Goal: Task Accomplishment & Management: Use online tool/utility

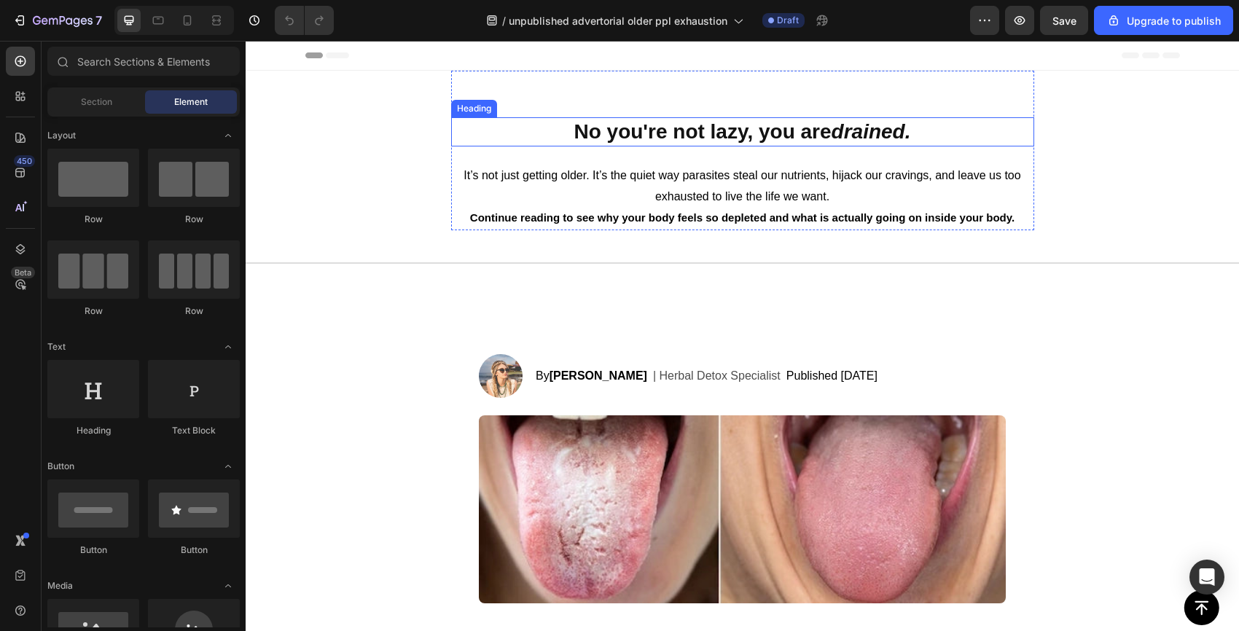
click at [718, 141] on strong "No you're not lazy, you are" at bounding box center [701, 131] width 257 height 23
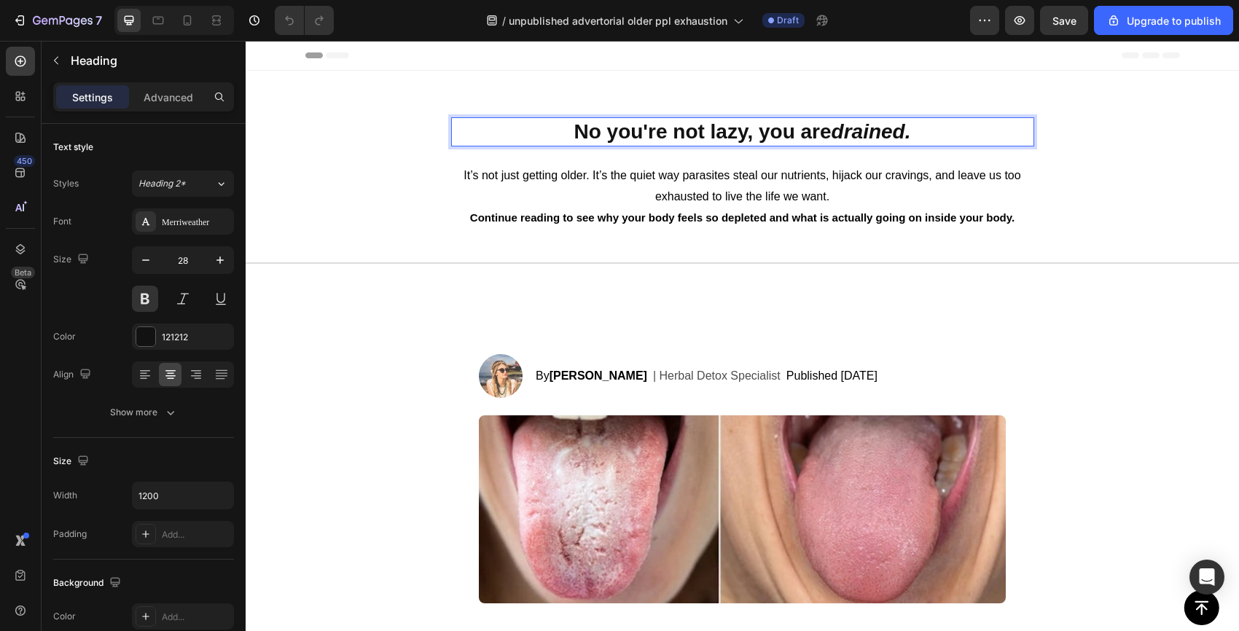
click at [713, 130] on strong "No you're not lazy, you are" at bounding box center [701, 131] width 257 height 23
click at [915, 132] on strong "drained." at bounding box center [877, 131] width 79 height 23
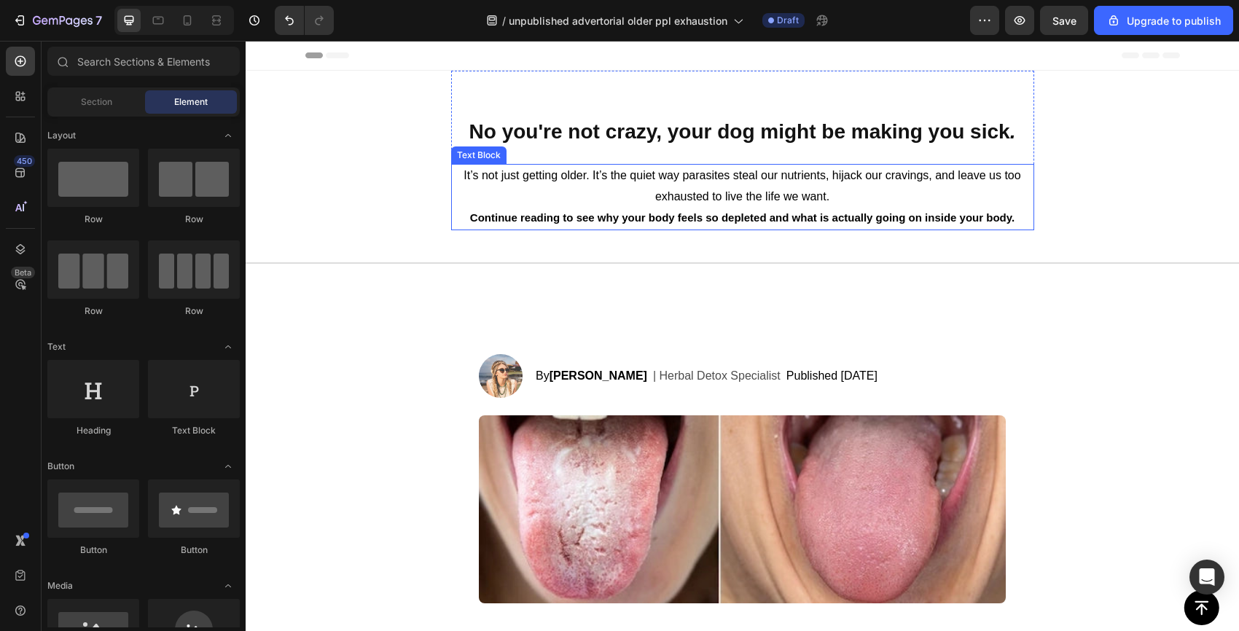
click at [574, 187] on p "It’s not just getting older. It’s the quiet way parasites steal our nutrients, …" at bounding box center [742, 186] width 580 height 42
click at [723, 375] on p "| Herbal Detox Specialist" at bounding box center [717, 375] width 128 height 17
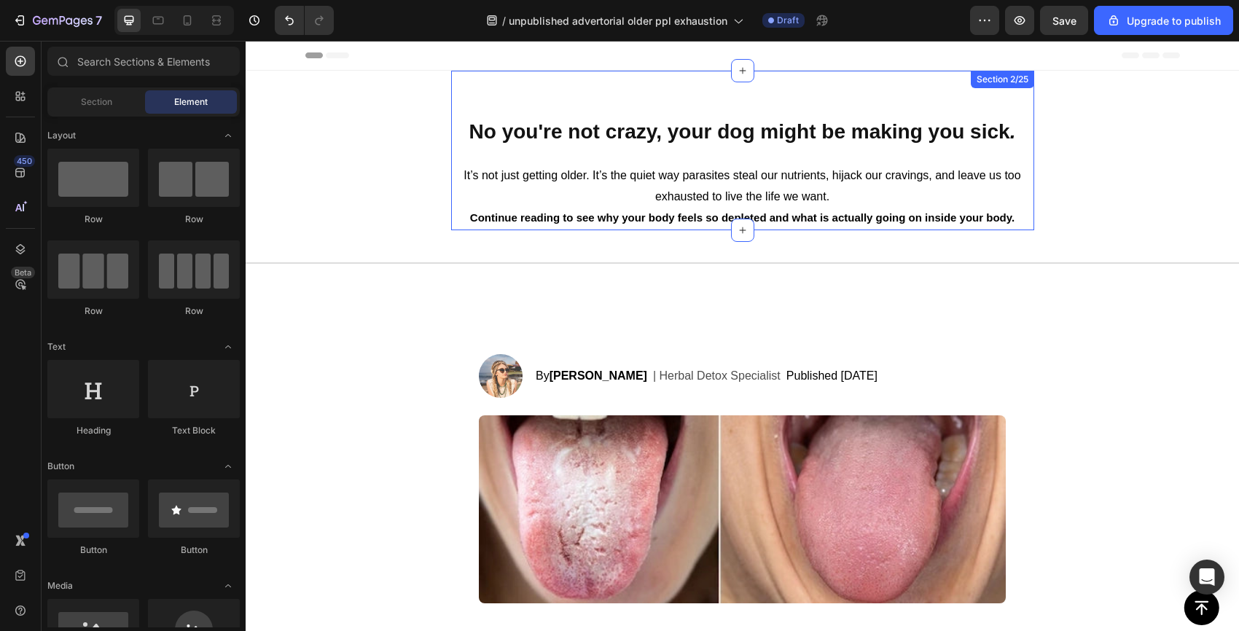
click at [742, 124] on strong "No you're not crazy, your dog might be making you sick" at bounding box center [739, 131] width 541 height 23
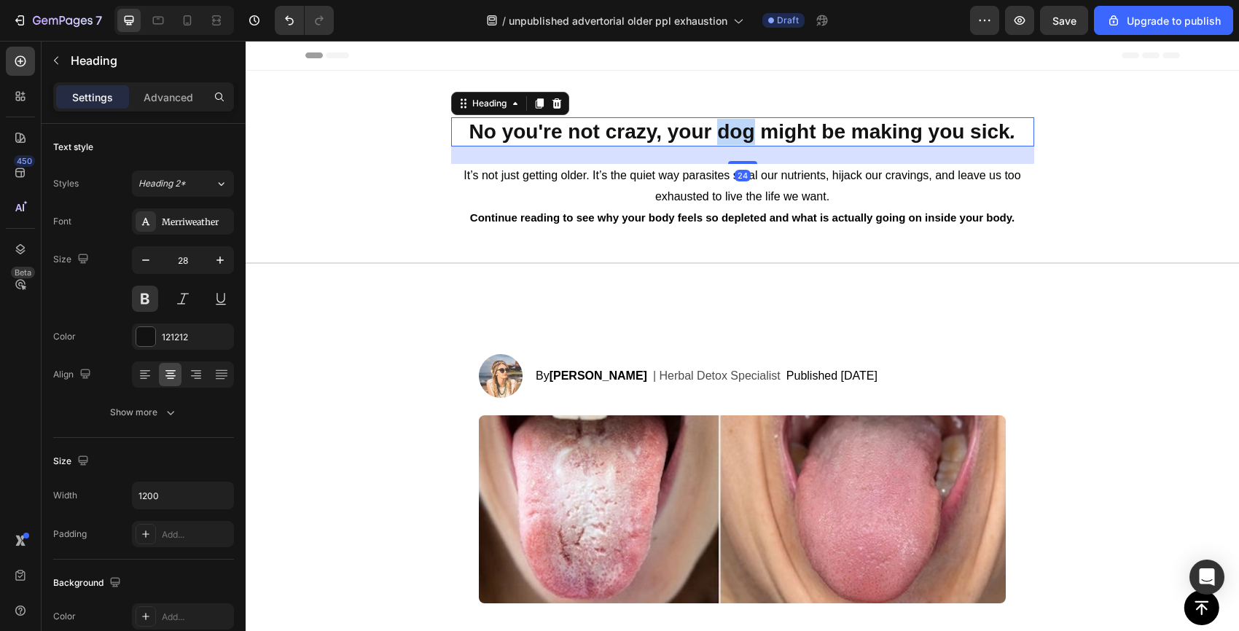
click at [726, 129] on strong "No you're not crazy, your dog might be making you sick" at bounding box center [739, 131] width 541 height 23
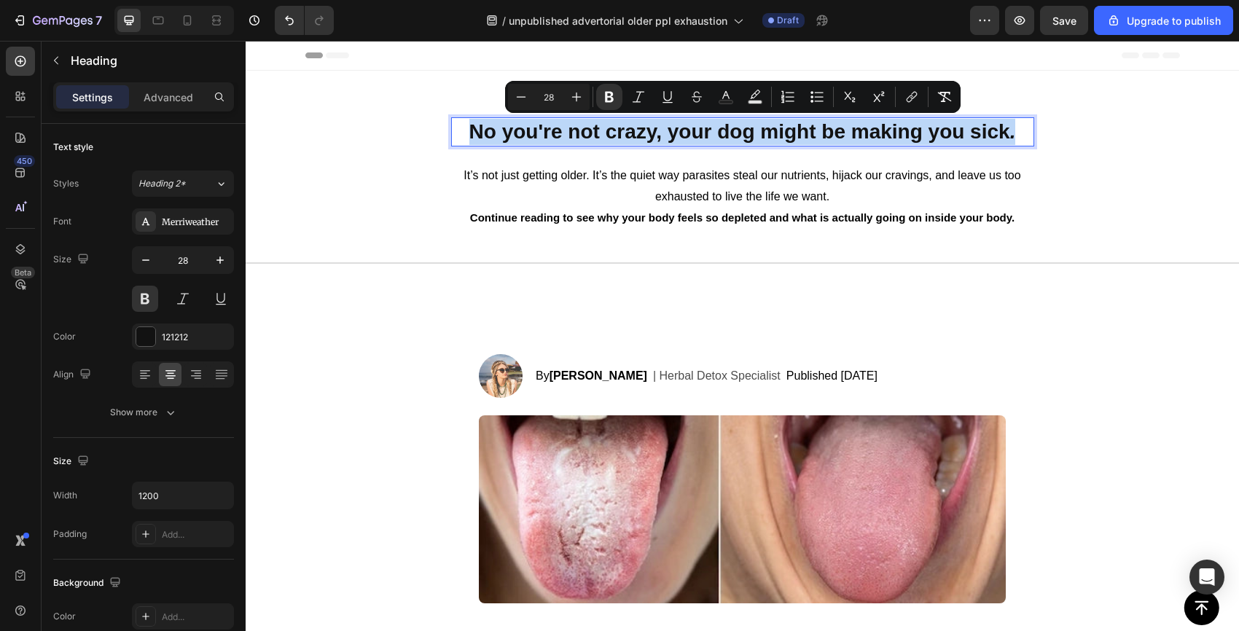
click at [726, 129] on strong "No you're not crazy, your dog might be making you sick" at bounding box center [739, 131] width 541 height 23
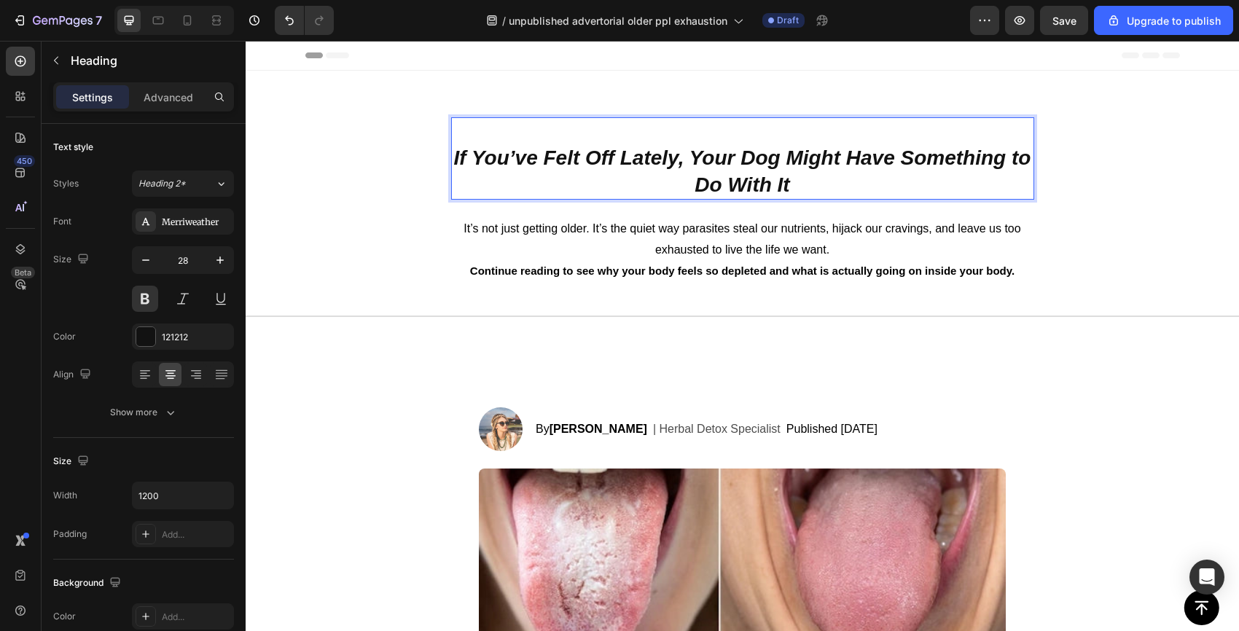
click at [468, 151] on icon "If You’ve Felt Off Lately, Your Dog Might Have Something to Do With It" at bounding box center [742, 170] width 577 height 49
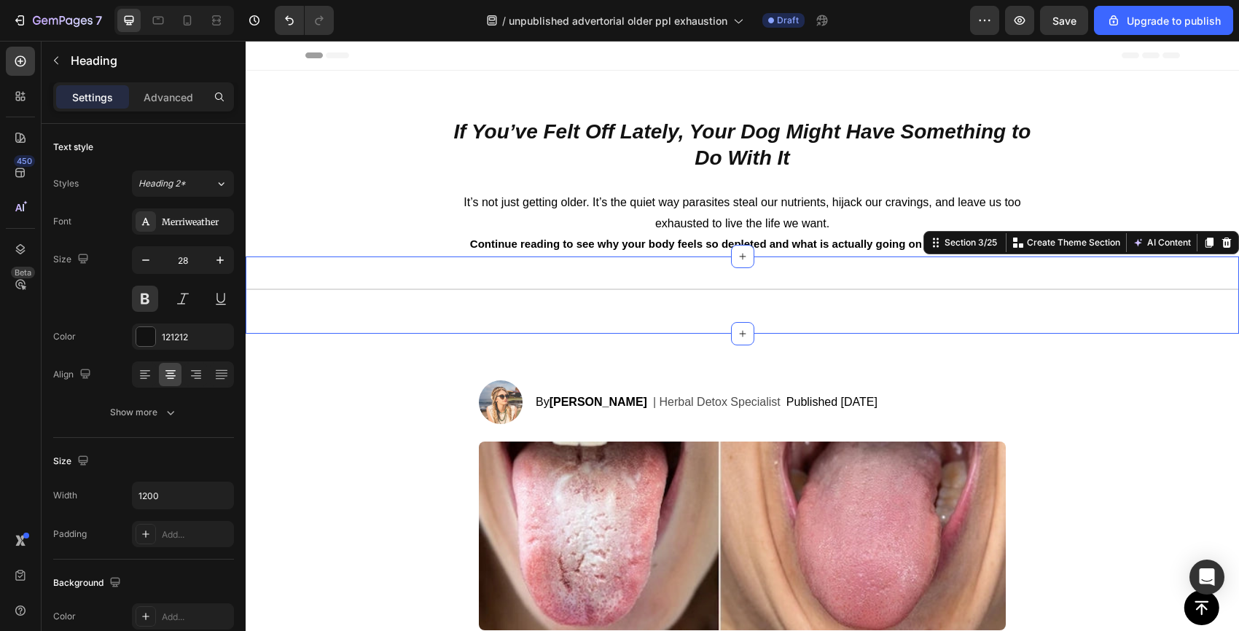
click at [377, 265] on div "Title Line Section 3/25 You can create reusable sections Create Theme Section A…" at bounding box center [742, 294] width 993 height 77
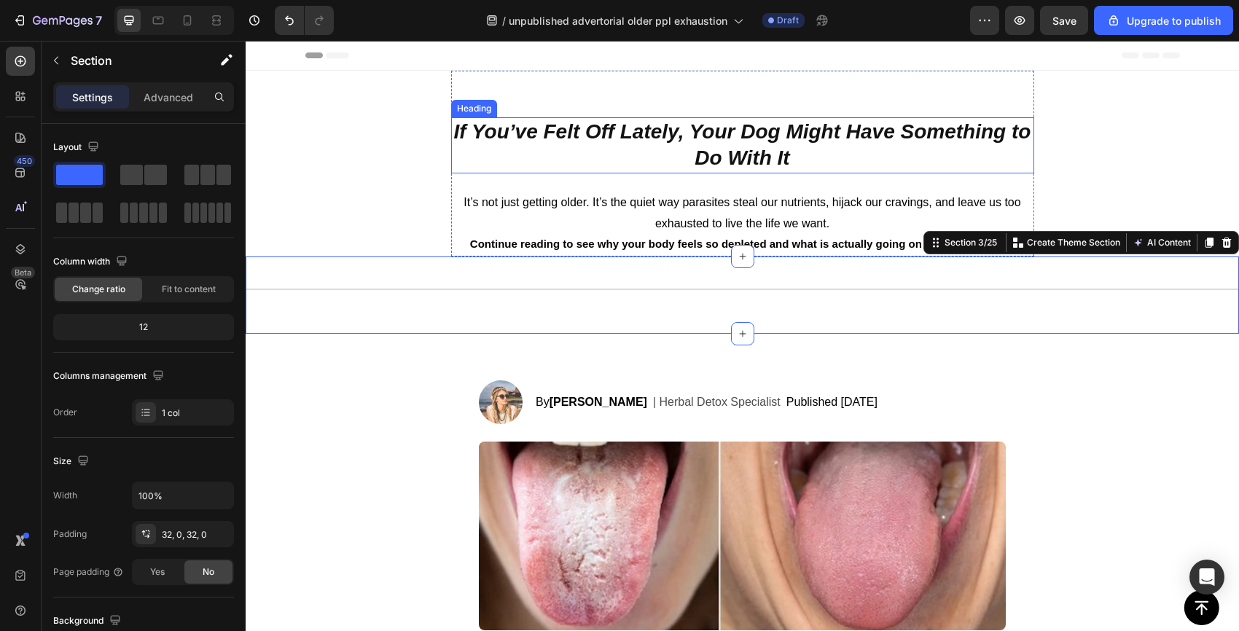
click at [541, 140] on icon "If You’ve Felt Off Lately, Your Dog Might Have Something to Do With It" at bounding box center [742, 144] width 577 height 49
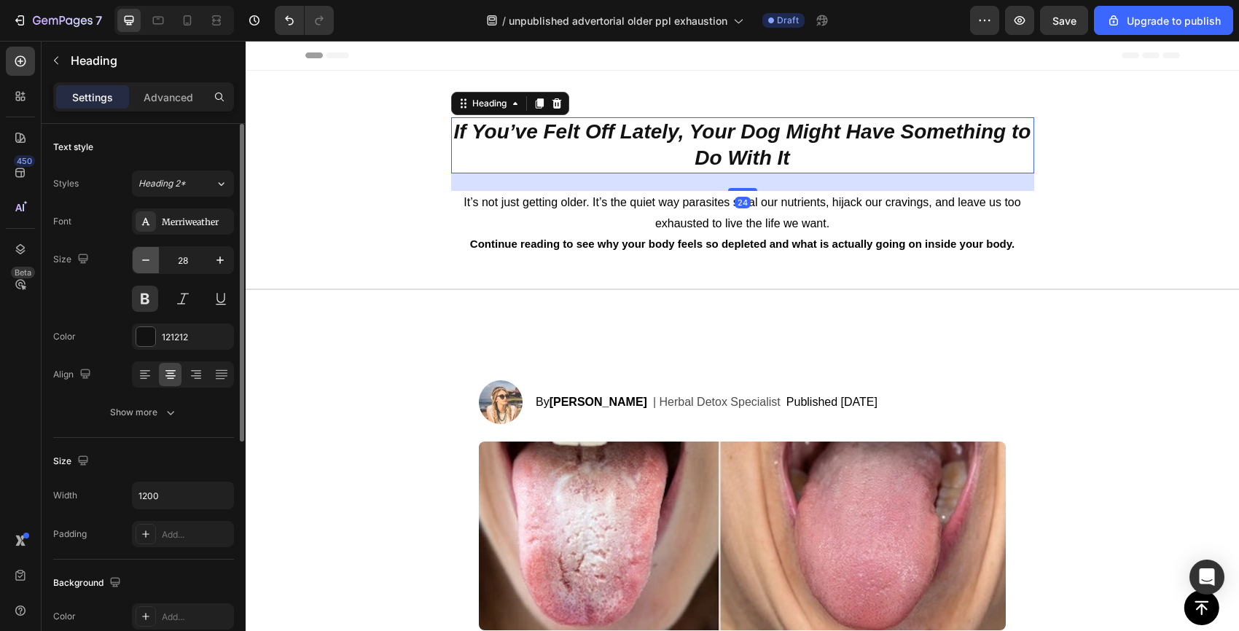
click at [148, 255] on icon "button" at bounding box center [145, 260] width 15 height 15
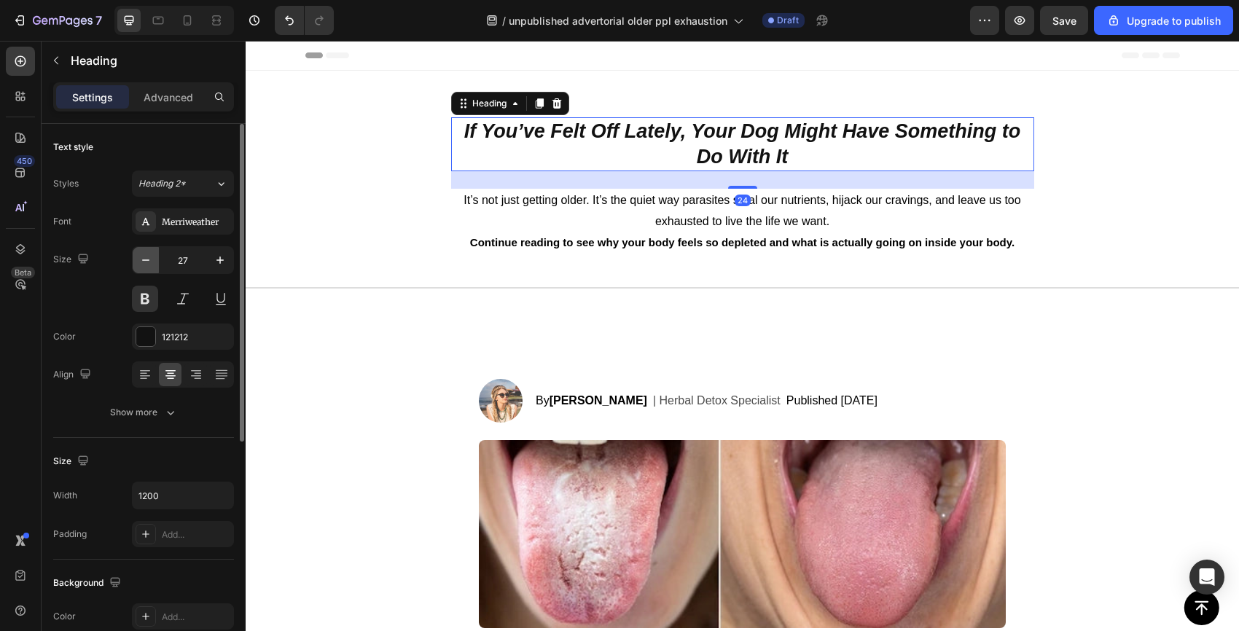
click at [148, 255] on icon "button" at bounding box center [145, 260] width 15 height 15
type input "26"
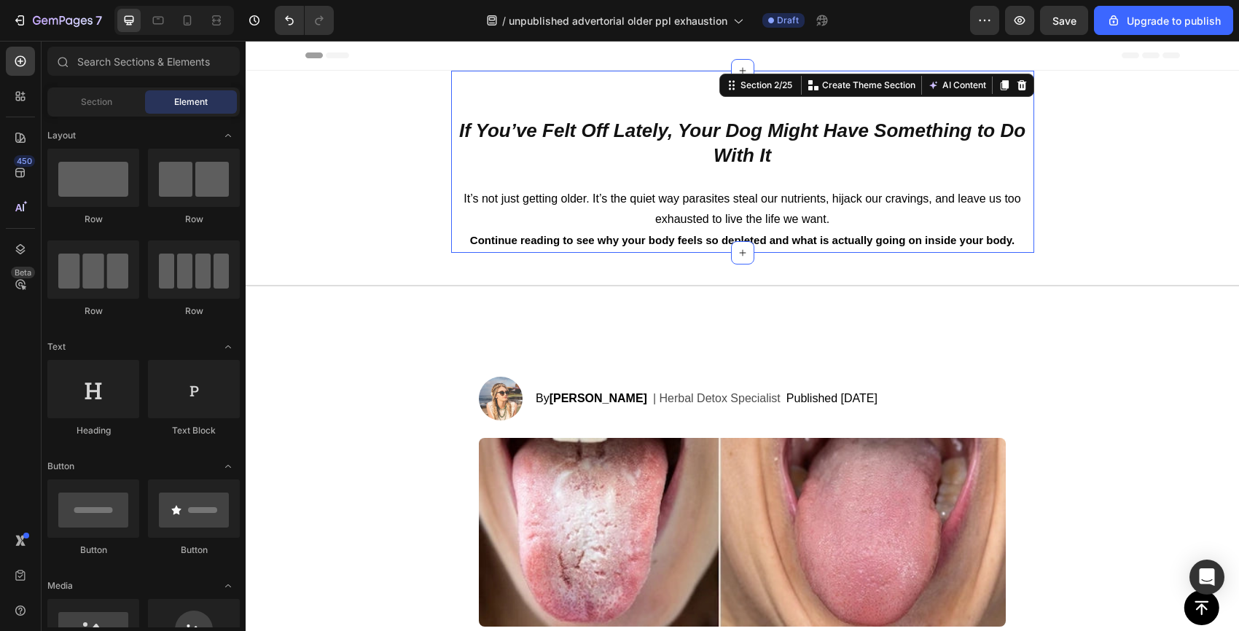
click at [594, 179] on div "⁠⁠⁠⁠⁠⁠⁠ If You’ve Felt Off Lately, Your Dog Might Have Something to Do With It …" at bounding box center [742, 185] width 583 height 136
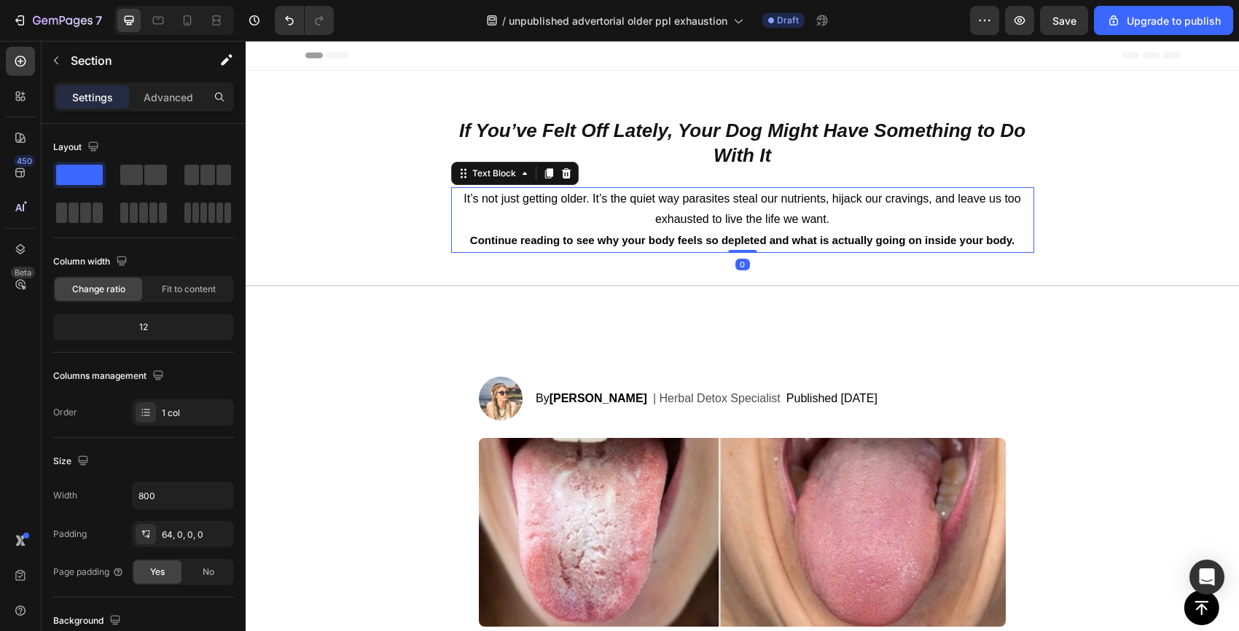
click at [623, 205] on p "It’s not just getting older. It’s the quiet way parasites steal our nutrients, …" at bounding box center [742, 210] width 580 height 42
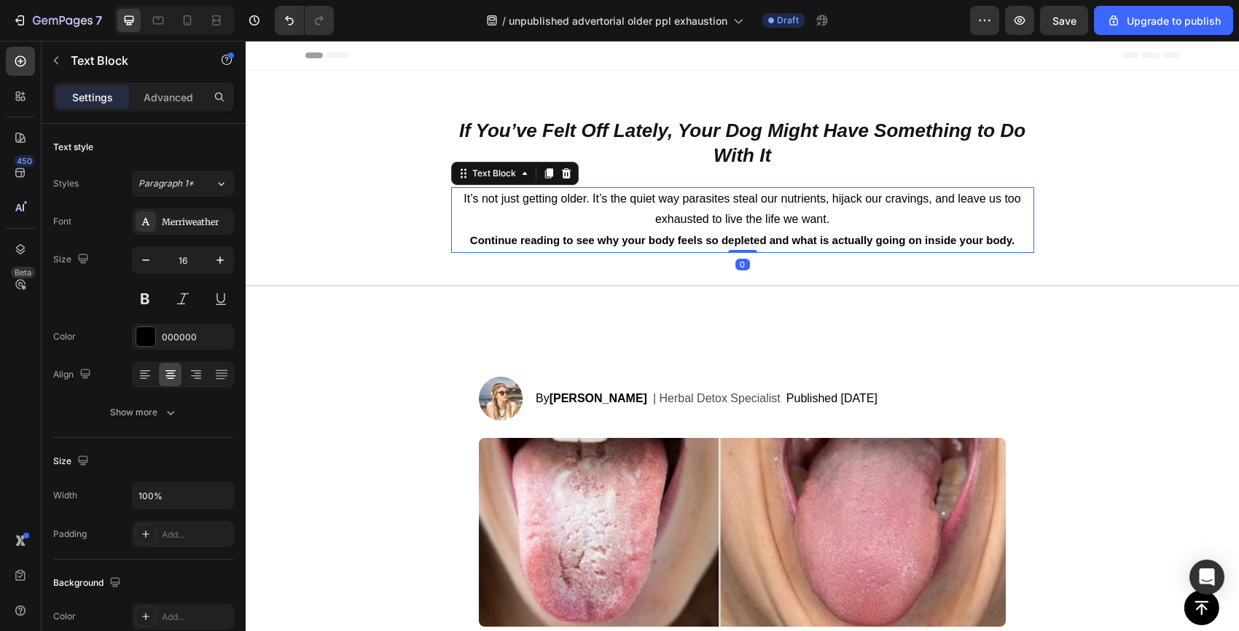
click at [623, 205] on p "It’s not just getting older. It’s the quiet way parasites steal our nutrients, …" at bounding box center [742, 210] width 580 height 42
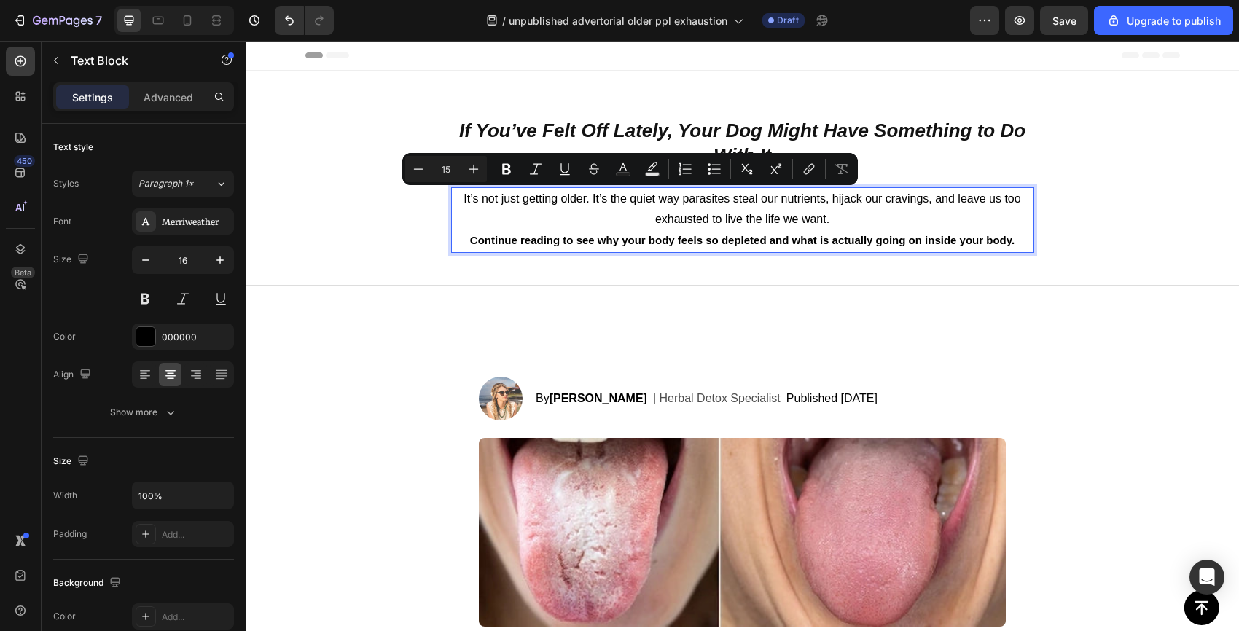
click at [1013, 248] on p "Continue reading to see why your body feels so depleted and what is actually go…" at bounding box center [742, 240] width 580 height 21
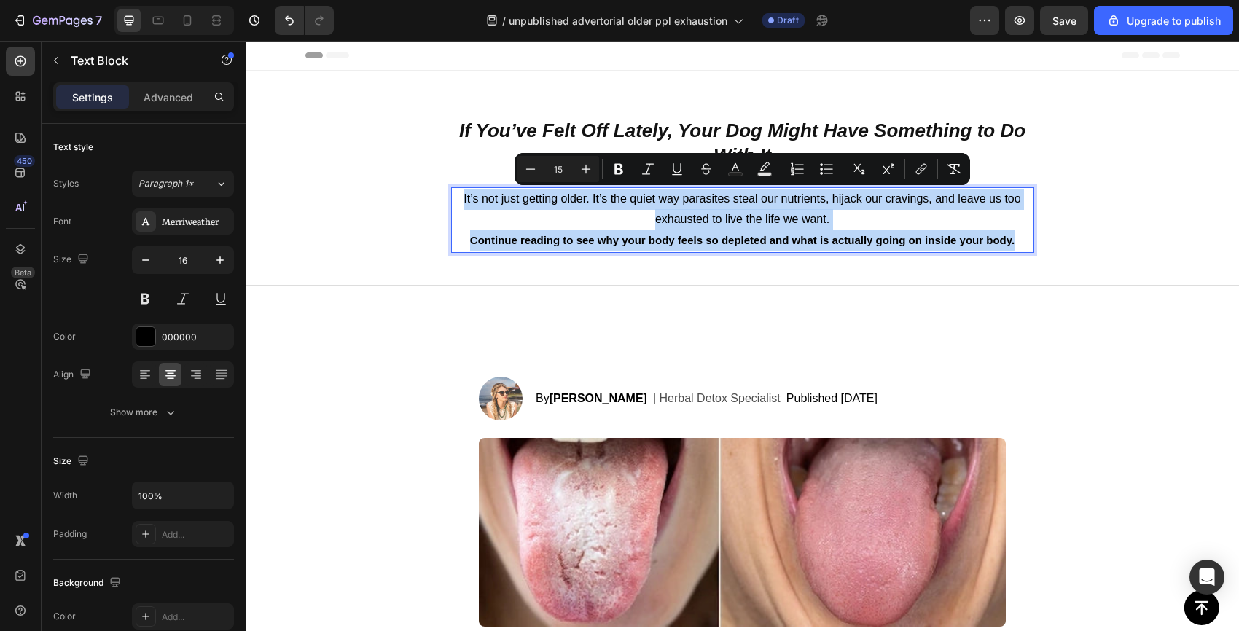
drag, startPoint x: 1018, startPoint y: 243, endPoint x: 450, endPoint y: 197, distance: 570.2
click at [450, 197] on section "⁠⁠⁠⁠⁠⁠⁠ If You’ve Felt Off Lately, Your Dog Might Have Something to Do With It …" at bounding box center [742, 162] width 606 height 182
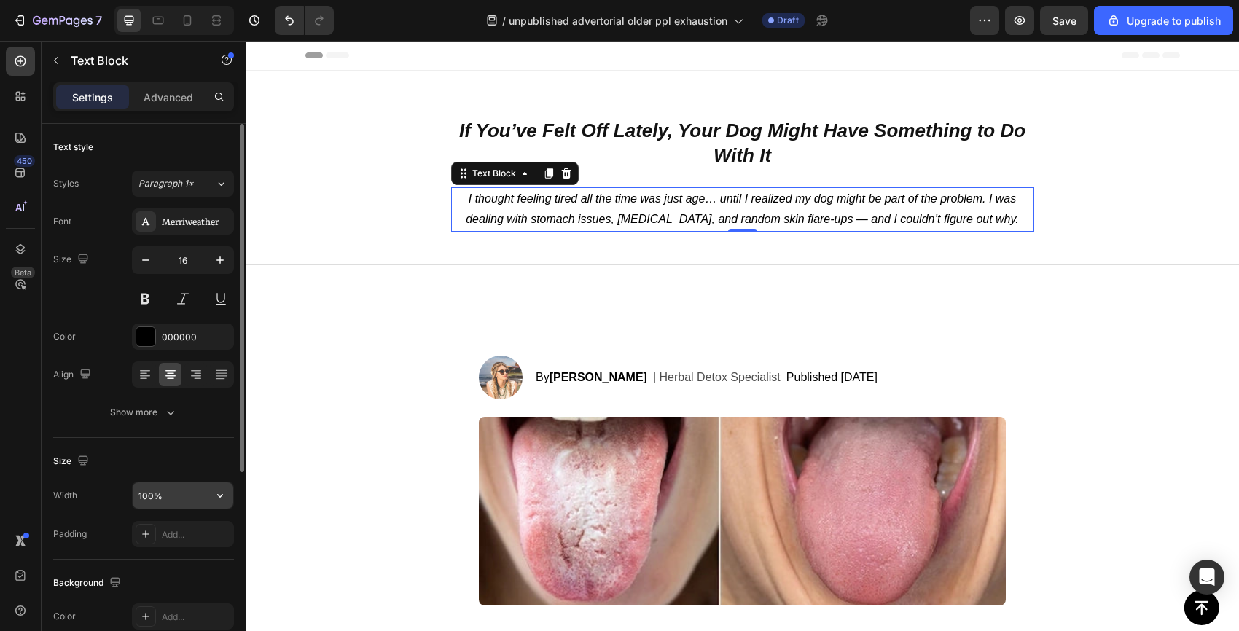
click at [190, 502] on input "100%" at bounding box center [183, 495] width 101 height 26
click at [217, 494] on icon "button" at bounding box center [220, 496] width 6 height 4
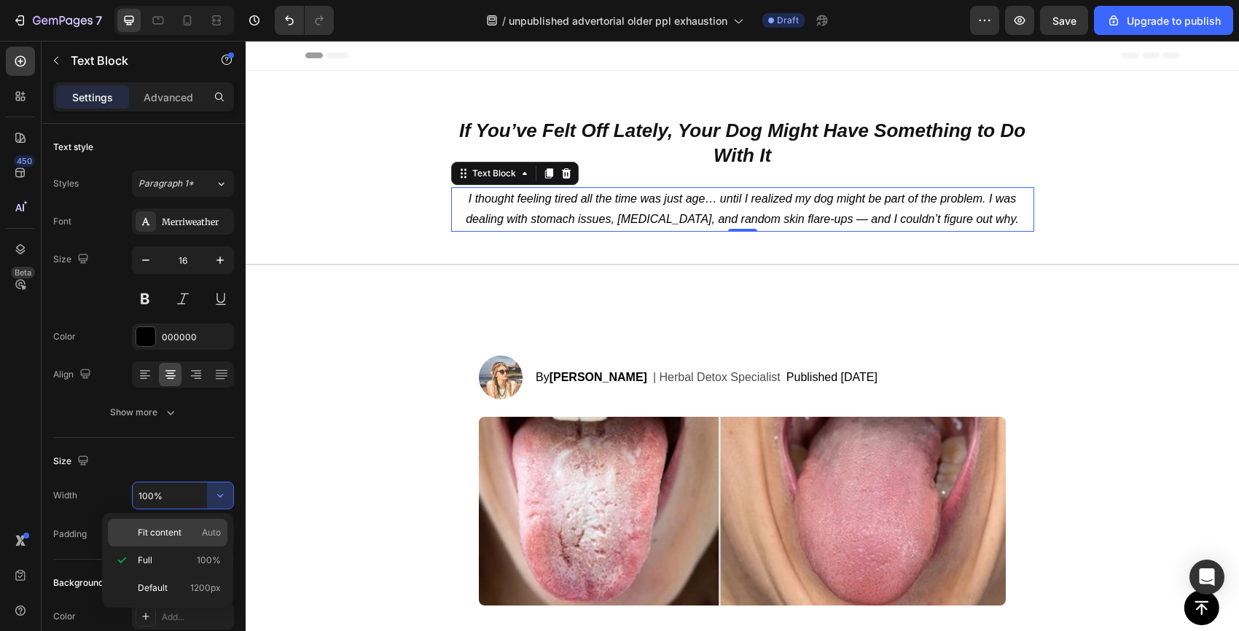
click at [167, 535] on span "Fit content" at bounding box center [160, 532] width 44 height 13
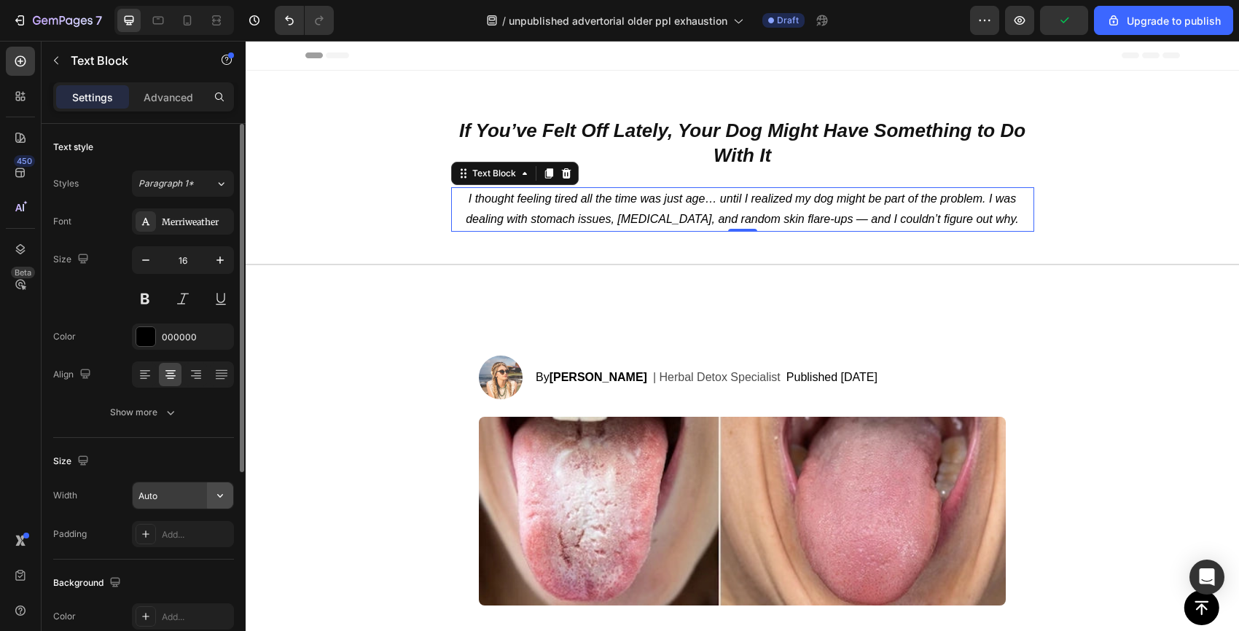
click at [219, 490] on icon "button" at bounding box center [220, 495] width 15 height 15
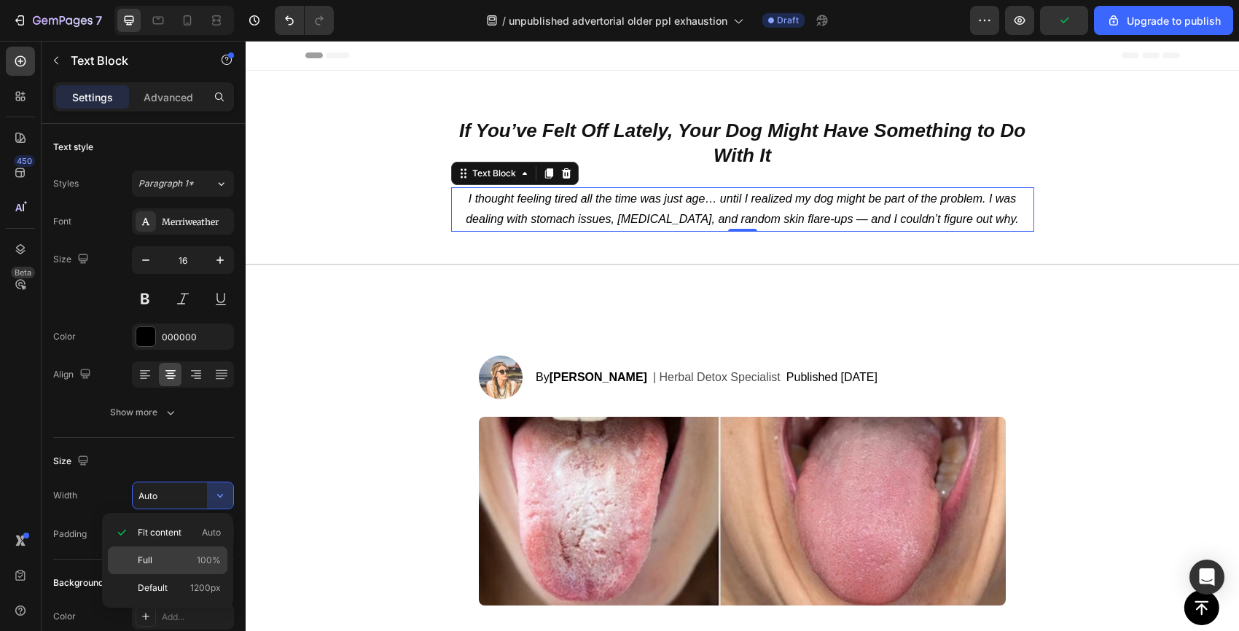
click at [162, 557] on p "Full 100%" at bounding box center [179, 560] width 83 height 13
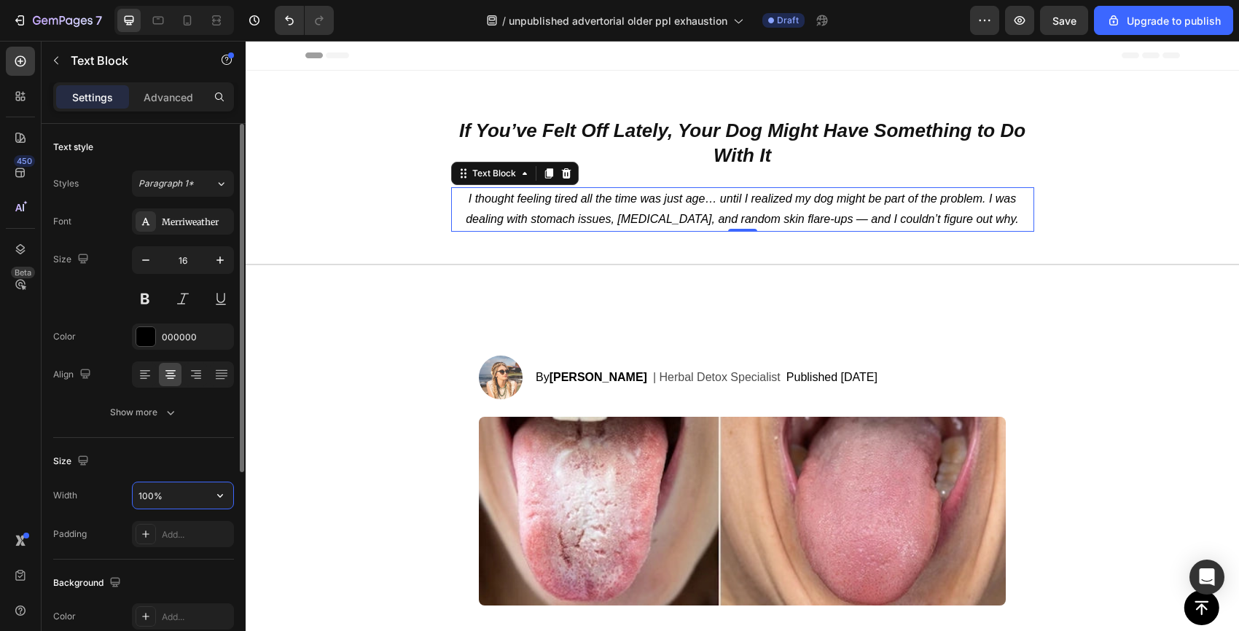
drag, startPoint x: 150, startPoint y: 493, endPoint x: 76, endPoint y: 493, distance: 74.3
click at [76, 493] on div "Width 100%" at bounding box center [143, 496] width 181 height 28
type input "90%"
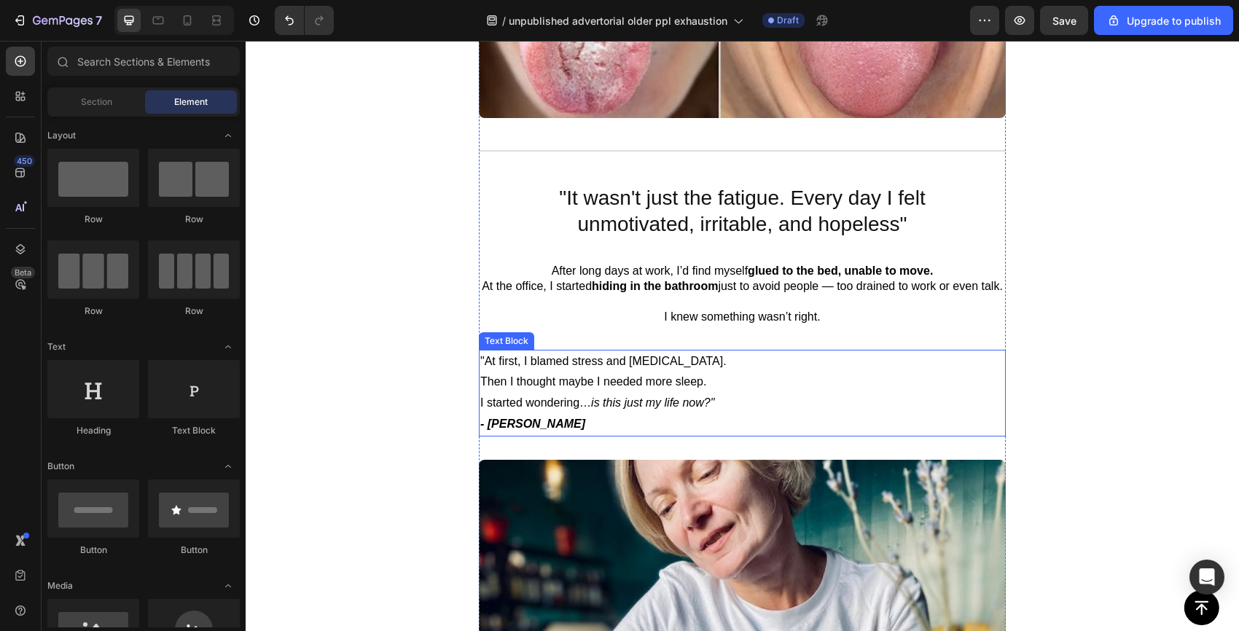
scroll to position [506, 0]
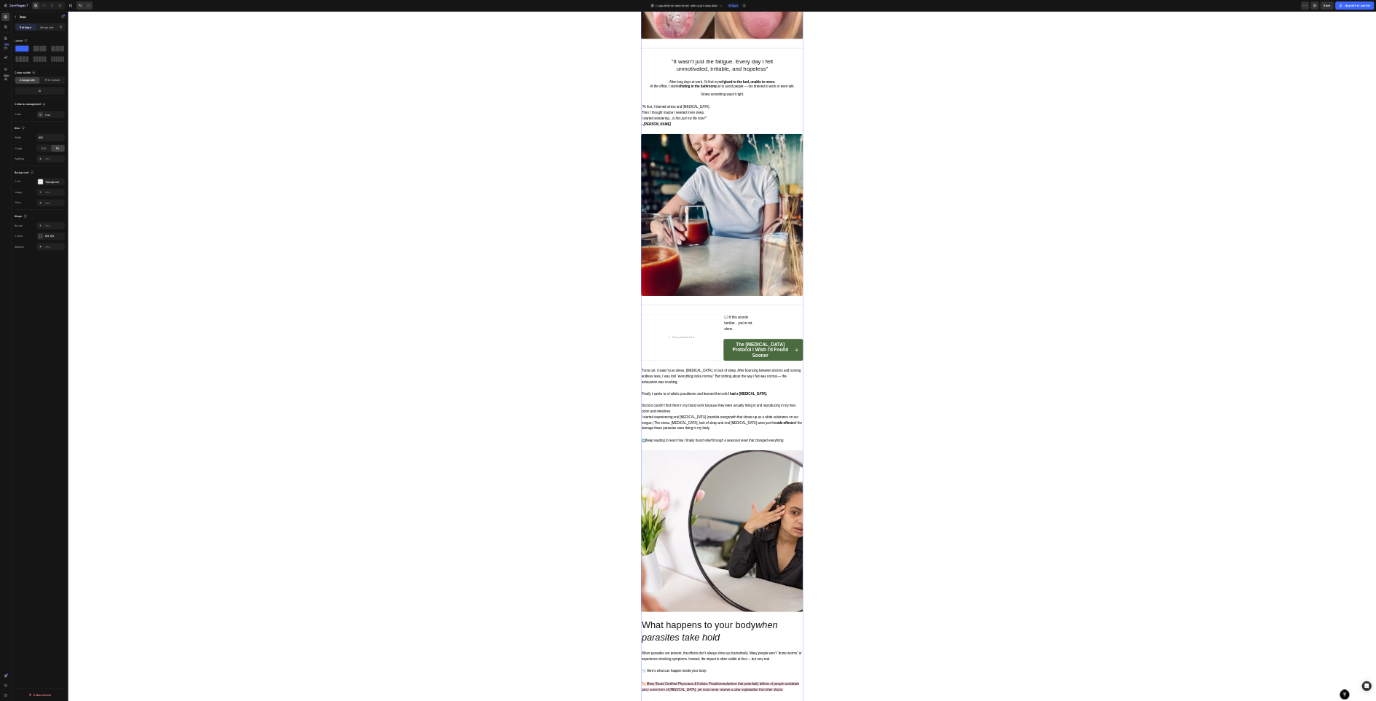
scroll to position [0, 0]
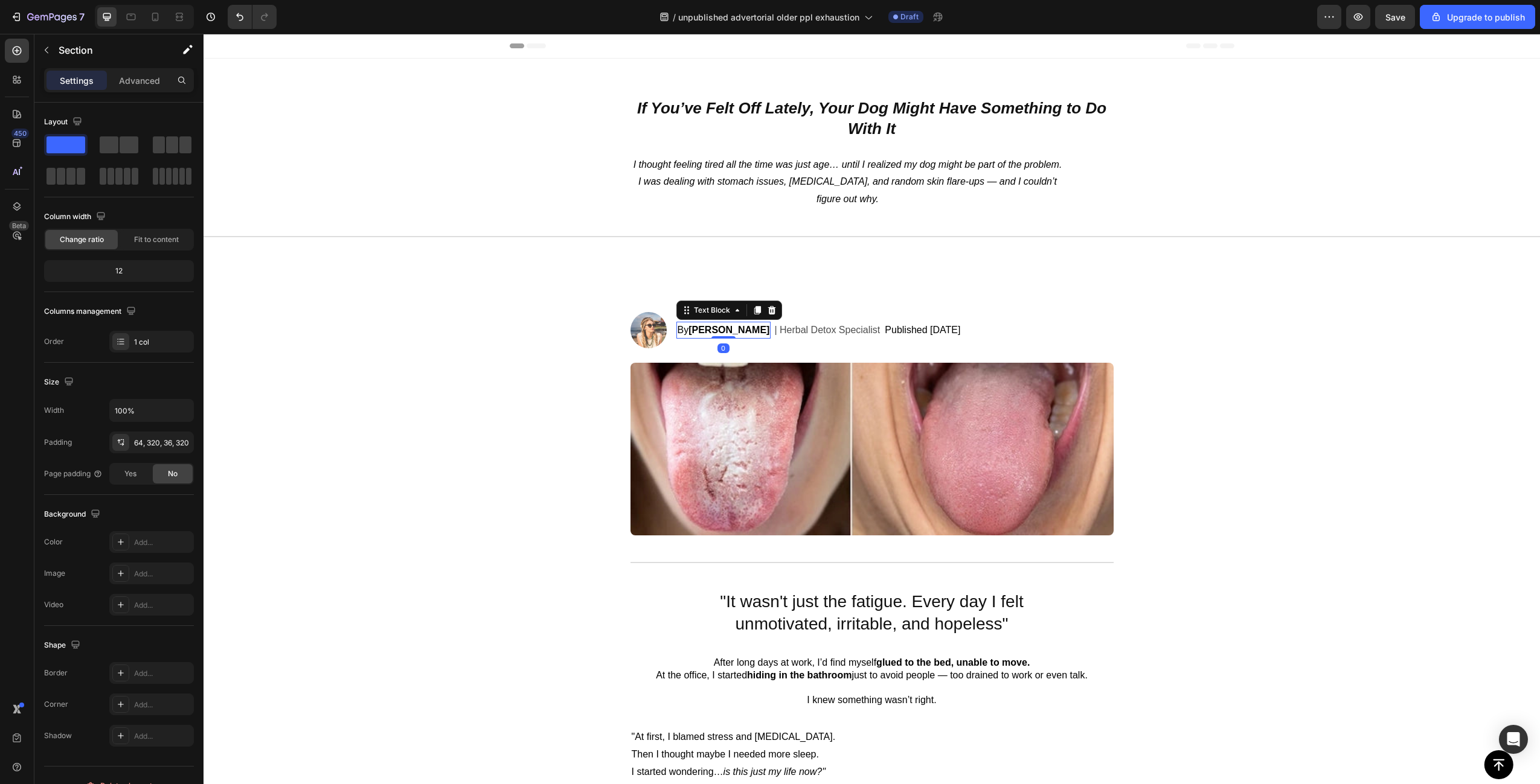
click at [722, 332] on strong "[PERSON_NAME]" at bounding box center [729, 330] width 81 height 10
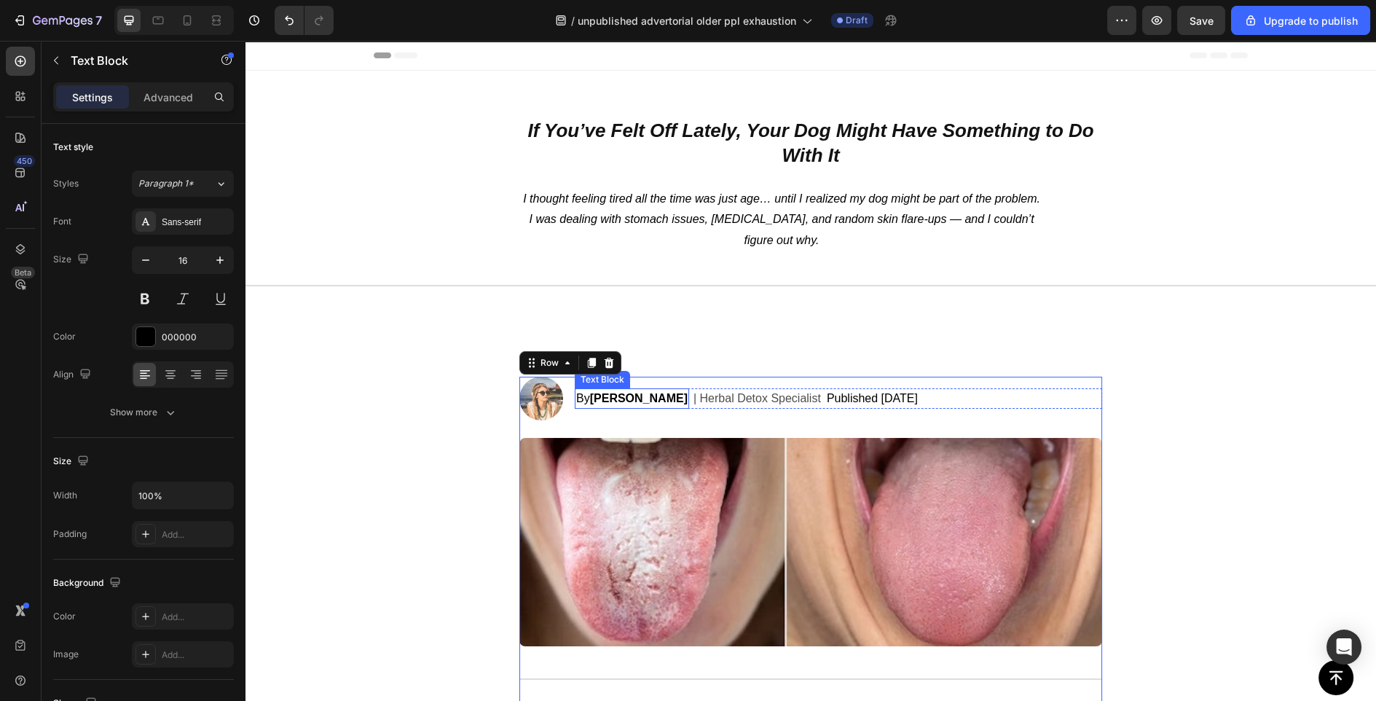
click at [651, 399] on strong "[PERSON_NAME]" at bounding box center [639, 398] width 98 height 12
click at [665, 401] on strong "[PERSON_NAME]" at bounding box center [639, 398] width 98 height 12
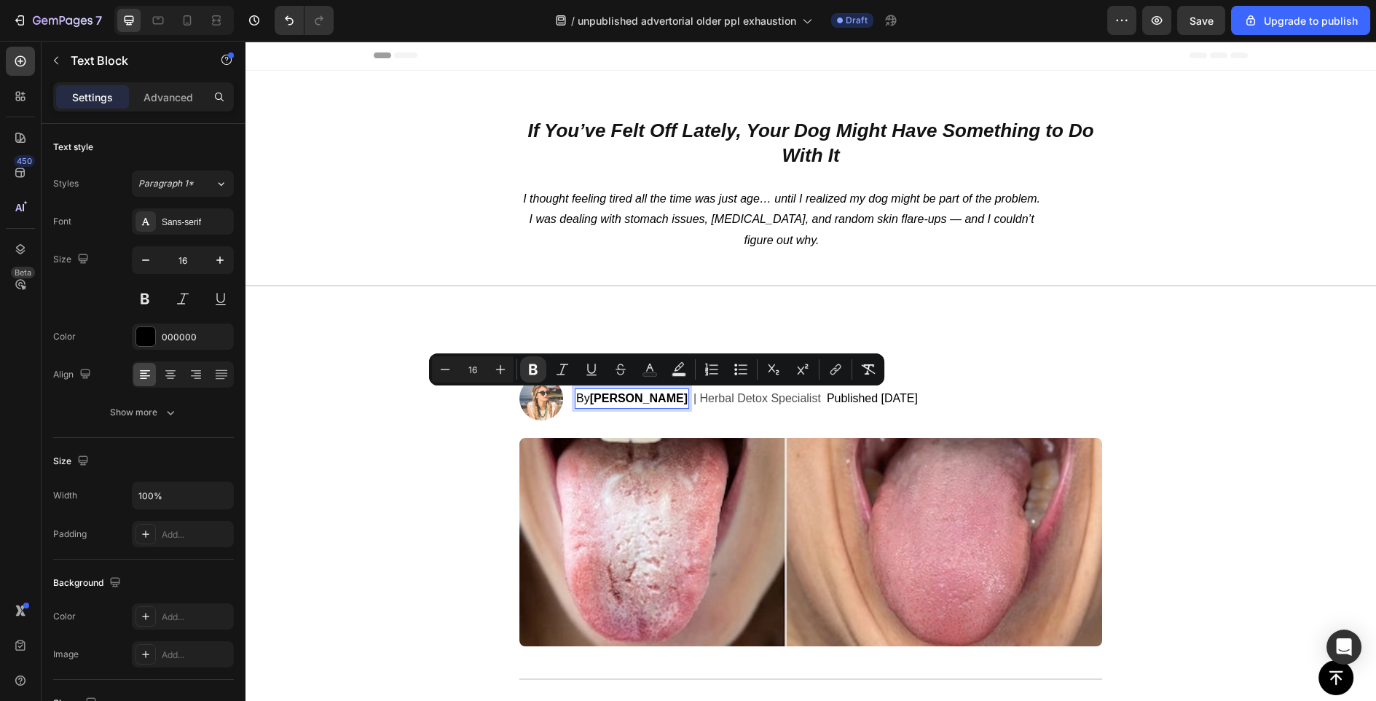
click at [669, 401] on strong "[PERSON_NAME]" at bounding box center [639, 398] width 98 height 12
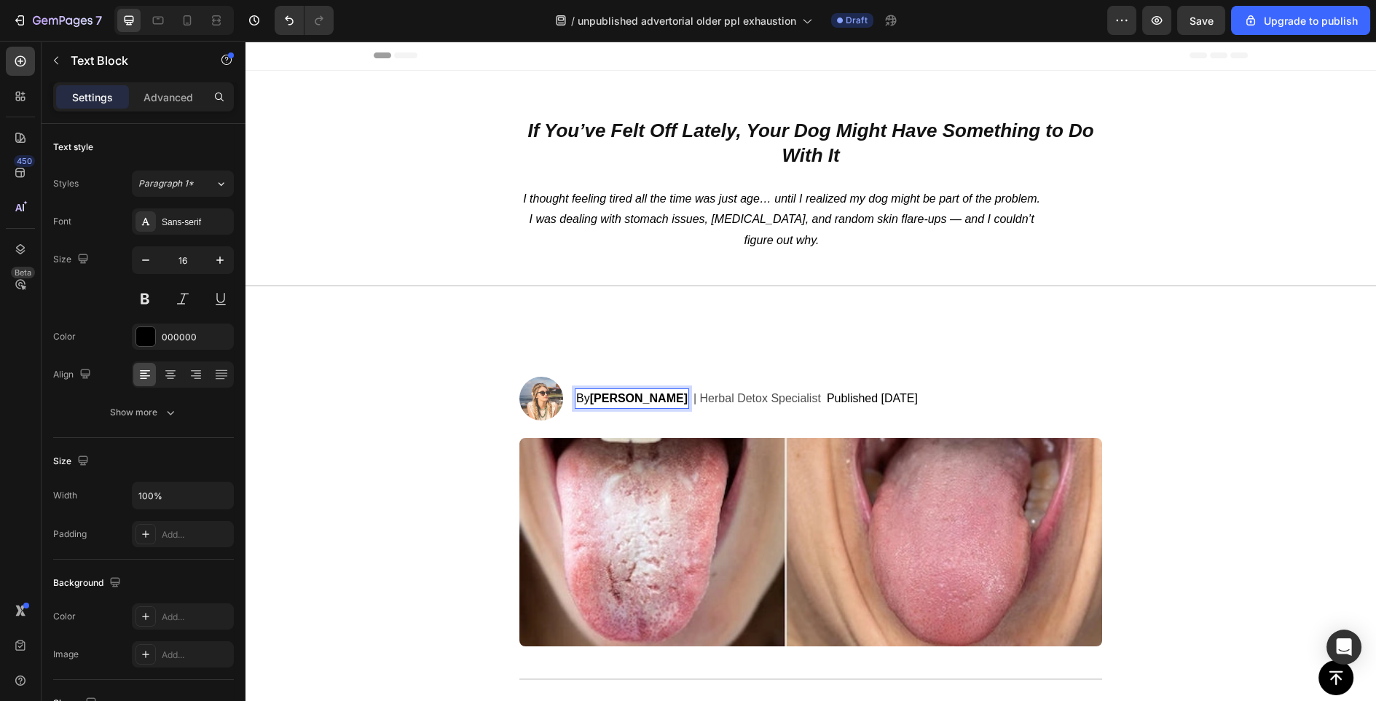
click at [674, 401] on strong "[PERSON_NAME]" at bounding box center [639, 398] width 98 height 12
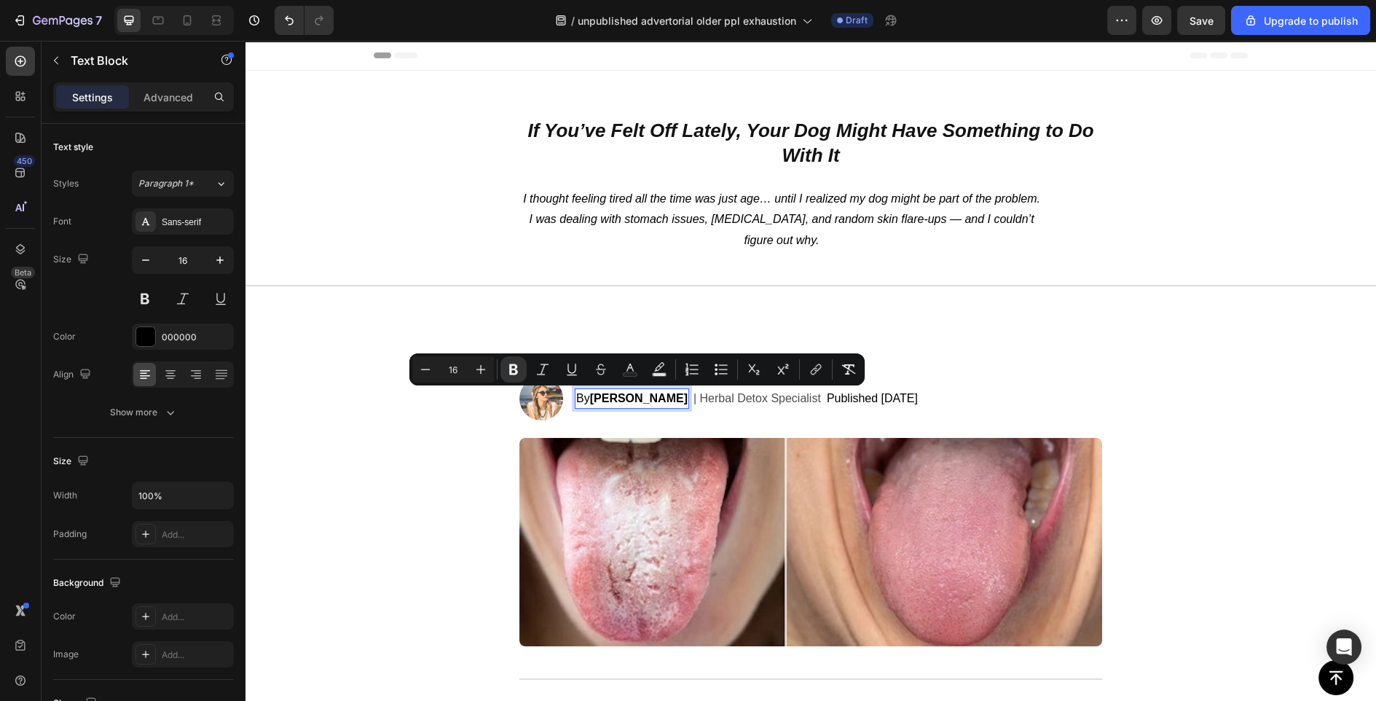
drag, startPoint x: 674, startPoint y: 401, endPoint x: 596, endPoint y: 401, distance: 78.0
click at [596, 401] on strong "[PERSON_NAME]" at bounding box center [639, 398] width 98 height 12
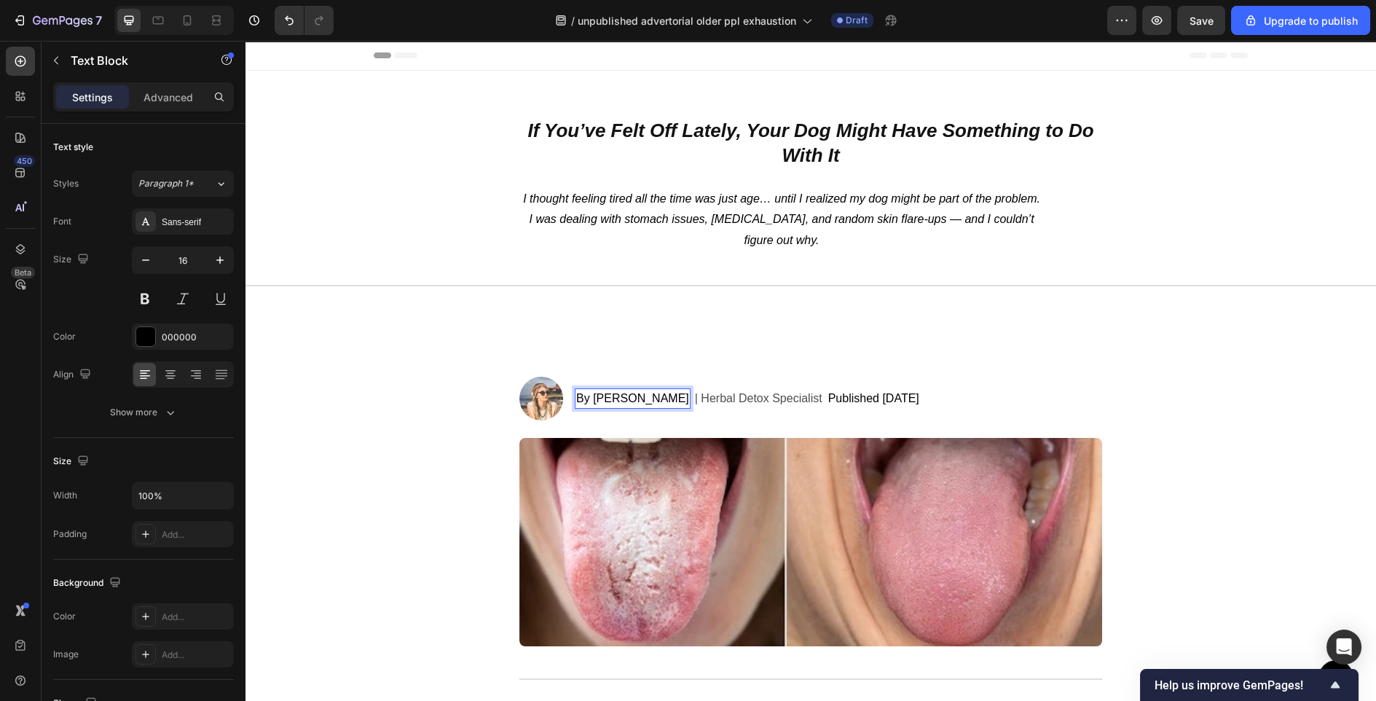
click at [677, 397] on div "By [PERSON_NAME] Text Block 0 | Herbal Detox Specialist Text Block Published [D…" at bounding box center [839, 398] width 528 height 20
click at [737, 396] on p "| Herbal Detox Specialist" at bounding box center [759, 398] width 128 height 17
click at [793, 396] on p "| Herbal Detox Specialist" at bounding box center [759, 398] width 128 height 17
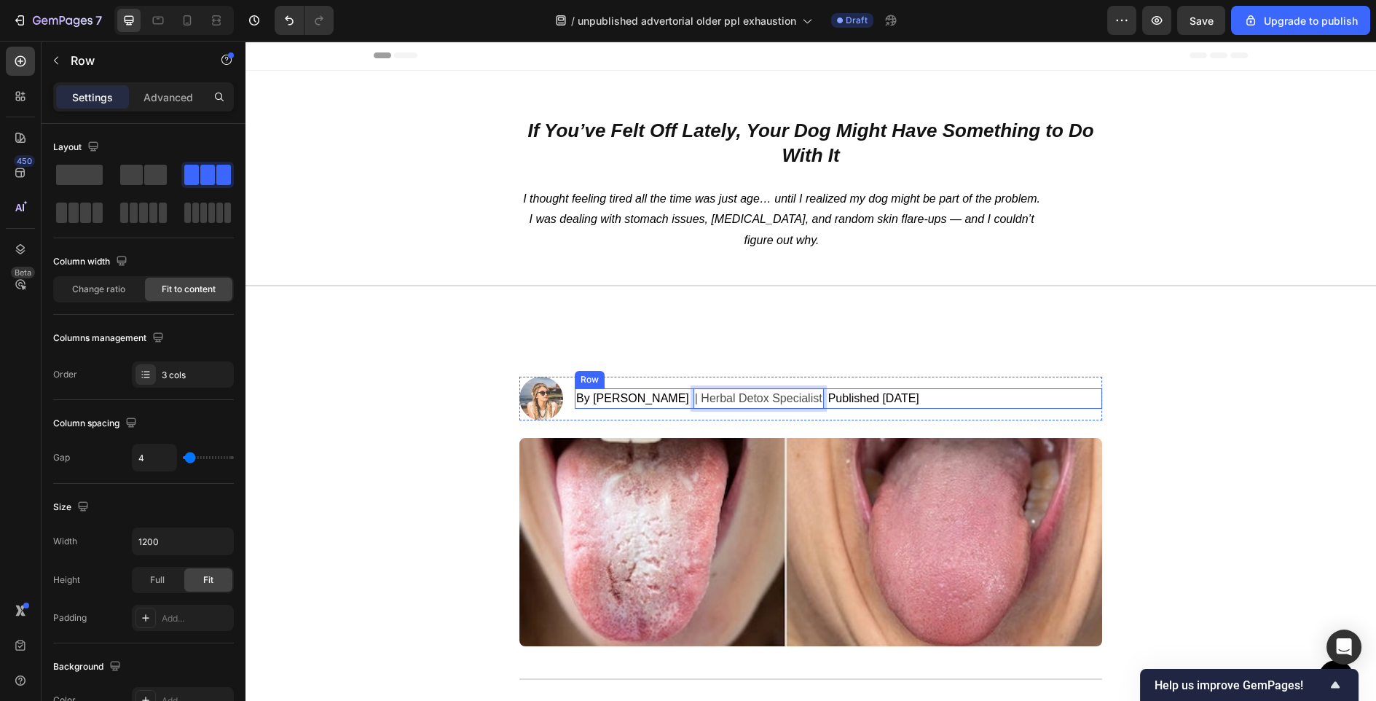
click at [809, 398] on div "By [PERSON_NAME] Text Block | Herbal Detox Specialist Text Block 0 Published [D…" at bounding box center [839, 398] width 528 height 20
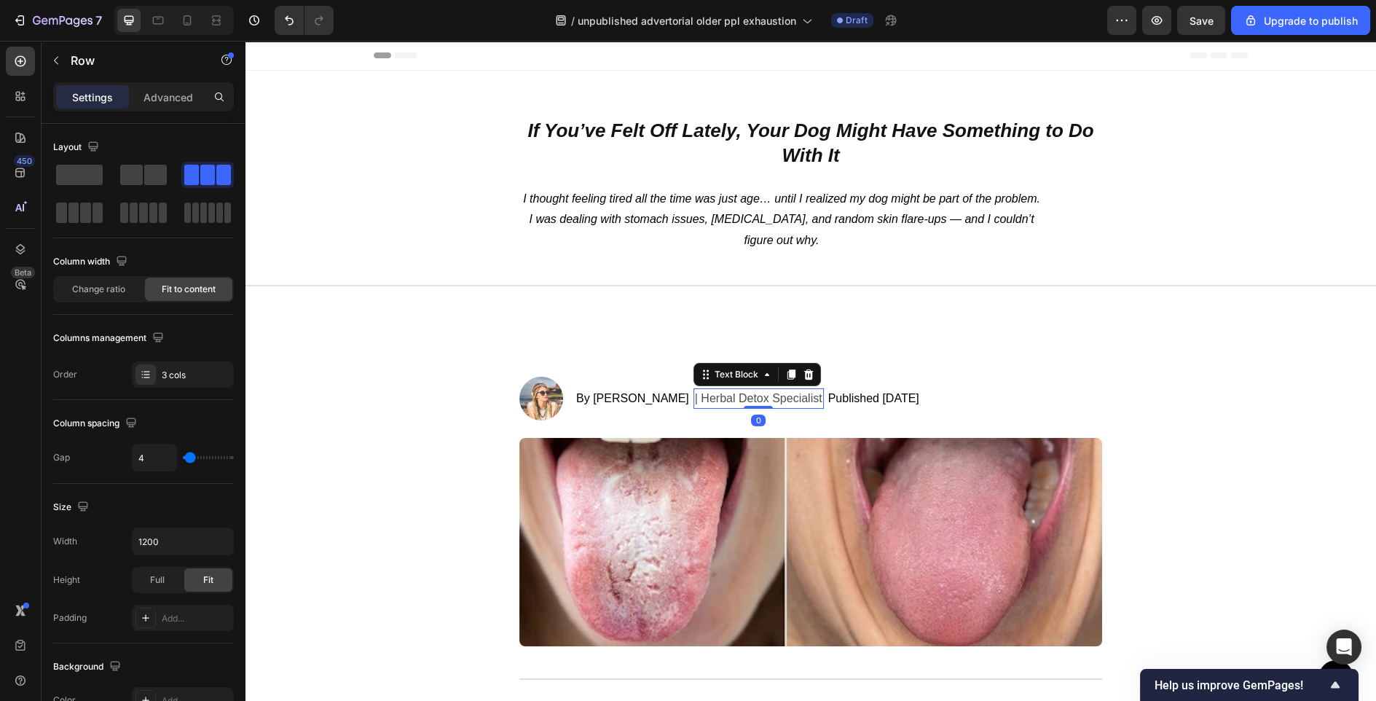
click at [804, 396] on p "| Herbal Detox Specialist" at bounding box center [759, 398] width 128 height 17
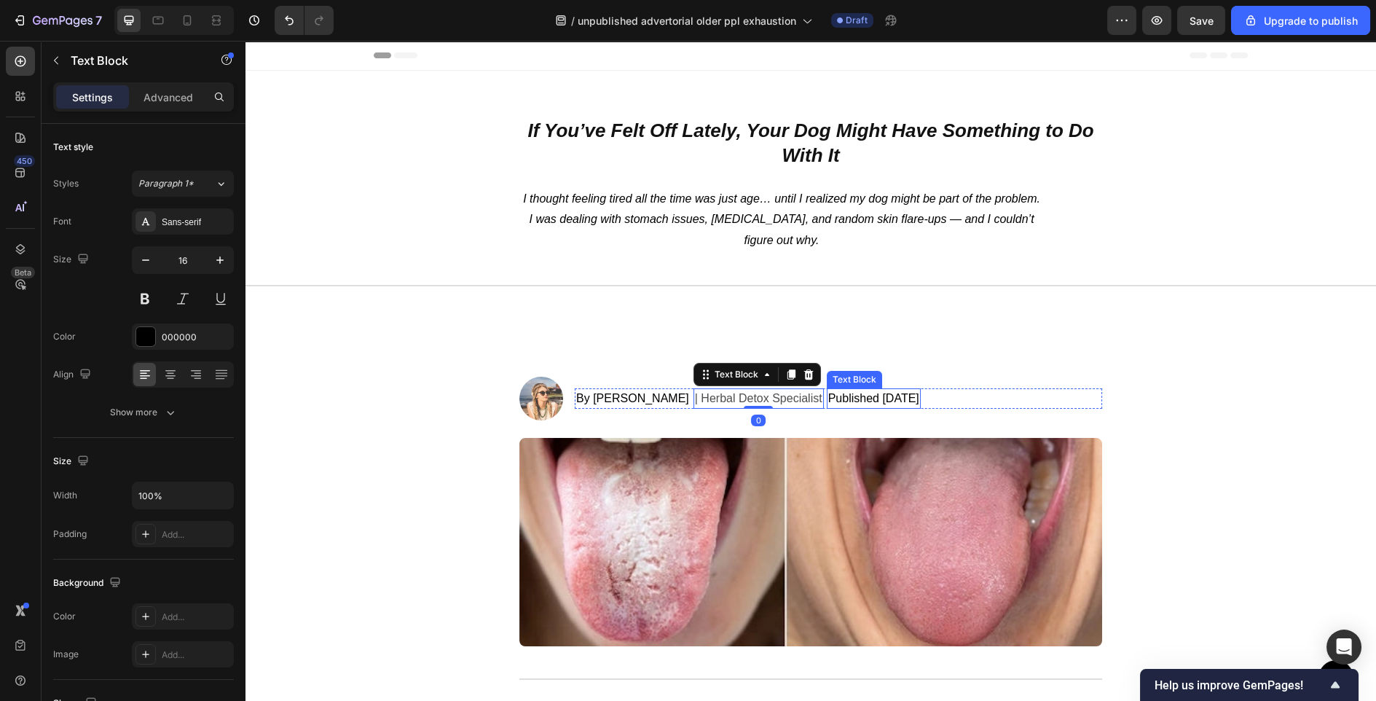
click at [898, 401] on p "Published [DATE]" at bounding box center [873, 398] width 91 height 17
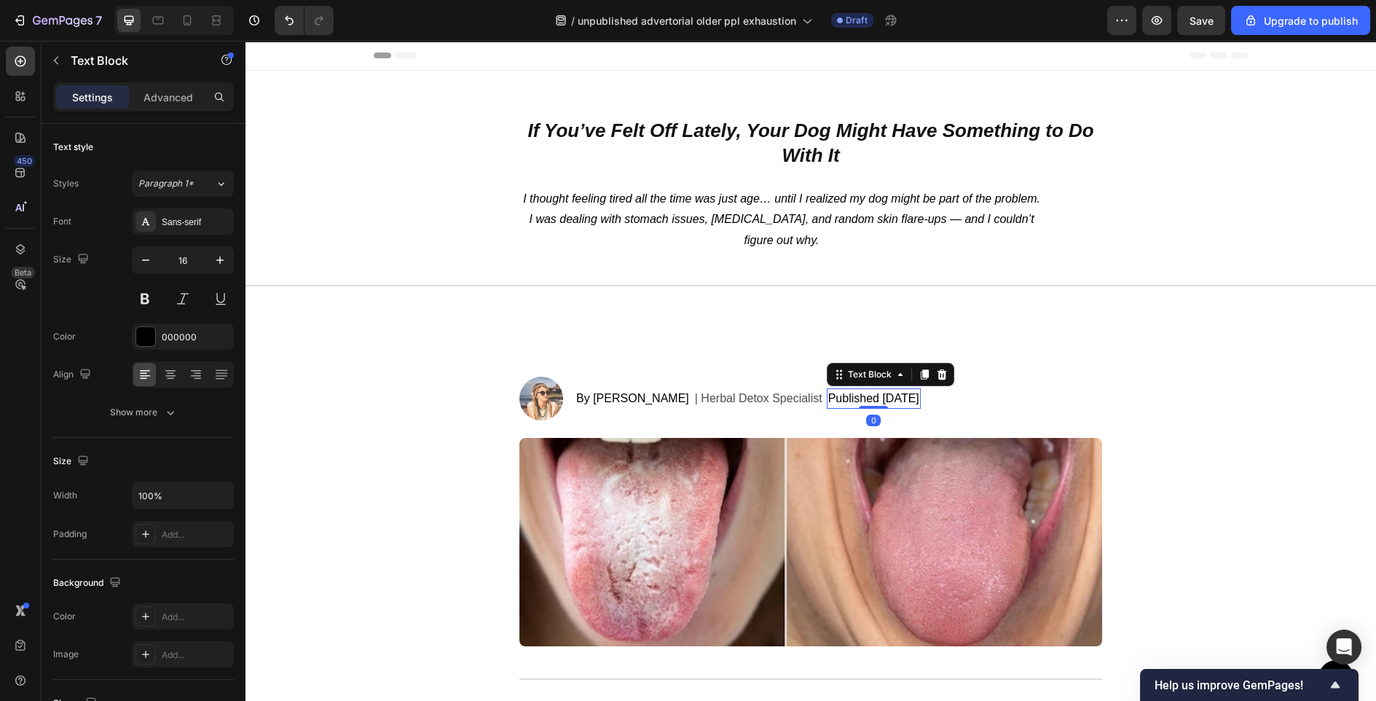
click at [898, 401] on p "Published [DATE]" at bounding box center [873, 398] width 91 height 17
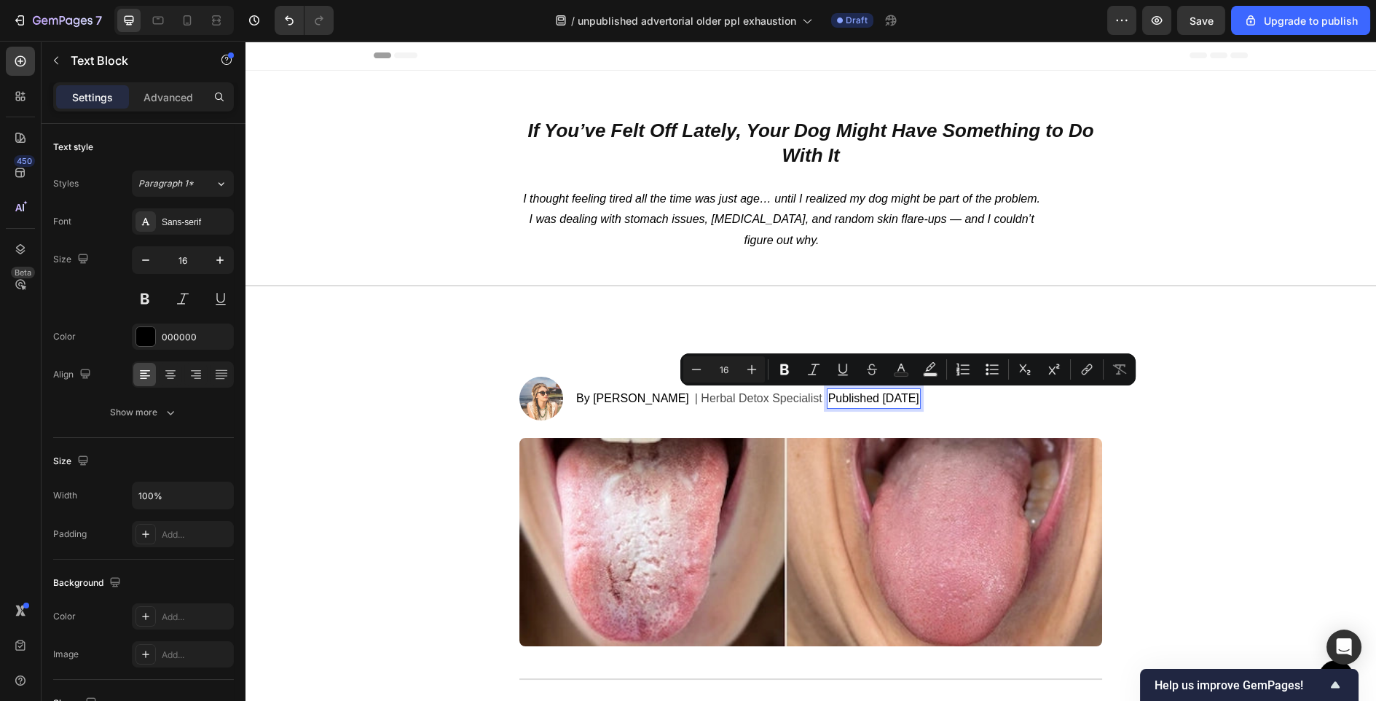
click at [890, 401] on p "Published [DATE]" at bounding box center [873, 398] width 91 height 17
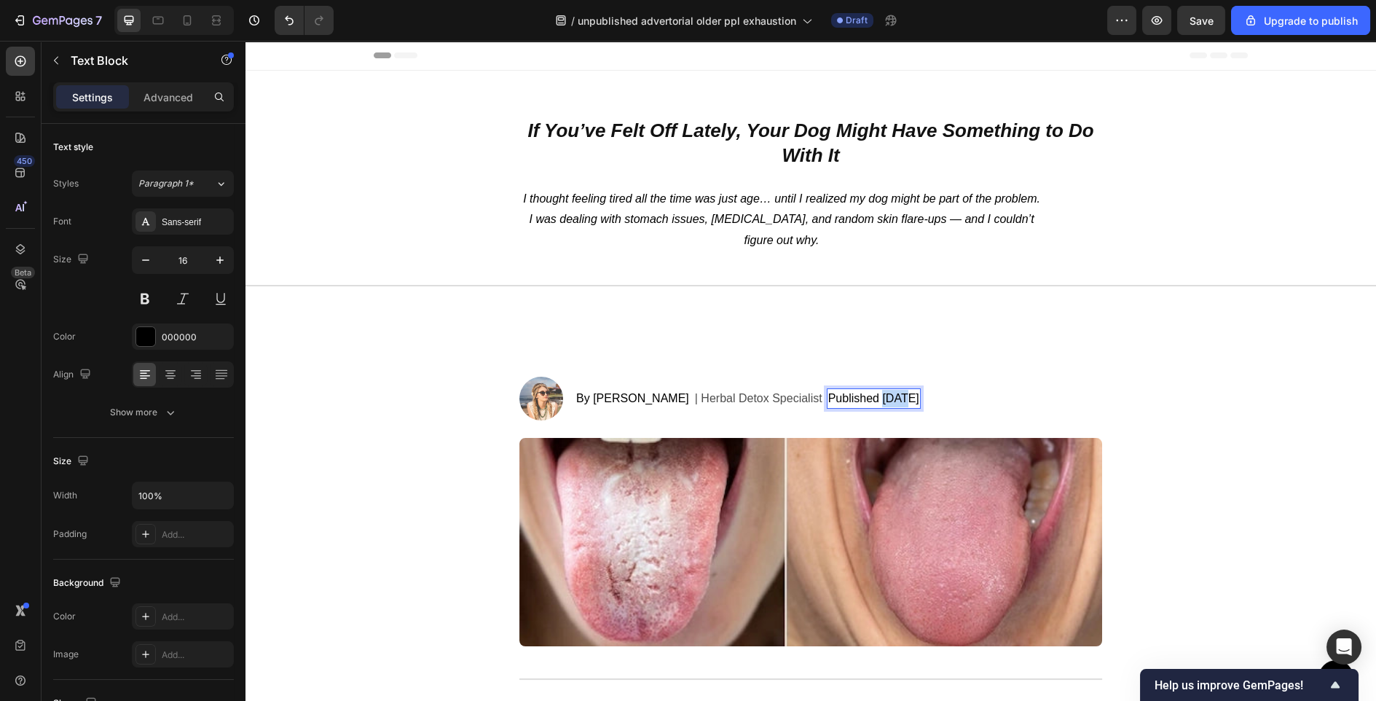
click at [890, 401] on p "Published [DATE]" at bounding box center [873, 398] width 91 height 17
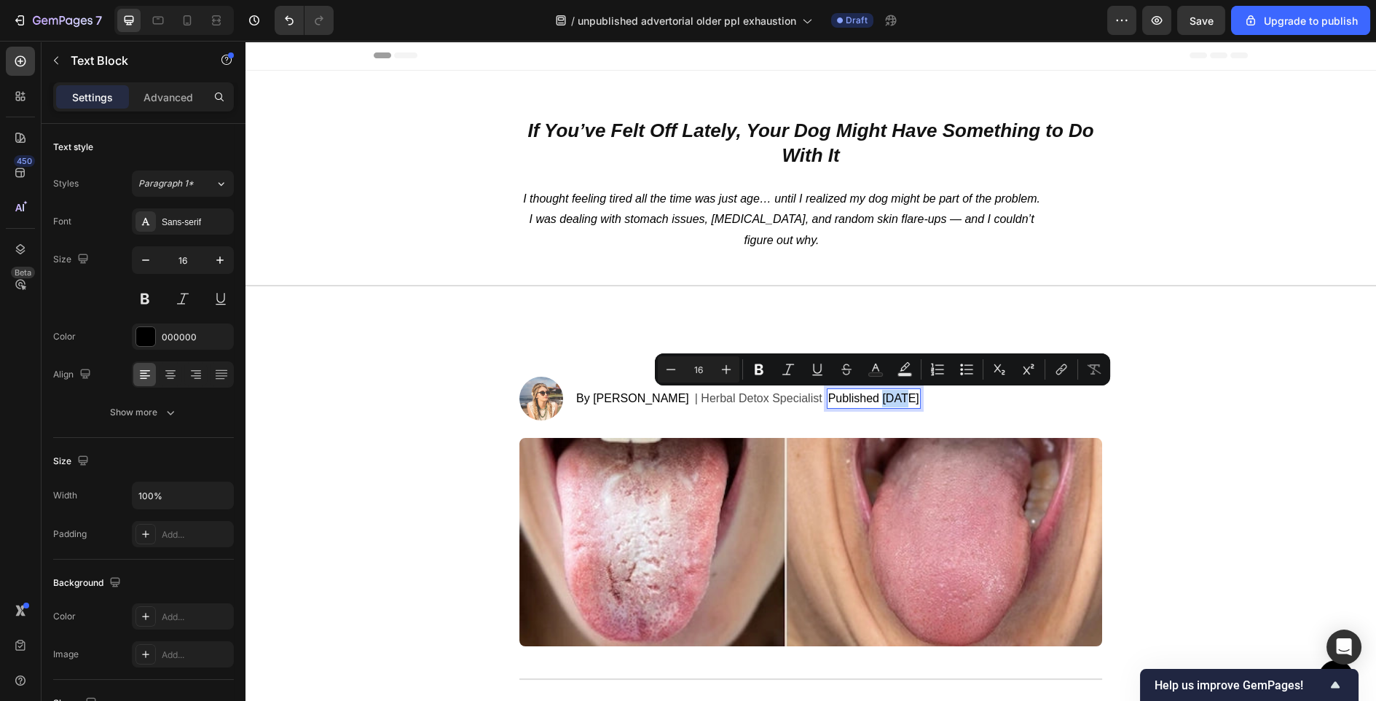
click at [909, 401] on p "Published [DATE]" at bounding box center [873, 398] width 91 height 17
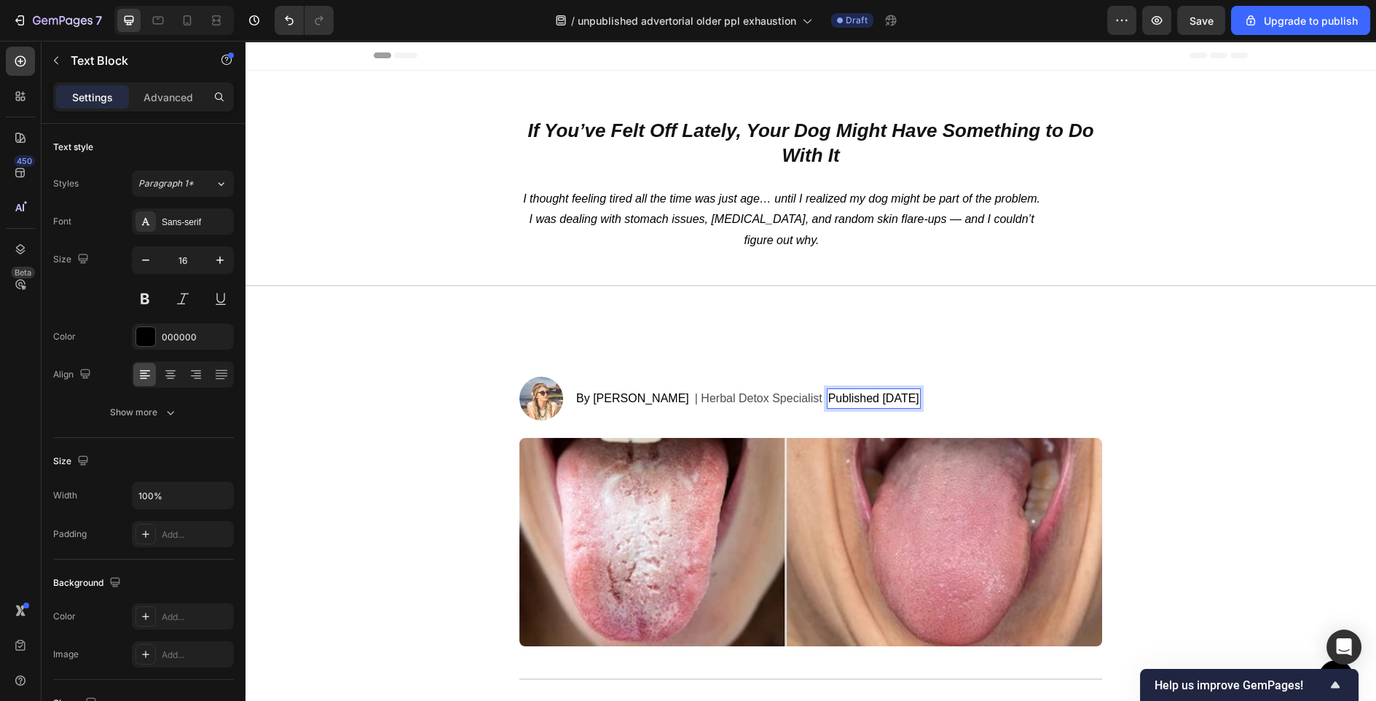
click at [891, 400] on p "Published [DATE]" at bounding box center [873, 398] width 91 height 17
click at [920, 396] on p "Published [DATE]" at bounding box center [873, 398] width 91 height 17
click at [772, 396] on p "| Herbal Detox Specialist" at bounding box center [759, 398] width 128 height 17
click at [764, 400] on p "| Herbal Detox Specialist" at bounding box center [759, 398] width 128 height 17
click at [795, 400] on p "| Herbal Detox Specialist" at bounding box center [759, 398] width 128 height 17
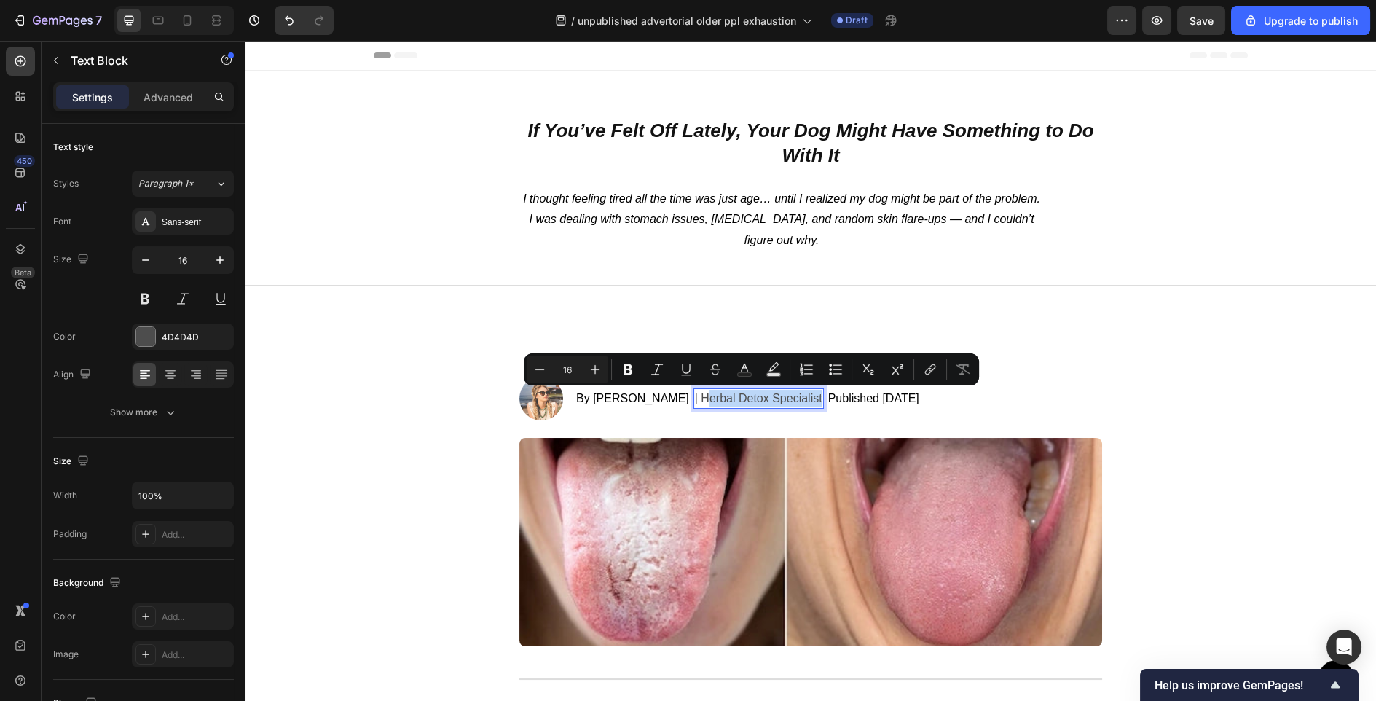
drag, startPoint x: 809, startPoint y: 399, endPoint x: 698, endPoint y: 403, distance: 110.8
click at [698, 403] on div "| Herbal Detox Specialist" at bounding box center [759, 398] width 130 height 20
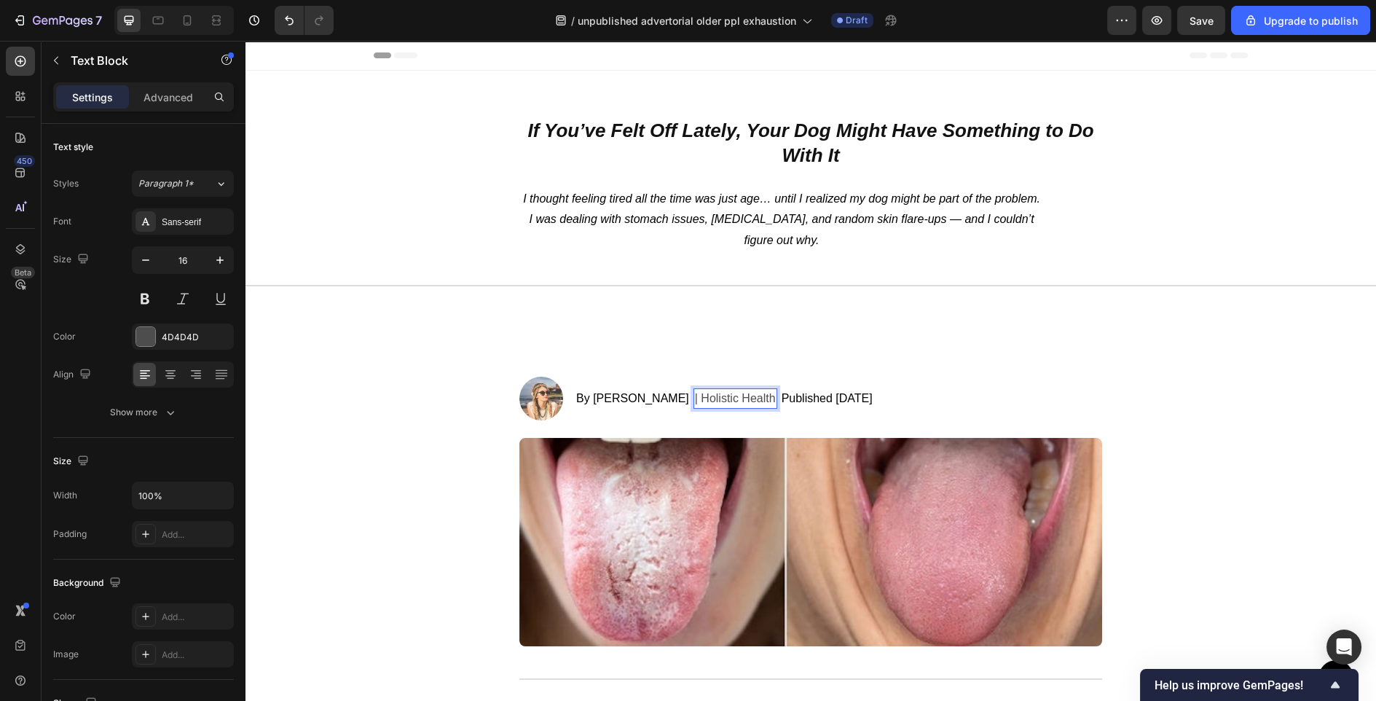
click at [756, 395] on p "| Holistic Health" at bounding box center [735, 398] width 81 height 17
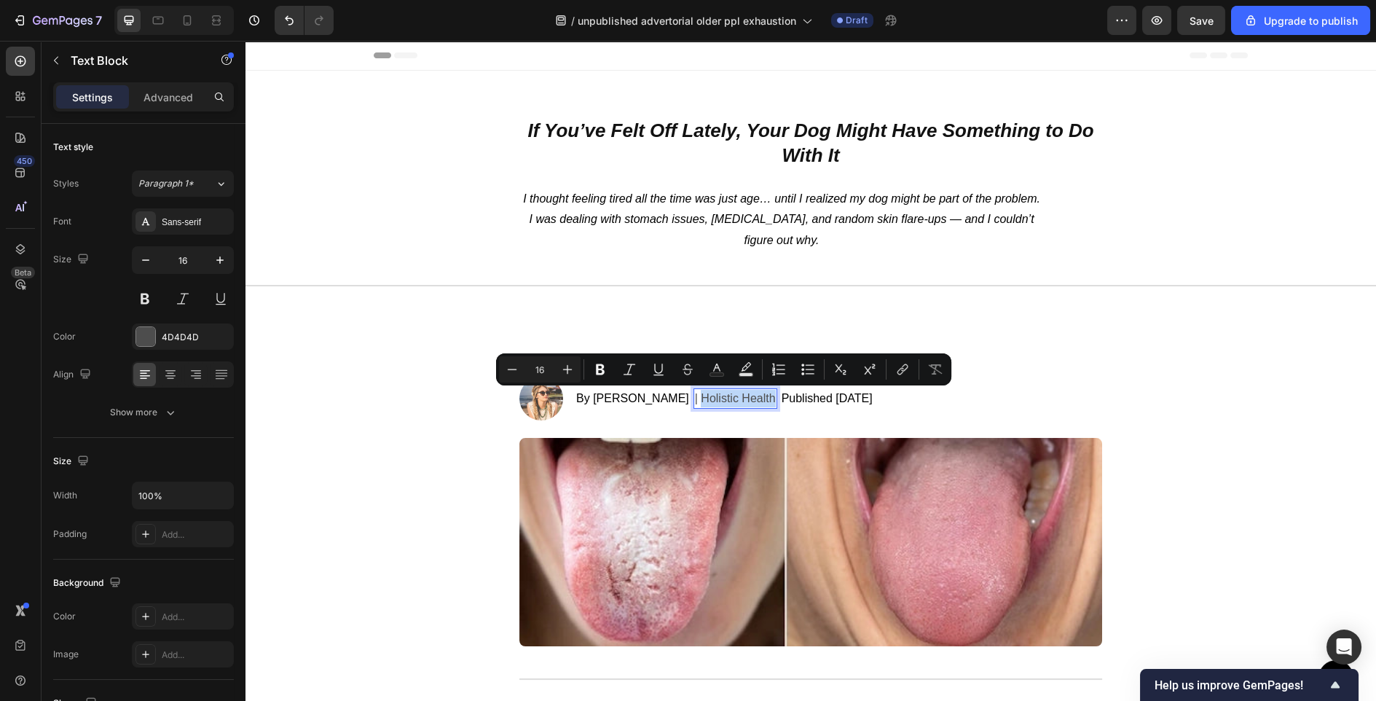
drag, startPoint x: 761, startPoint y: 399, endPoint x: 687, endPoint y: 399, distance: 73.6
click at [695, 399] on p "| Holistic Health" at bounding box center [735, 398] width 81 height 17
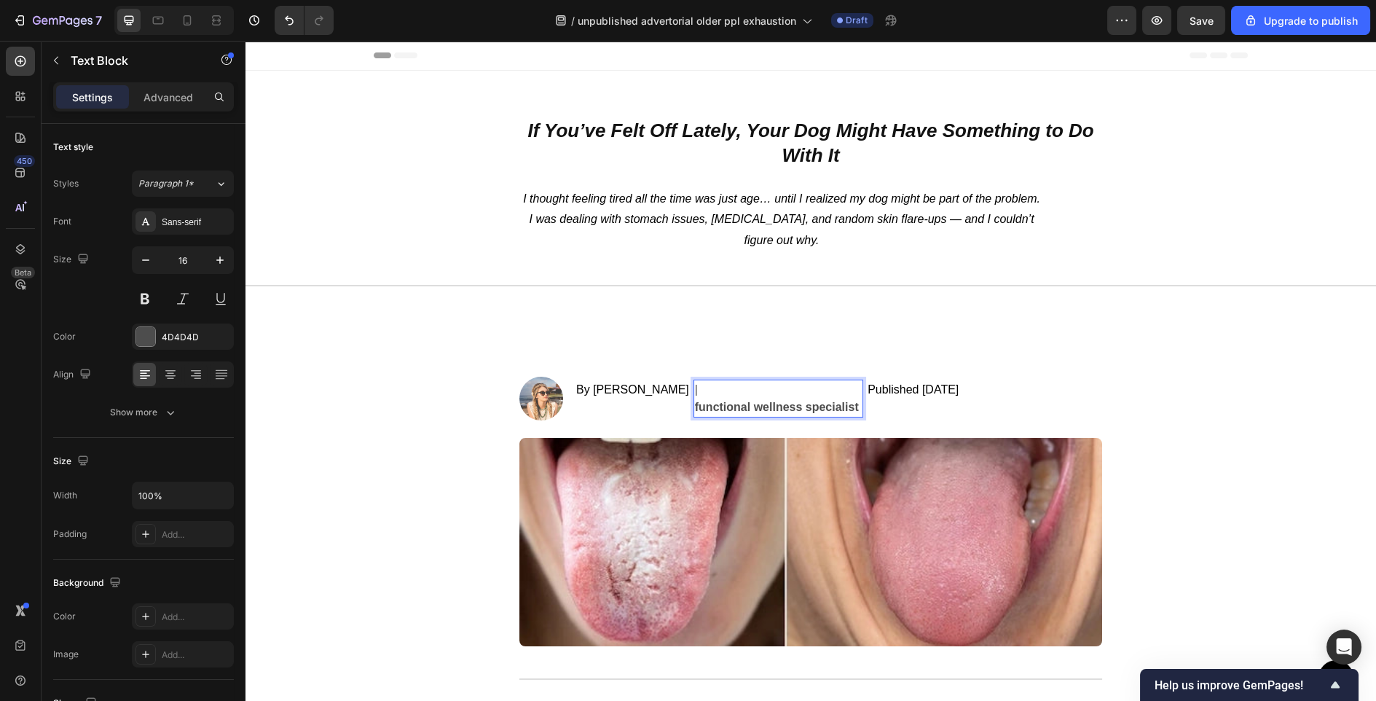
click at [695, 410] on strong "functional wellness specialist" at bounding box center [777, 407] width 164 height 12
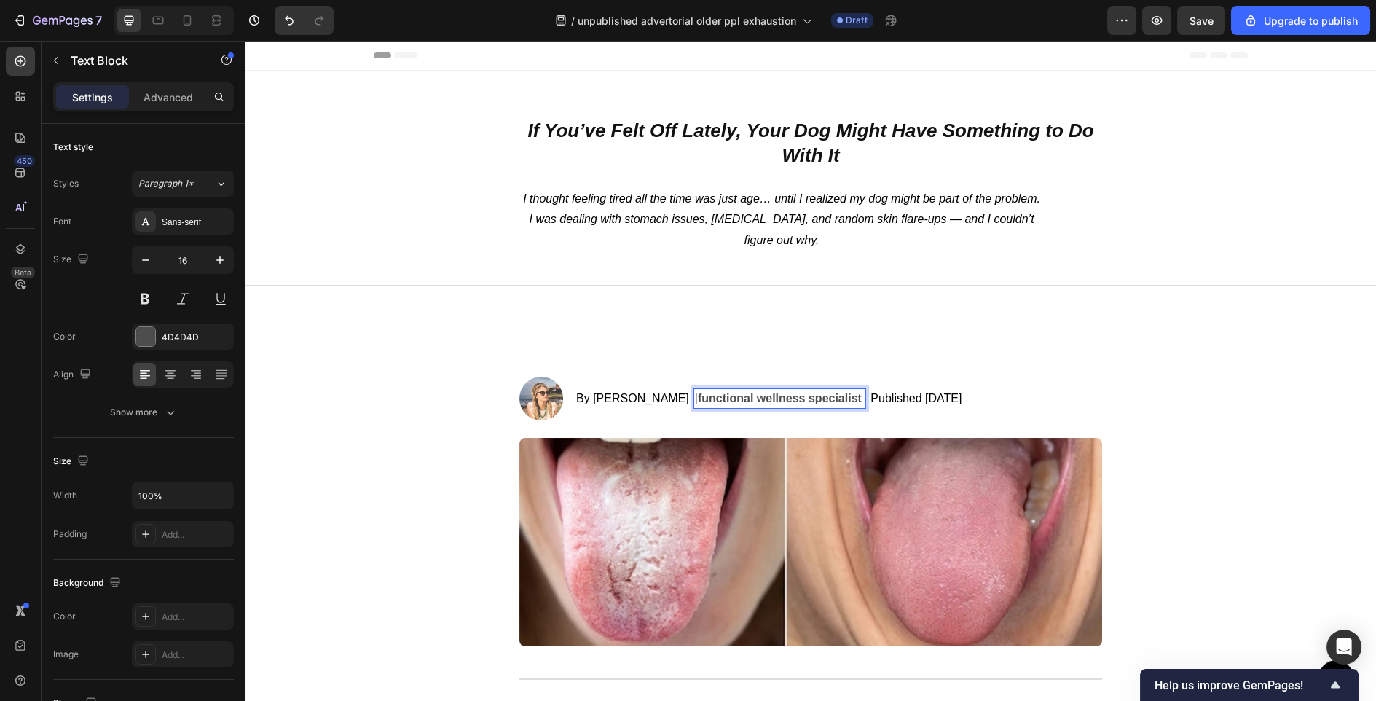
click at [796, 394] on strong "functional wellness specialist" at bounding box center [780, 398] width 164 height 12
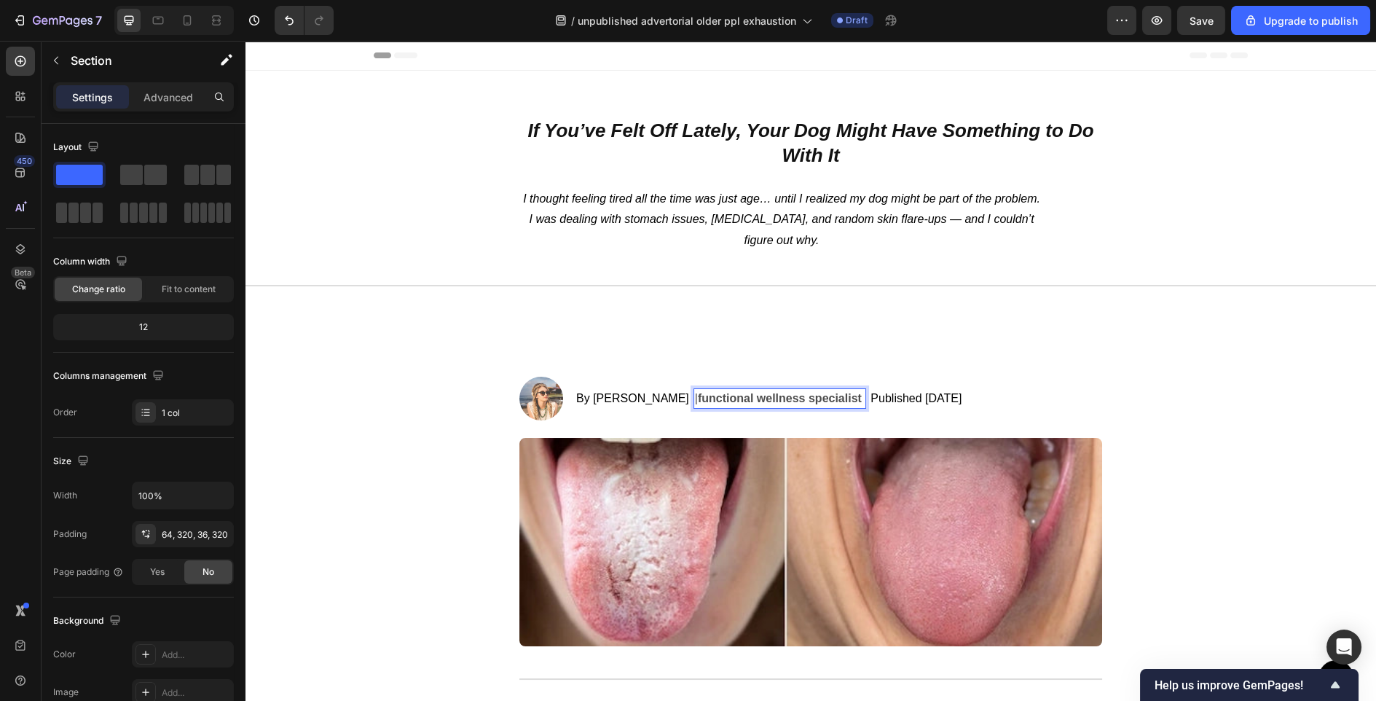
click at [535, 391] on img at bounding box center [542, 399] width 44 height 44
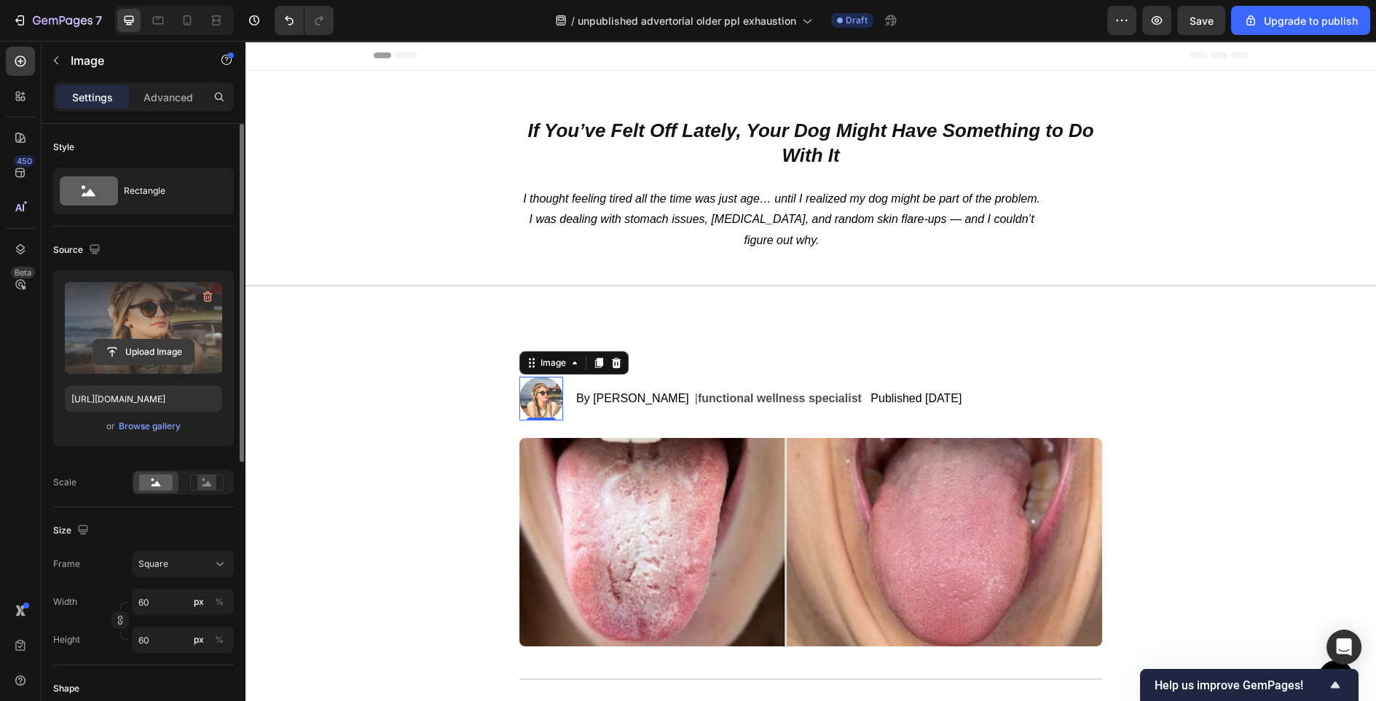
click at [122, 340] on input "file" at bounding box center [143, 352] width 101 height 25
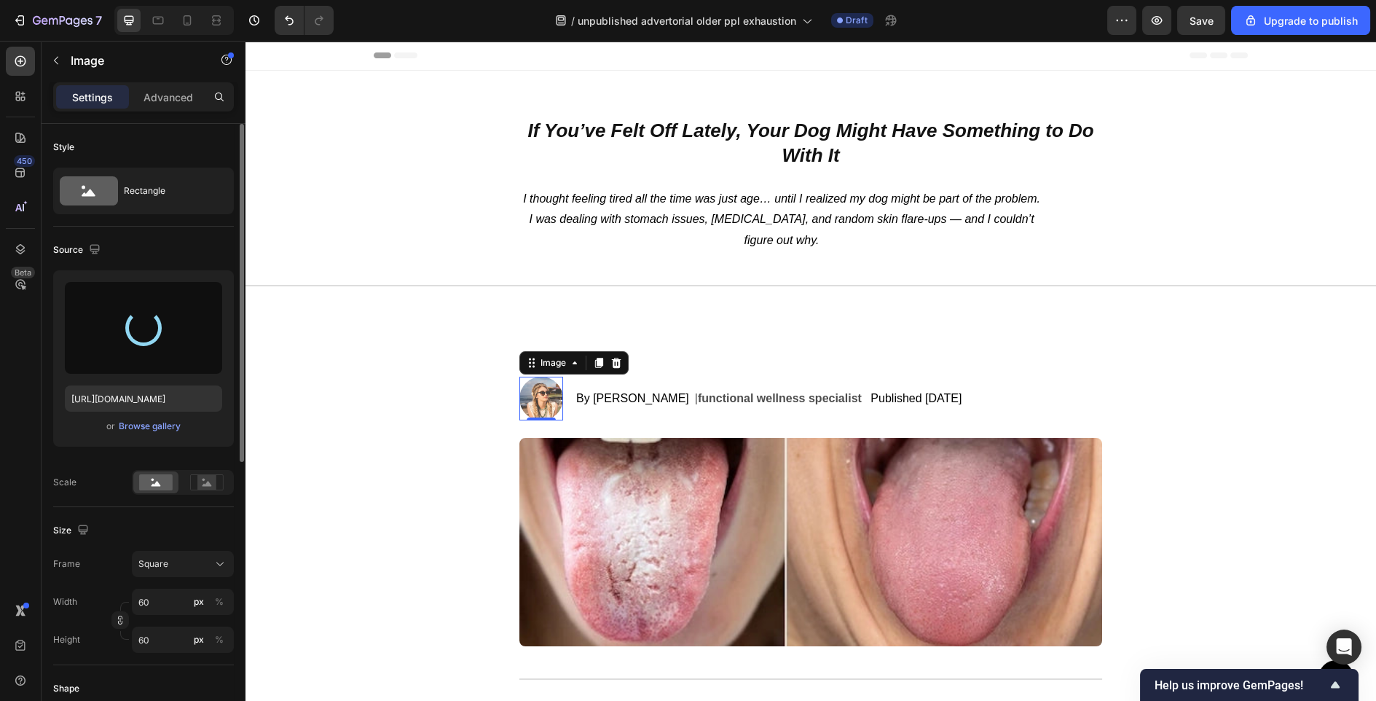
type input "[URL][DOMAIN_NAME]"
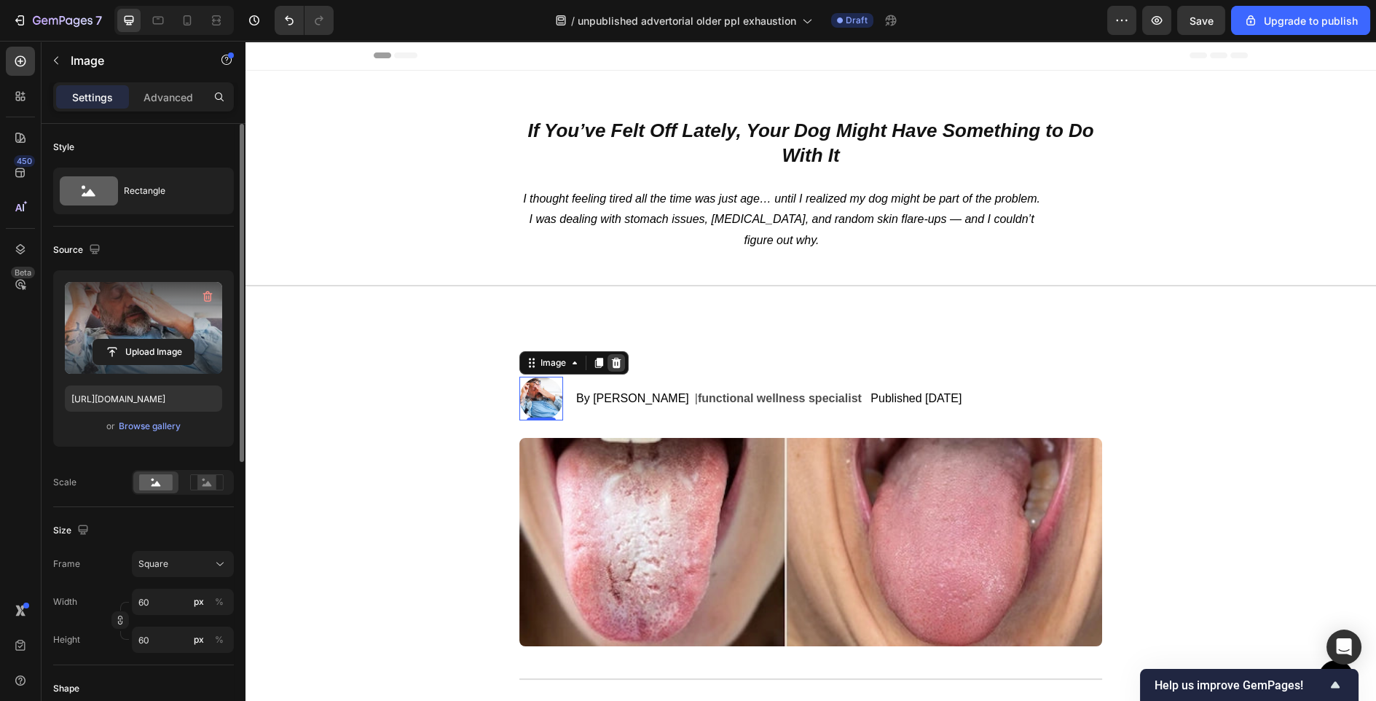
click at [616, 365] on icon at bounding box center [616, 363] width 9 height 10
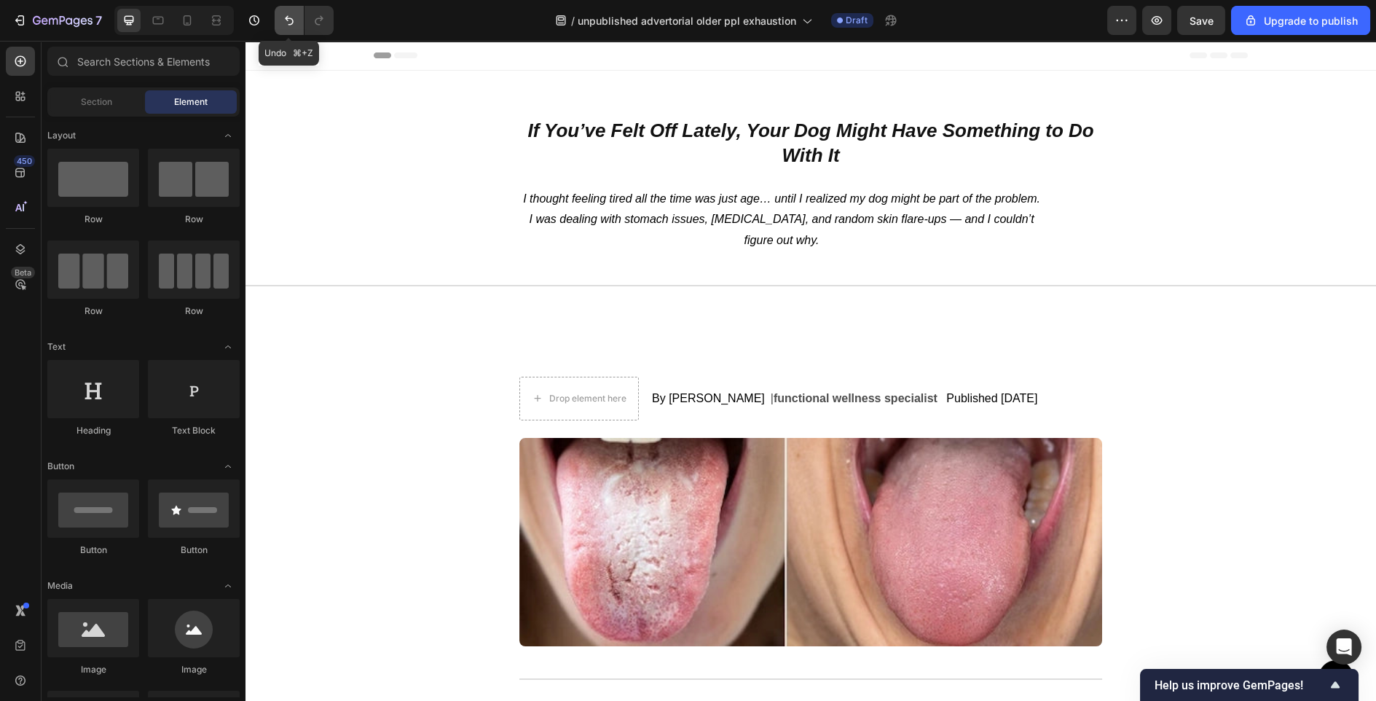
click at [290, 12] on button "Undo/Redo" at bounding box center [289, 20] width 29 height 29
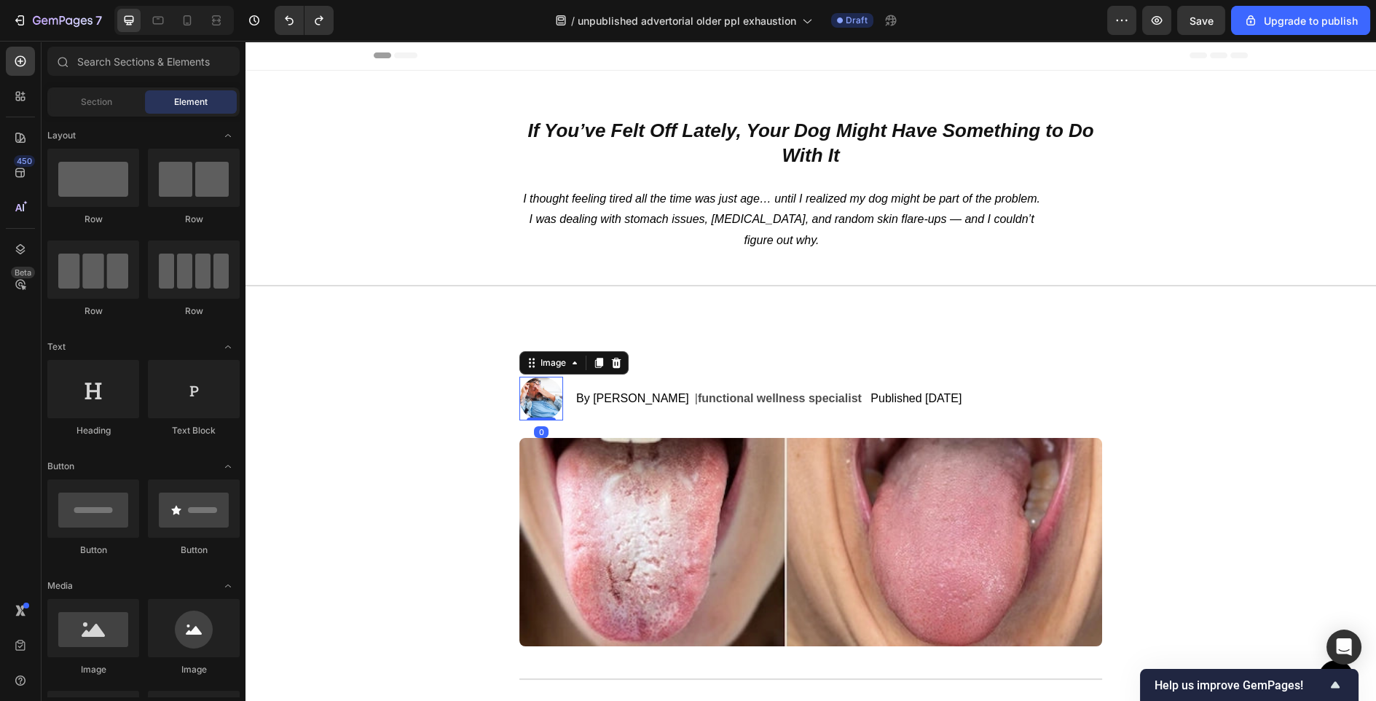
click at [540, 410] on img at bounding box center [542, 399] width 44 height 44
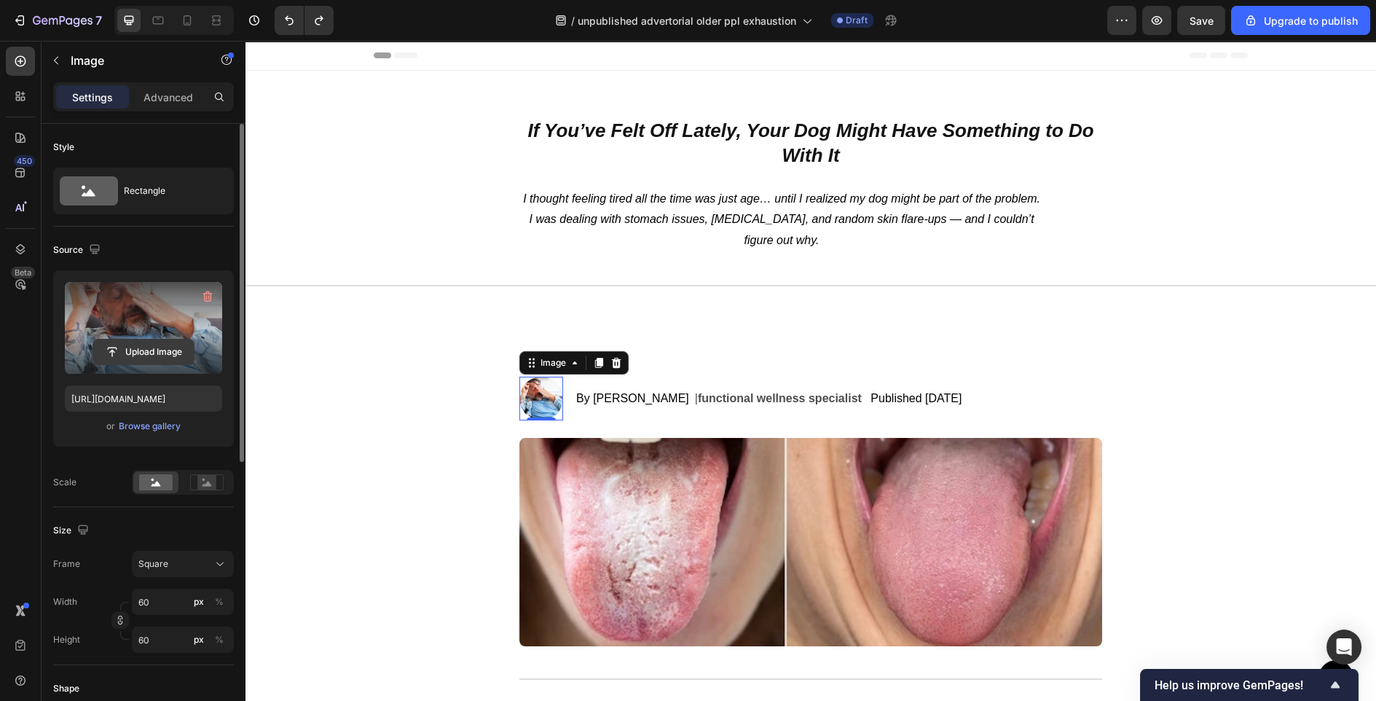
click at [160, 341] on input "file" at bounding box center [143, 352] width 101 height 25
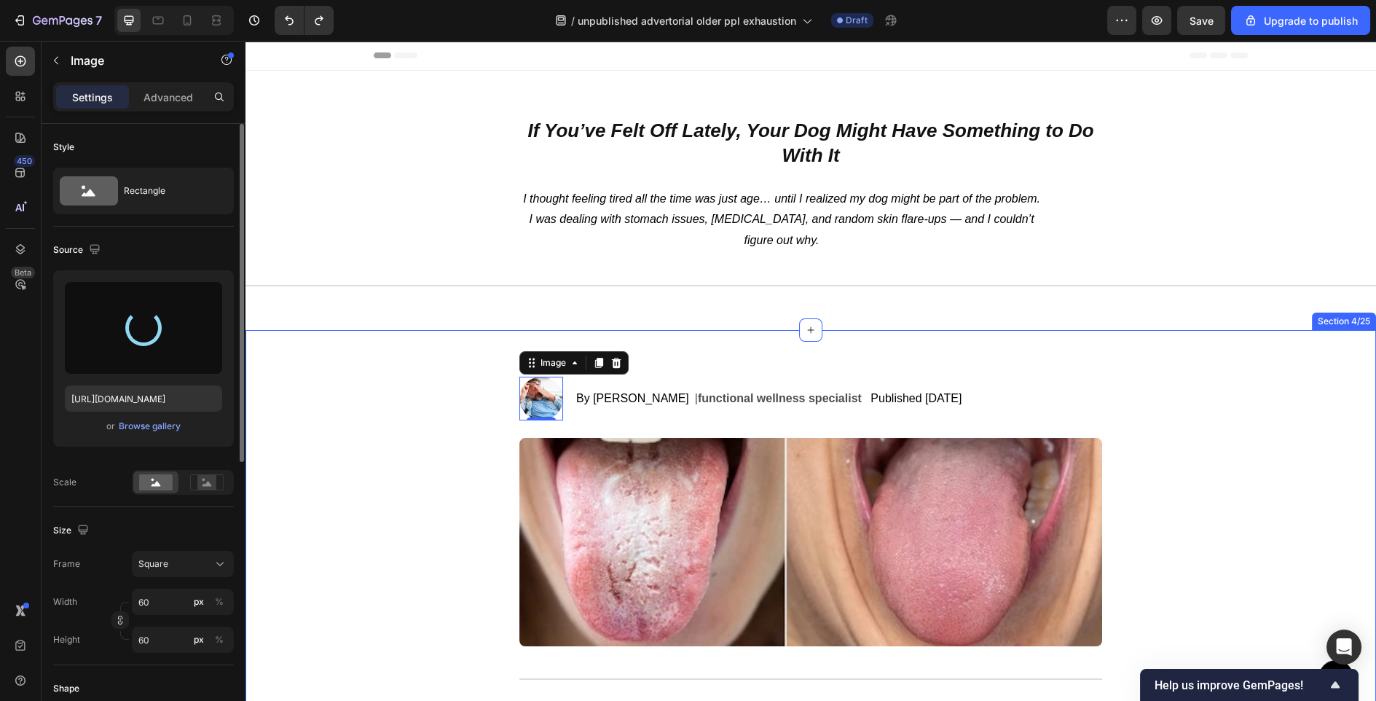
type input "[URL][DOMAIN_NAME]"
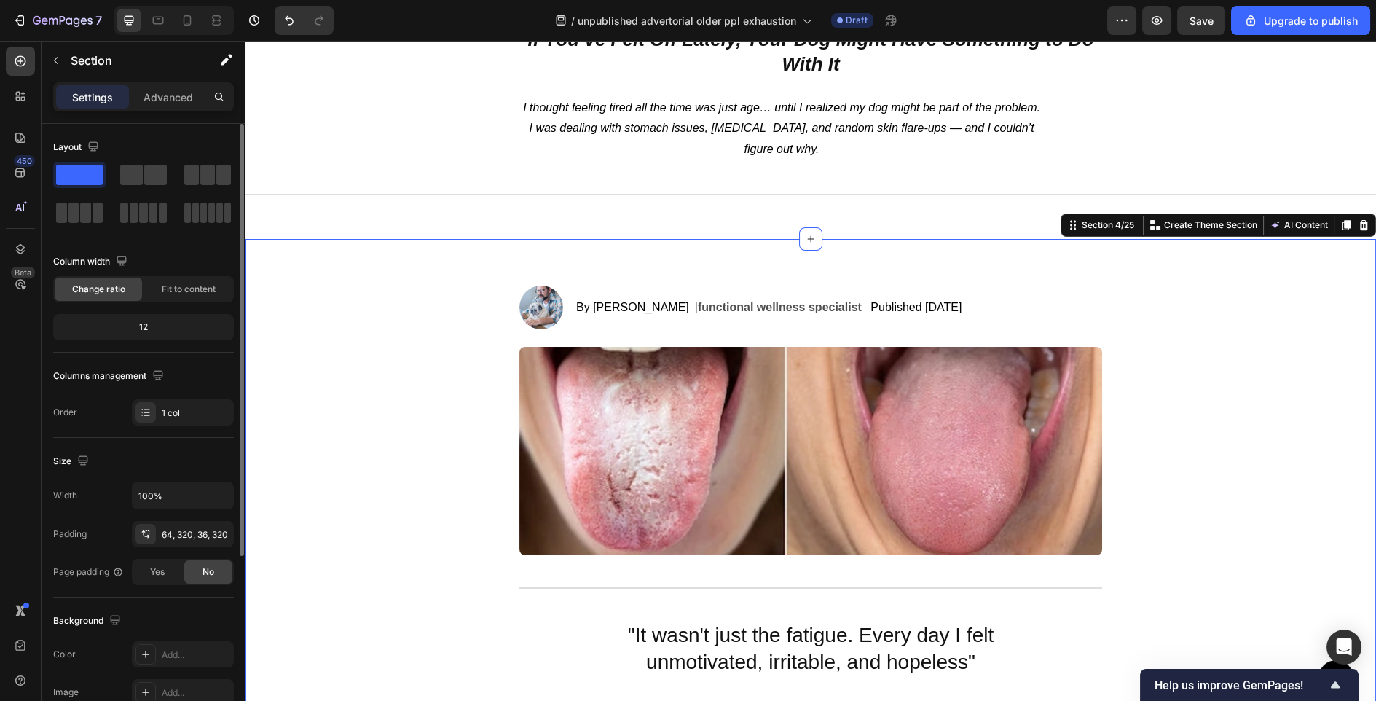
scroll to position [114, 0]
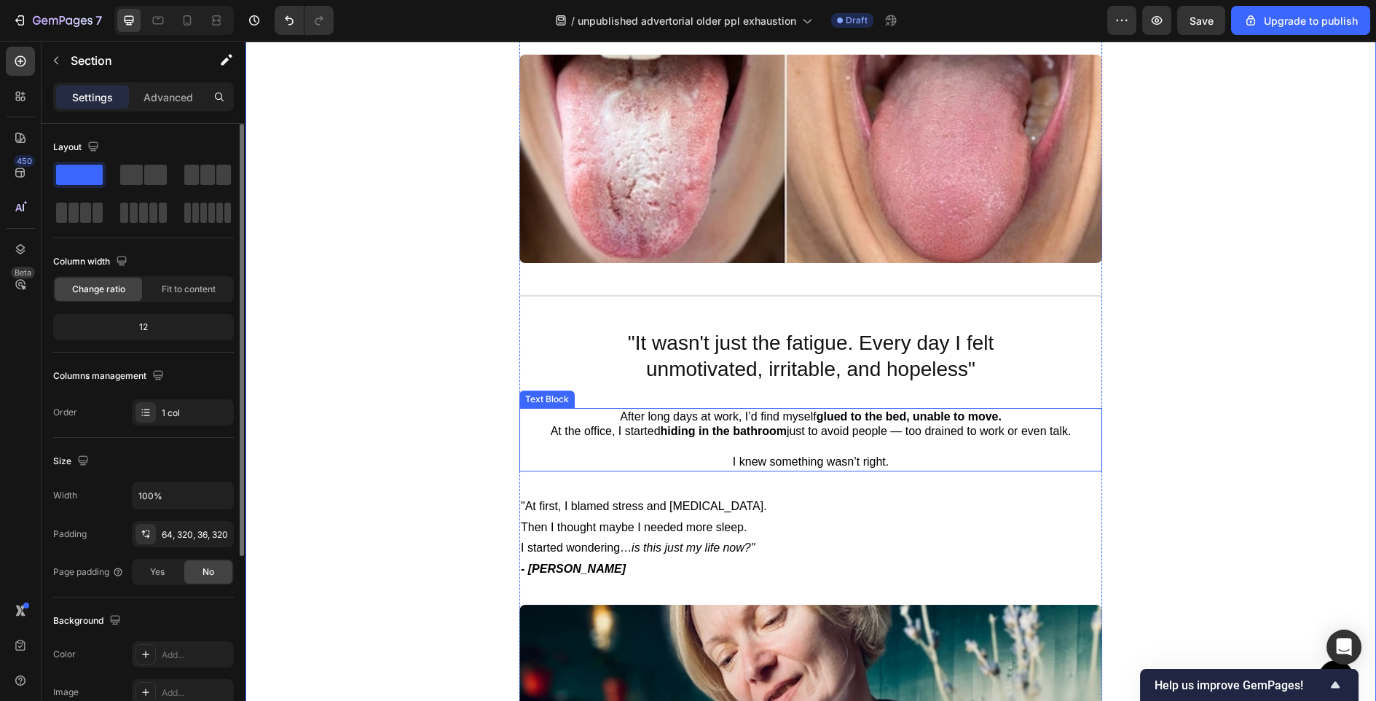
scroll to position [0, 0]
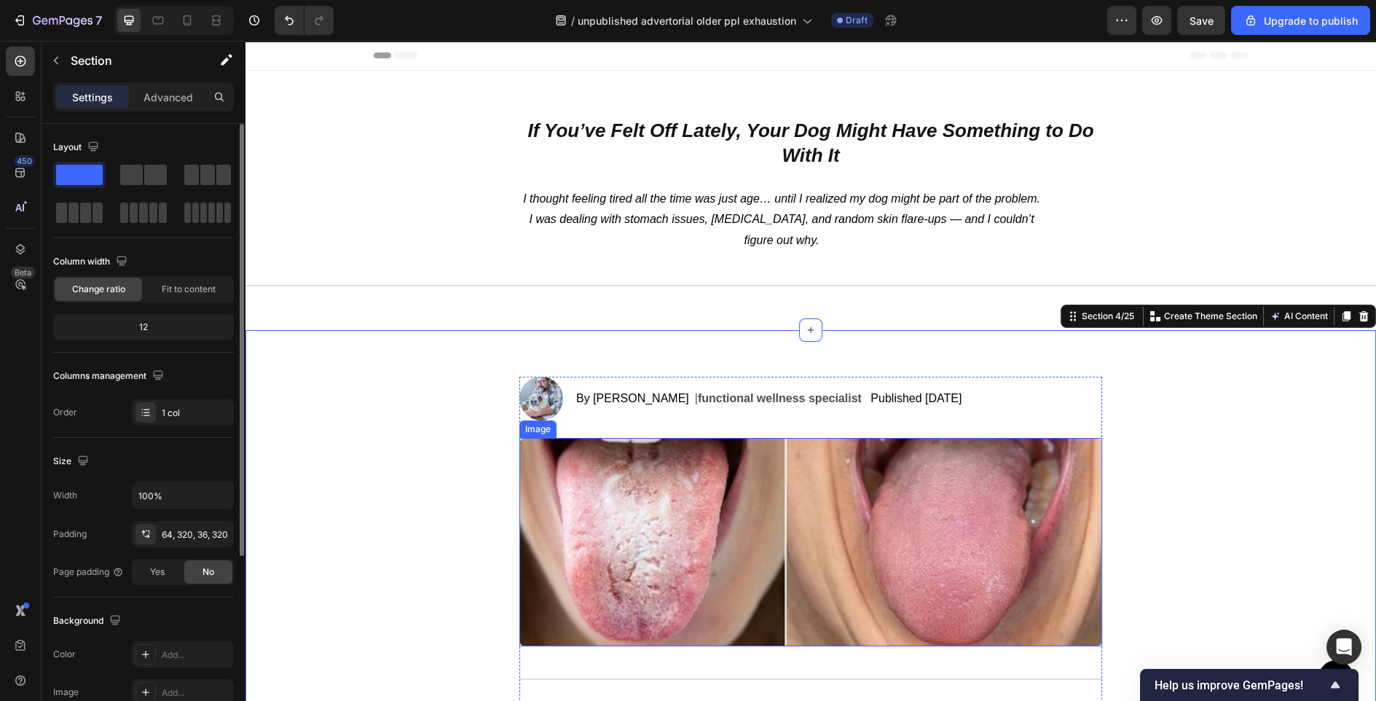
click at [661, 541] on img at bounding box center [811, 542] width 583 height 208
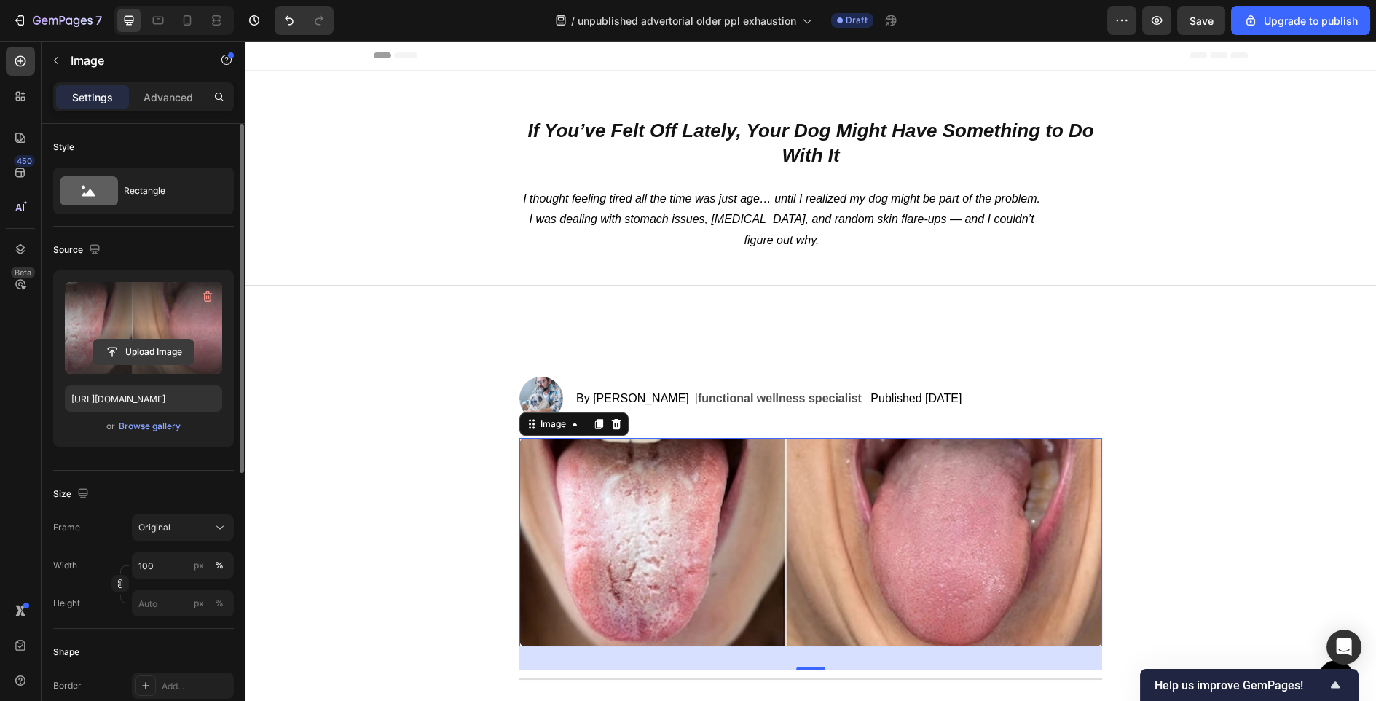
click at [136, 345] on input "file" at bounding box center [143, 352] width 101 height 25
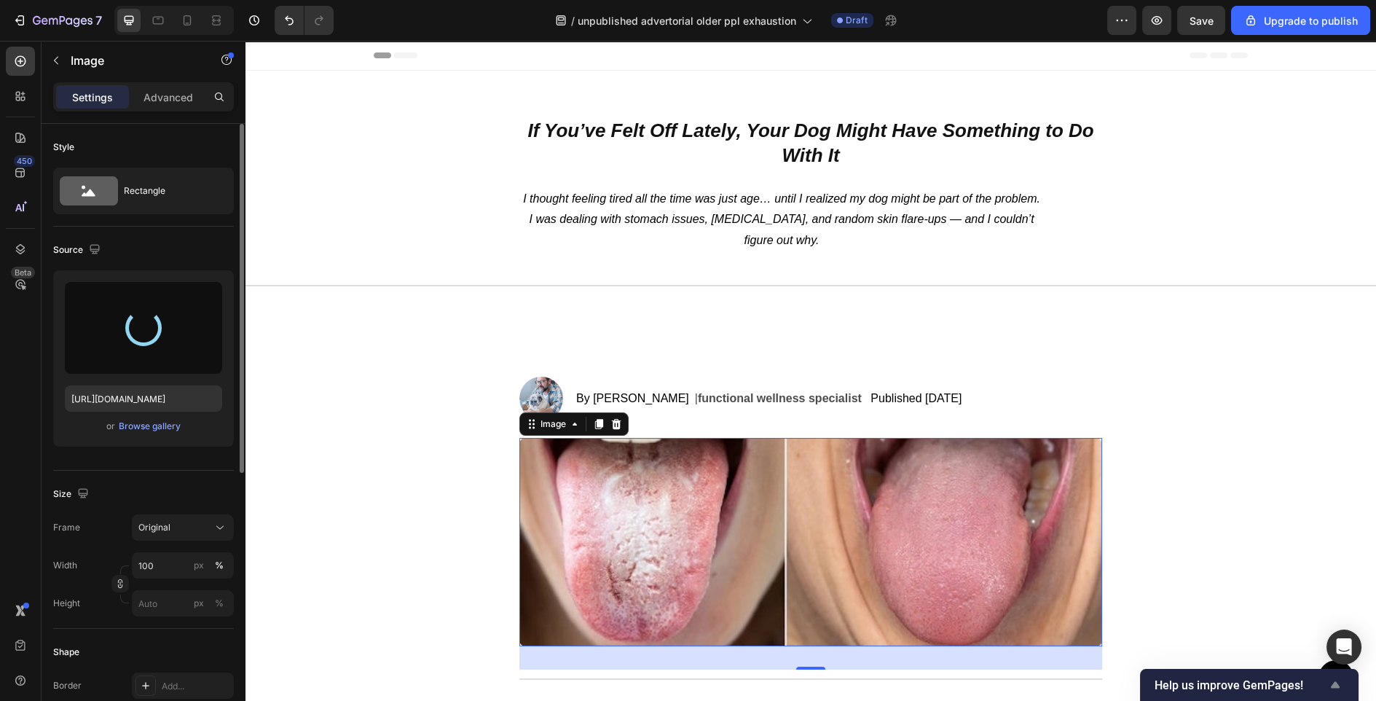
type input "[URL][DOMAIN_NAME]"
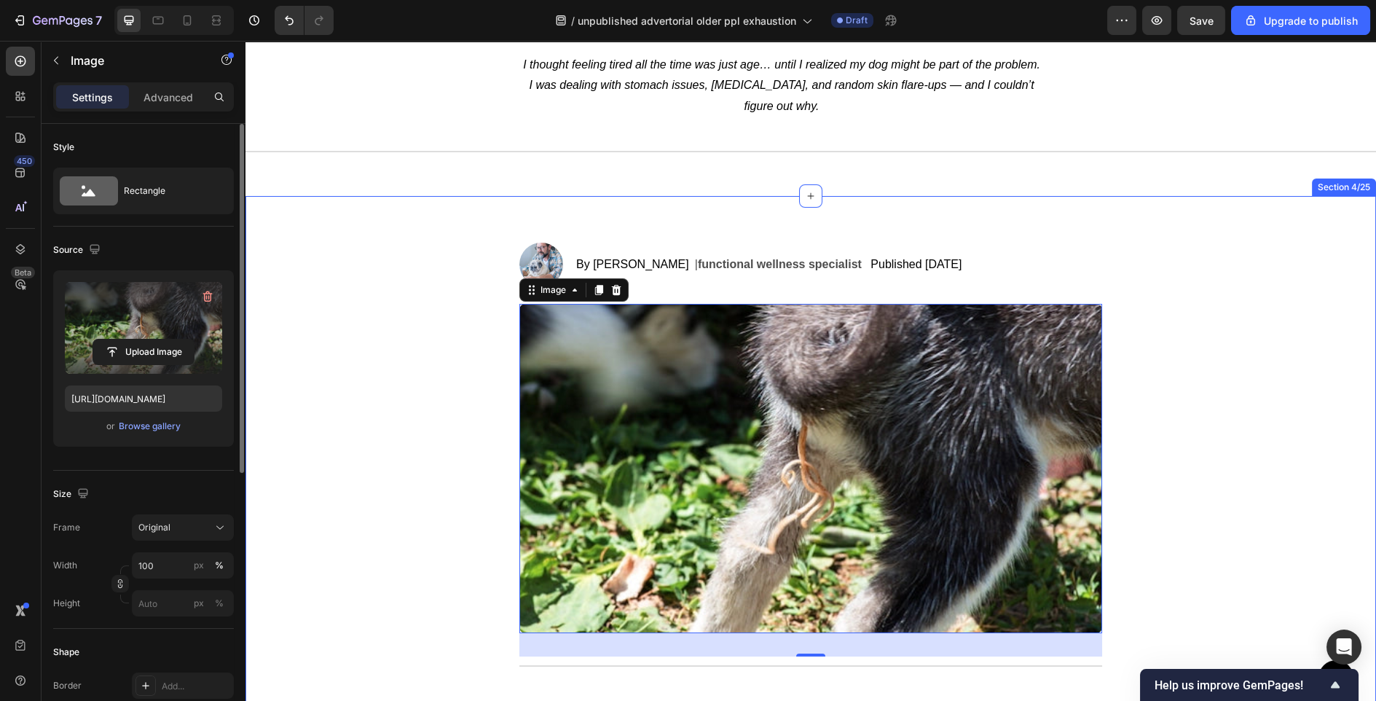
scroll to position [231, 0]
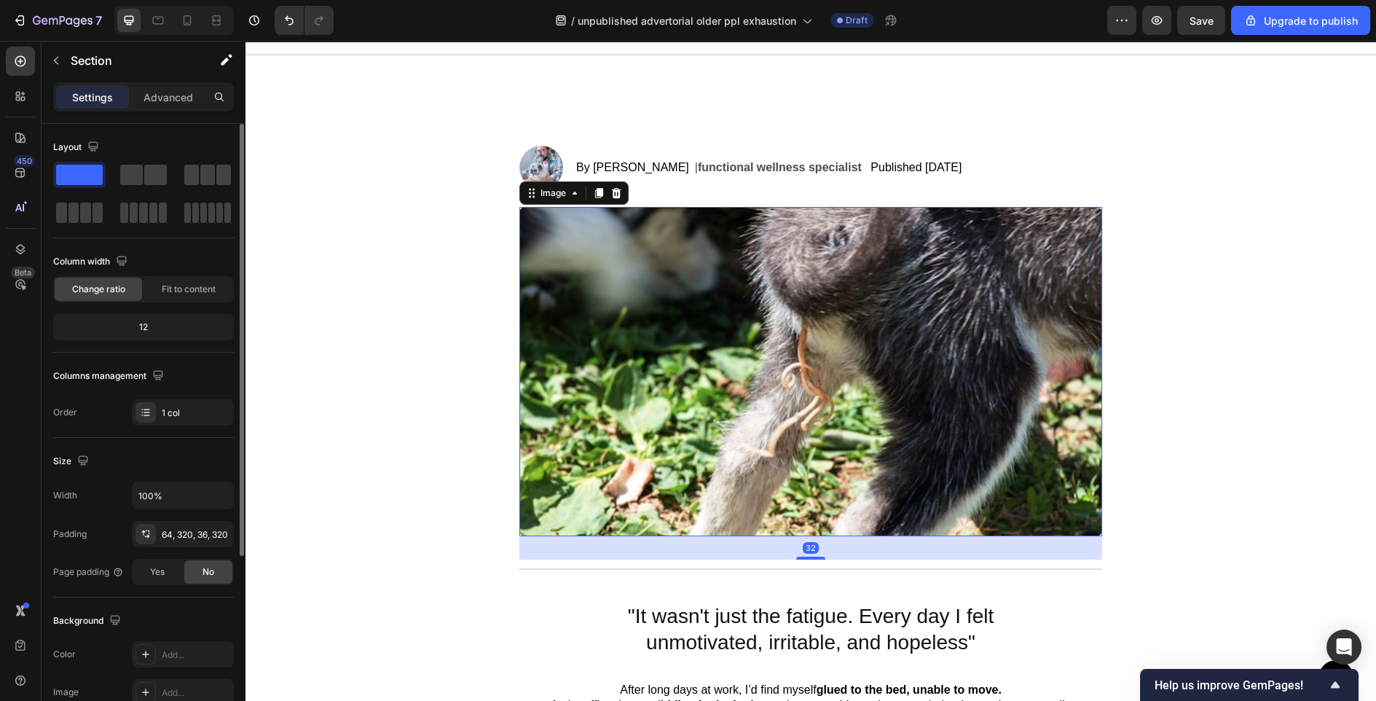
click at [820, 417] on img at bounding box center [811, 371] width 583 height 329
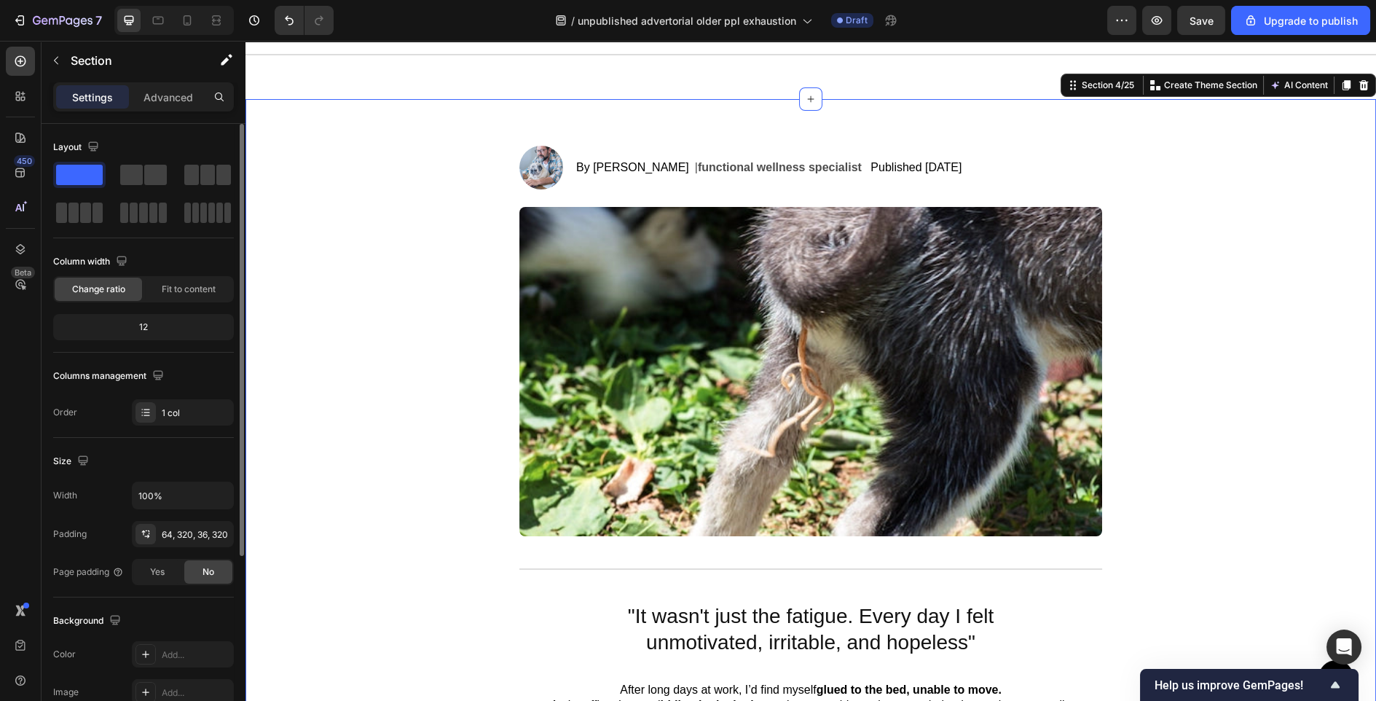
scroll to position [0, 0]
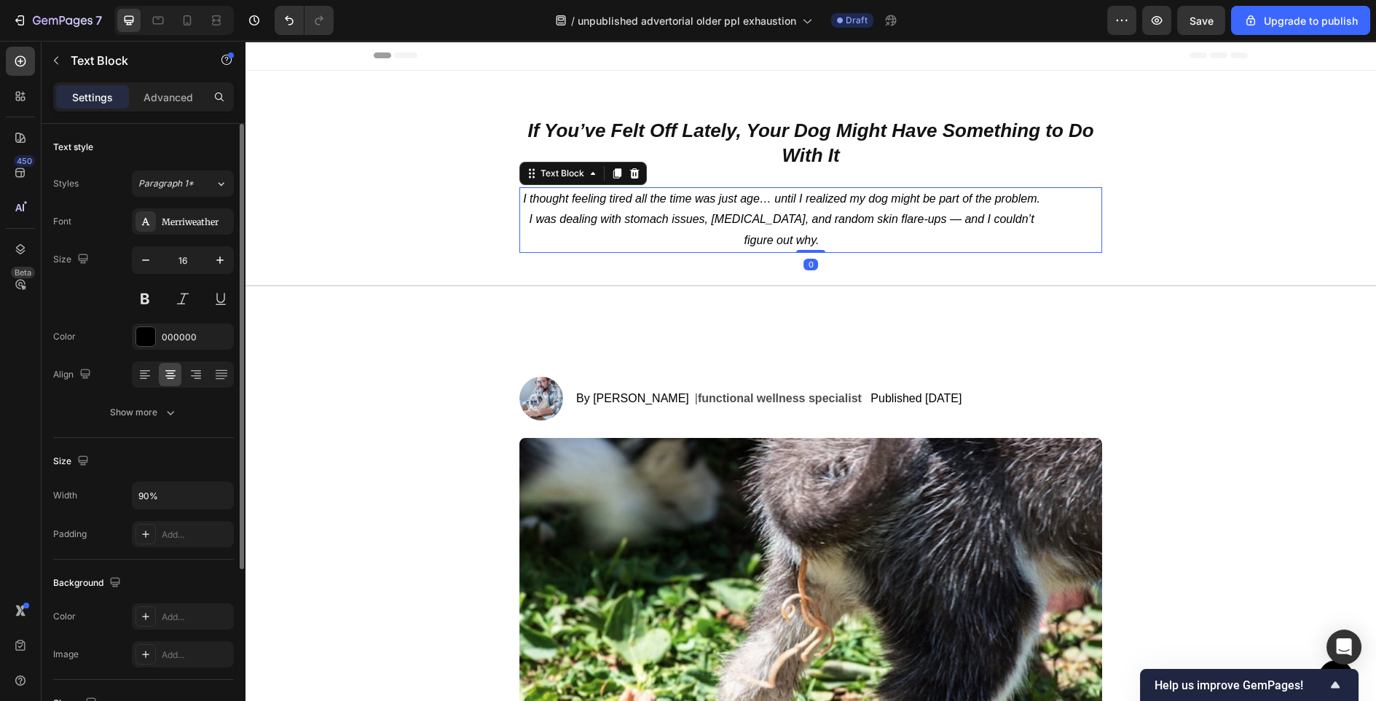
click at [984, 220] on icon "I thought feeling tired all the time was just age… until I realized my dog migh…" at bounding box center [781, 219] width 517 height 55
click at [993, 220] on icon "I thought feeling tired all the time was just age… until I realized my dog migh…" at bounding box center [781, 219] width 517 height 55
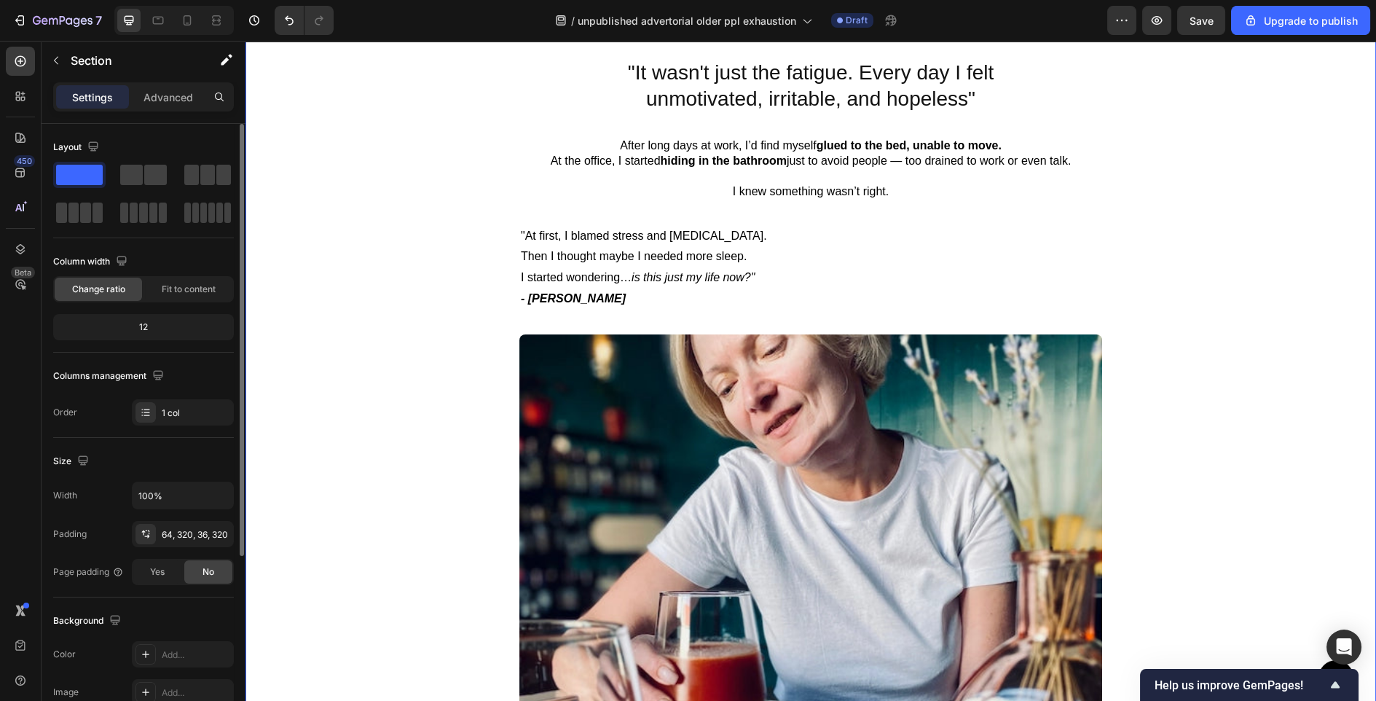
scroll to position [775, 0]
click at [192, 23] on icon at bounding box center [187, 20] width 15 height 15
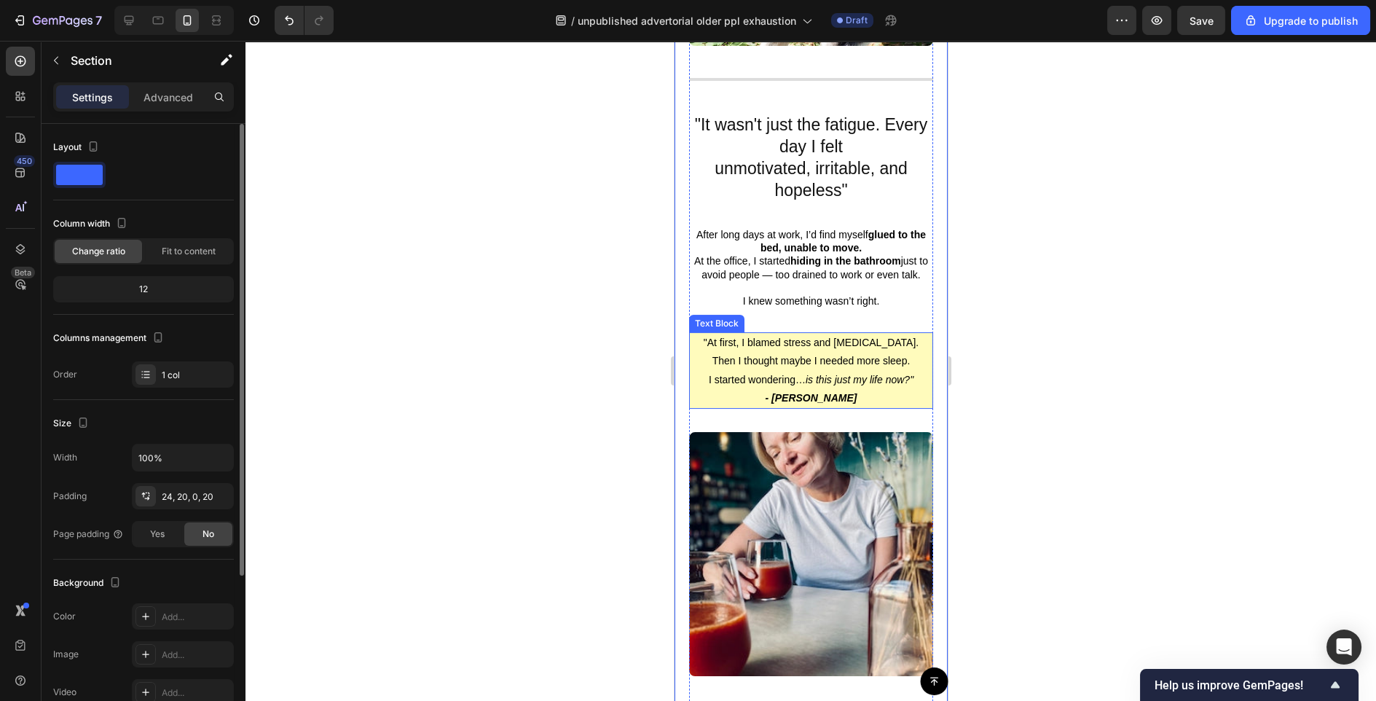
scroll to position [586, 0]
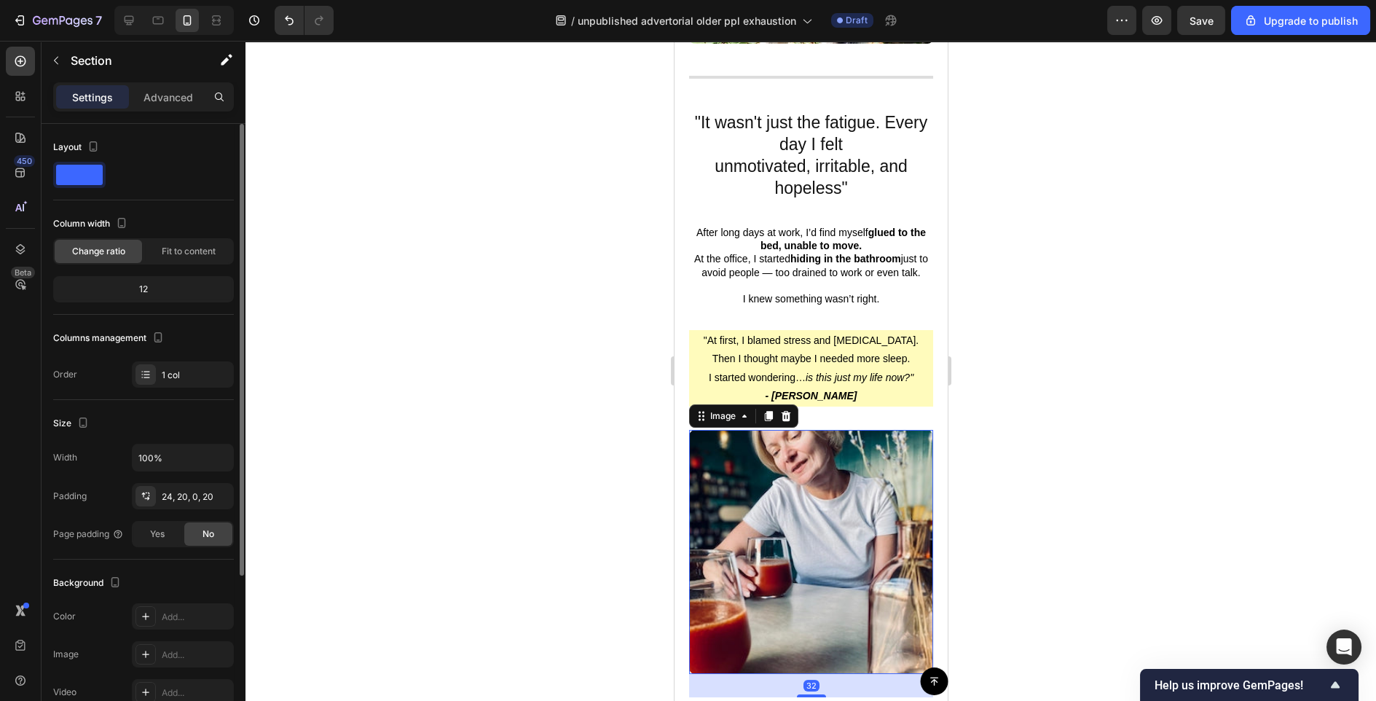
click at [828, 468] on img at bounding box center [811, 552] width 244 height 244
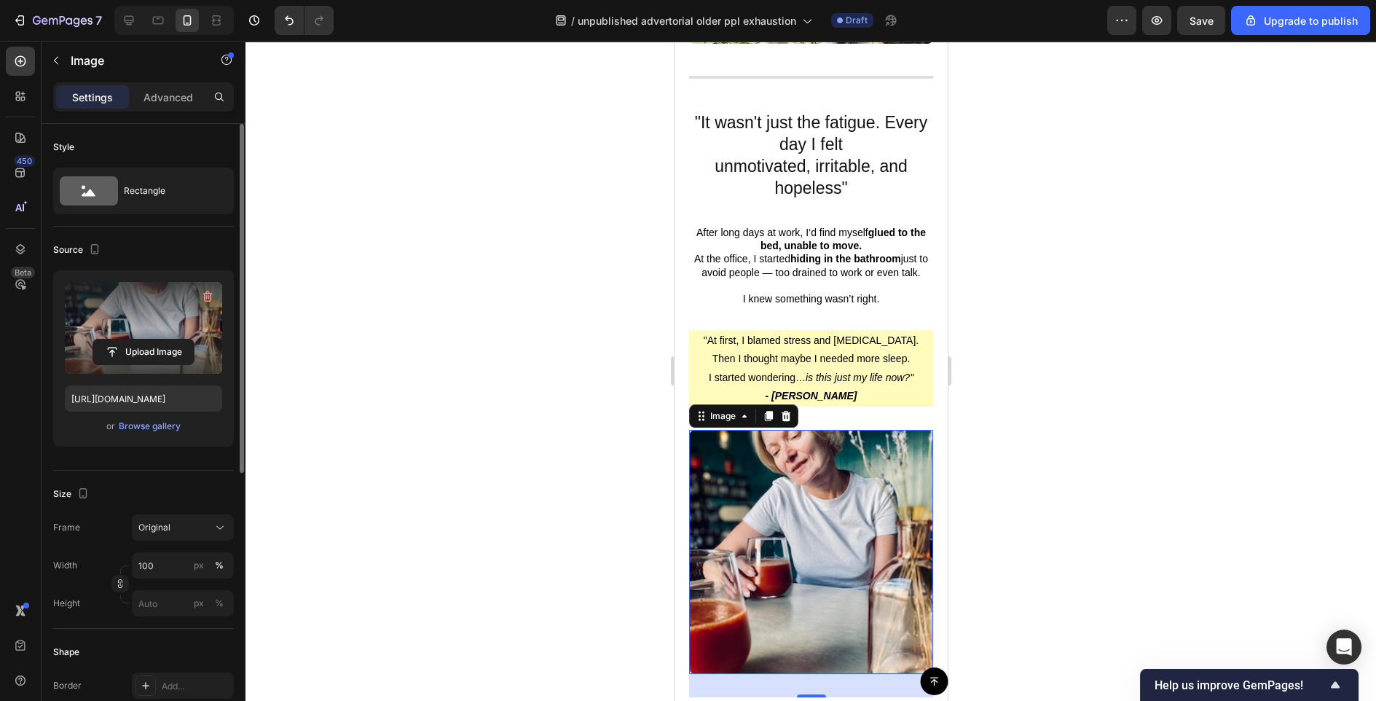
click at [128, 330] on label at bounding box center [143, 328] width 157 height 92
click at [128, 340] on input "file" at bounding box center [143, 352] width 101 height 25
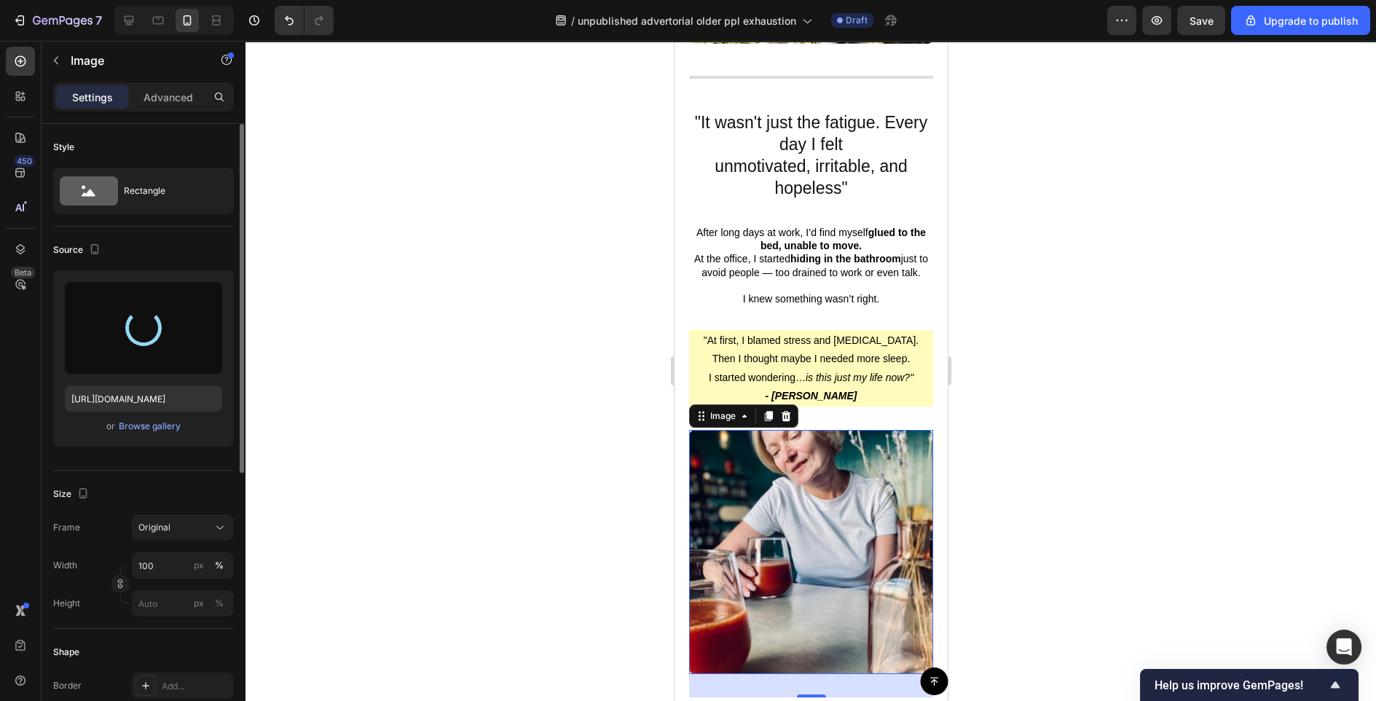
type input "[URL][DOMAIN_NAME]"
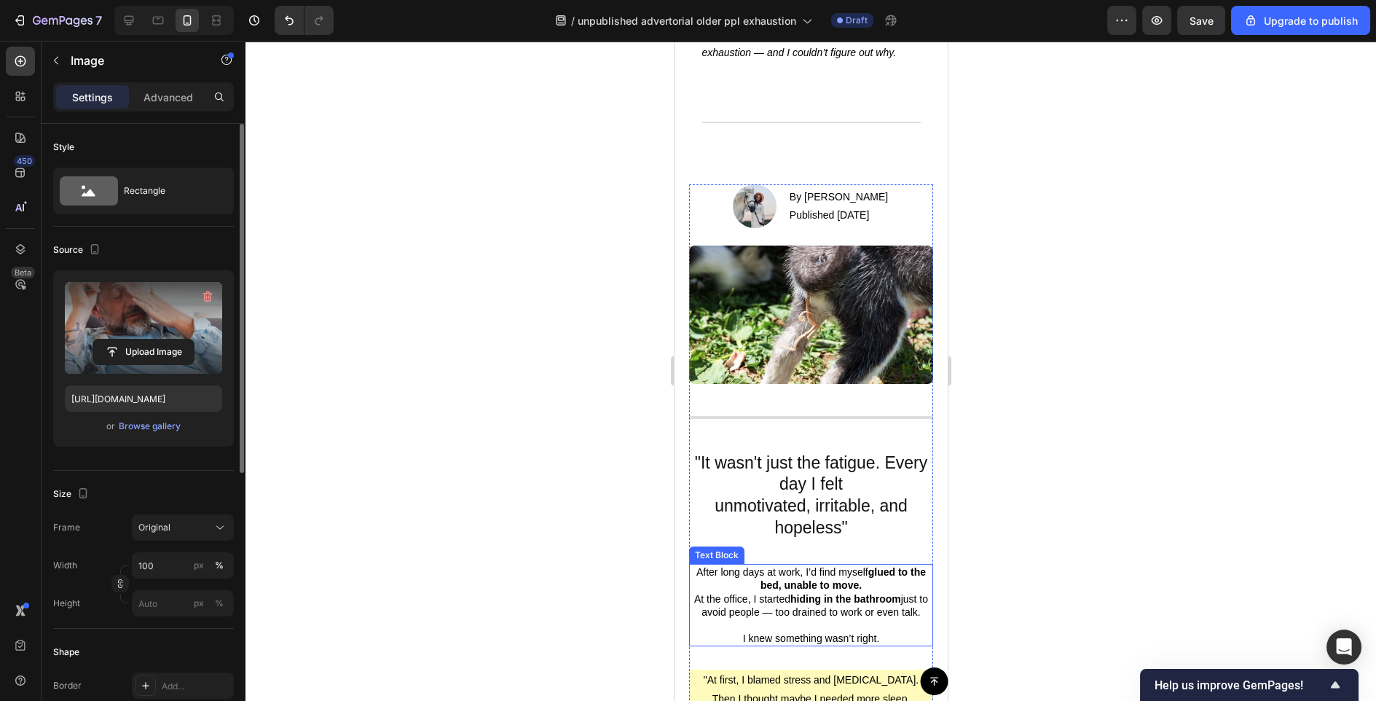
scroll to position [284, 0]
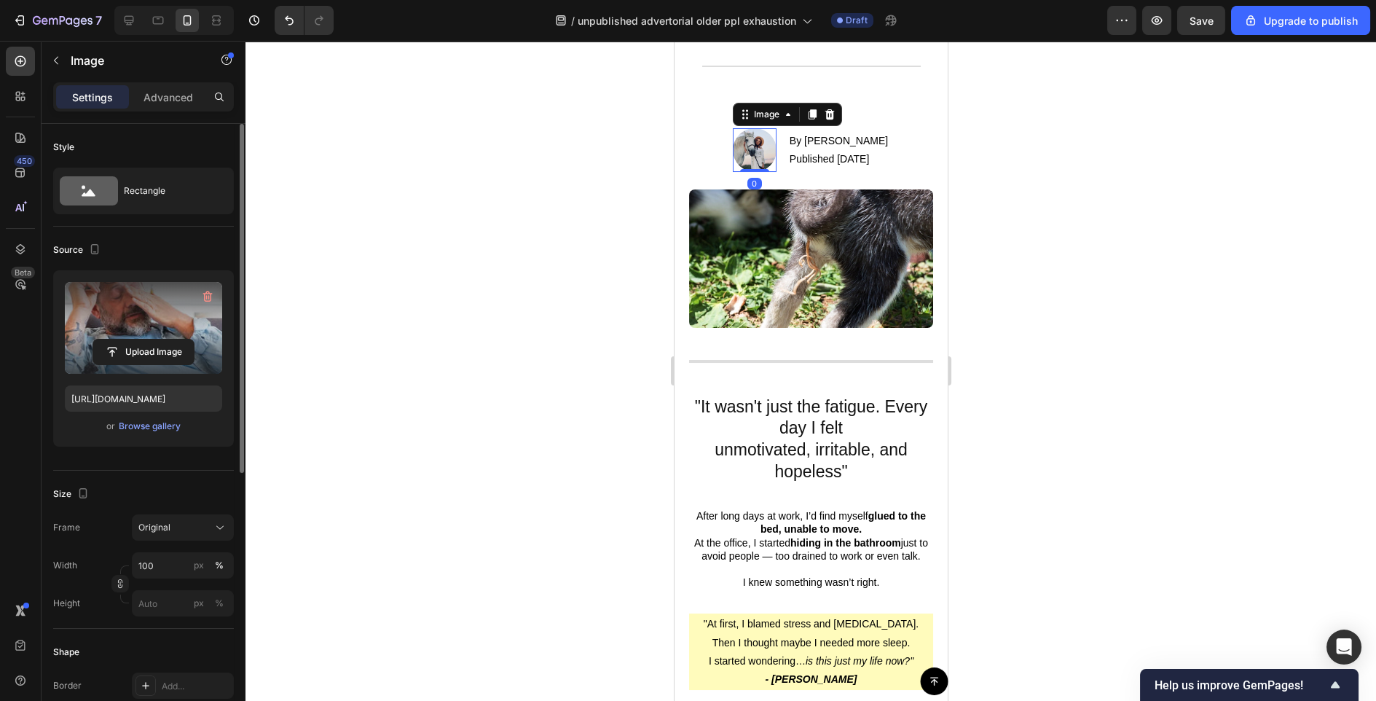
click at [734, 168] on img at bounding box center [754, 150] width 44 height 44
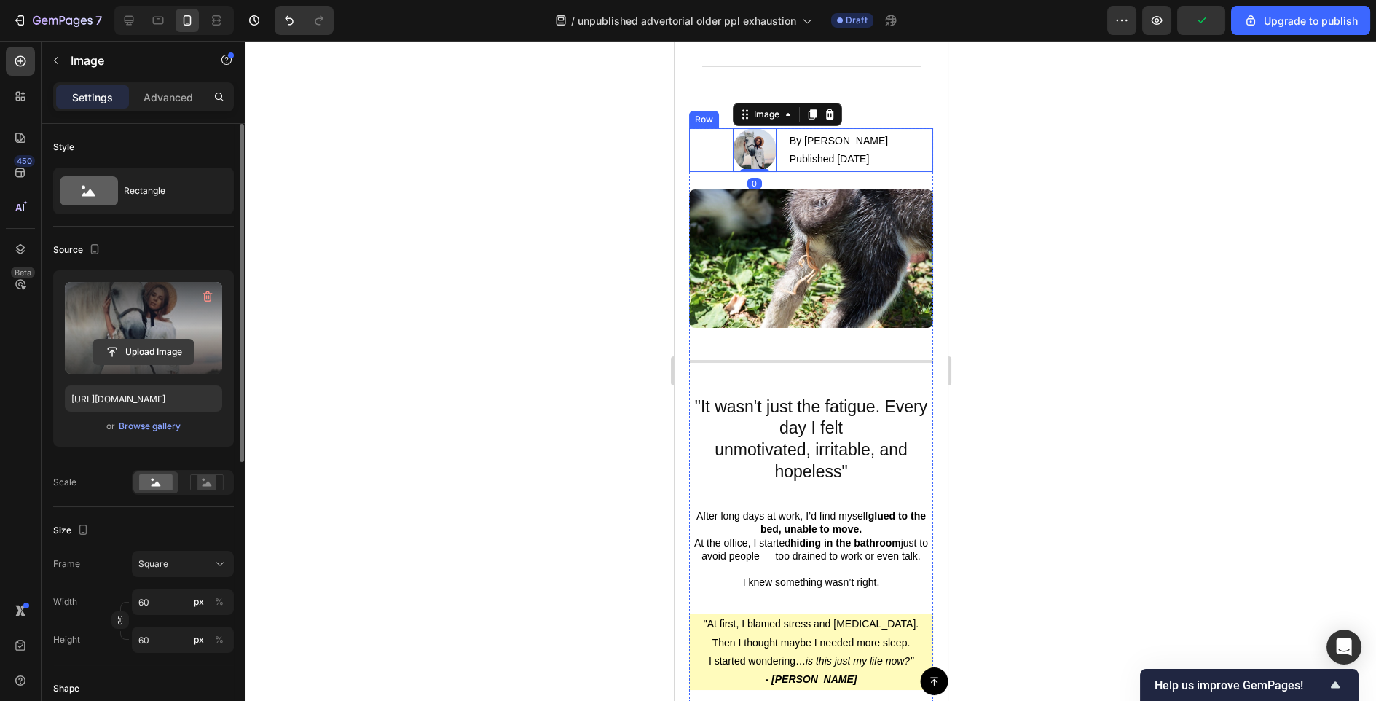
click at [128, 349] on input "file" at bounding box center [143, 352] width 101 height 25
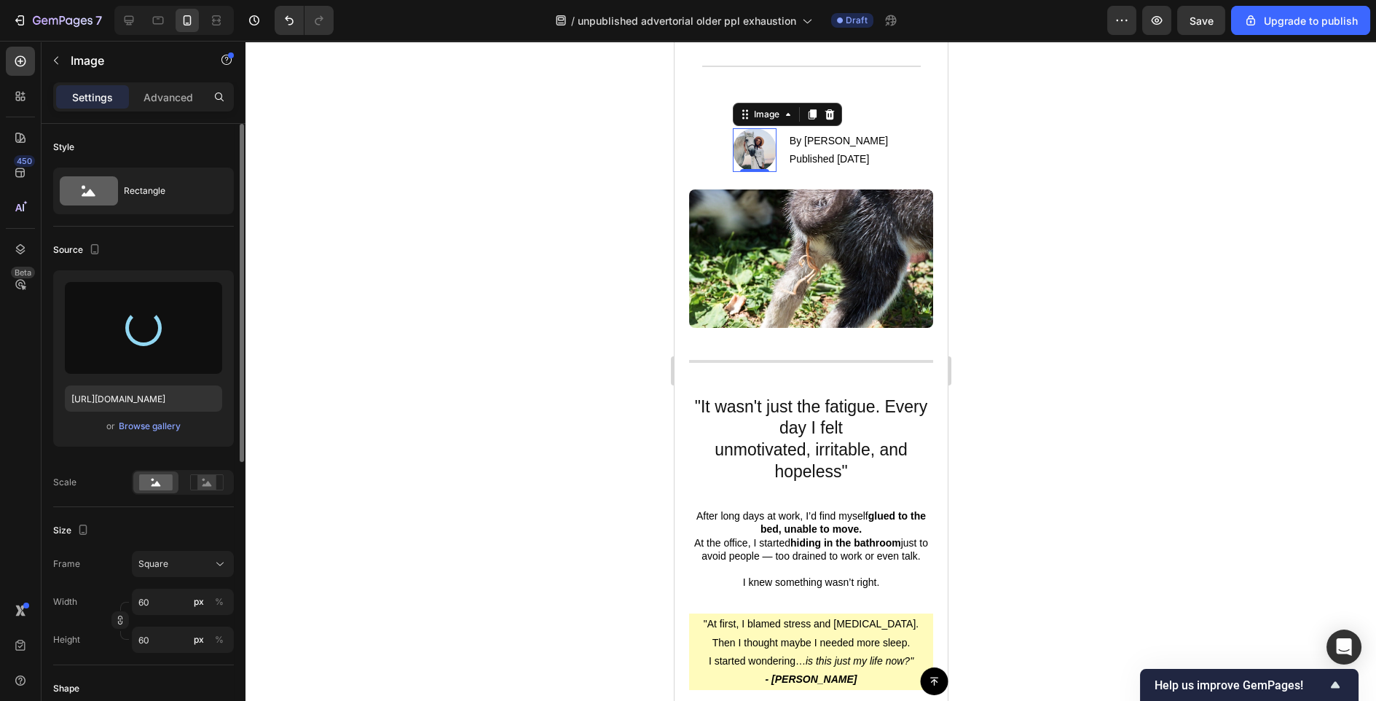
type input "[URL][DOMAIN_NAME]"
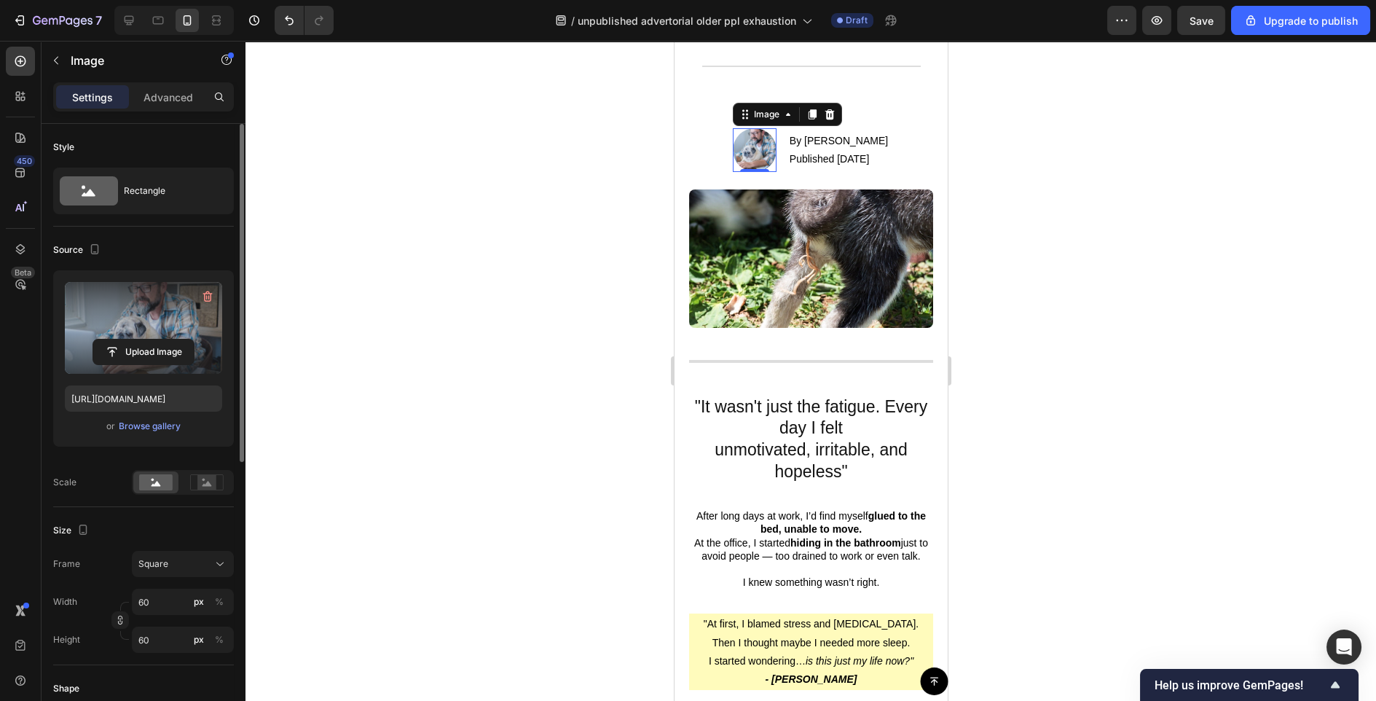
click at [1012, 316] on div at bounding box center [811, 371] width 1131 height 660
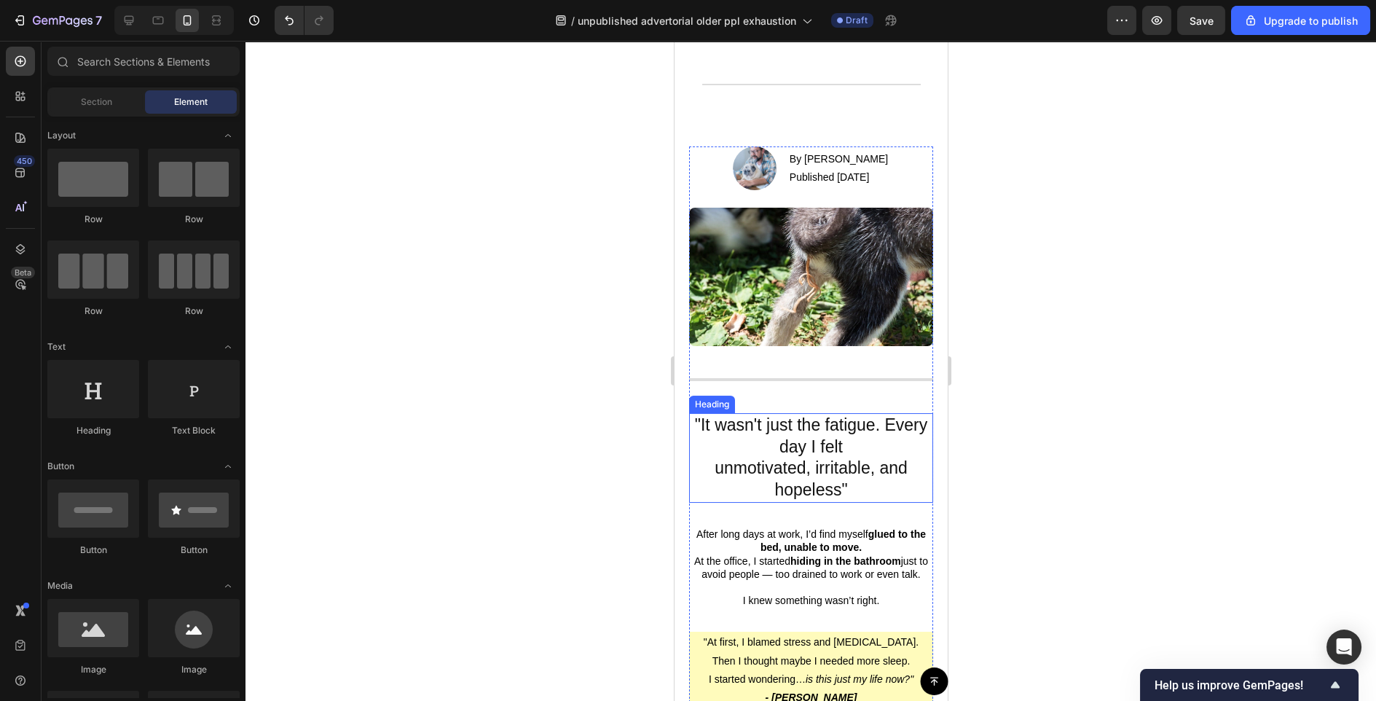
scroll to position [326, 0]
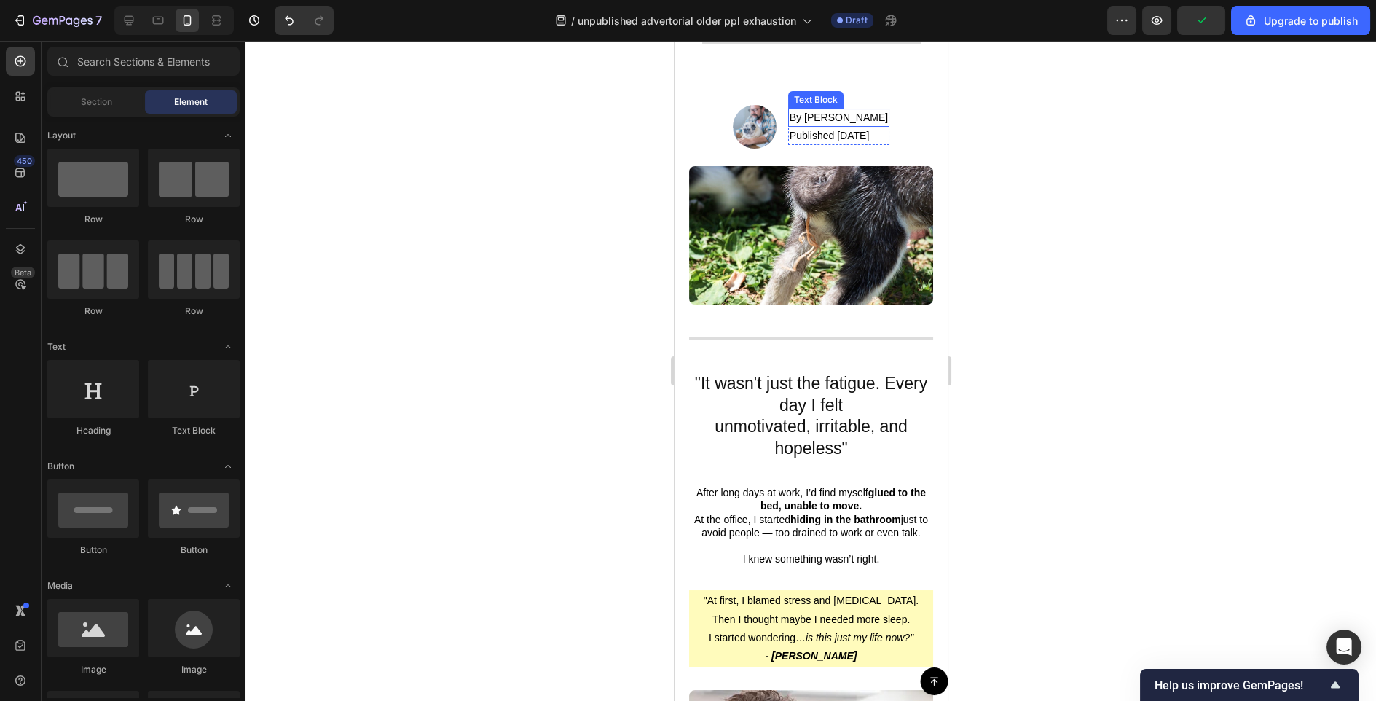
click at [832, 117] on p "By [PERSON_NAME]" at bounding box center [838, 117] width 98 height 15
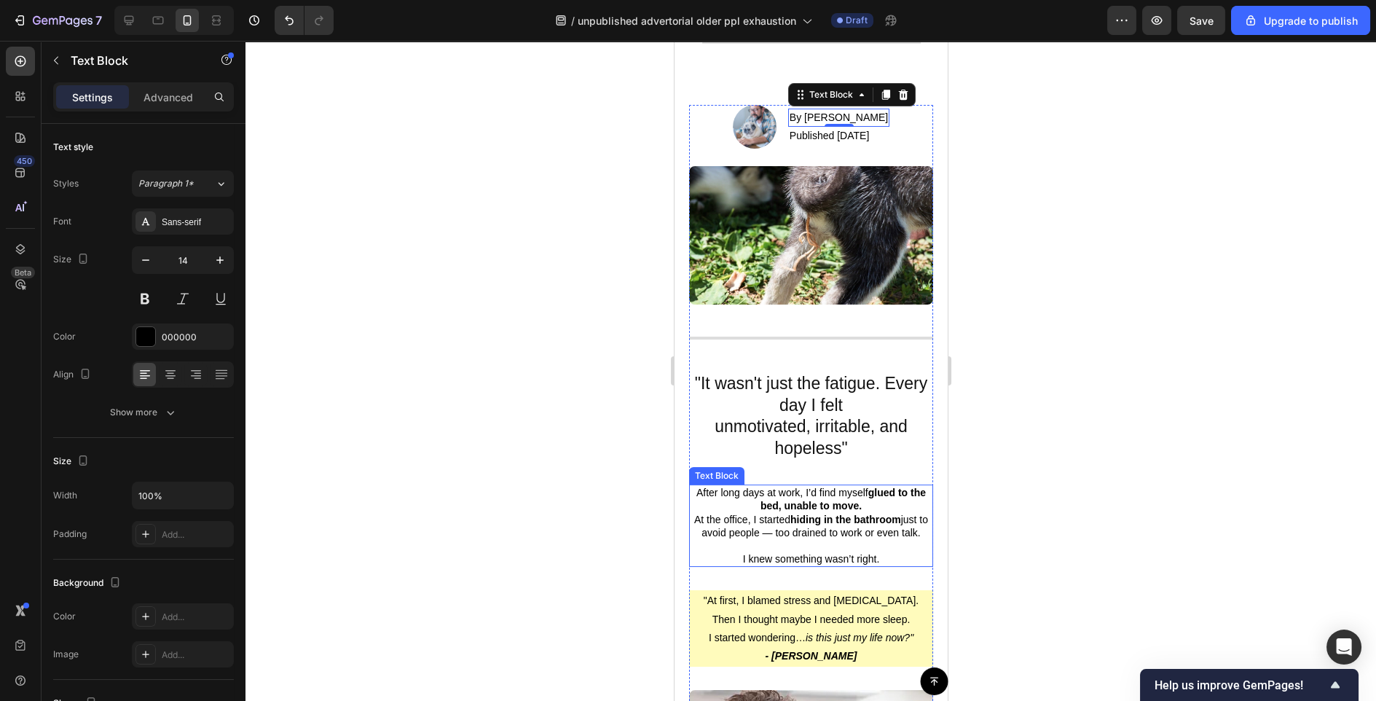
scroll to position [340, 0]
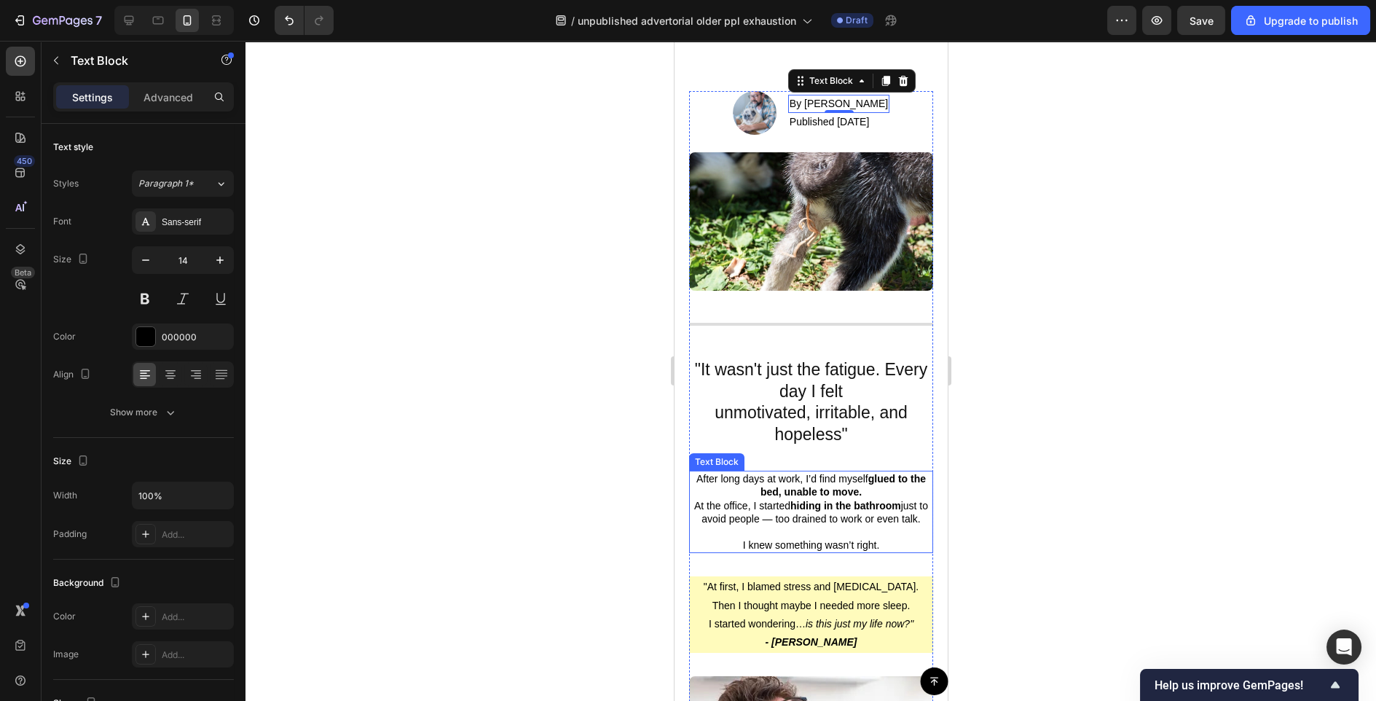
click at [1108, 563] on div at bounding box center [811, 371] width 1131 height 660
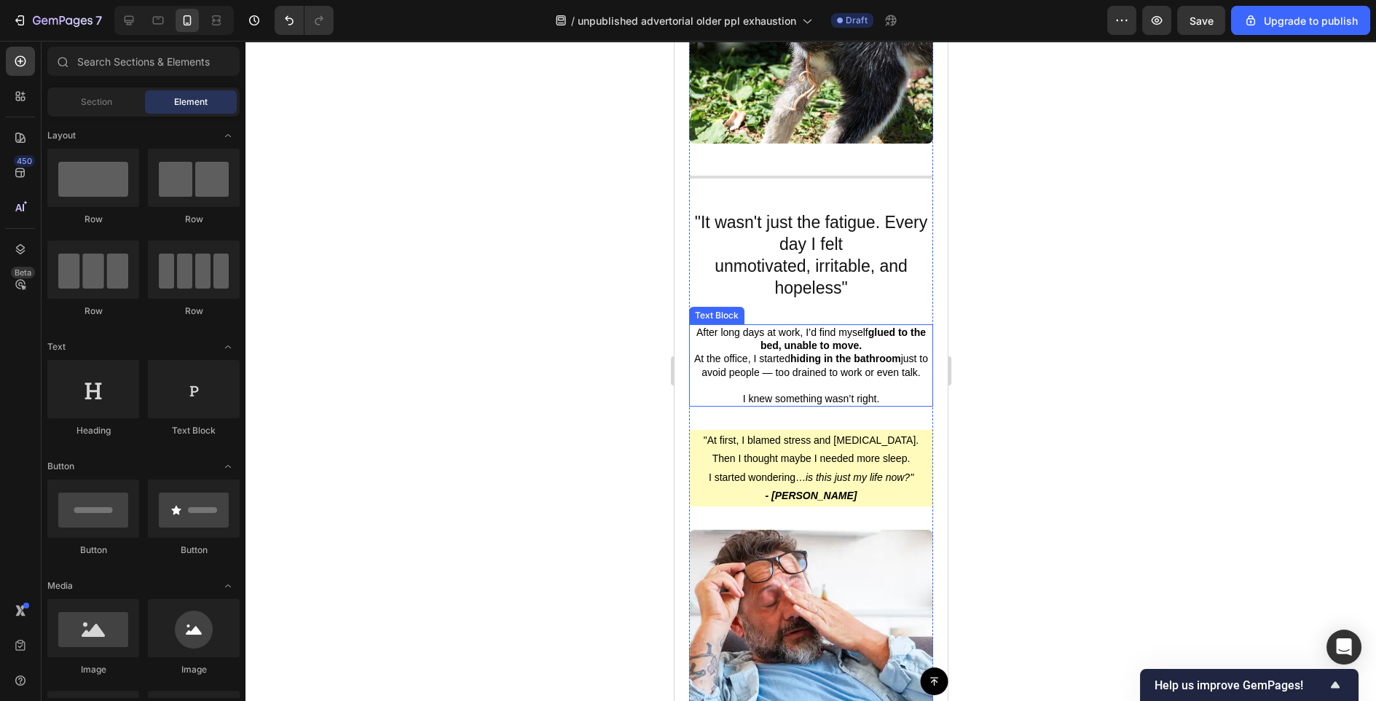
scroll to position [436, 0]
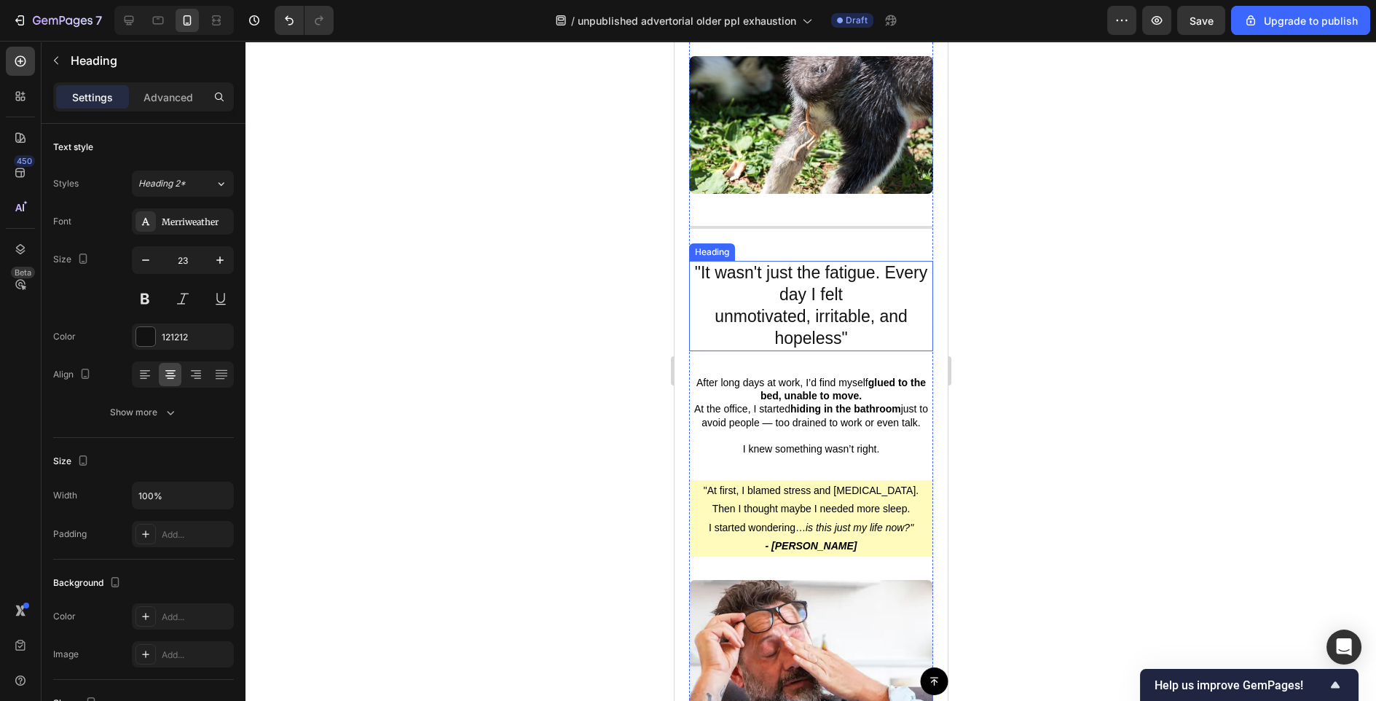
click at [811, 334] on h2 ""It wasn't just the fatigue. Every day I felt unmotivated, irritable, and hopel…" at bounding box center [811, 306] width 244 height 90
click at [828, 334] on h2 ""It wasn't just the fatigue. Every day I felt unmotivated, irritable, and hopel…" at bounding box center [811, 306] width 244 height 90
click at [839, 337] on p ""It wasn't just the fatigue. Every day I felt unmotivated, irritable, and hopel…" at bounding box center [810, 305] width 241 height 87
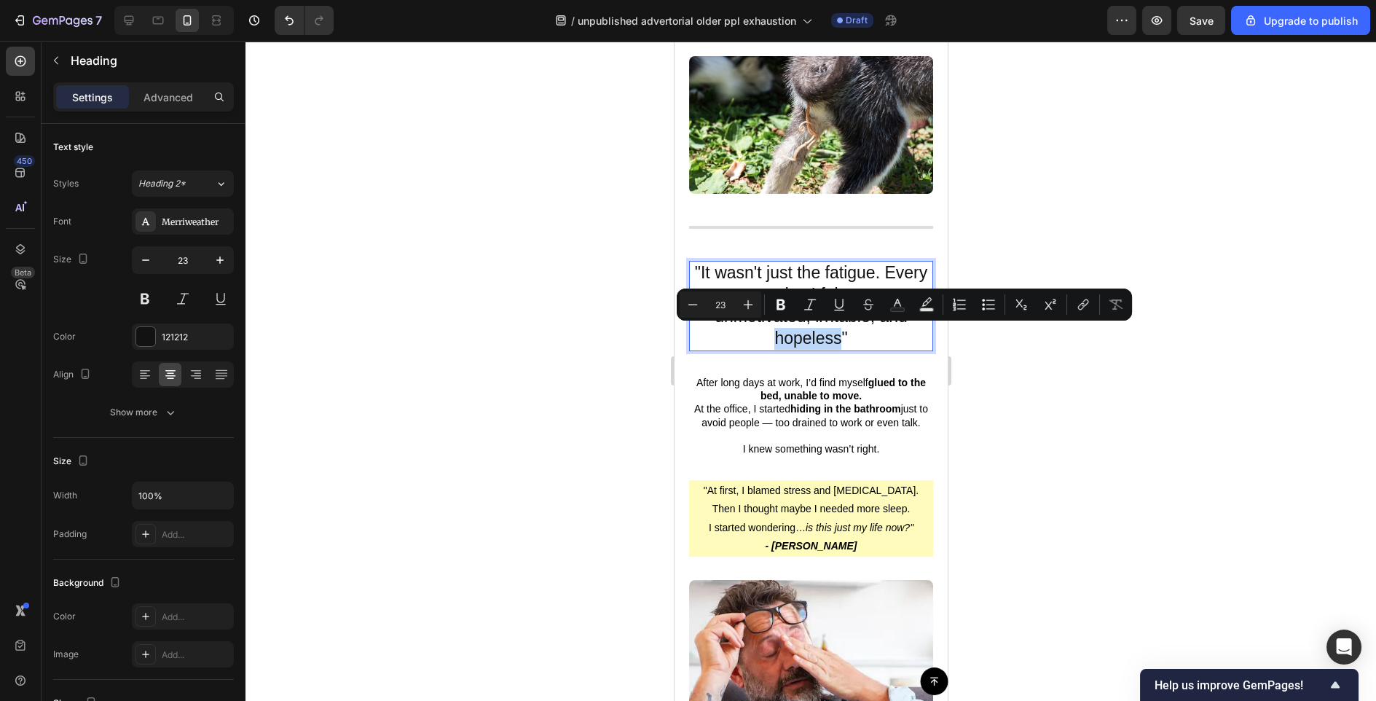
drag, startPoint x: 840, startPoint y: 337, endPoint x: 772, endPoint y: 337, distance: 68.5
click at [772, 337] on p ""It wasn't just the fatigue. Every day I felt unmotivated, irritable, and hopel…" at bounding box center [810, 305] width 241 height 87
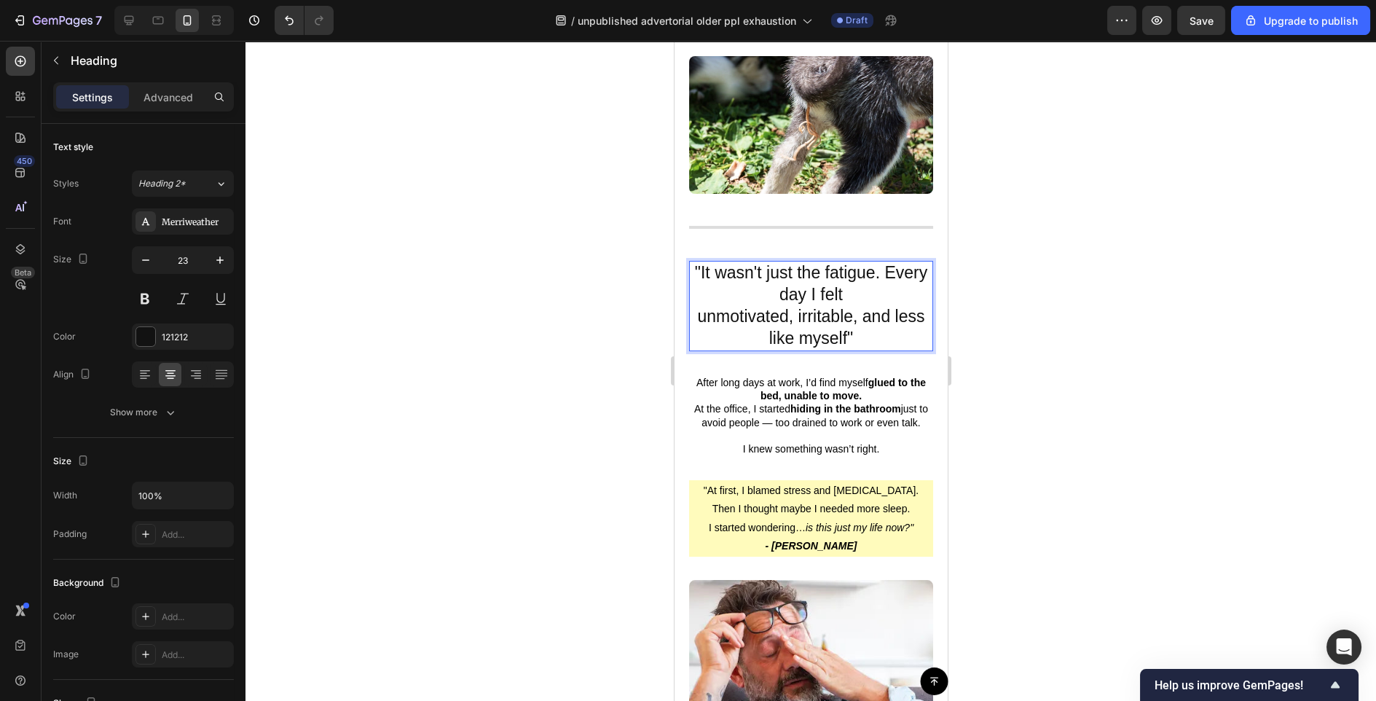
click at [1081, 324] on div at bounding box center [811, 371] width 1131 height 660
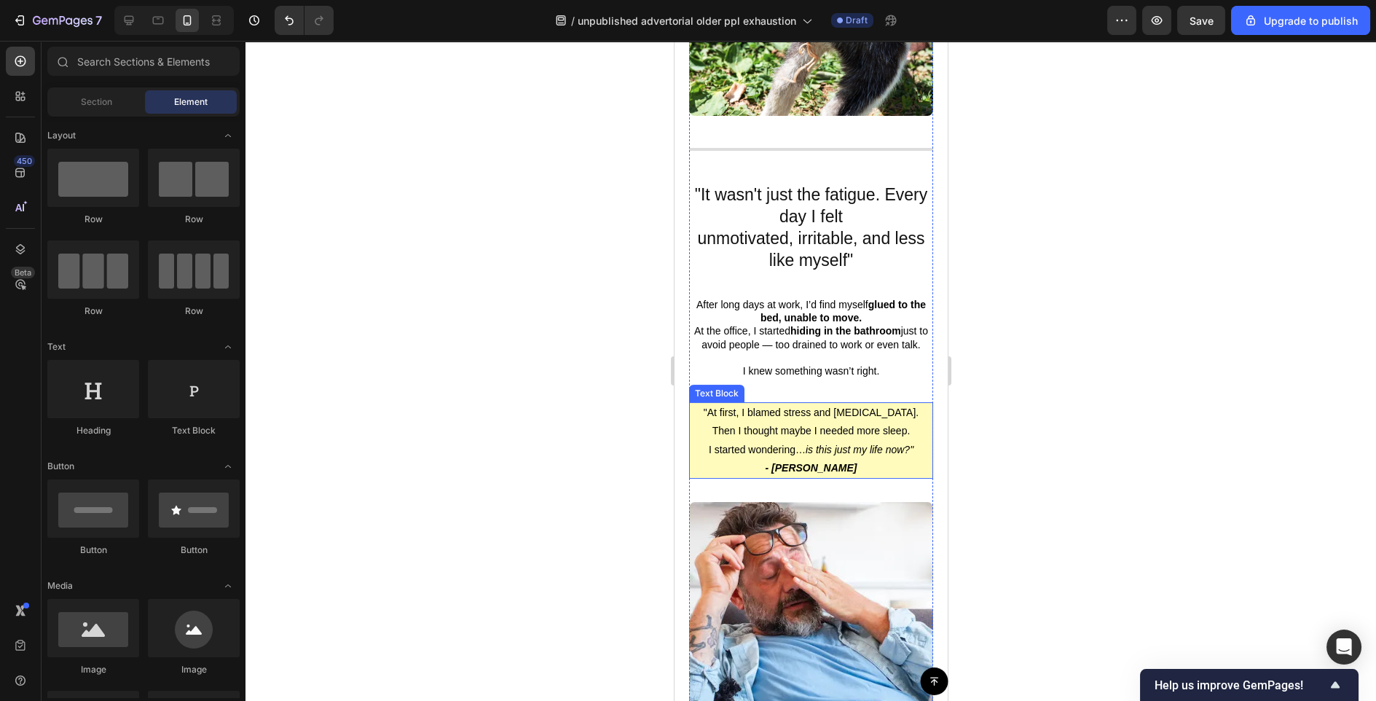
scroll to position [533, 0]
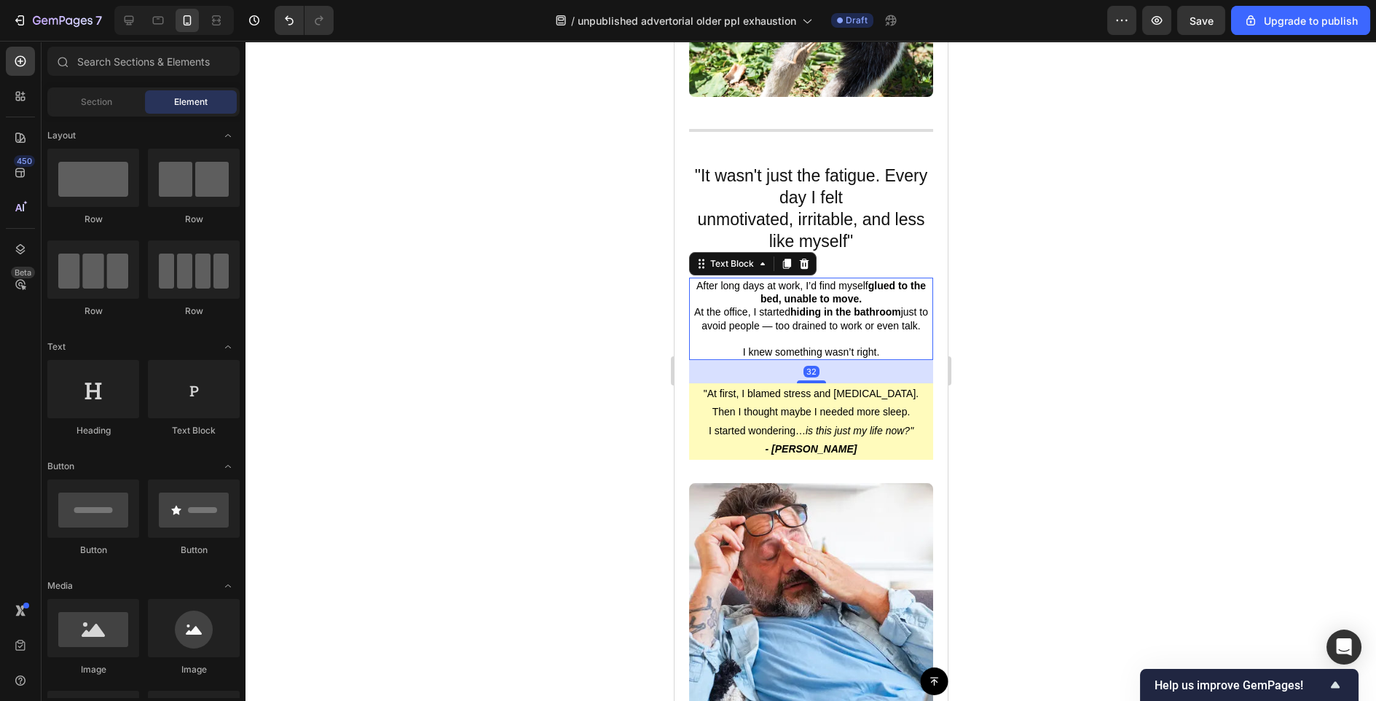
click at [750, 313] on p "At the office, I started hiding in the bathroom just to avoid people — too drai…" at bounding box center [810, 318] width 241 height 26
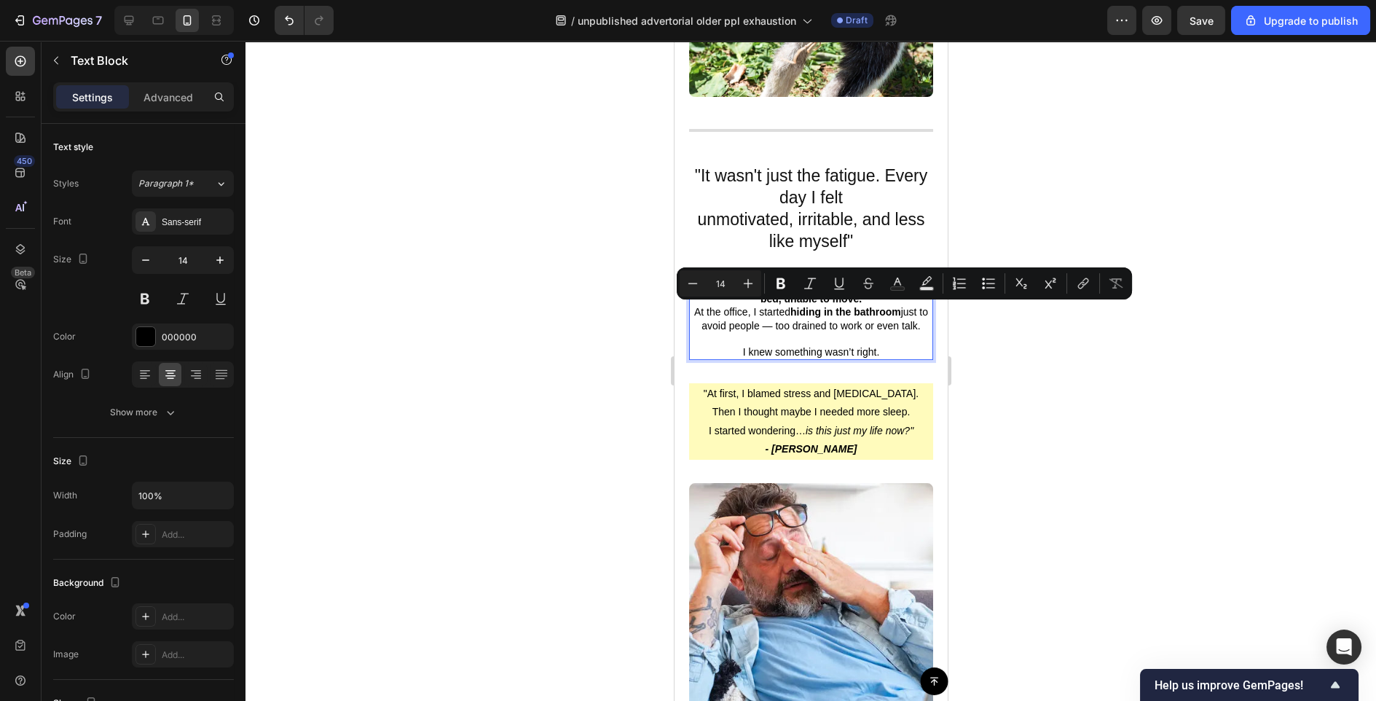
click at [791, 311] on strong "hiding in the bathroom" at bounding box center [845, 312] width 111 height 12
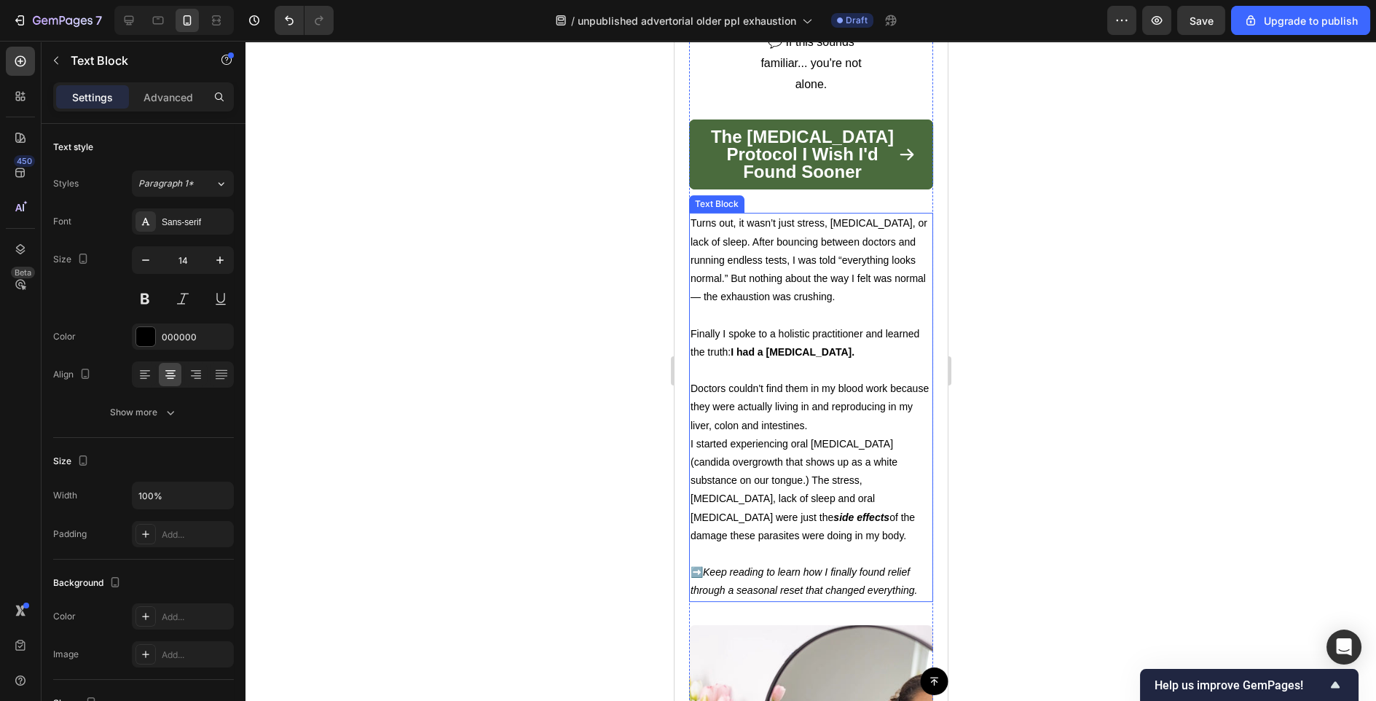
scroll to position [1365, 0]
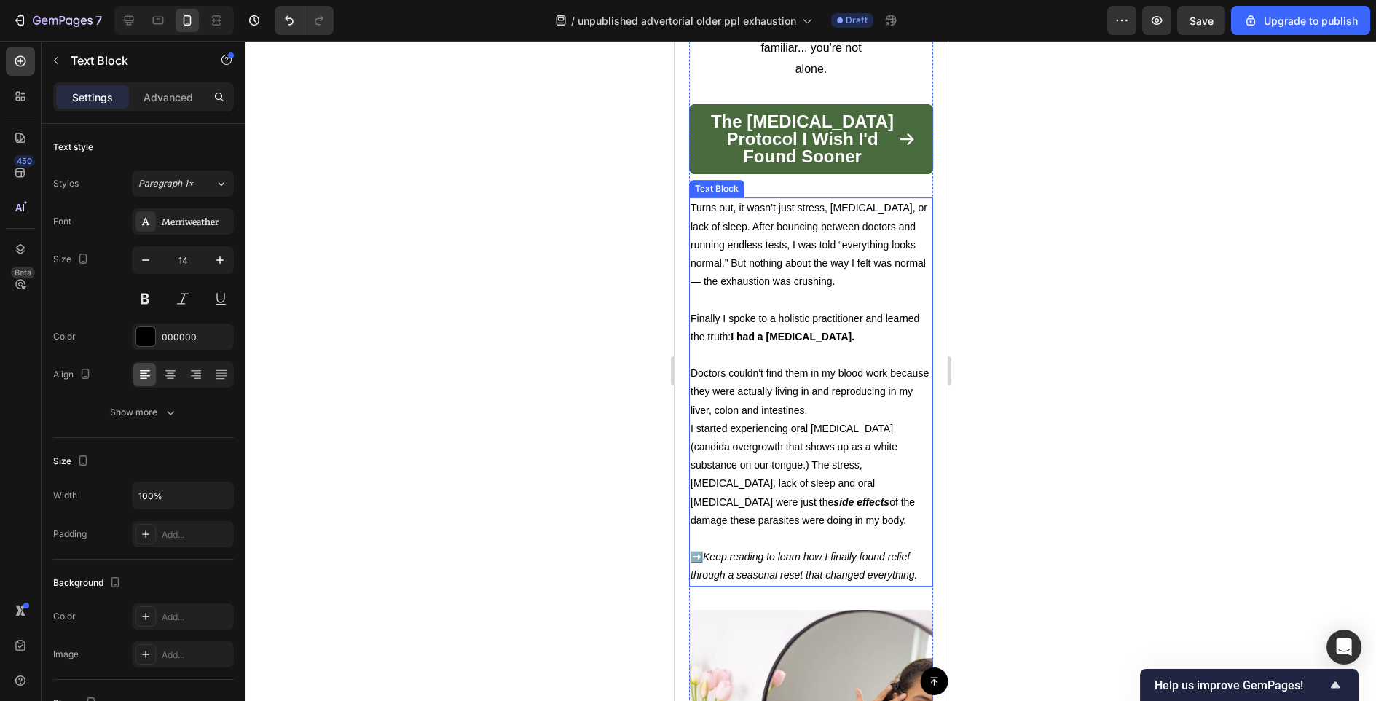
click at [818, 331] on strong "I had a [MEDICAL_DATA]." at bounding box center [792, 337] width 124 height 12
click at [854, 331] on strong "I had a [MEDICAL_DATA]." at bounding box center [792, 337] width 124 height 12
click at [776, 316] on p "Finally I spoke to a holistic practitioner and learned the truth: I had a [MEDI…" at bounding box center [810, 328] width 241 height 36
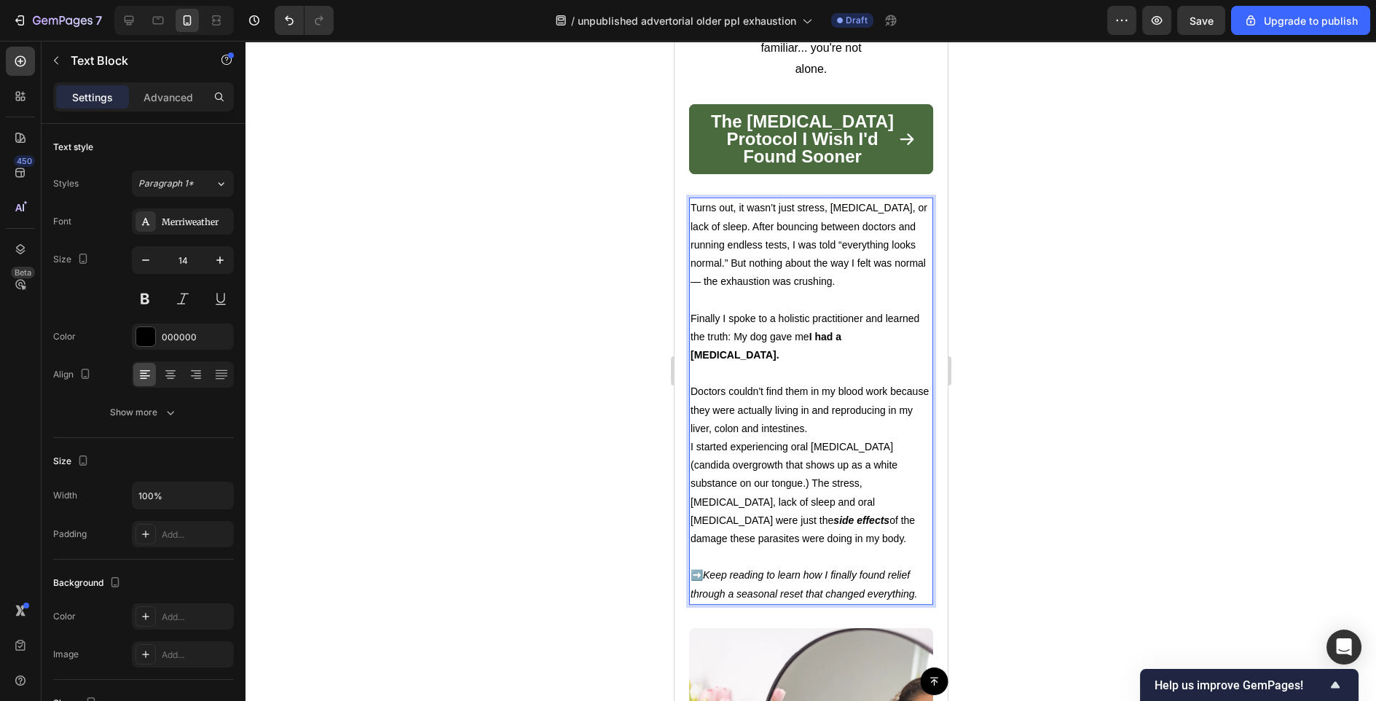
click at [841, 331] on strong "I had a [MEDICAL_DATA]." at bounding box center [765, 346] width 151 height 30
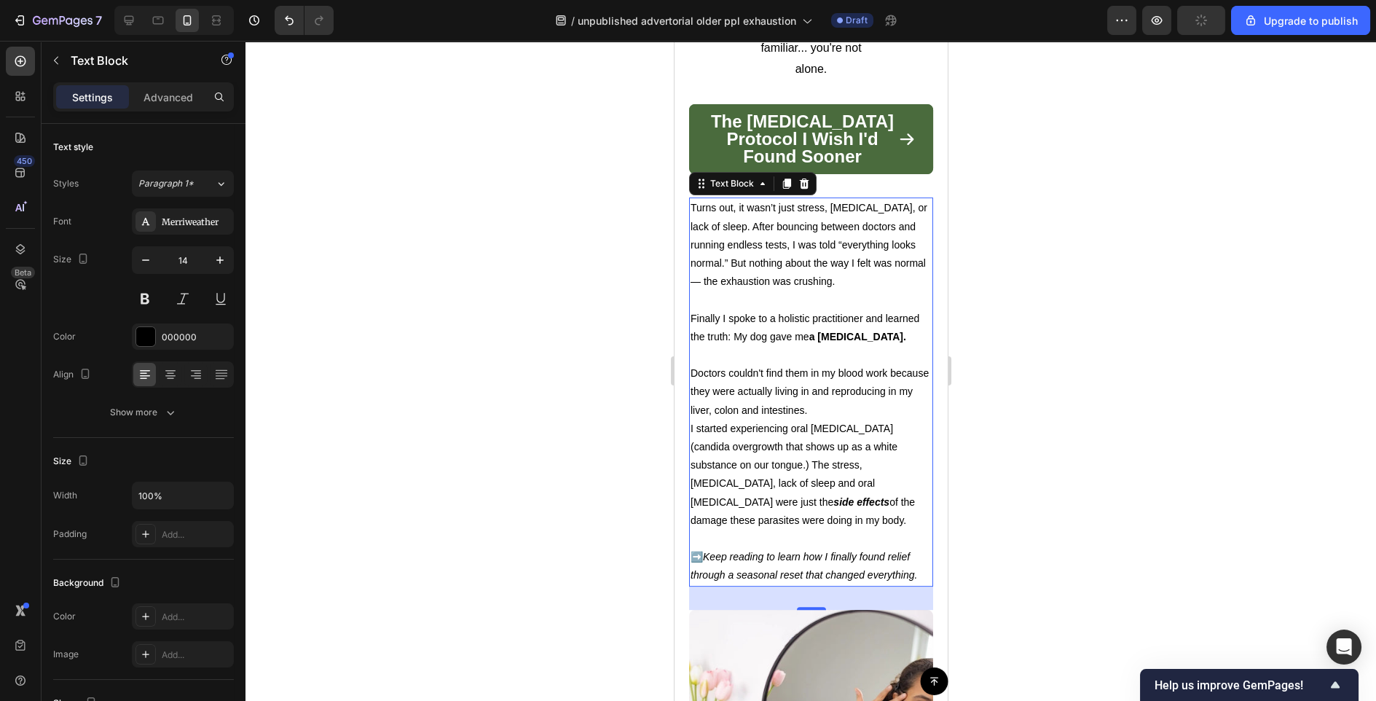
click at [1076, 390] on div at bounding box center [811, 371] width 1131 height 660
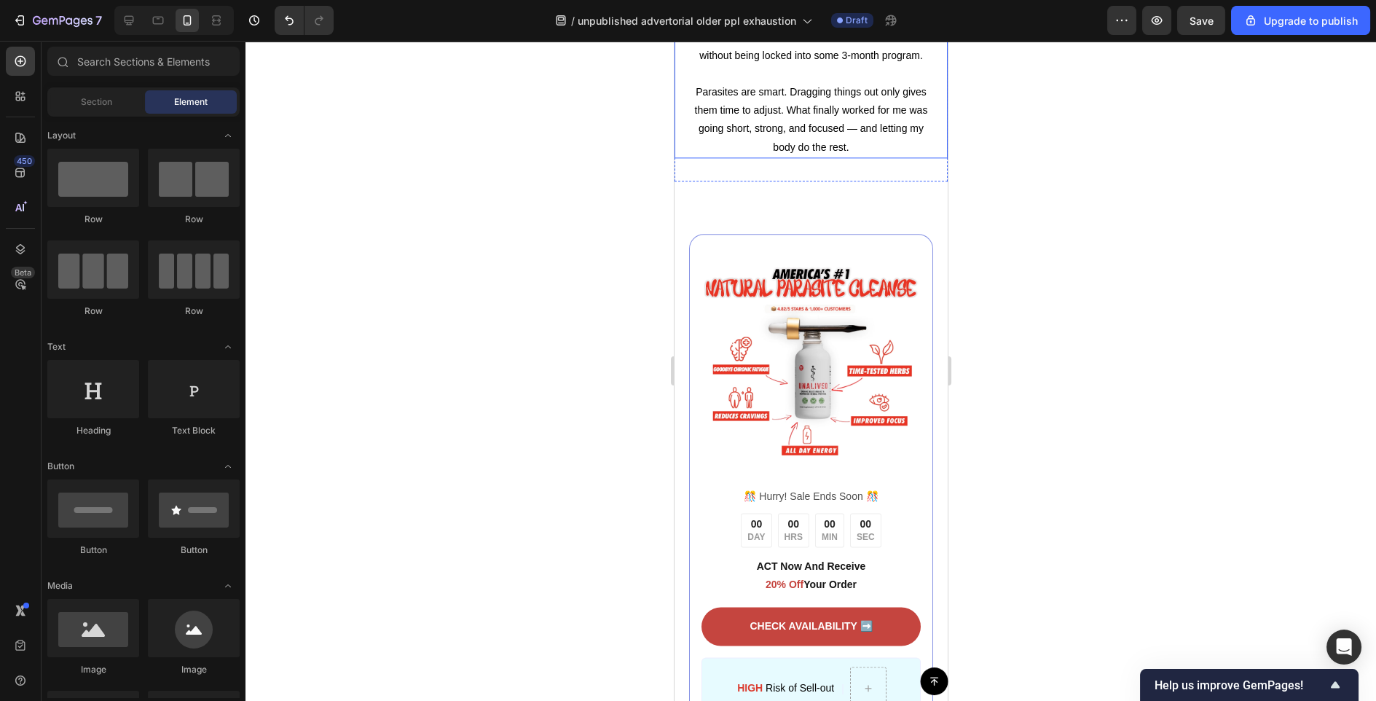
scroll to position [4340, 0]
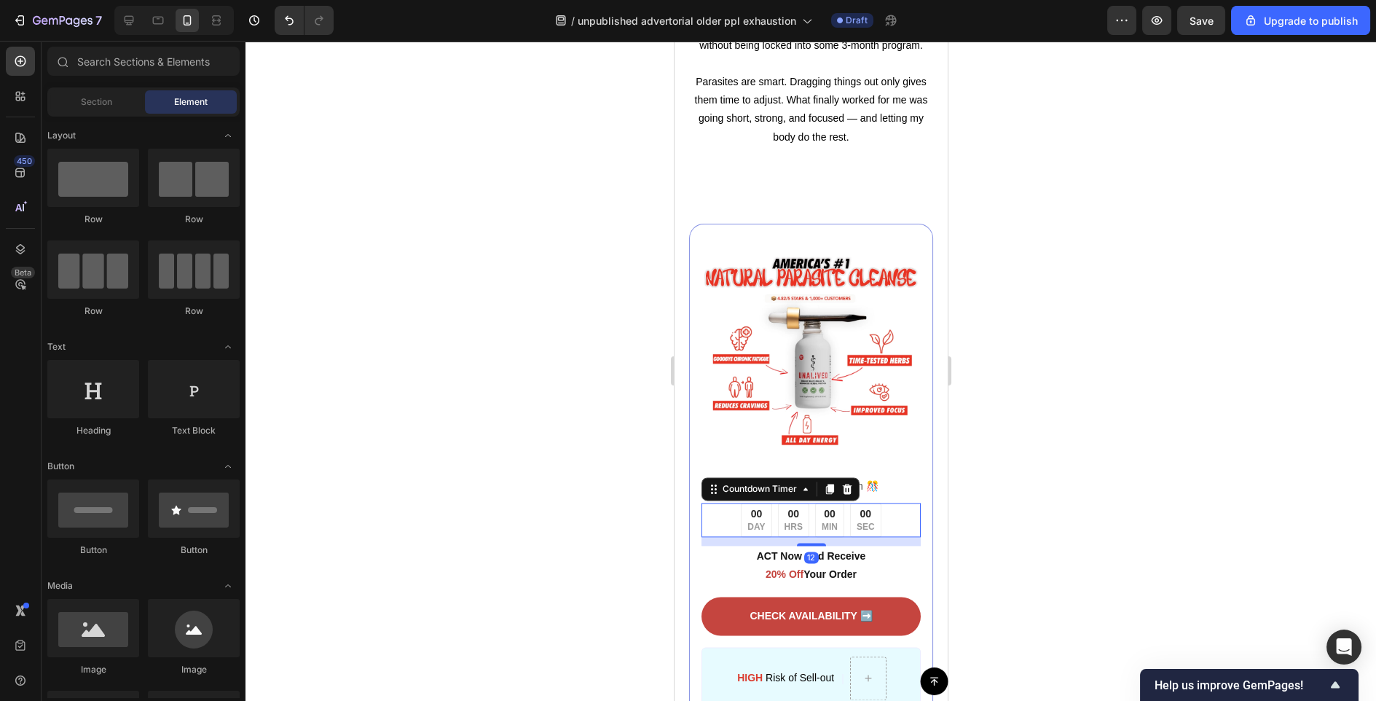
click at [820, 537] on div "00 MIN" at bounding box center [829, 520] width 29 height 34
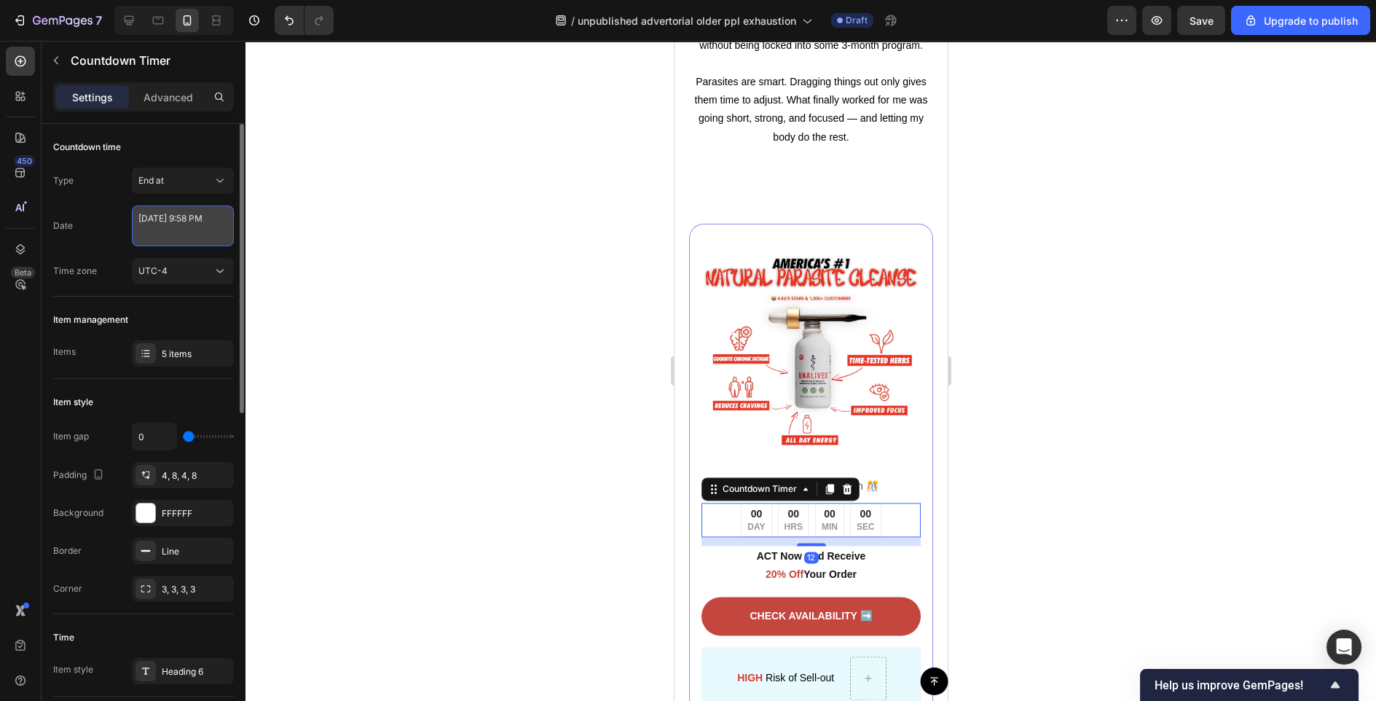
select select "21"
select select "58"
select select "false"
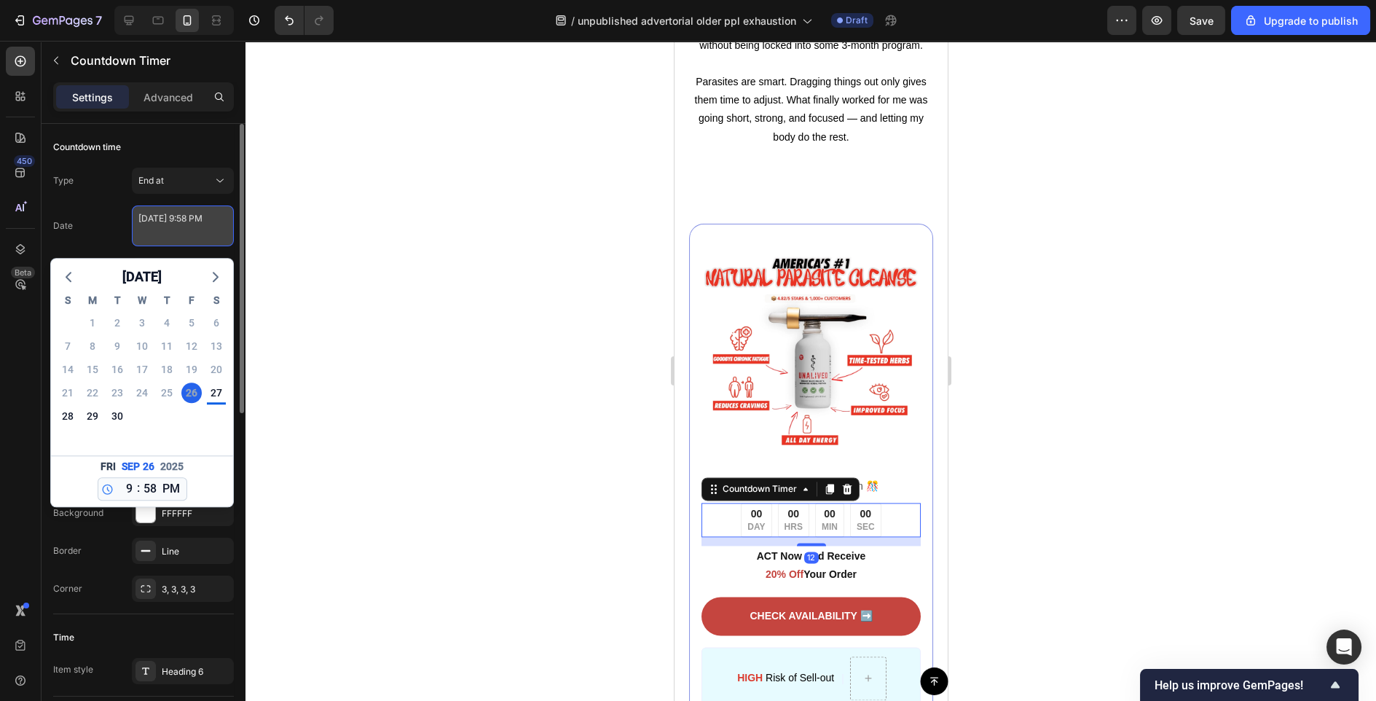
click at [201, 224] on textarea "[DATE] 9:58 PM" at bounding box center [183, 225] width 102 height 41
click at [70, 420] on div "28" at bounding box center [68, 416] width 20 height 20
type textarea "[DATE] 9:58 PM"
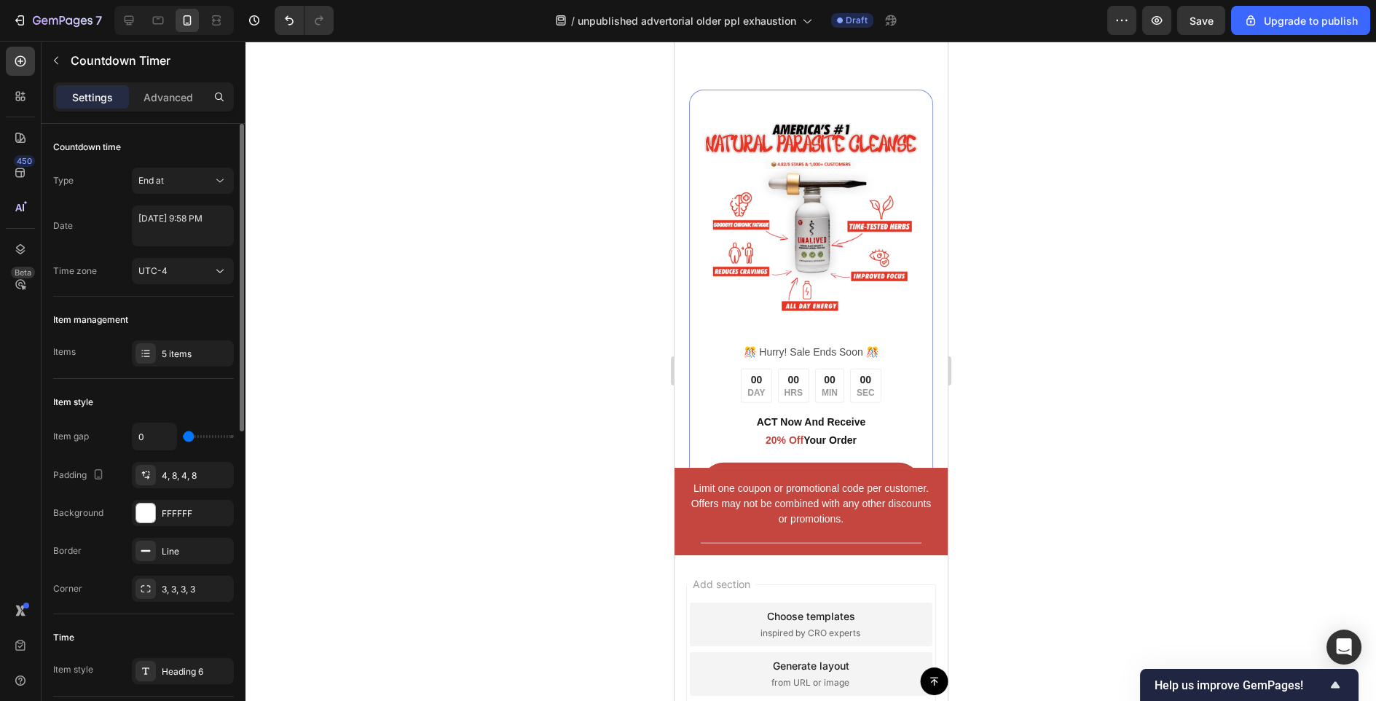
scroll to position [7451, 0]
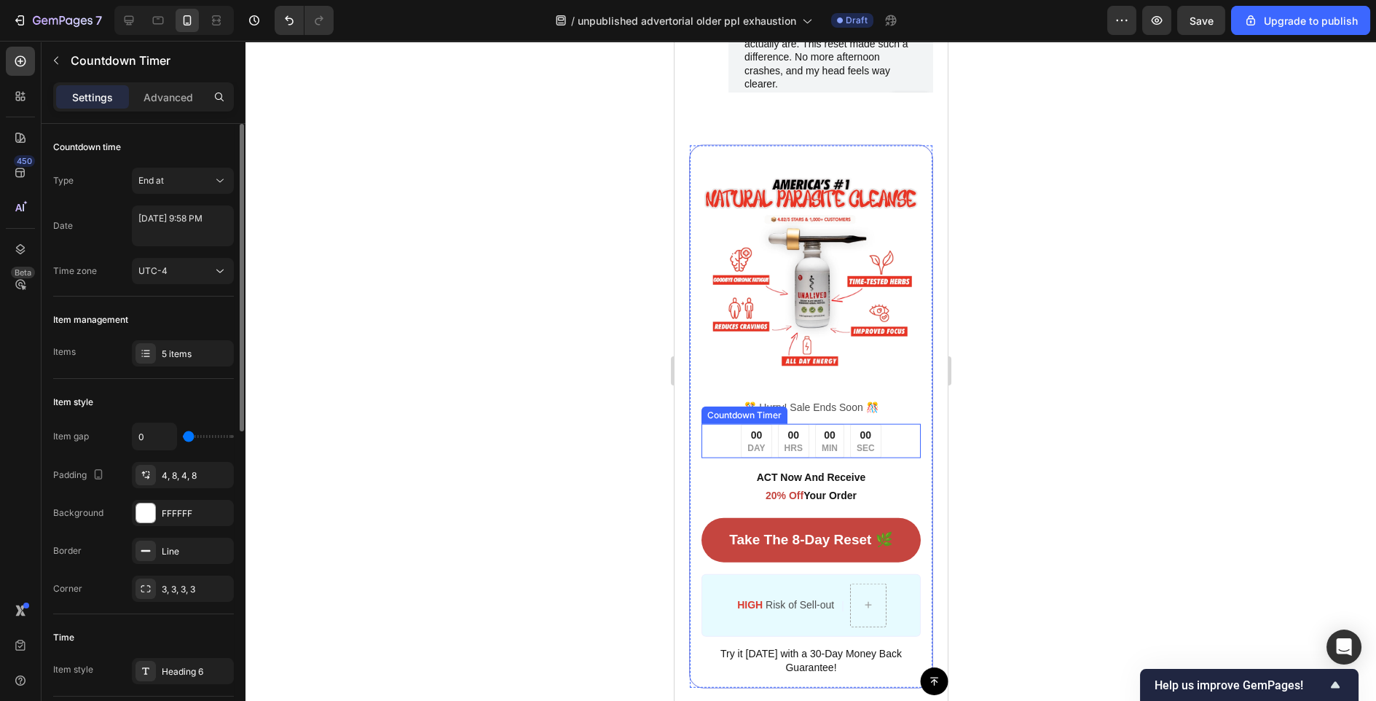
click at [805, 438] on div "00 HRS" at bounding box center [792, 441] width 31 height 34
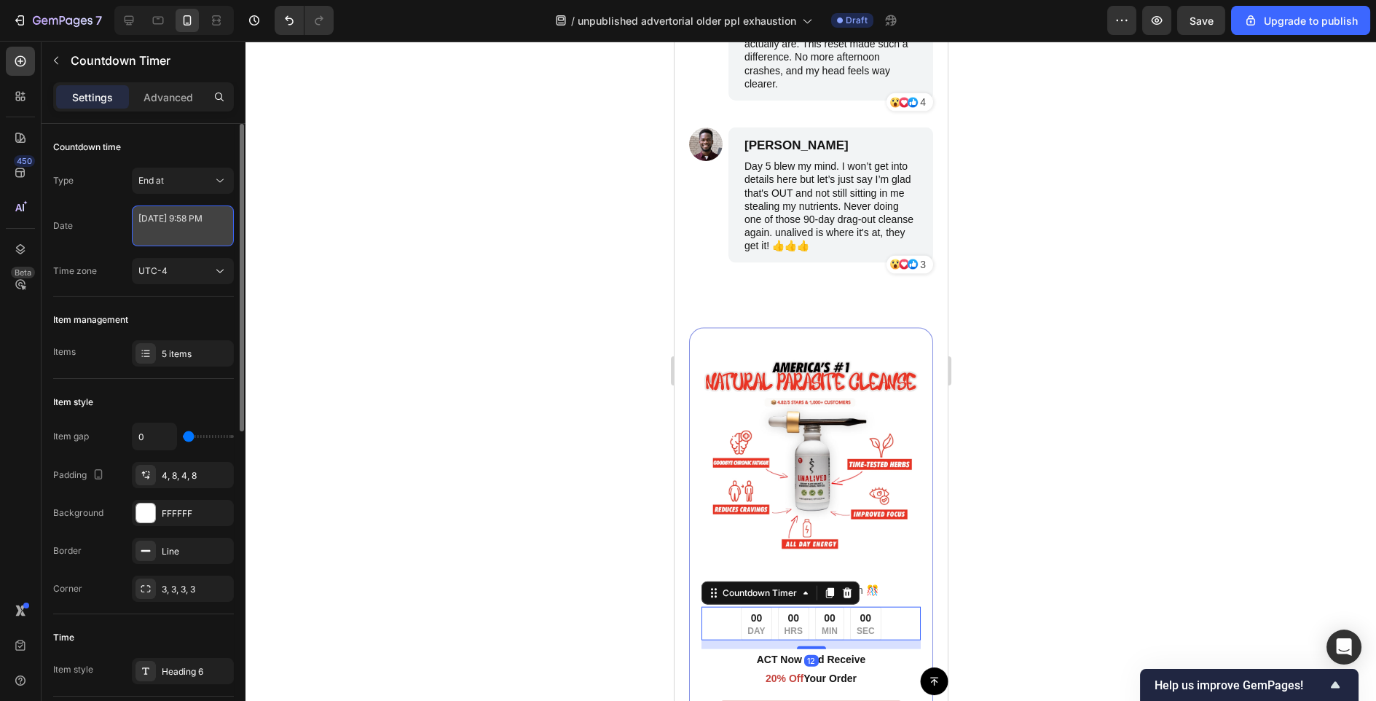
click at [198, 222] on textarea "[DATE] 9:58 PM" at bounding box center [183, 225] width 102 height 41
select select "21"
select select "58"
select select "false"
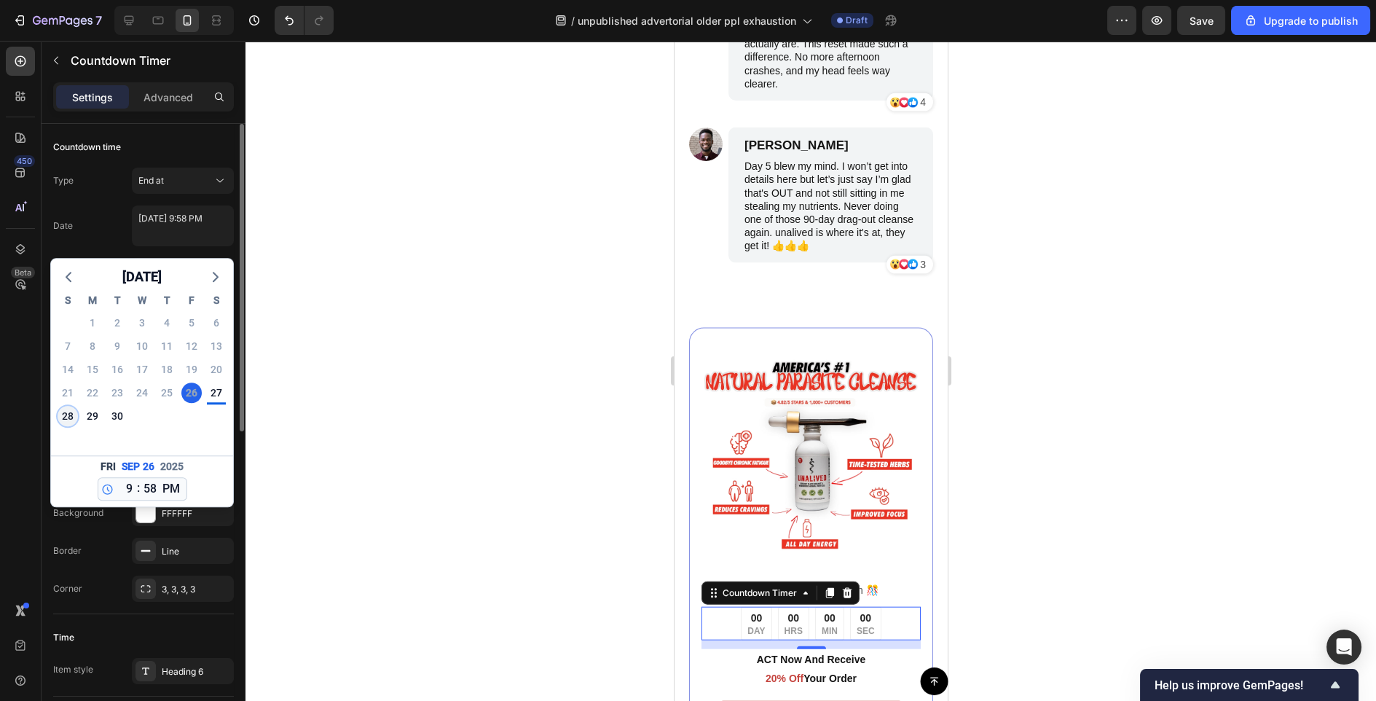
click at [66, 417] on div "28" at bounding box center [68, 416] width 20 height 20
type textarea "[DATE] 9:58 PM"
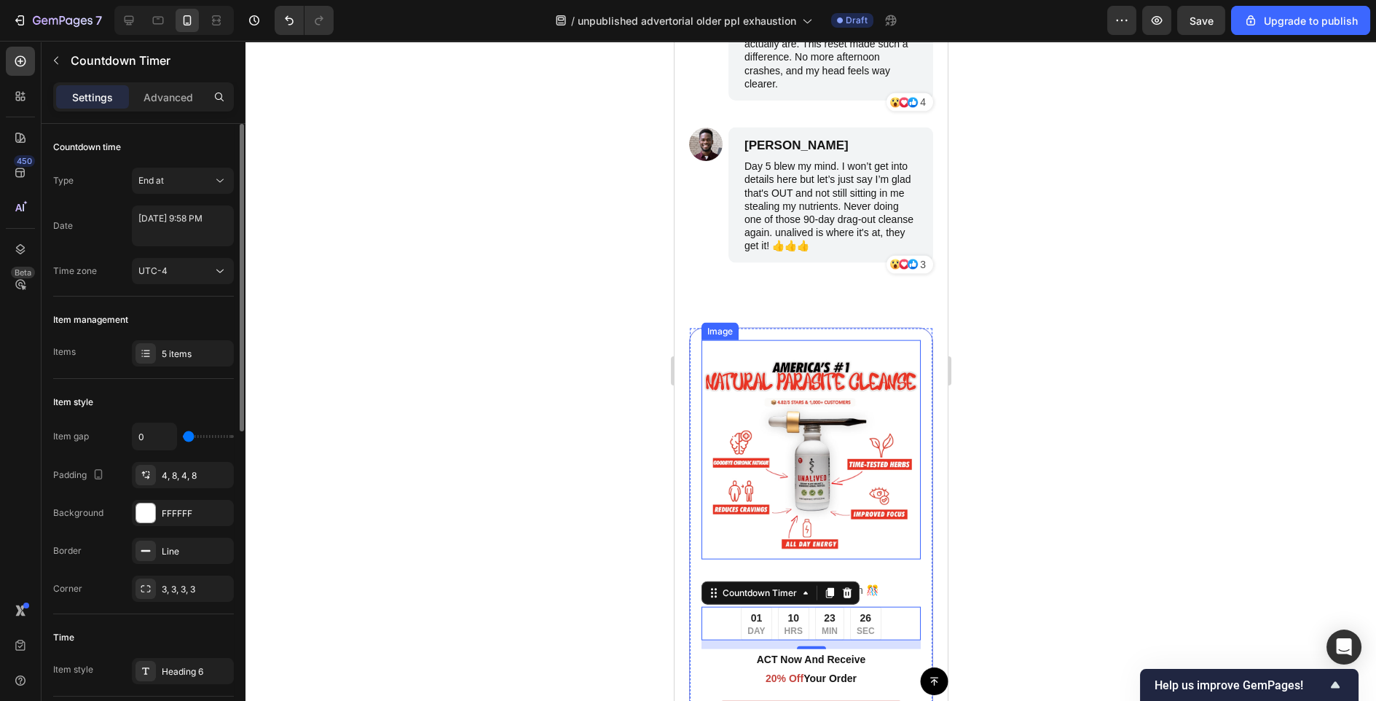
click at [1038, 466] on div at bounding box center [811, 371] width 1131 height 660
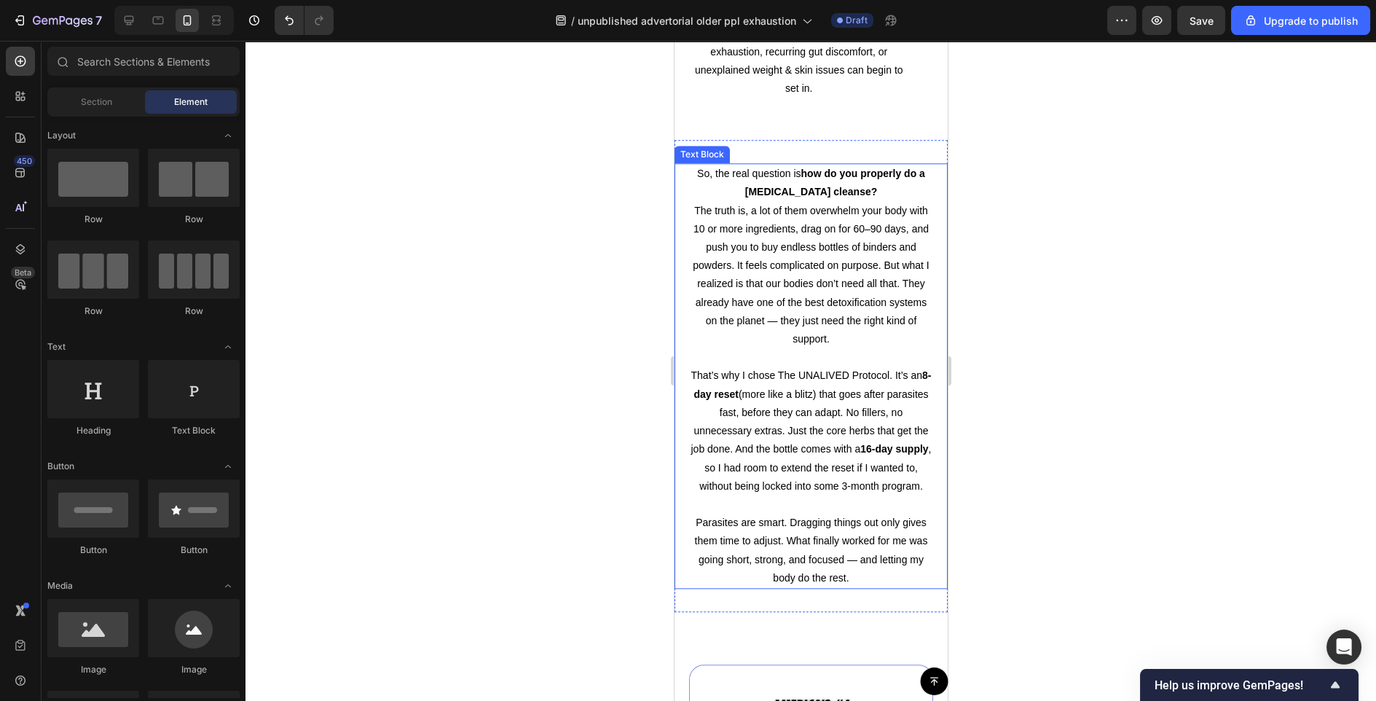
scroll to position [3846, 0]
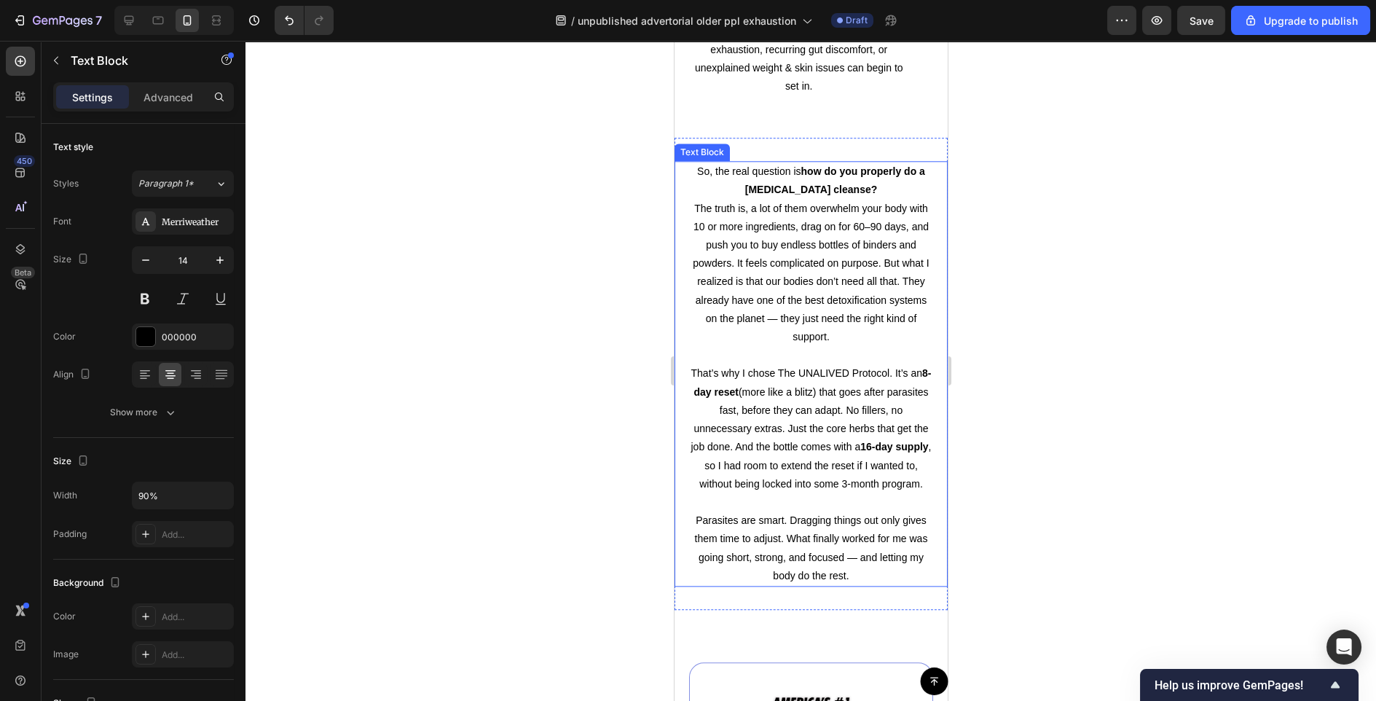
click at [849, 195] on strong "how do you properly do a [MEDICAL_DATA] cleanse?" at bounding box center [835, 180] width 180 height 30
click at [848, 195] on strong "how do you properly do a [MEDICAL_DATA] cleanse?" at bounding box center [835, 180] width 180 height 30
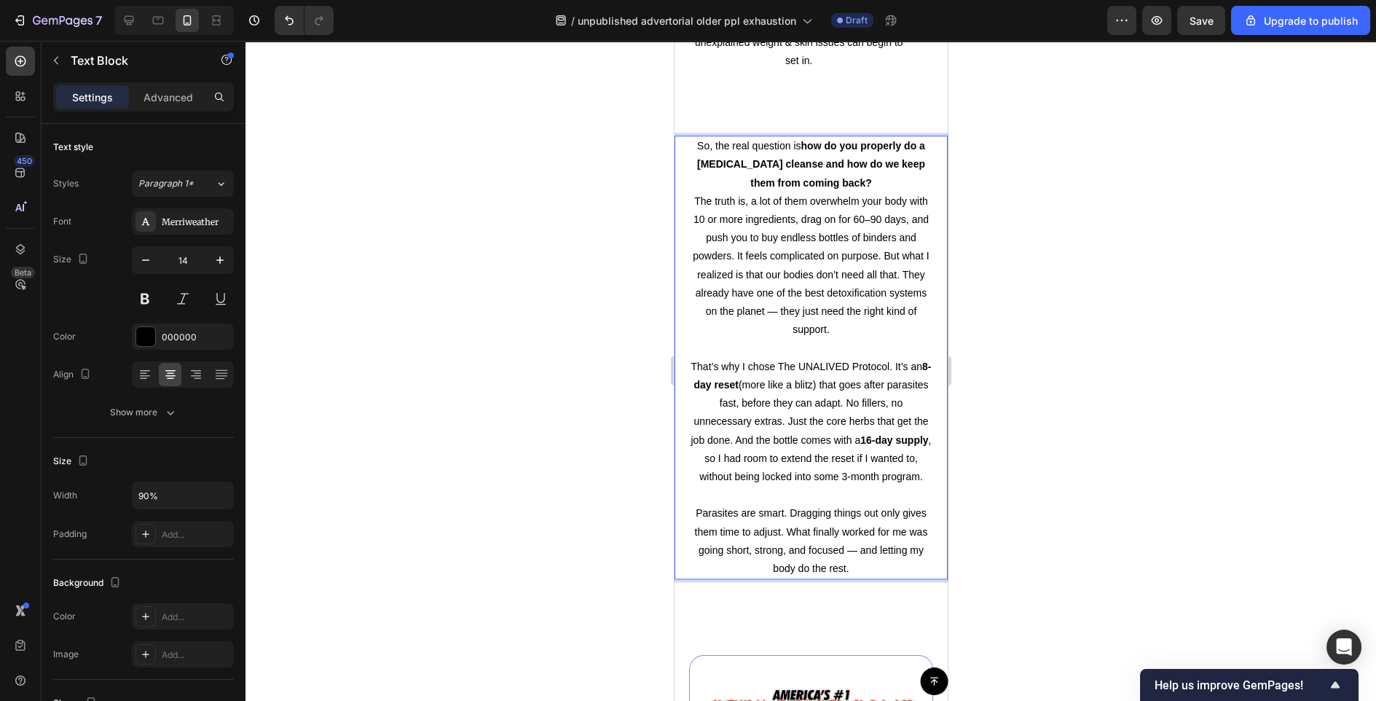
click at [813, 255] on p "The truth is, a lot of them overwhelm your body with 10 or more ingredients, dr…" at bounding box center [810, 265] width 243 height 147
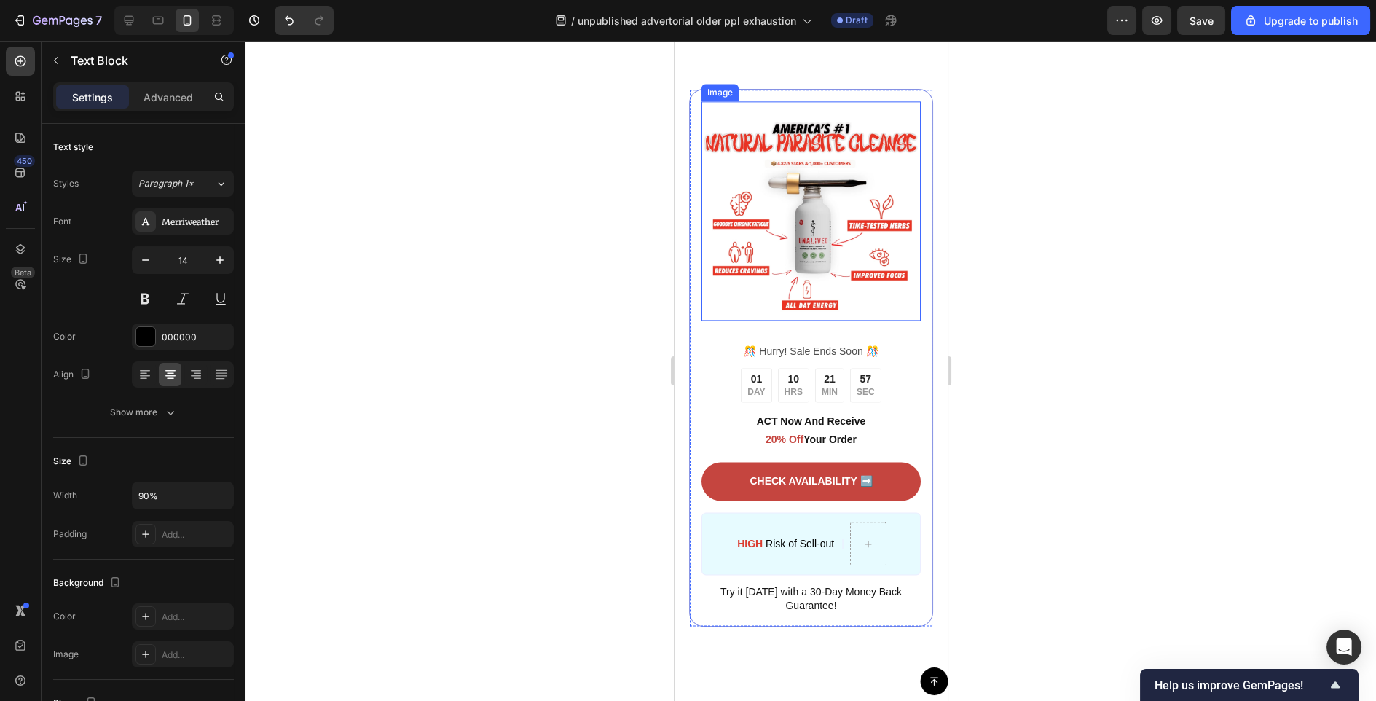
scroll to position [4563, 0]
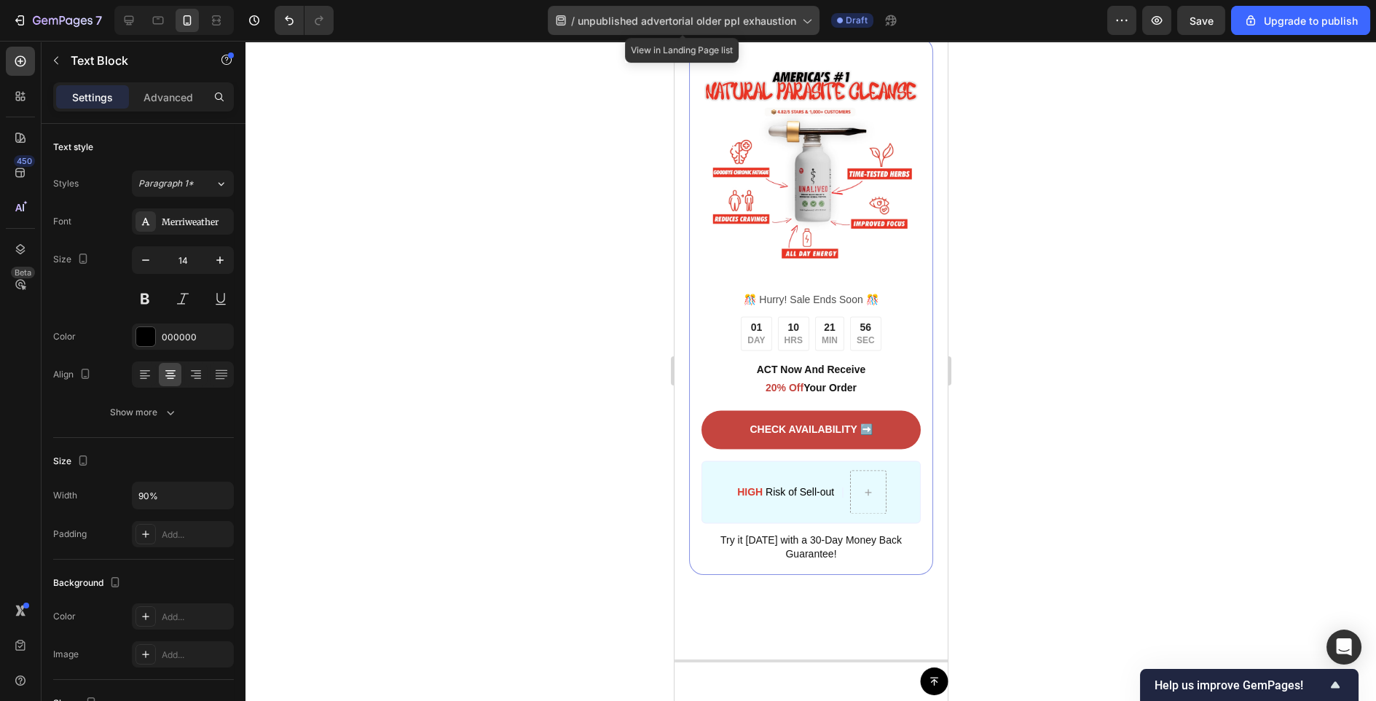
click at [807, 18] on icon at bounding box center [806, 20] width 15 height 15
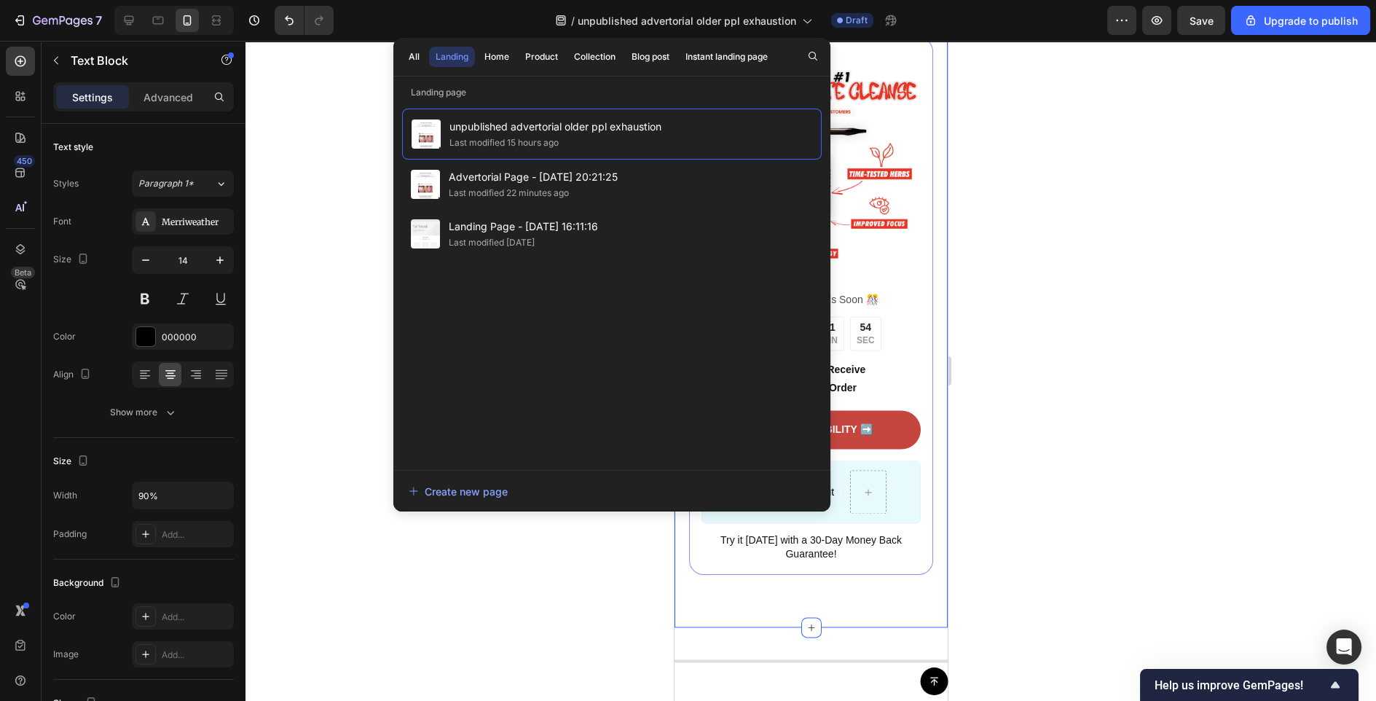
click at [1000, 176] on div at bounding box center [811, 371] width 1131 height 660
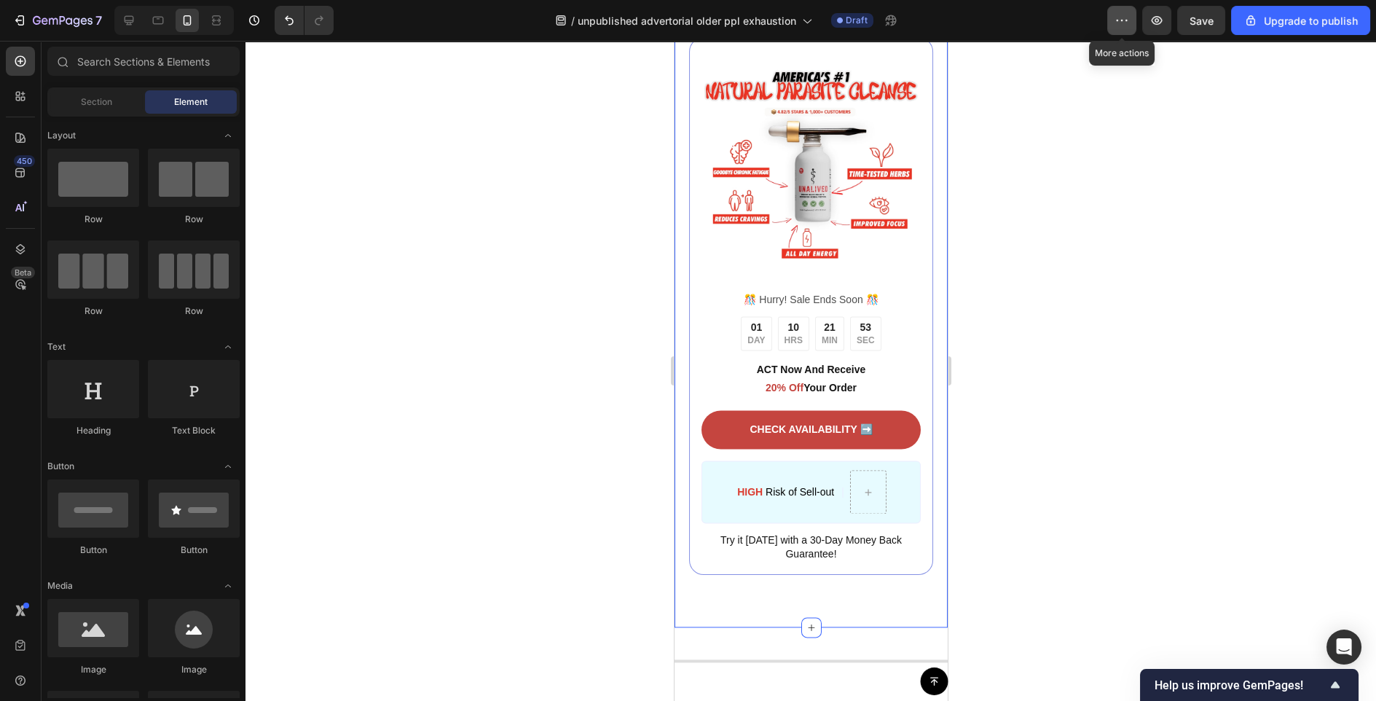
click at [1118, 28] on button "button" at bounding box center [1121, 20] width 29 height 29
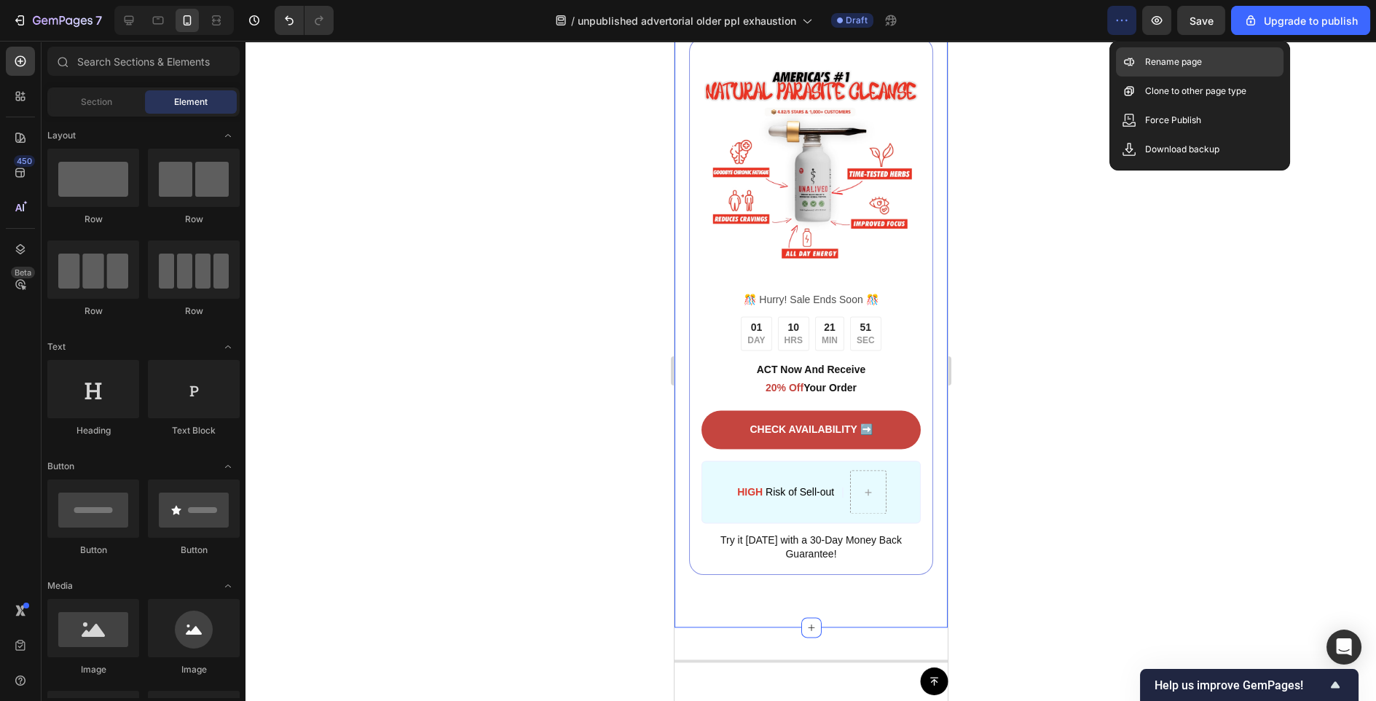
click at [1176, 66] on p "Rename page" at bounding box center [1173, 62] width 57 height 15
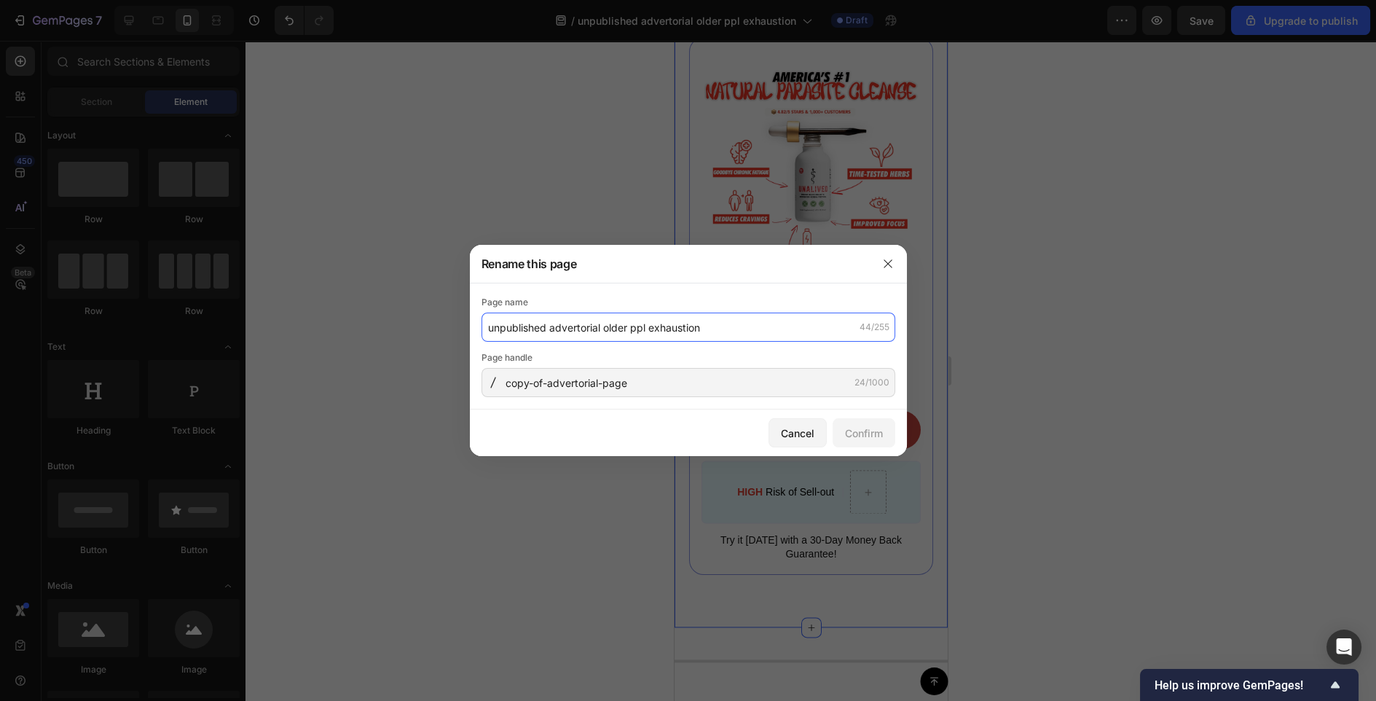
drag, startPoint x: 721, startPoint y: 324, endPoint x: 358, endPoint y: 324, distance: 362.1
click at [358, 324] on div "Rename this page Page name unpublished advertorial older ppl exhaustion 44/255 …" at bounding box center [688, 350] width 1376 height 701
drag, startPoint x: 725, startPoint y: 324, endPoint x: 443, endPoint y: 324, distance: 282.0
click at [443, 324] on div "Rename this page Page name unpublished advertorial older ppl exhaustion 44/255 …" at bounding box center [688, 350] width 1376 height 701
type input "Dog making you sick?"
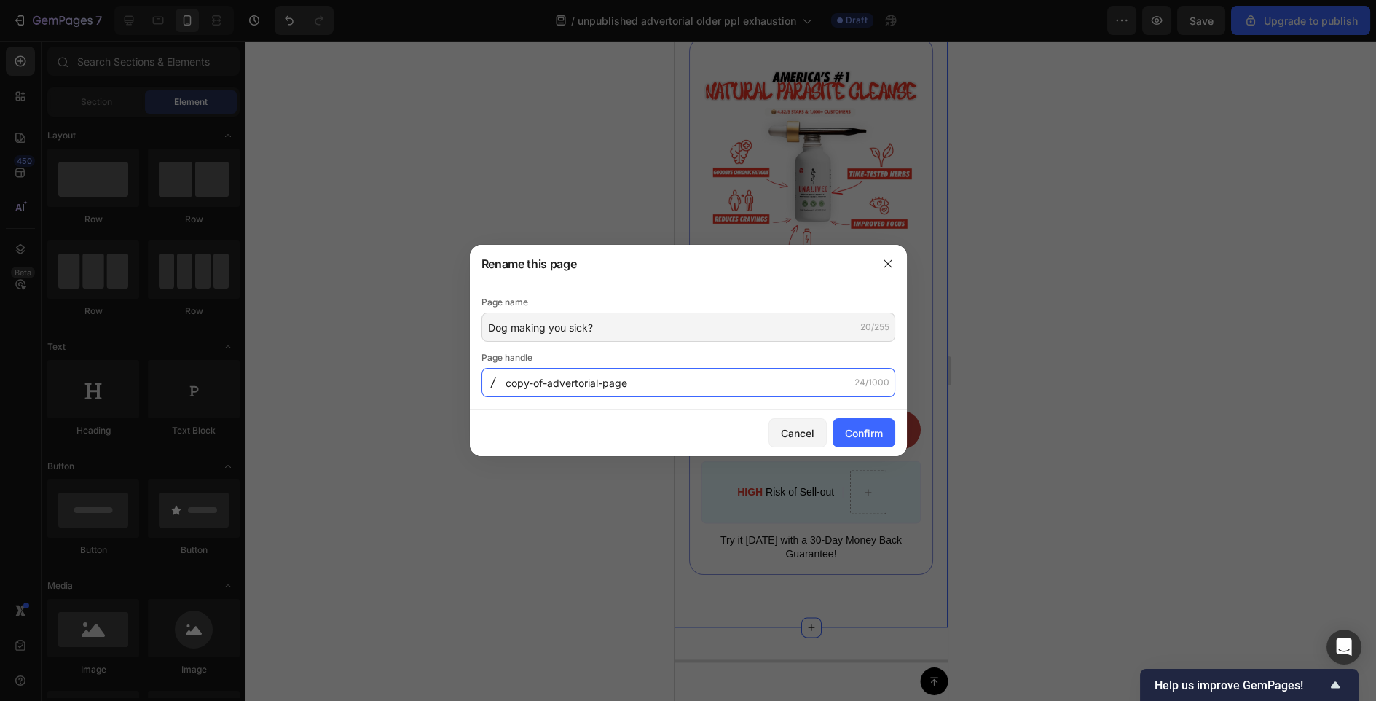
drag, startPoint x: 575, startPoint y: 384, endPoint x: 397, endPoint y: 384, distance: 177.8
click at [397, 384] on div "Rename this page Page name Dog making you sick? 20/255 Page handle copy-of-adve…" at bounding box center [688, 350] width 1376 height 701
click at [670, 399] on div "Page name Dog making you sick? 20/255 Page handle copy-of-advertorial-page 24/1…" at bounding box center [688, 346] width 437 height 126
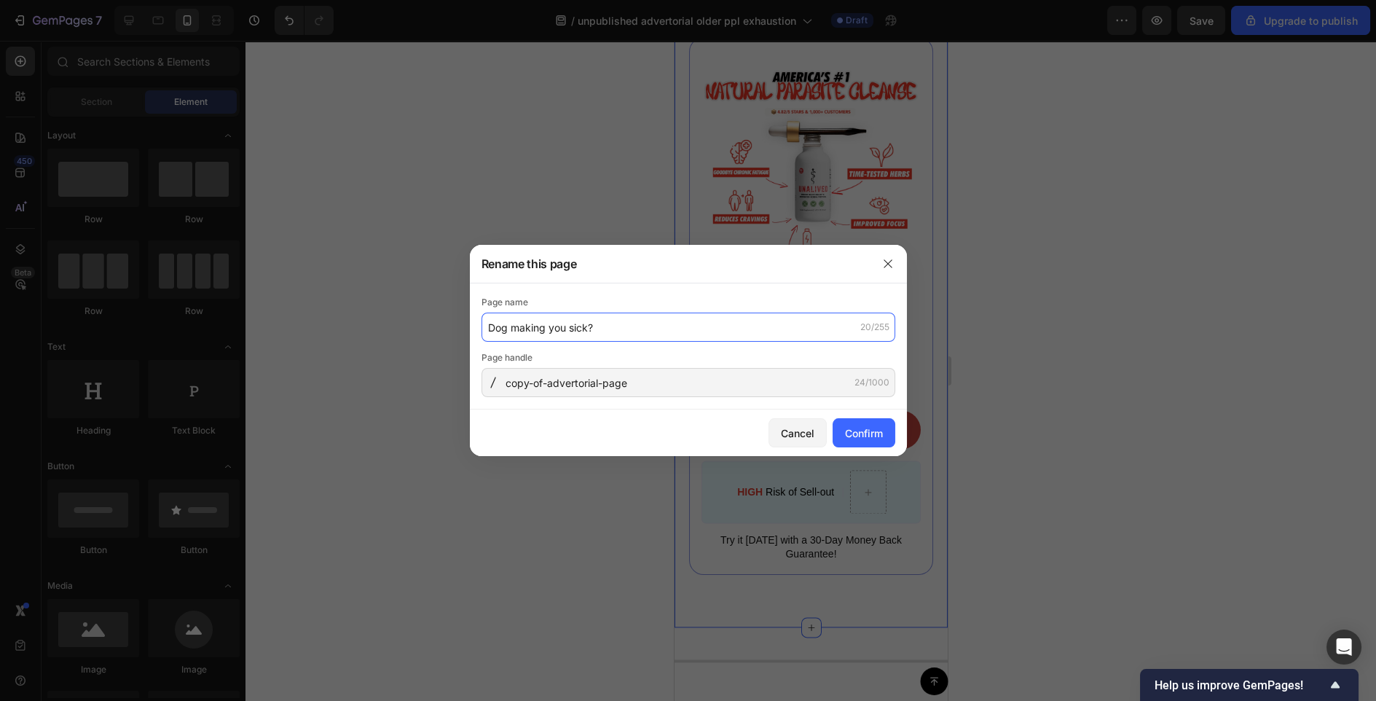
drag, startPoint x: 619, startPoint y: 333, endPoint x: 416, endPoint y: 333, distance: 202.6
click at [416, 333] on div "Rename this page Page name Dog making you sick? 20/255 Page handle copy-of-adve…" at bounding box center [688, 350] width 1376 height 701
drag, startPoint x: 613, startPoint y: 321, endPoint x: 484, endPoint y: 321, distance: 129.7
click at [484, 321] on input "Dog making you sick?" at bounding box center [689, 327] width 414 height 29
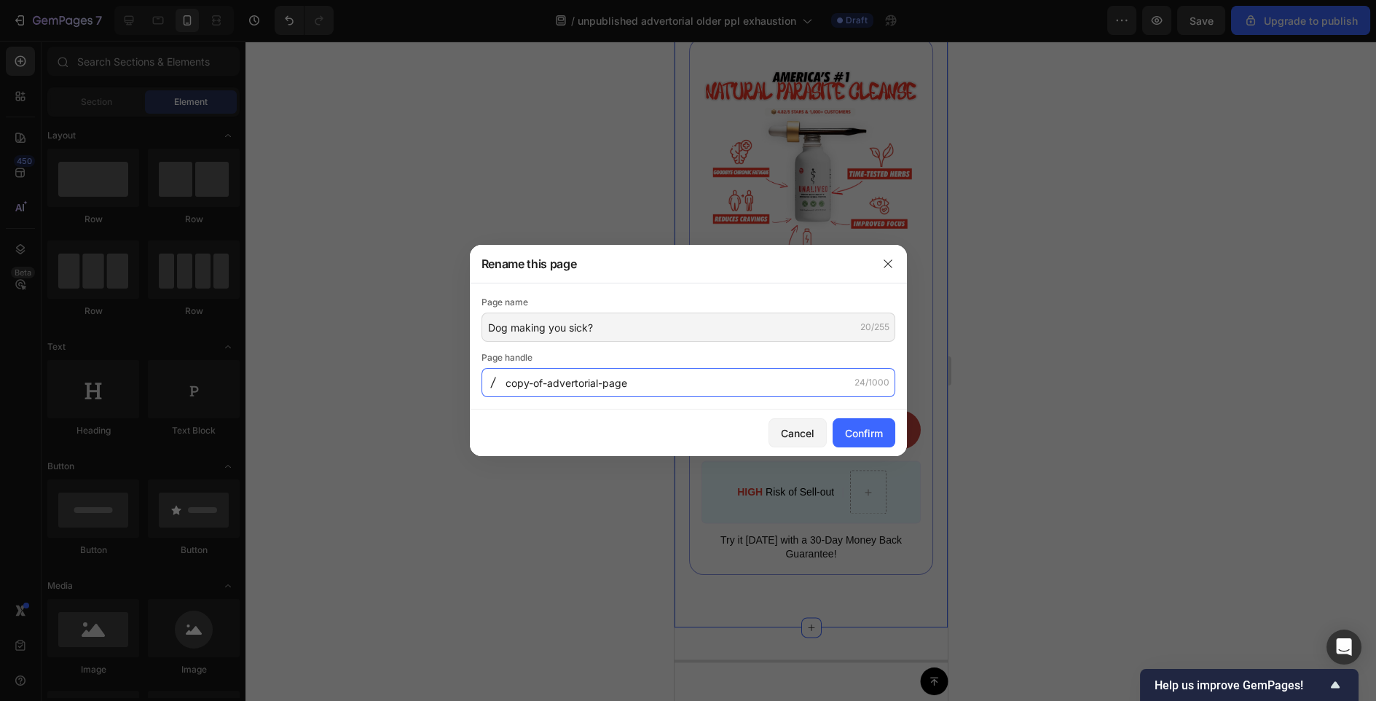
drag, startPoint x: 637, startPoint y: 380, endPoint x: 465, endPoint y: 380, distance: 172.0
click at [465, 380] on div "Rename this page Page name Dog making you sick? 20/255 Page handle copy-of-adve…" at bounding box center [688, 350] width 1376 height 701
drag, startPoint x: 505, startPoint y: 383, endPoint x: 642, endPoint y: 388, distance: 137.1
click at [642, 388] on input "copy-of-advertorial-page" at bounding box center [689, 382] width 414 height 29
paste input "Dog-making-you-sick-"
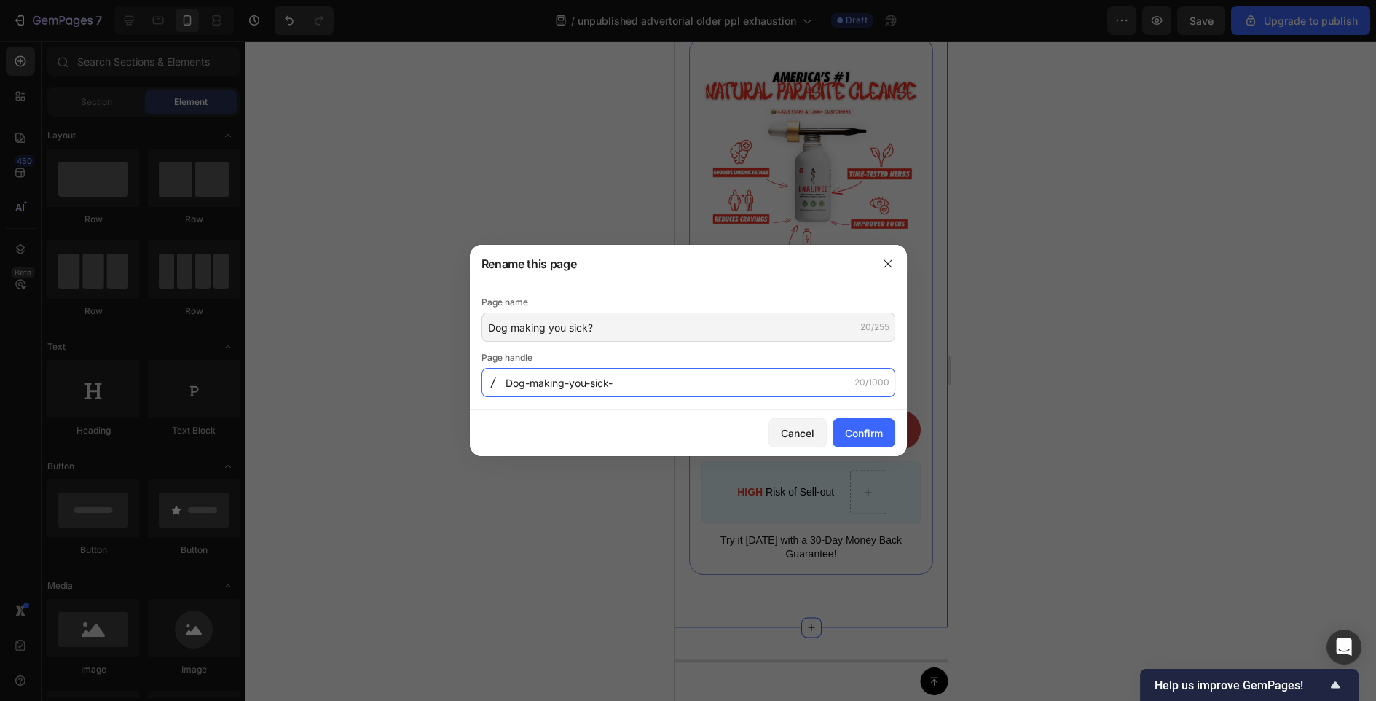
click at [644, 380] on input "Dog-making-you-sick-" at bounding box center [689, 382] width 414 height 29
type input "Dog-making-you-sick-"
click at [854, 430] on div "Confirm" at bounding box center [864, 433] width 38 height 15
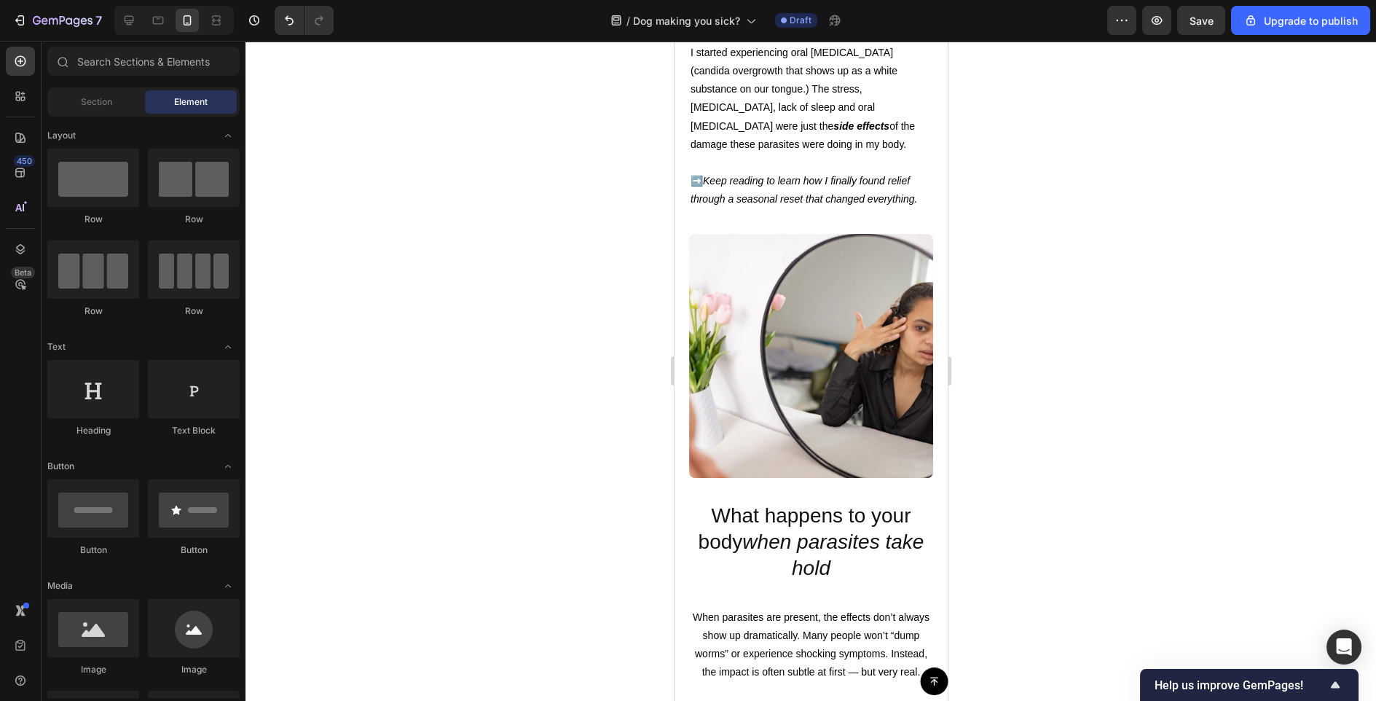
scroll to position [1747, 0]
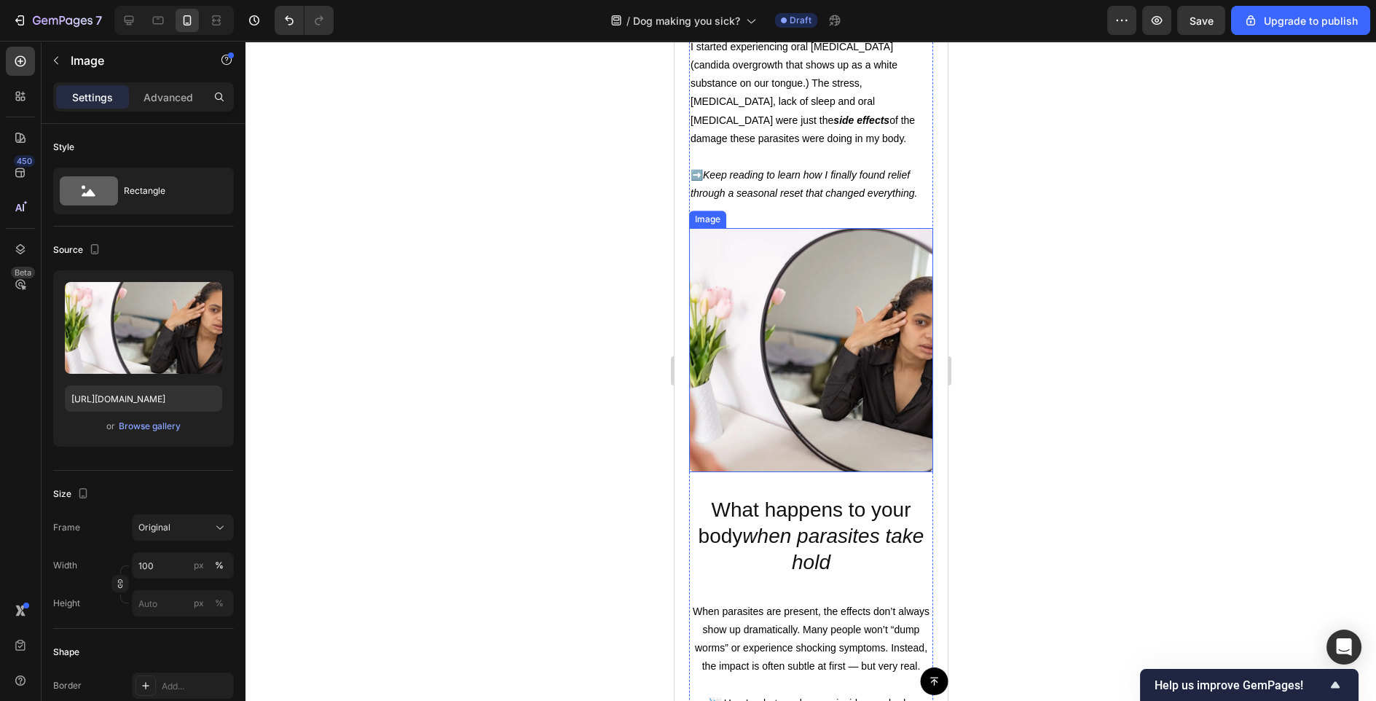
click at [815, 406] on img at bounding box center [811, 350] width 244 height 244
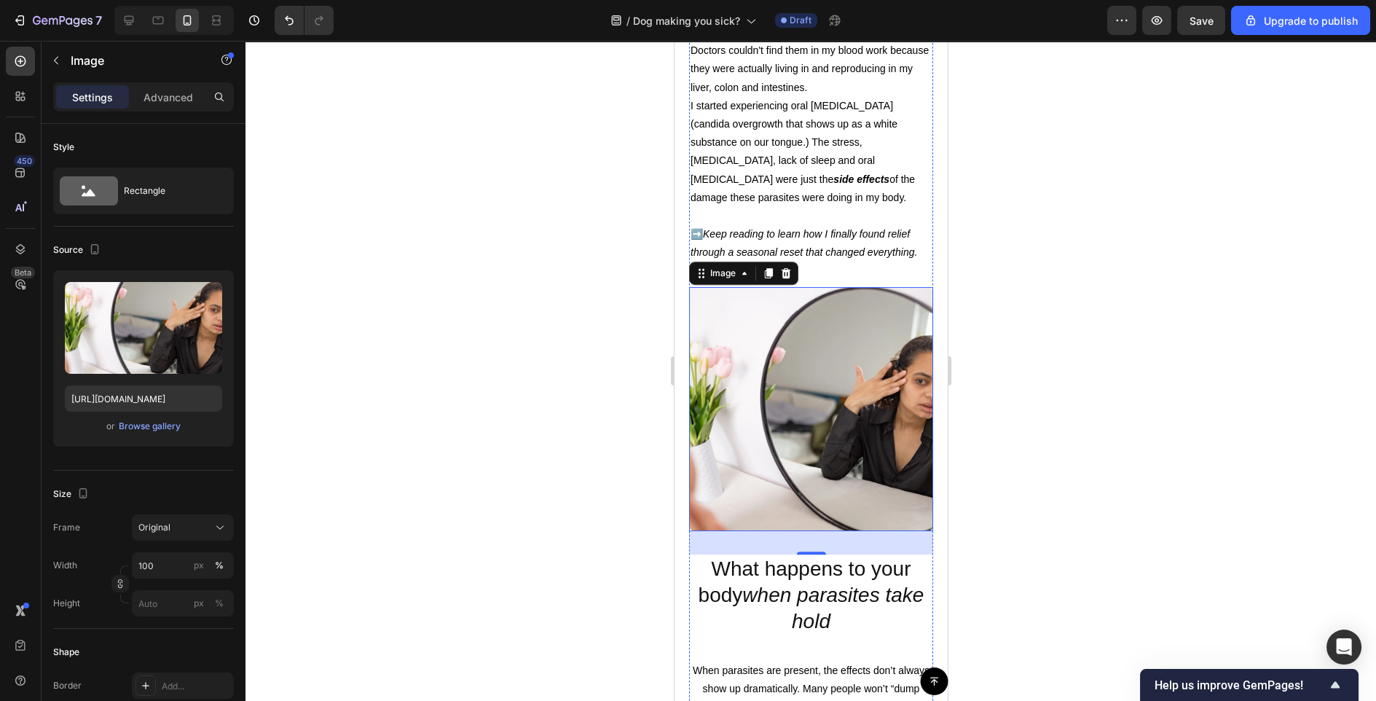
scroll to position [1706, 0]
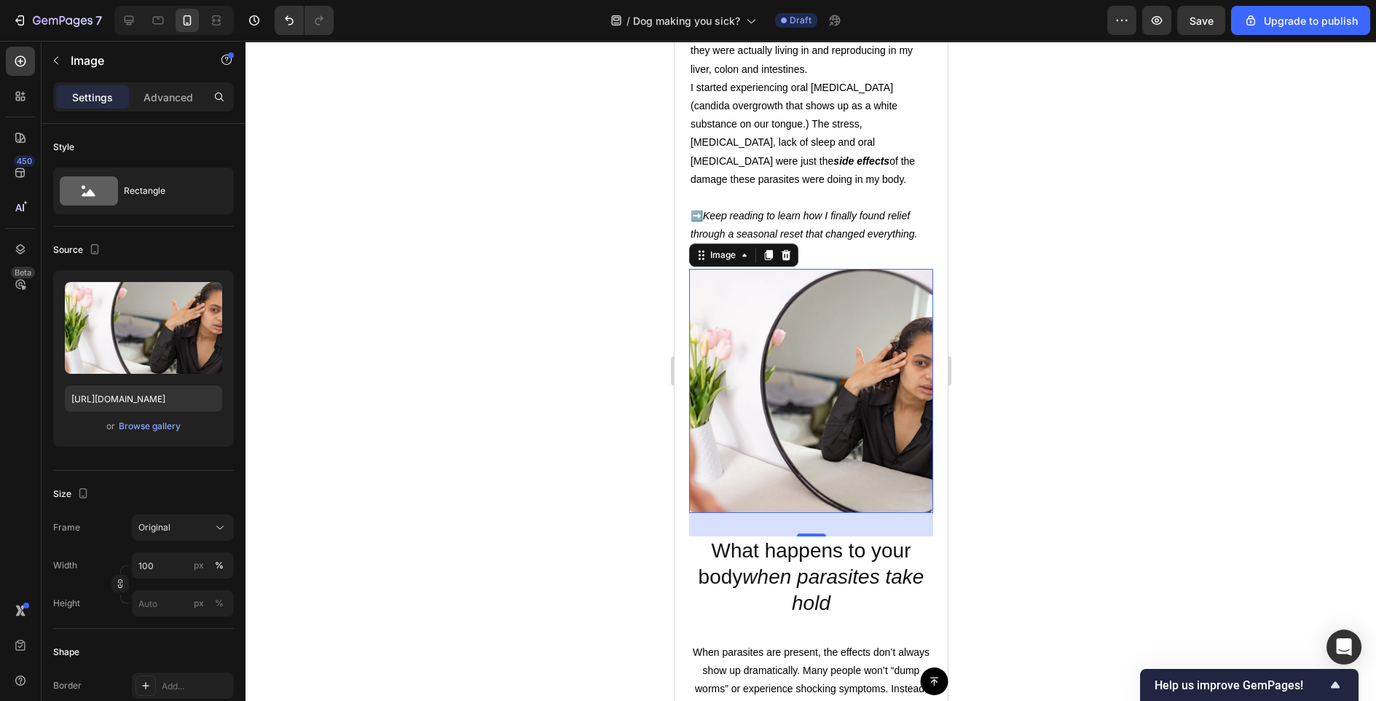
click at [807, 463] on img at bounding box center [811, 391] width 244 height 244
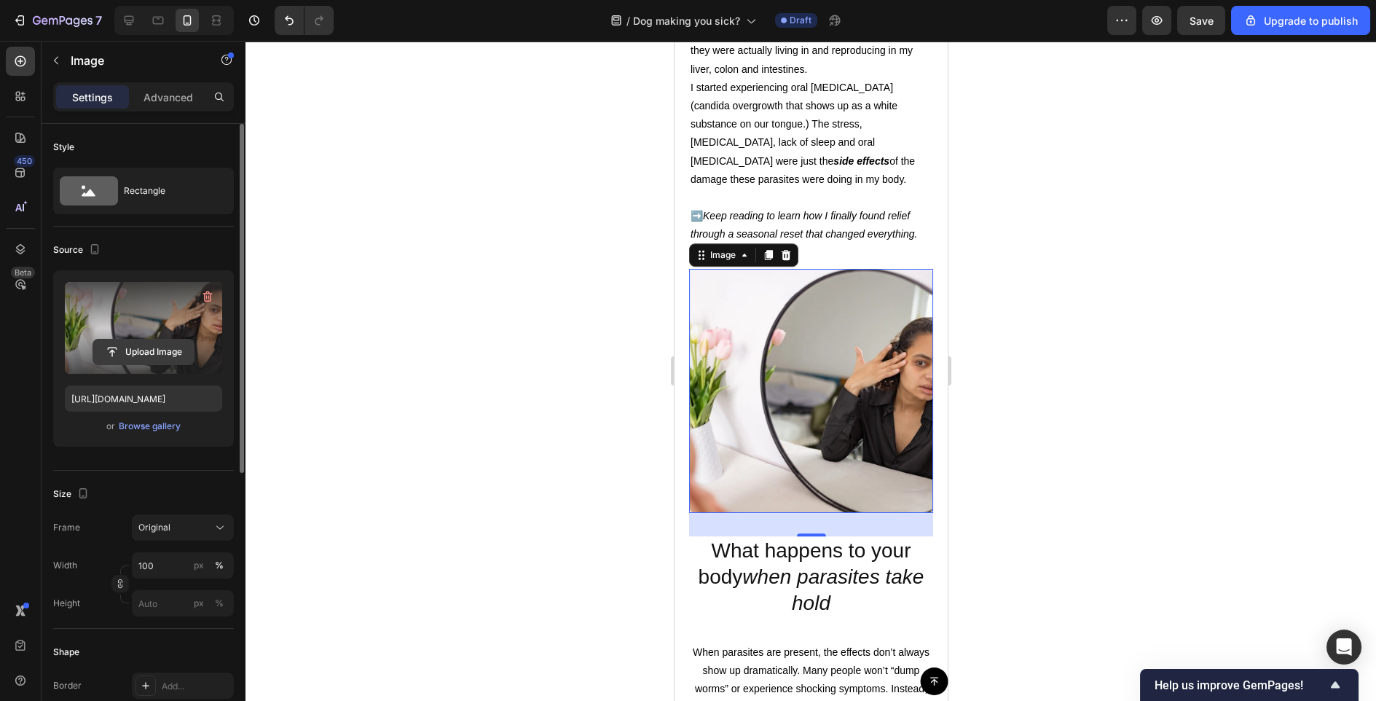
click at [141, 349] on input "file" at bounding box center [143, 352] width 101 height 25
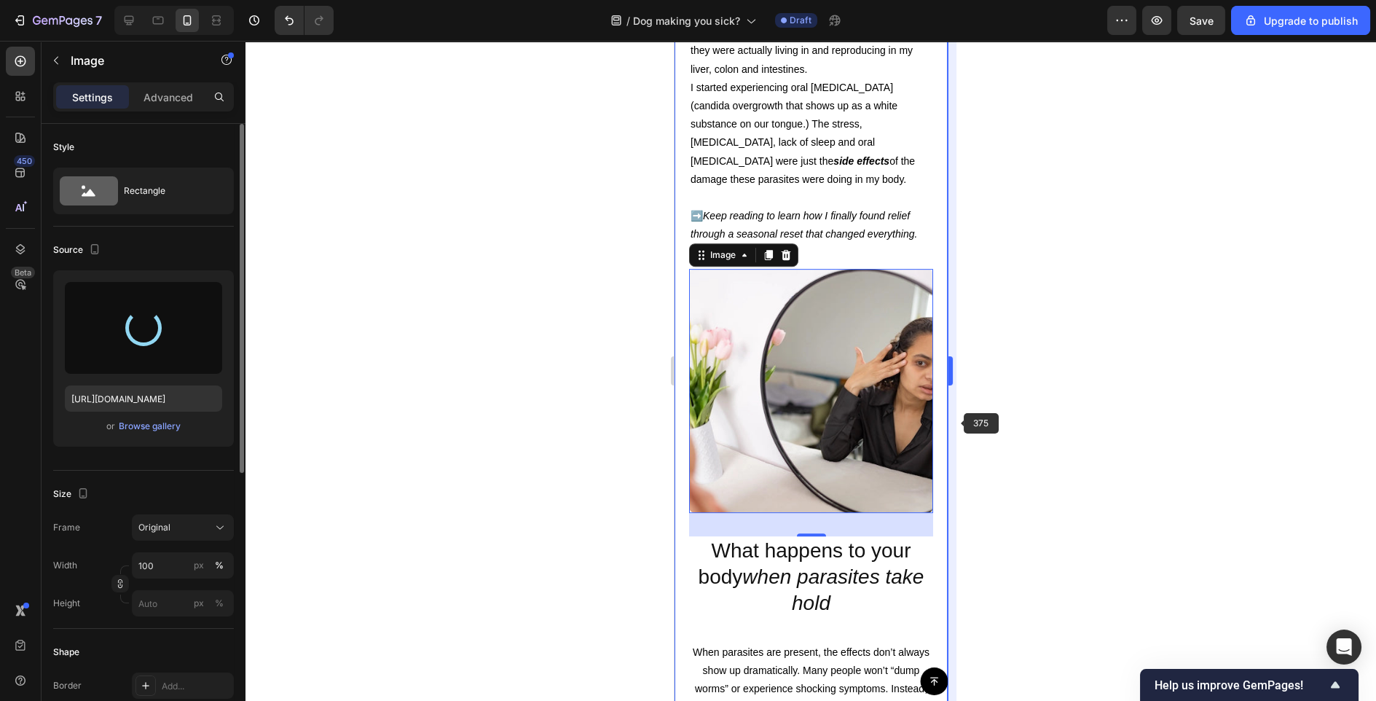
type input "[URL][DOMAIN_NAME]"
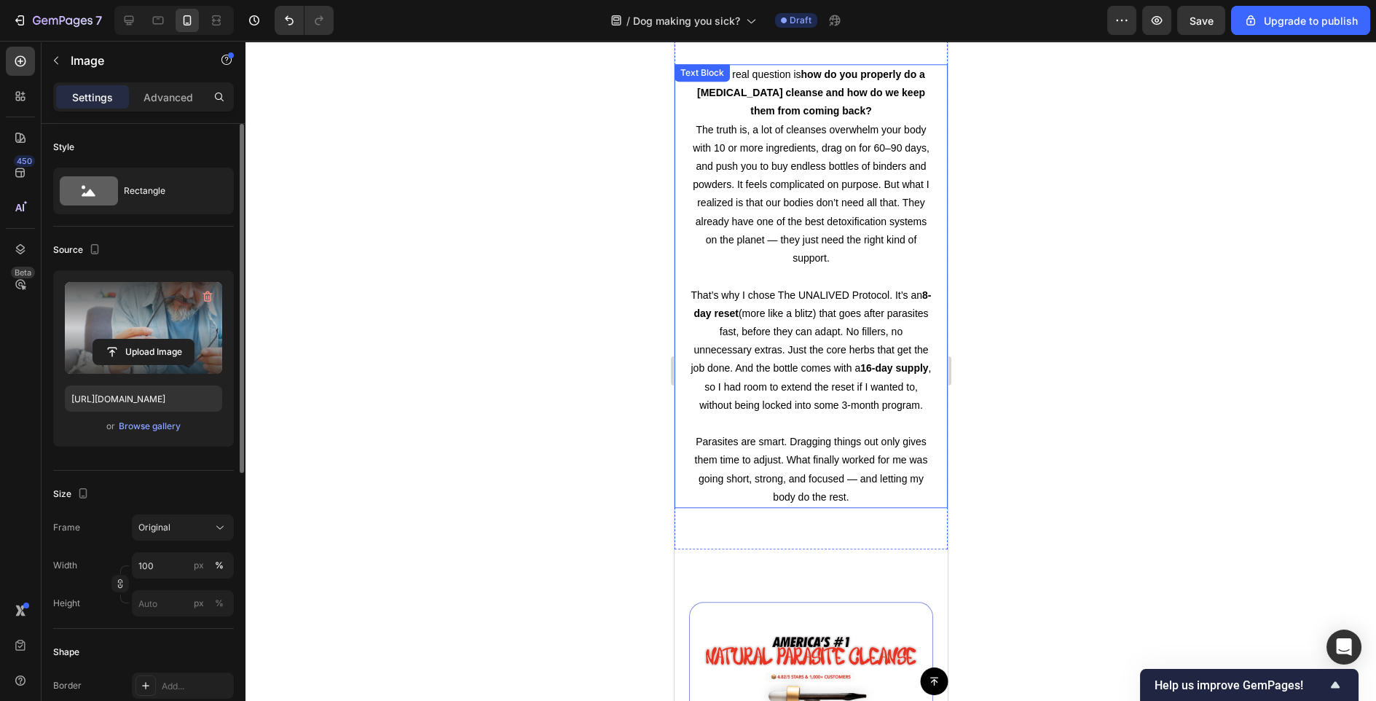
scroll to position [3976, 0]
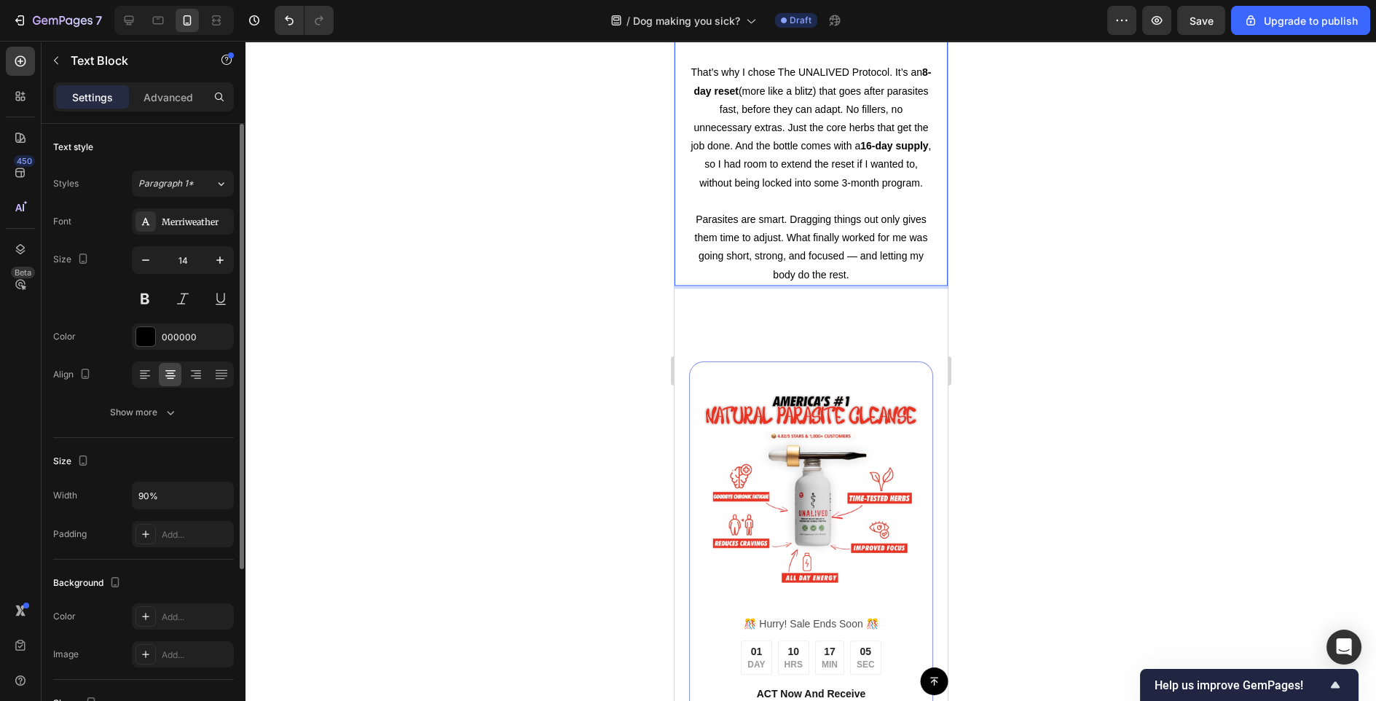
click at [1054, 239] on div at bounding box center [811, 371] width 1131 height 660
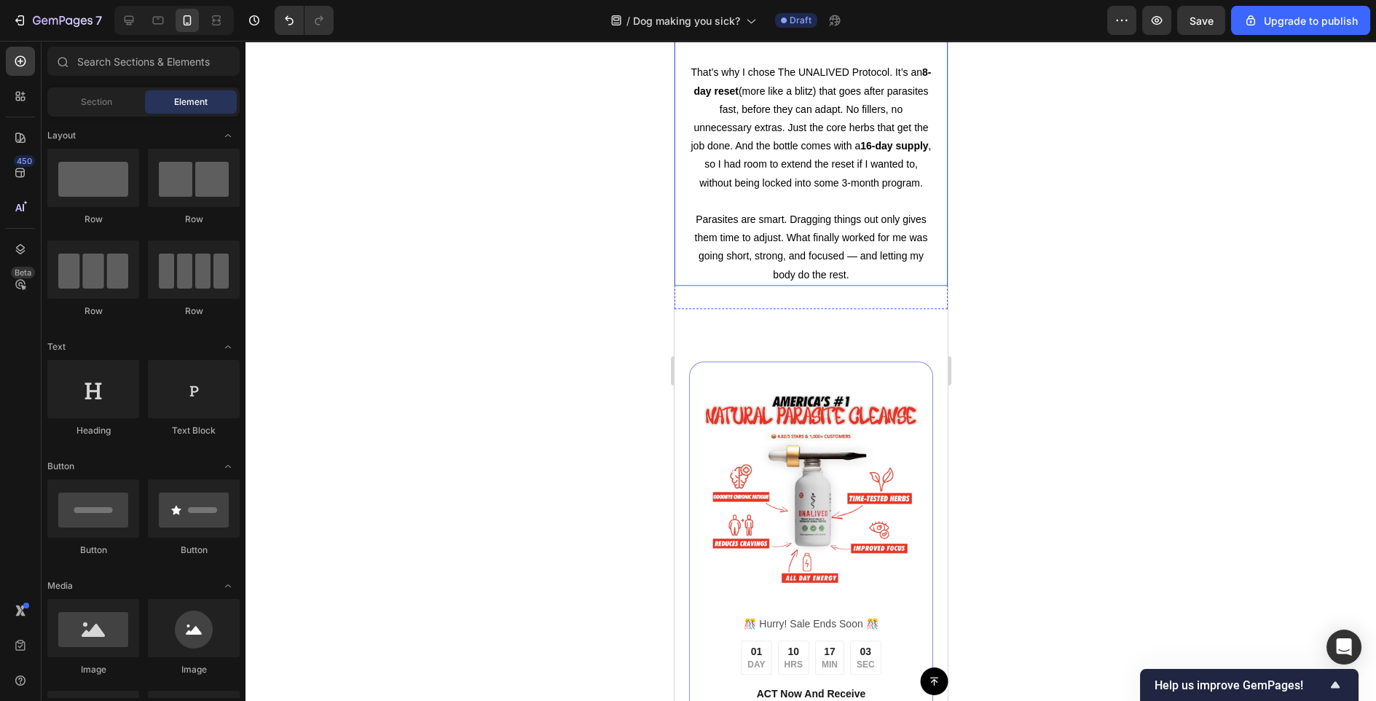
scroll to position [3932, 0]
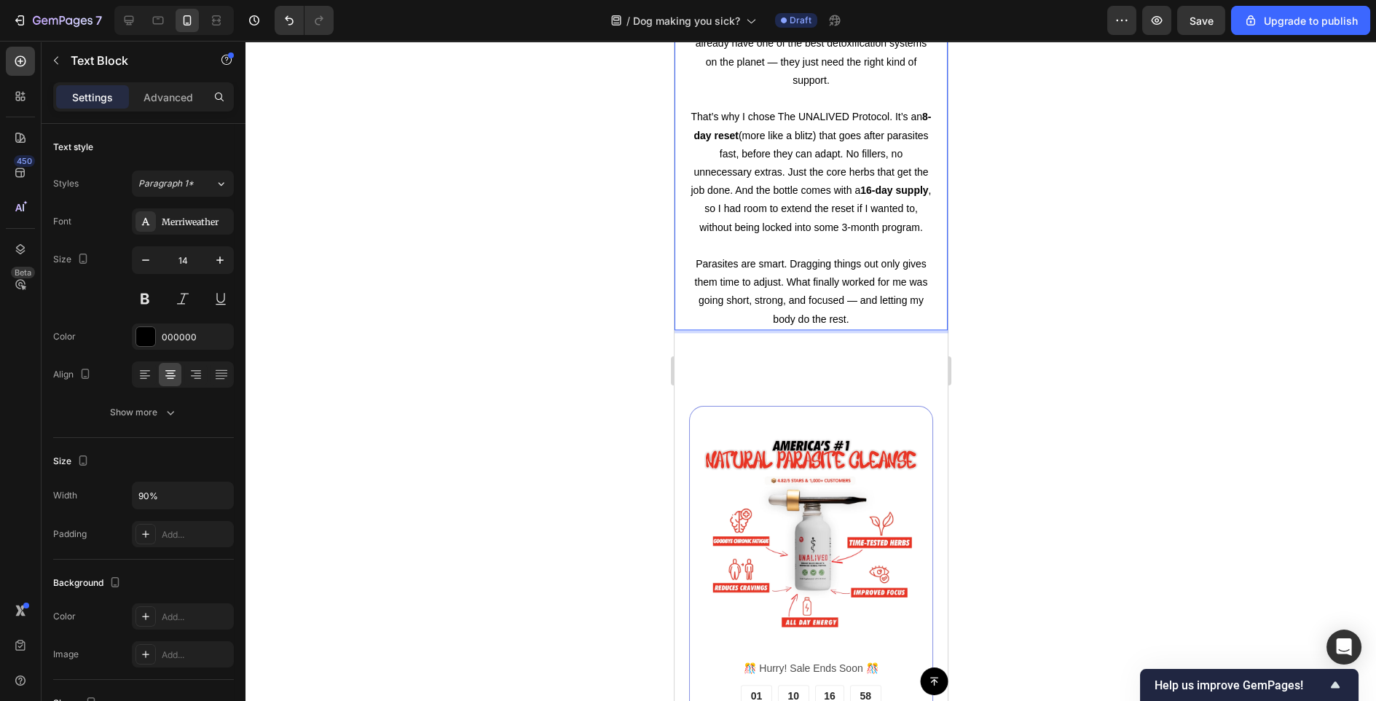
click at [1056, 314] on div at bounding box center [811, 371] width 1131 height 660
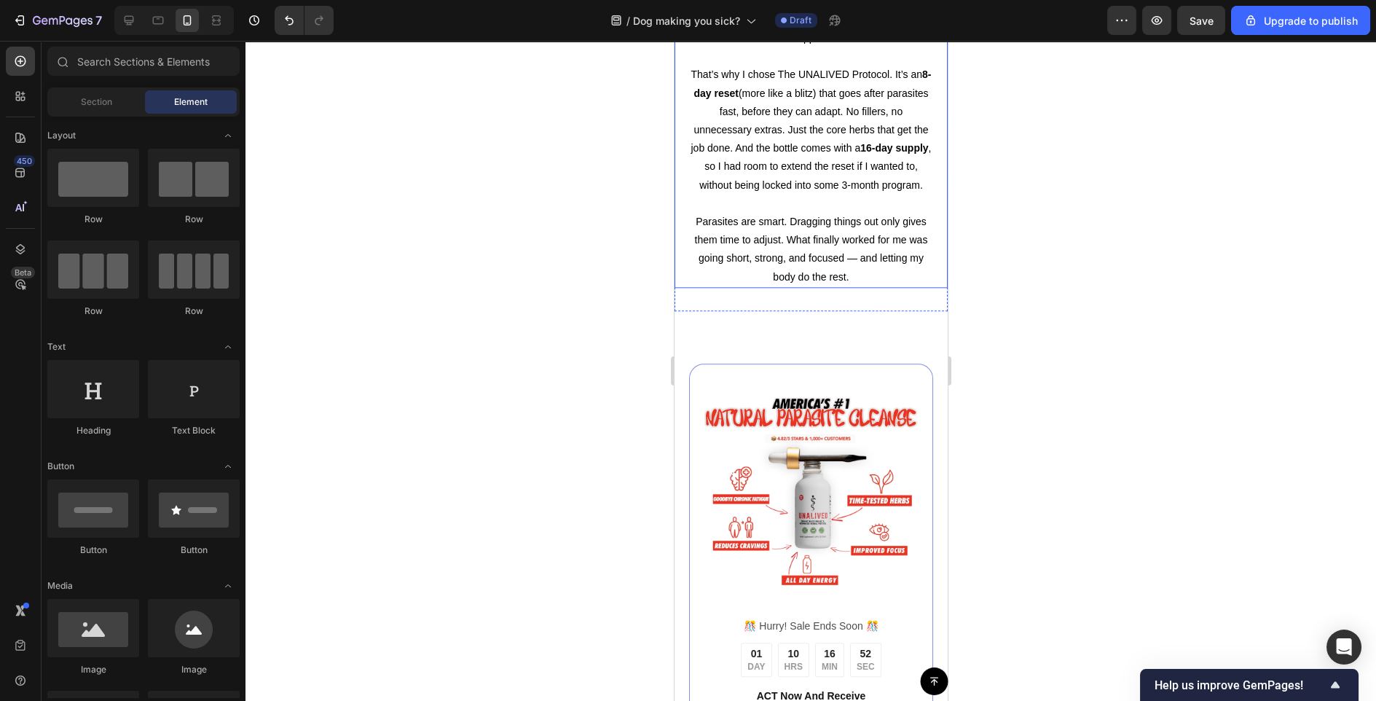
scroll to position [3988, 0]
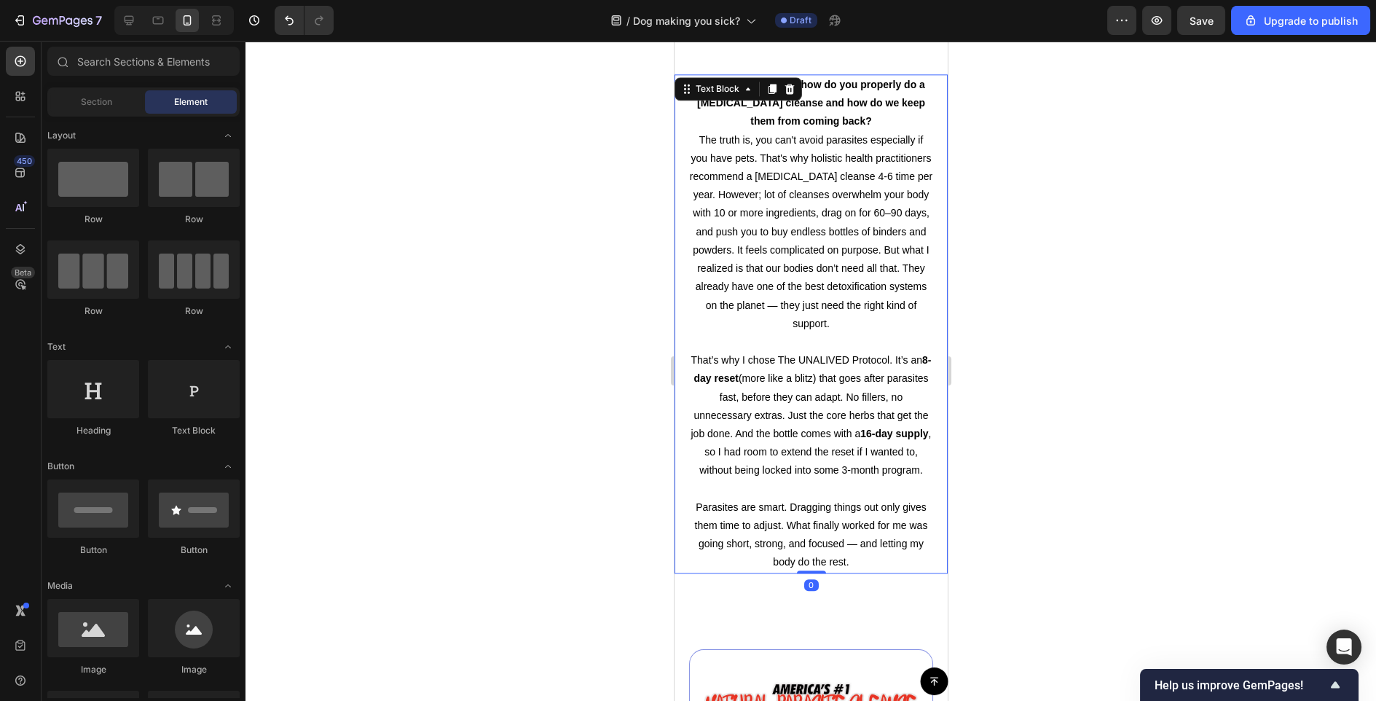
click at [830, 179] on p "The truth is, you can't avoid parasites especially if you have pets. That's why…" at bounding box center [810, 232] width 243 height 202
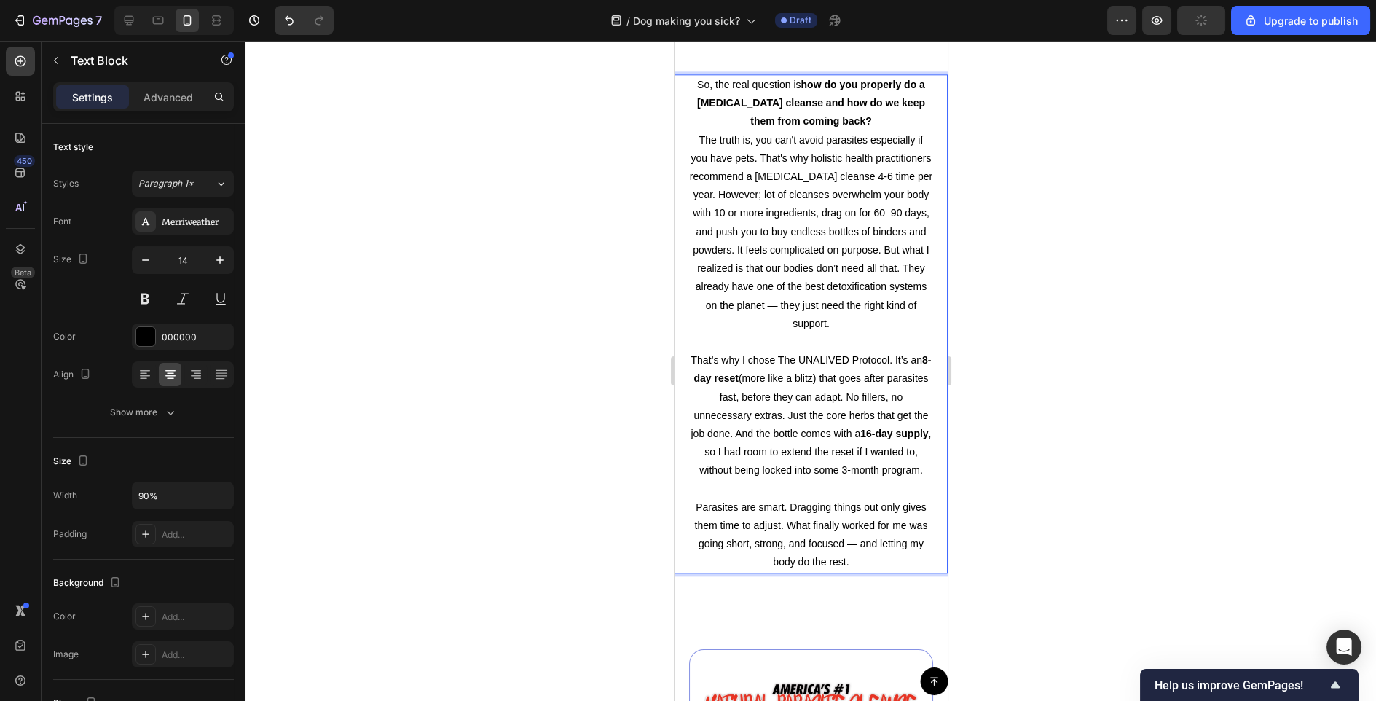
click at [824, 175] on p "The truth is, you can't avoid parasites especially if you have pets. That's why…" at bounding box center [810, 232] width 243 height 202
click at [1051, 328] on div at bounding box center [811, 371] width 1131 height 660
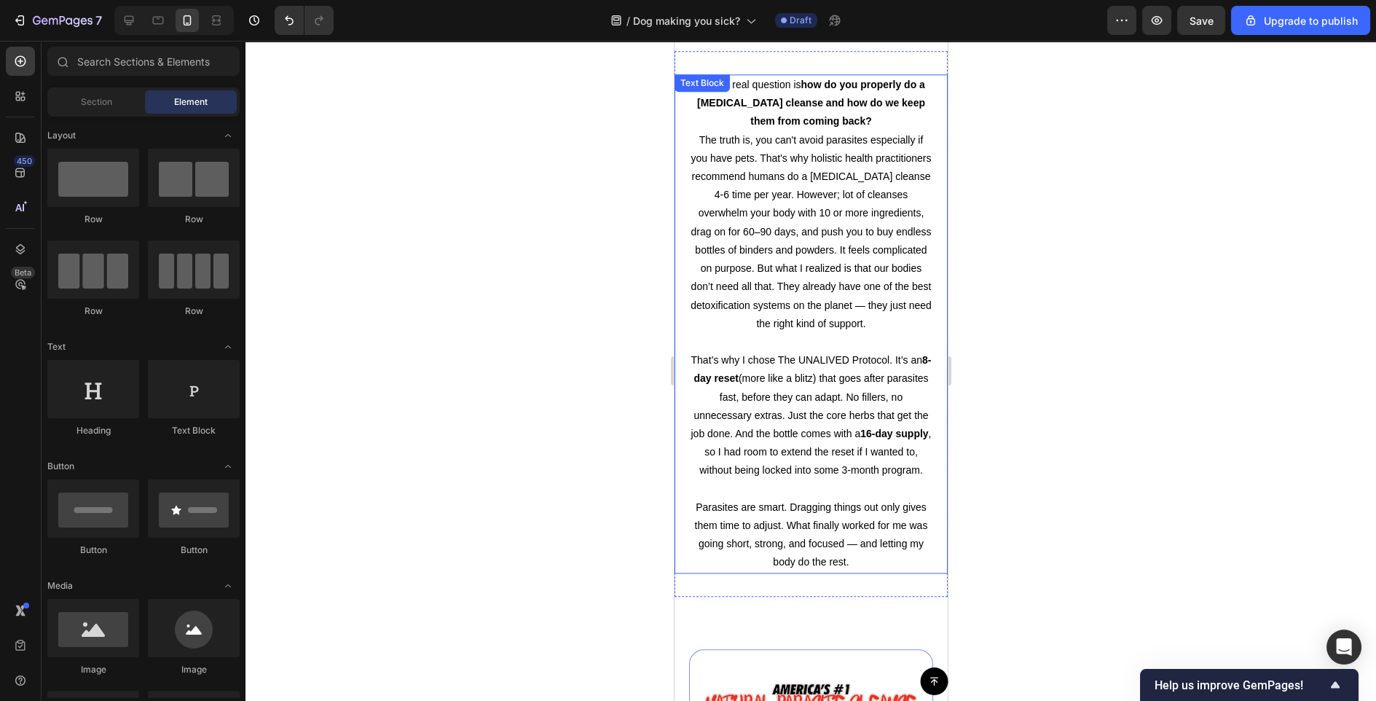
scroll to position [4018, 0]
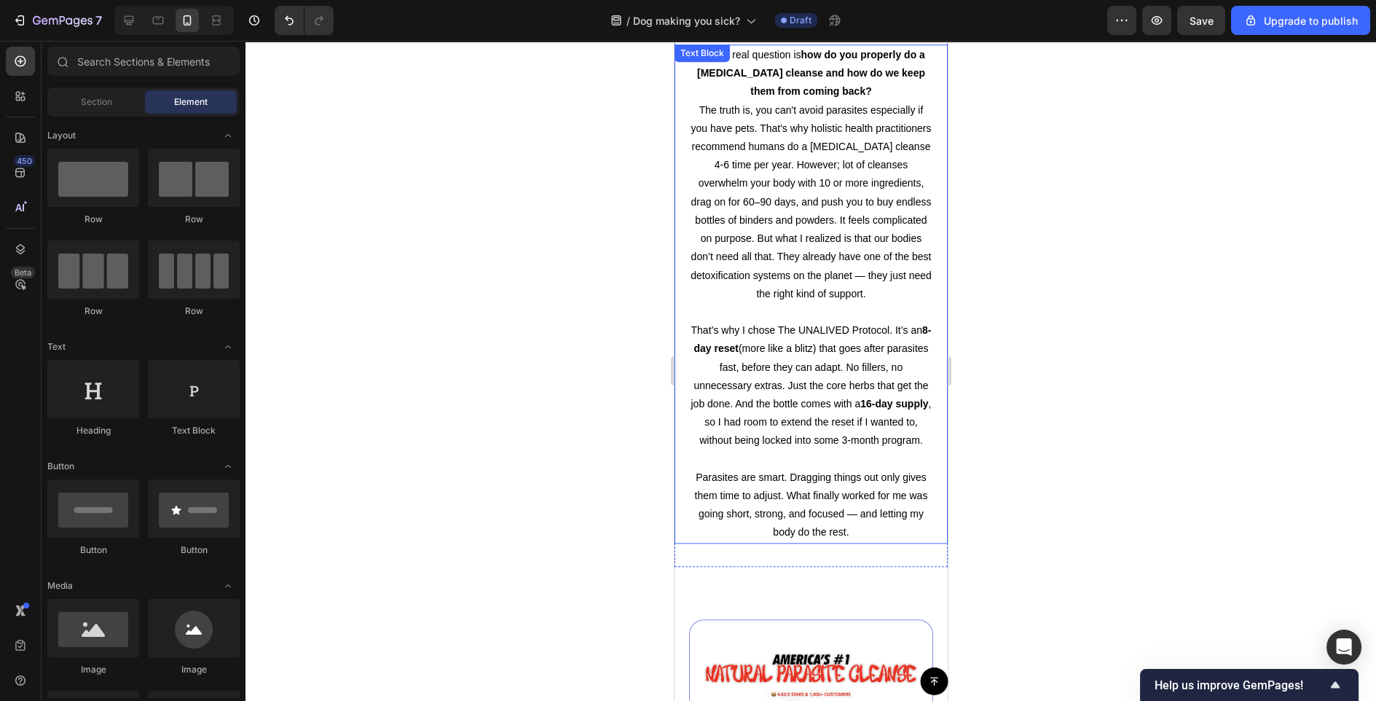
click at [763, 170] on p "The truth is, you can't avoid parasites especially if you have pets. That's why…" at bounding box center [810, 202] width 243 height 202
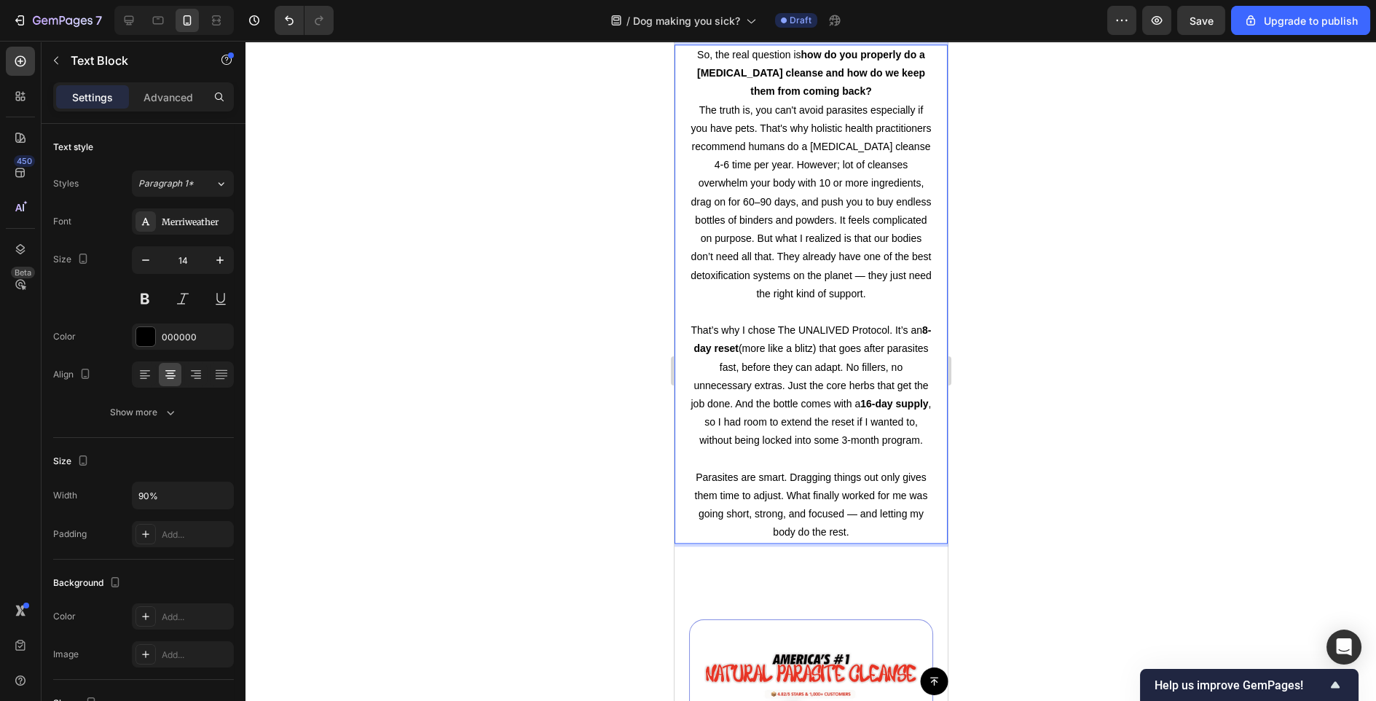
click at [764, 161] on p "The truth is, you can't avoid parasites especially if you have pets. That's why…" at bounding box center [810, 202] width 243 height 202
click at [791, 167] on p "The truth is, you can't avoid parasites especially if you have pets. That's why…" at bounding box center [810, 202] width 243 height 202
click at [1148, 219] on div at bounding box center [811, 371] width 1131 height 660
click at [901, 165] on p "The truth is, you can't avoid parasites especially if you have pets. That's why…" at bounding box center [810, 202] width 243 height 202
click at [890, 165] on p "The truth is, you can't avoid parasites especially if you have pets. That's why…" at bounding box center [810, 202] width 243 height 202
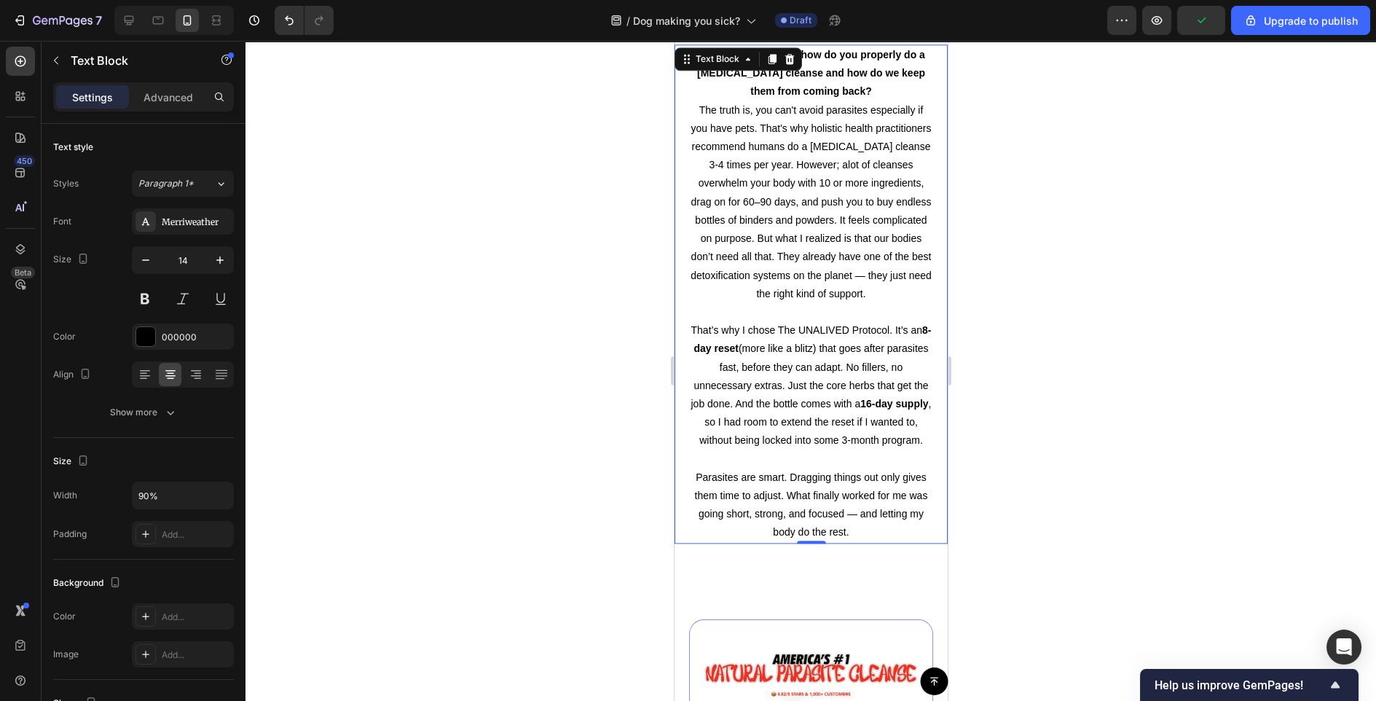
click at [1088, 230] on div at bounding box center [811, 371] width 1131 height 660
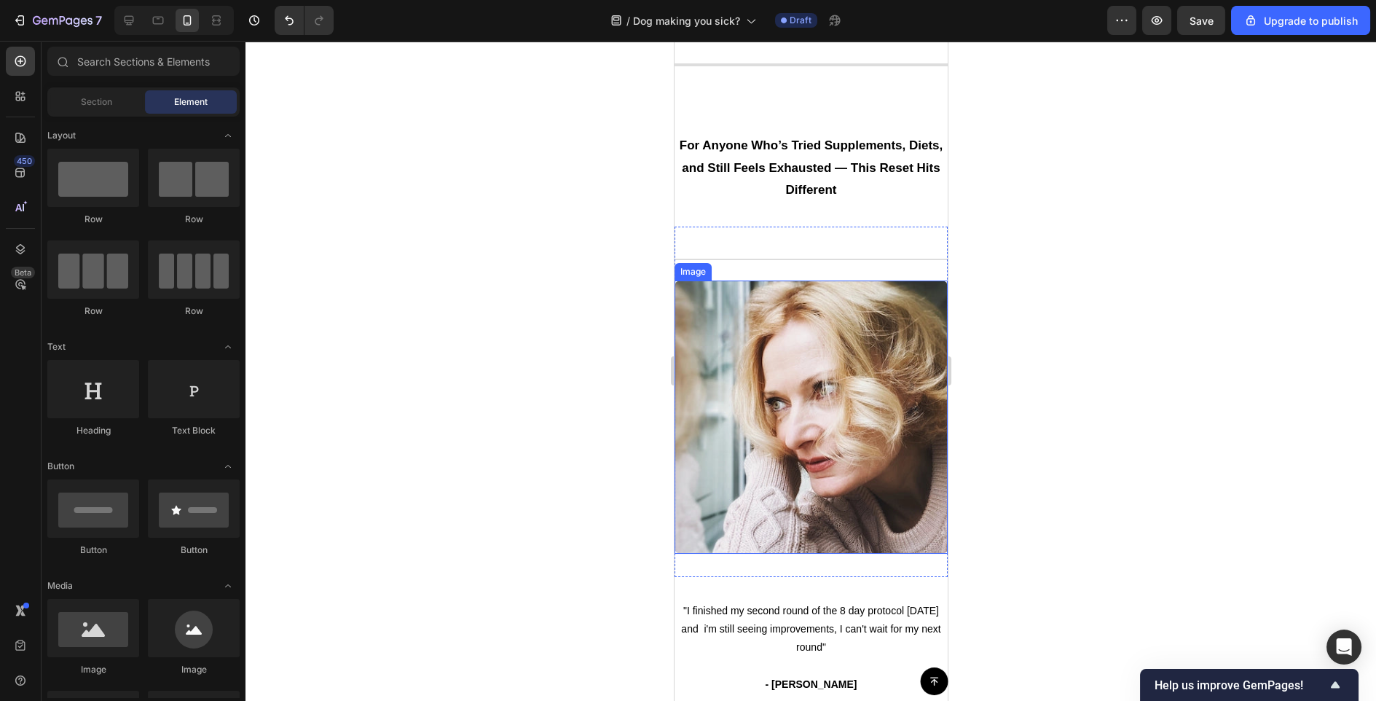
scroll to position [5228, 0]
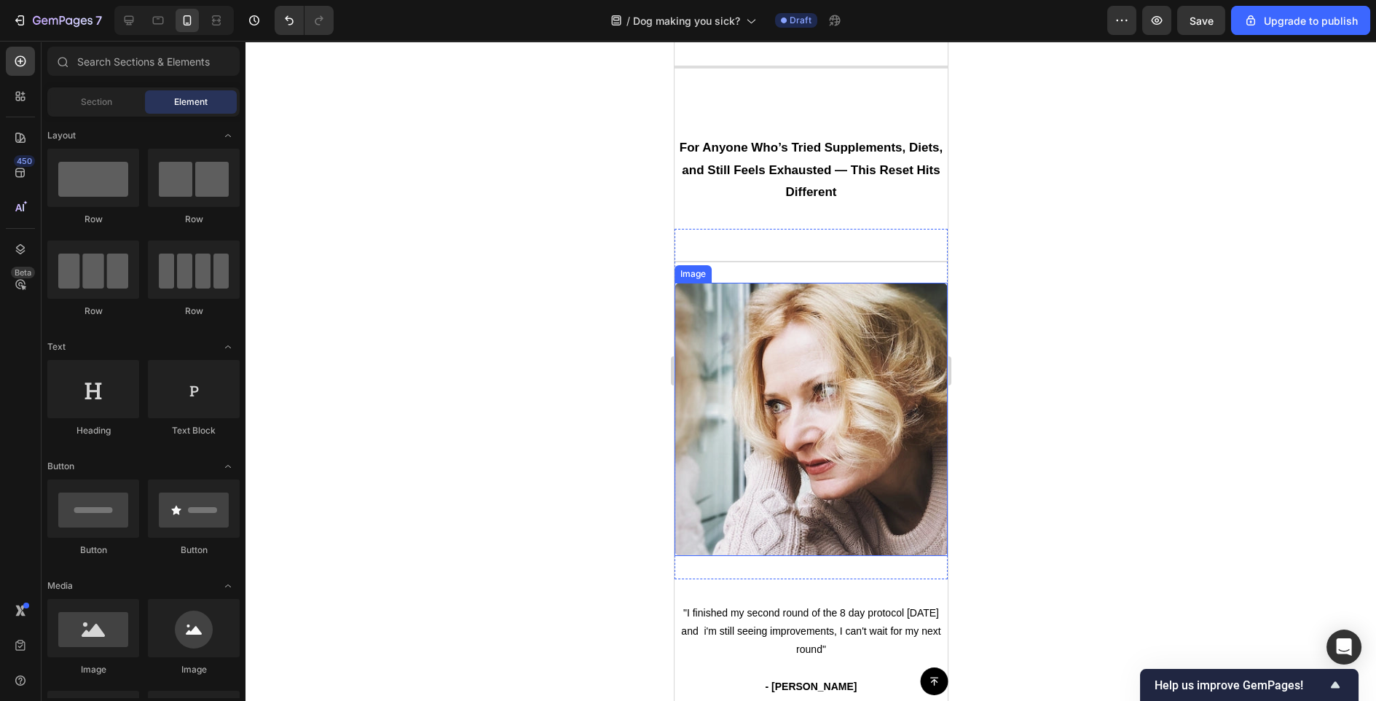
click at [852, 431] on img at bounding box center [810, 419] width 273 height 273
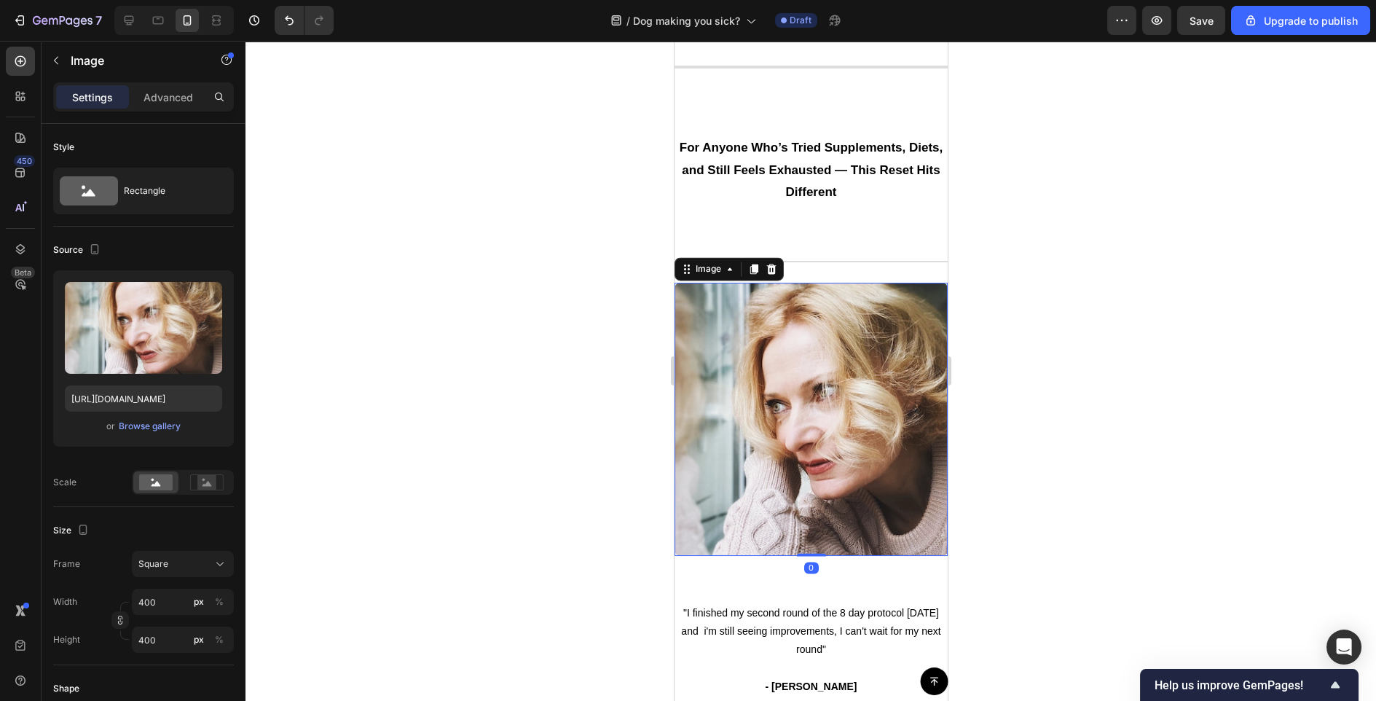
scroll to position [5193, 0]
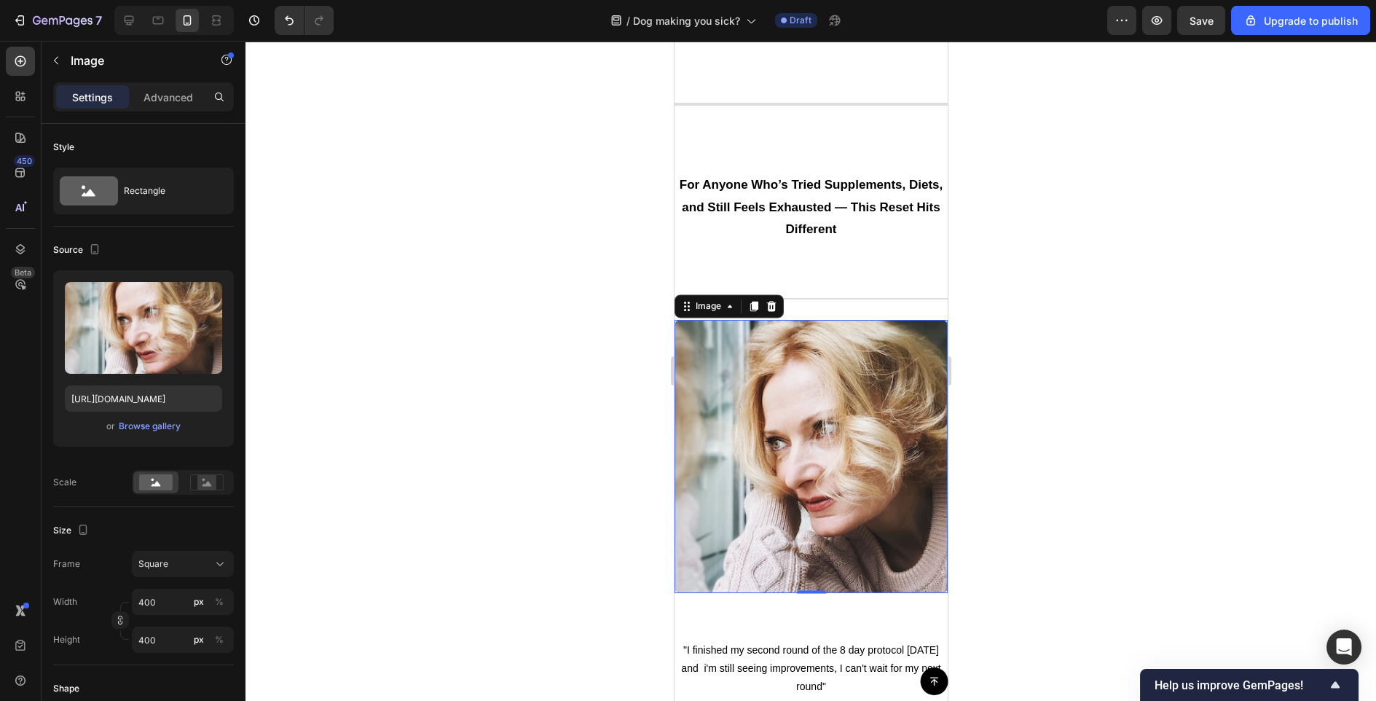
click at [815, 436] on img at bounding box center [810, 456] width 273 height 273
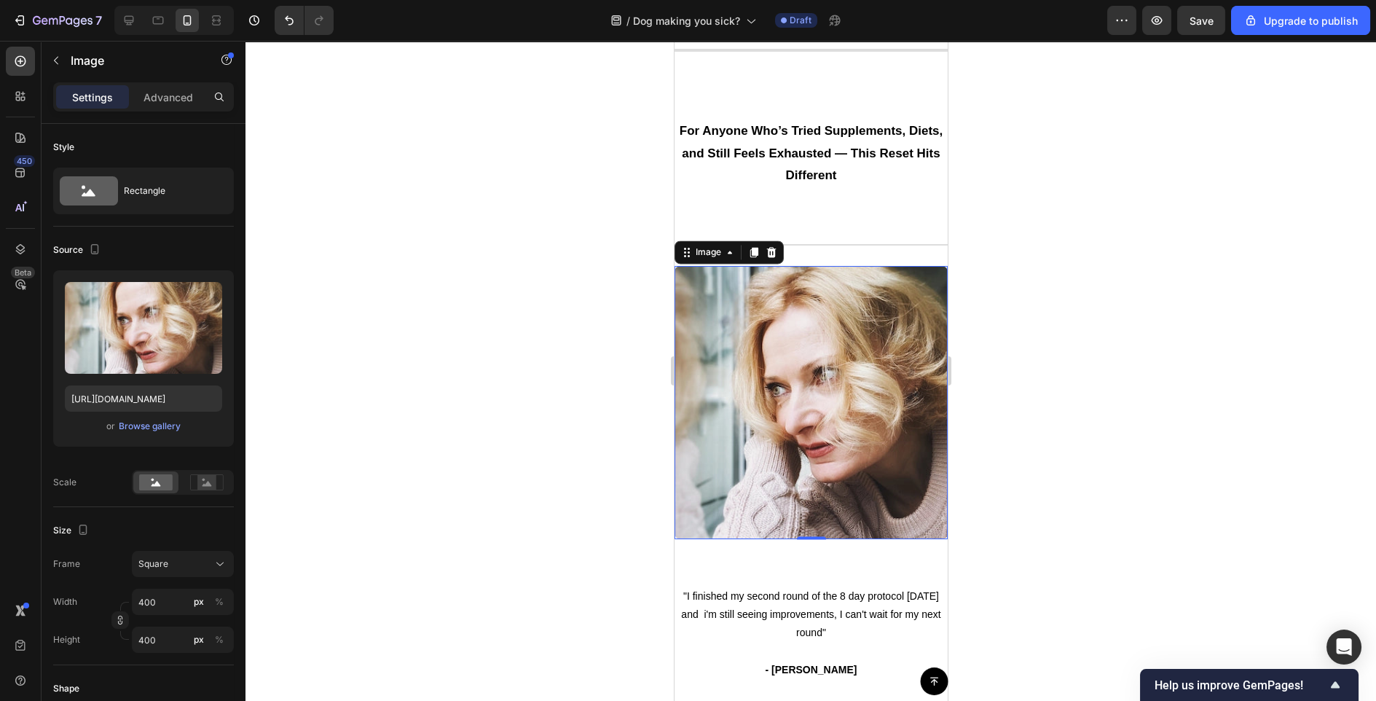
scroll to position [5247, 0]
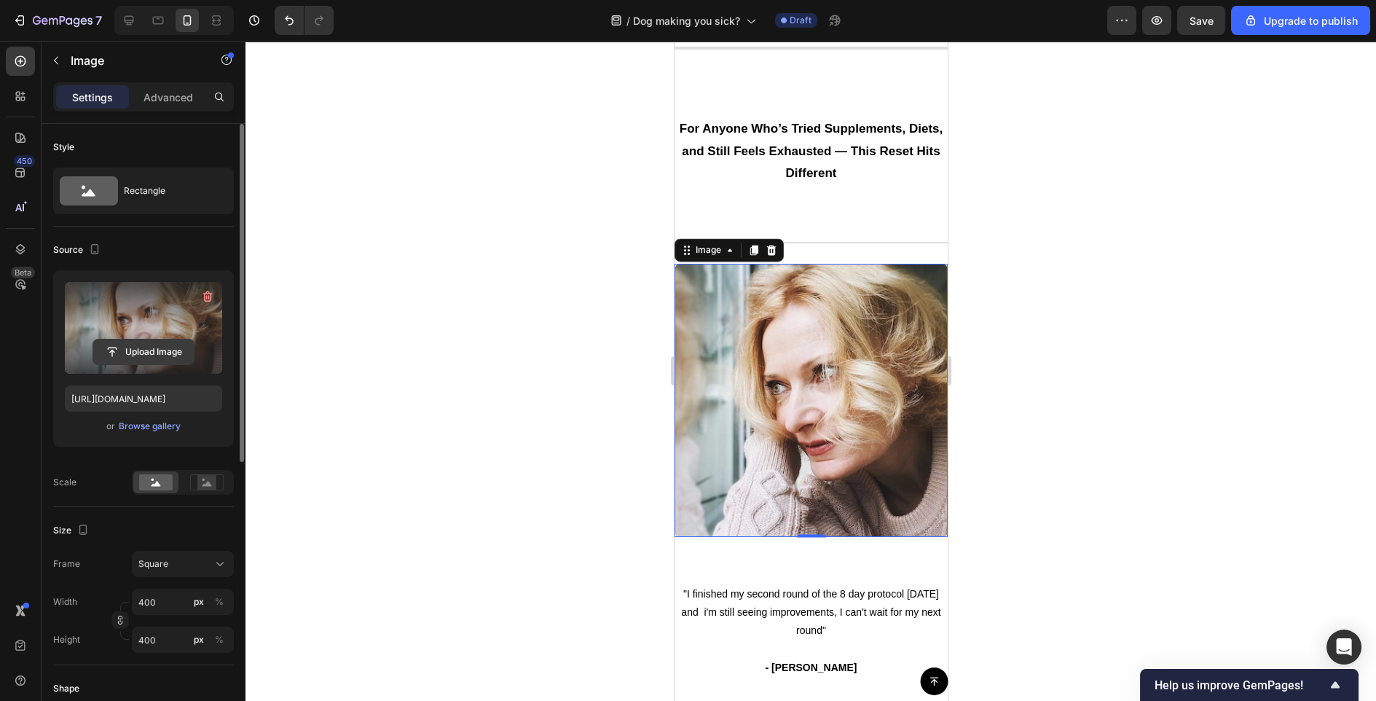
click at [142, 348] on input "file" at bounding box center [143, 352] width 101 height 25
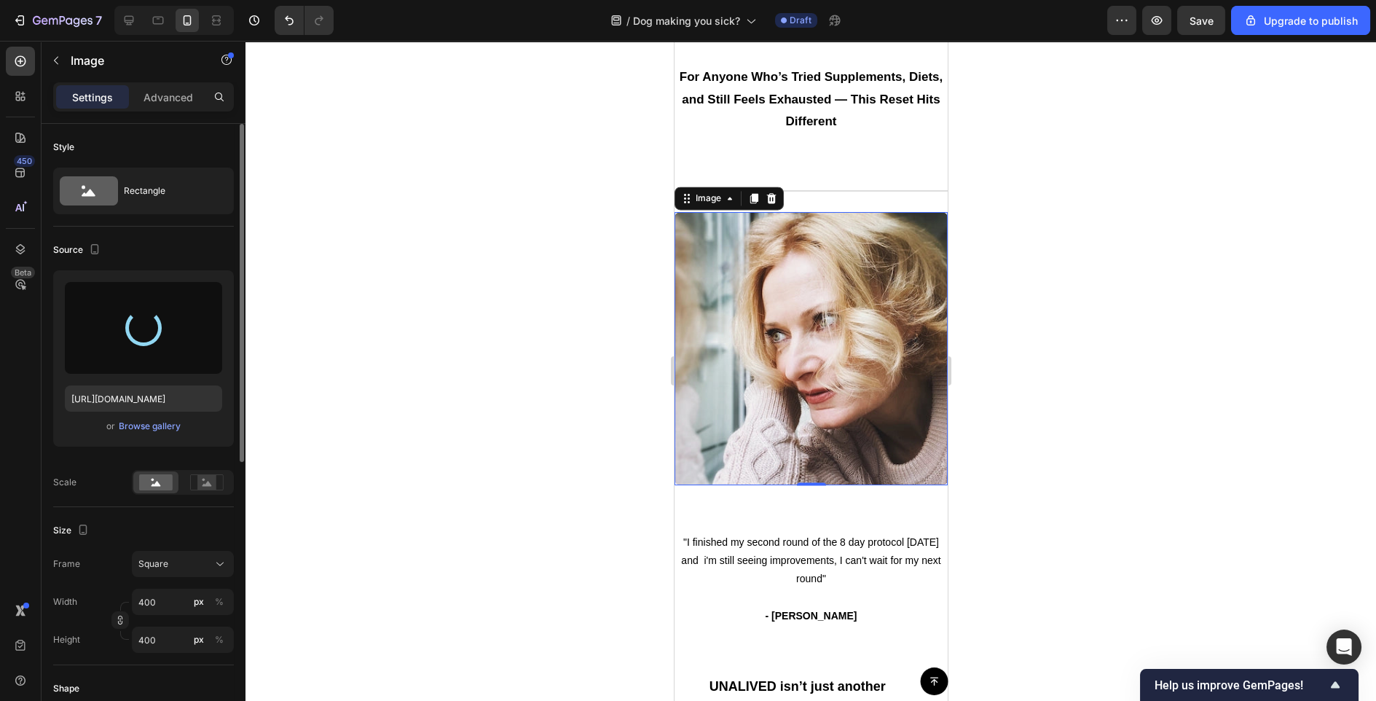
scroll to position [5300, 0]
type input "[URL][DOMAIN_NAME]"
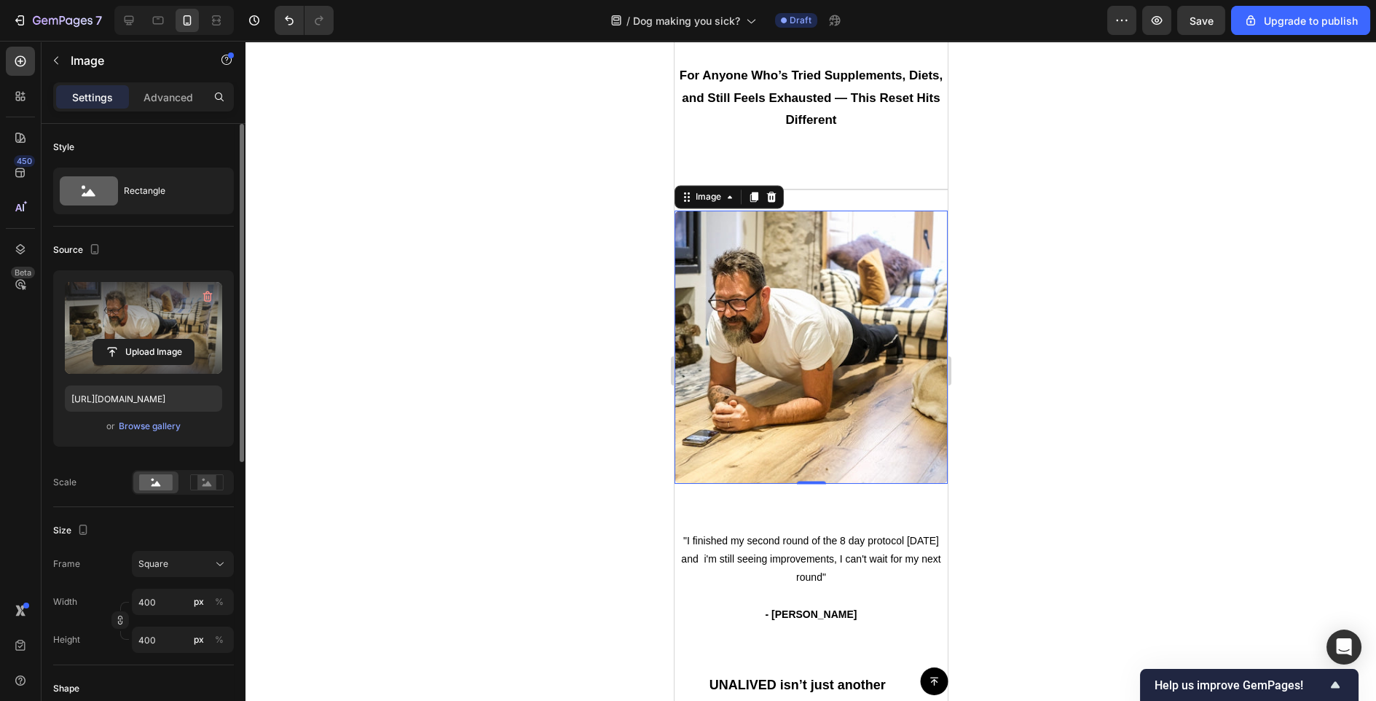
click at [1086, 449] on div at bounding box center [811, 371] width 1131 height 660
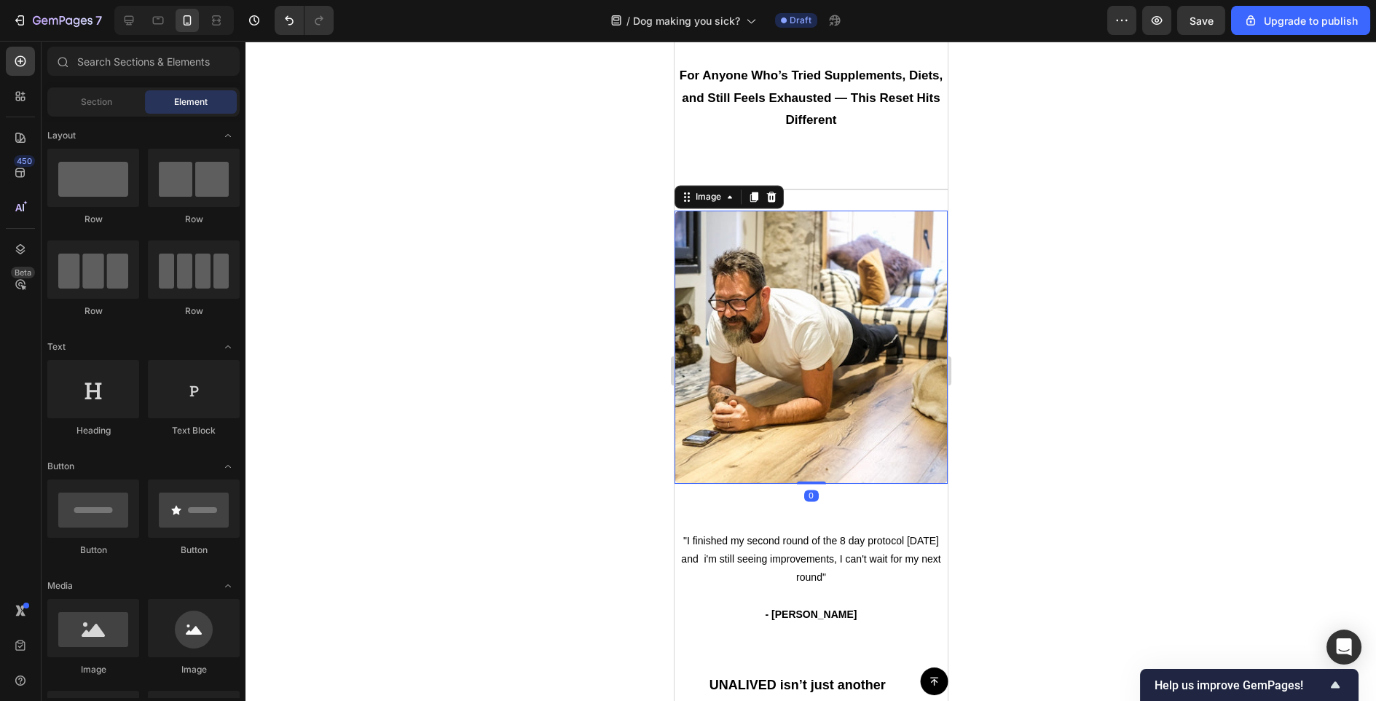
click at [811, 411] on img at bounding box center [810, 347] width 273 height 273
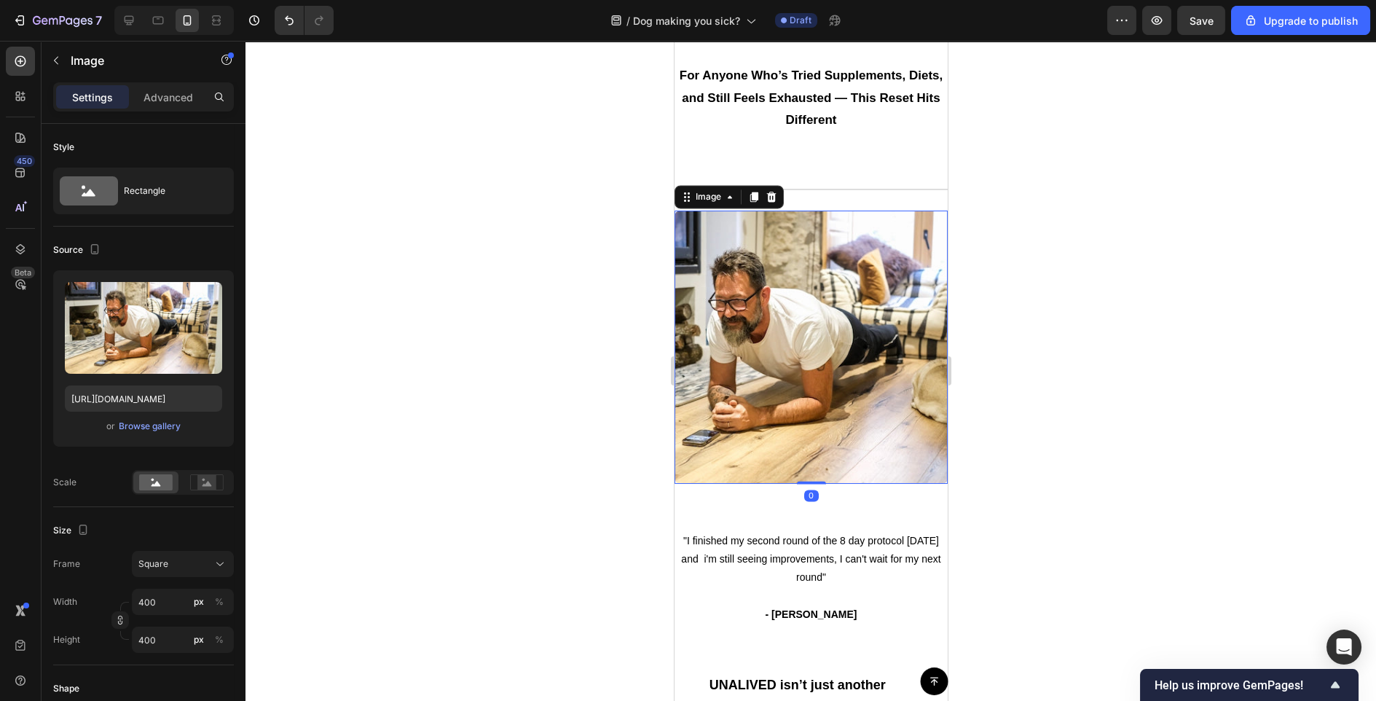
click at [1057, 431] on div at bounding box center [811, 371] width 1131 height 660
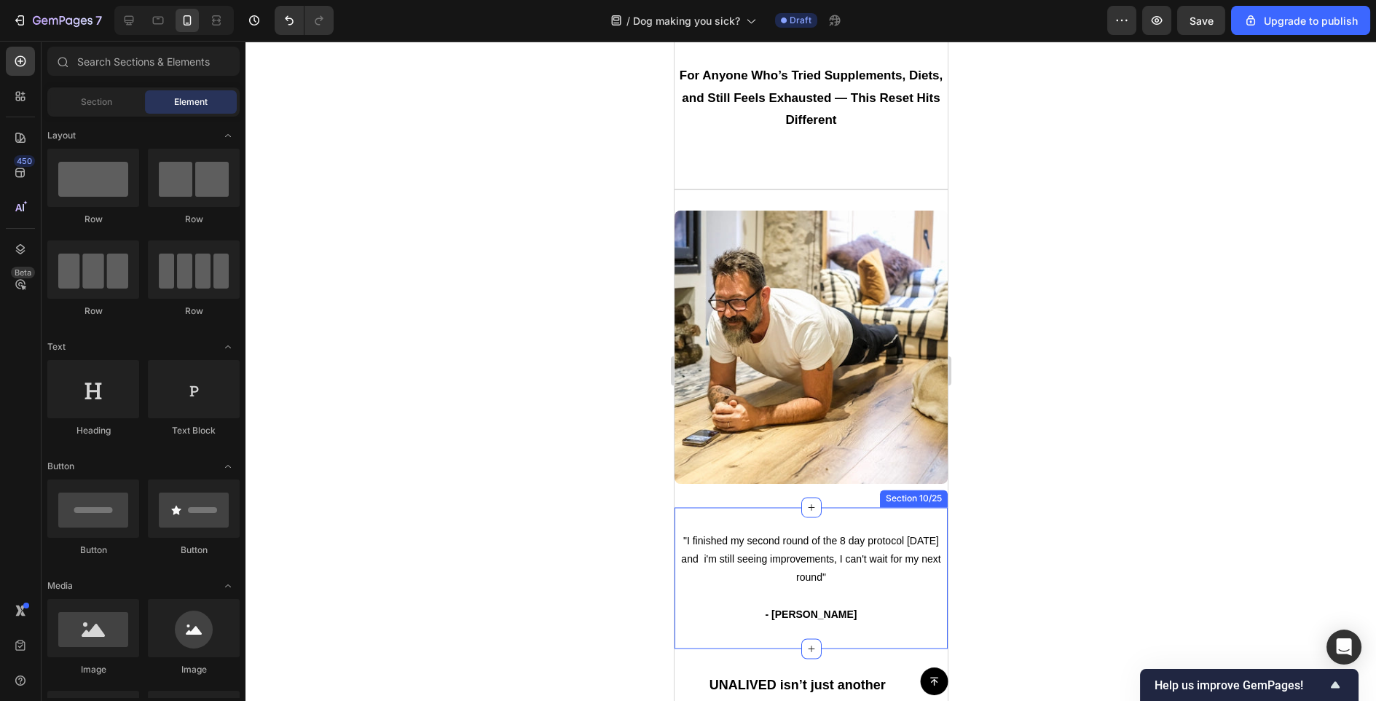
scroll to position [5449, 0]
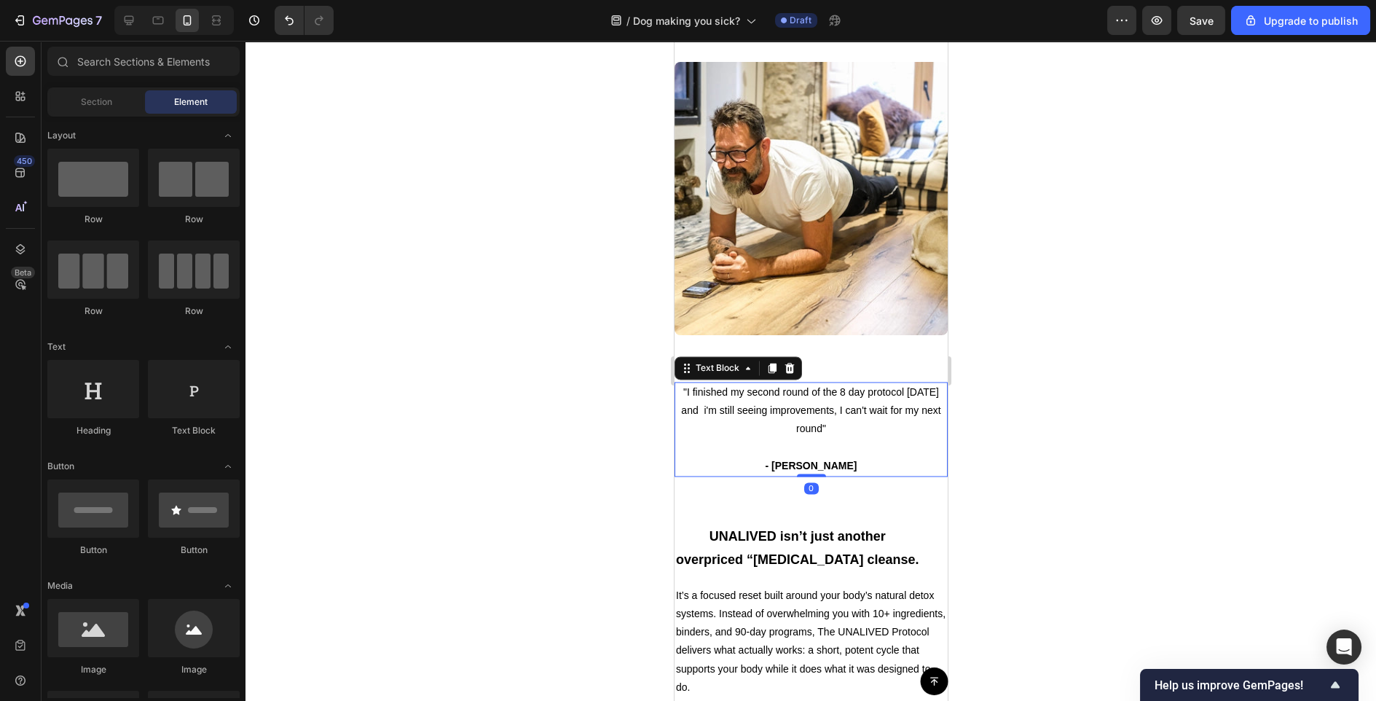
click at [794, 428] on p ""I finished my second round of the 8 day protocol [DATE] and i'm still seeing i…" at bounding box center [810, 410] width 270 height 55
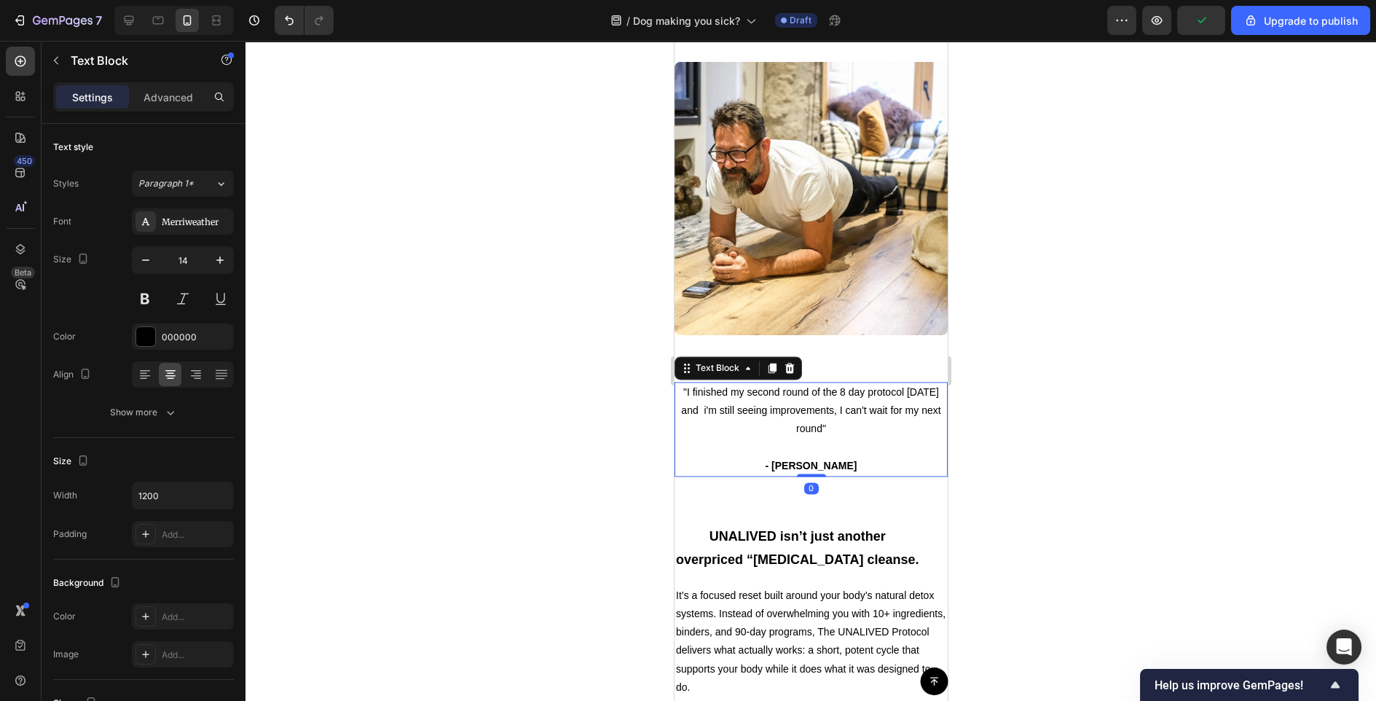
click at [812, 463] on strong "- [PERSON_NAME]" at bounding box center [810, 466] width 92 height 12
click at [809, 419] on p ""I finished my second round of the 8 day protocol [DATE] and i'm still seeing i…" at bounding box center [810, 410] width 270 height 55
click at [869, 433] on p ""I finished my second round of the 8 day protocol [DATE] and i'm still seeing i…" at bounding box center [810, 410] width 270 height 55
click at [864, 427] on p ""I finished my second round of the 8 day protocol [DATE] and i'm still seeing i…" at bounding box center [810, 410] width 270 height 55
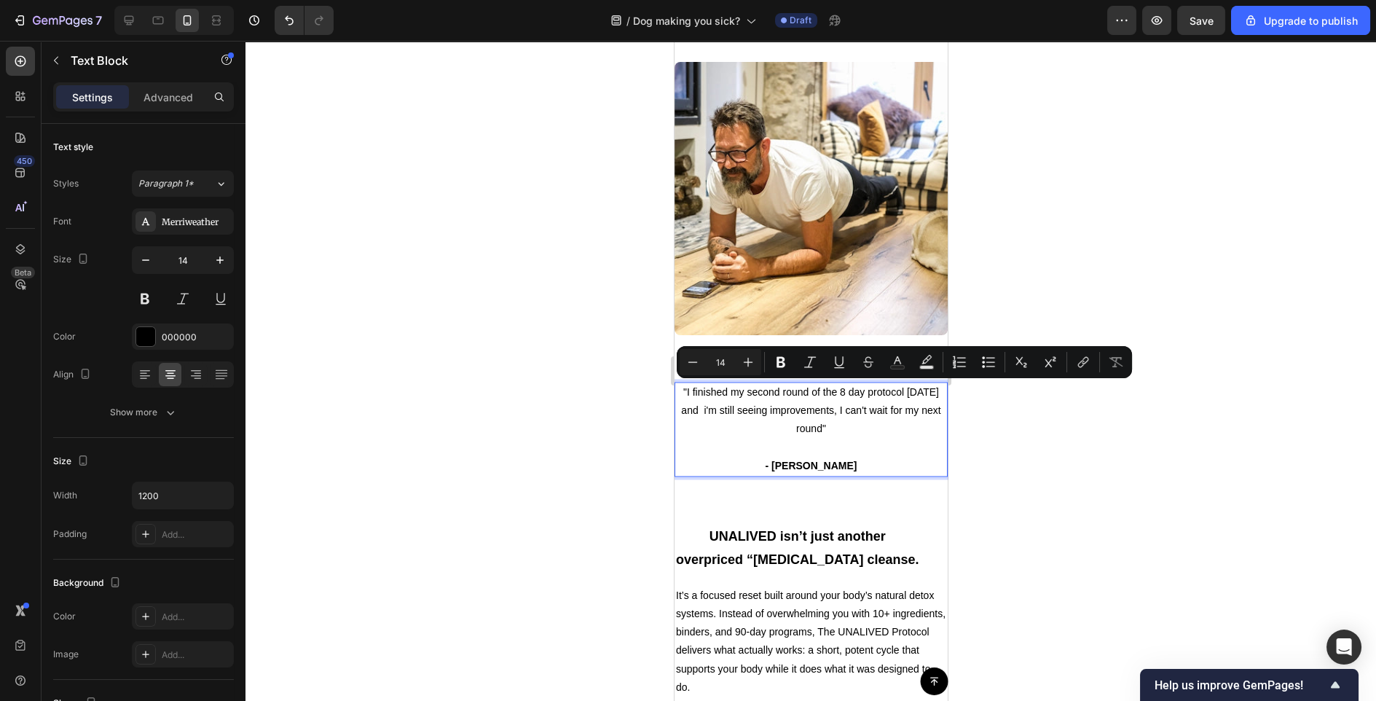
drag, startPoint x: 864, startPoint y: 427, endPoint x: 691, endPoint y: 398, distance: 175.8
click at [691, 398] on p ""I finished my second round of the 8 day protocol [DATE] and i'm still seeing i…" at bounding box center [810, 410] width 270 height 55
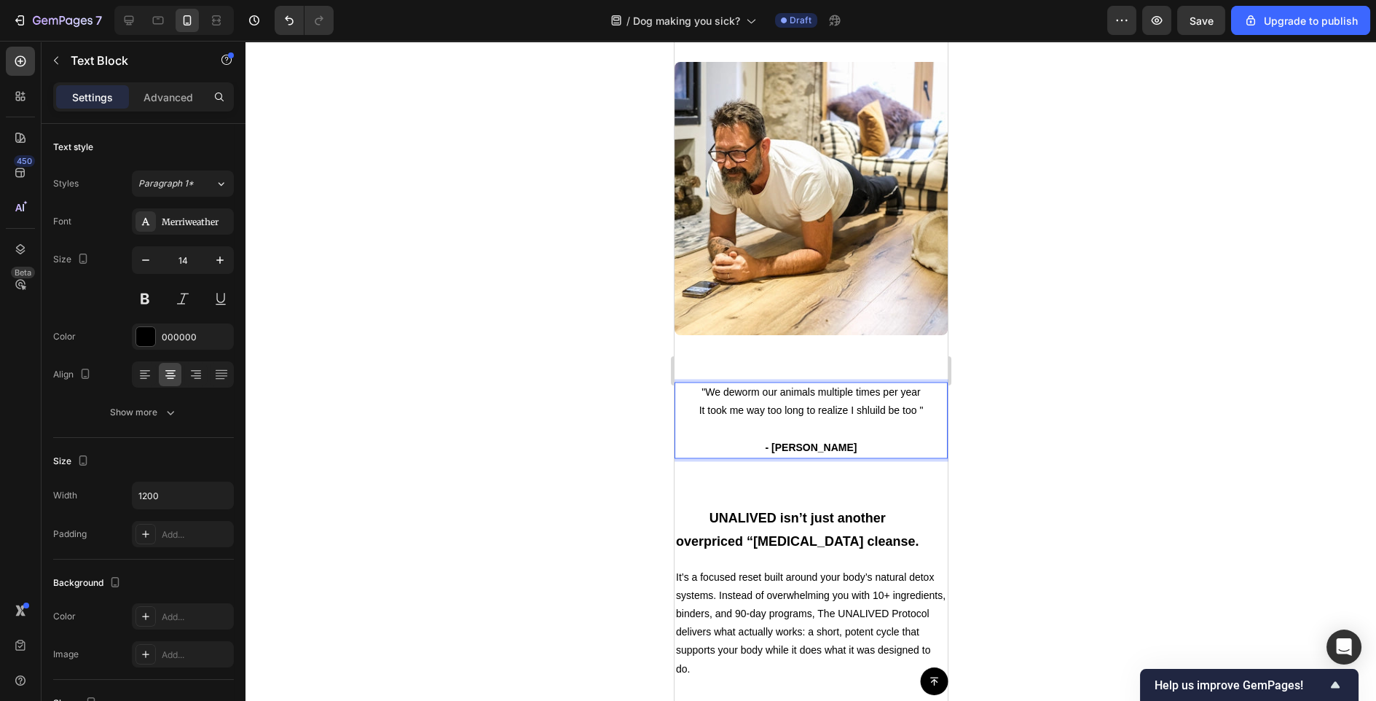
click at [880, 404] on p "It took me way too long to realize I shluild be too "" at bounding box center [810, 410] width 270 height 18
click at [880, 414] on p "It took me way too long to realize I should be too "" at bounding box center [810, 410] width 270 height 18
drag, startPoint x: 907, startPoint y: 410, endPoint x: 852, endPoint y: 413, distance: 54.7
click at [852, 413] on p "It took me way too long to realize I should be too "" at bounding box center [810, 410] width 270 height 18
click at [761, 411] on p "It took me way too long to realize humans should too "" at bounding box center [810, 410] width 270 height 18
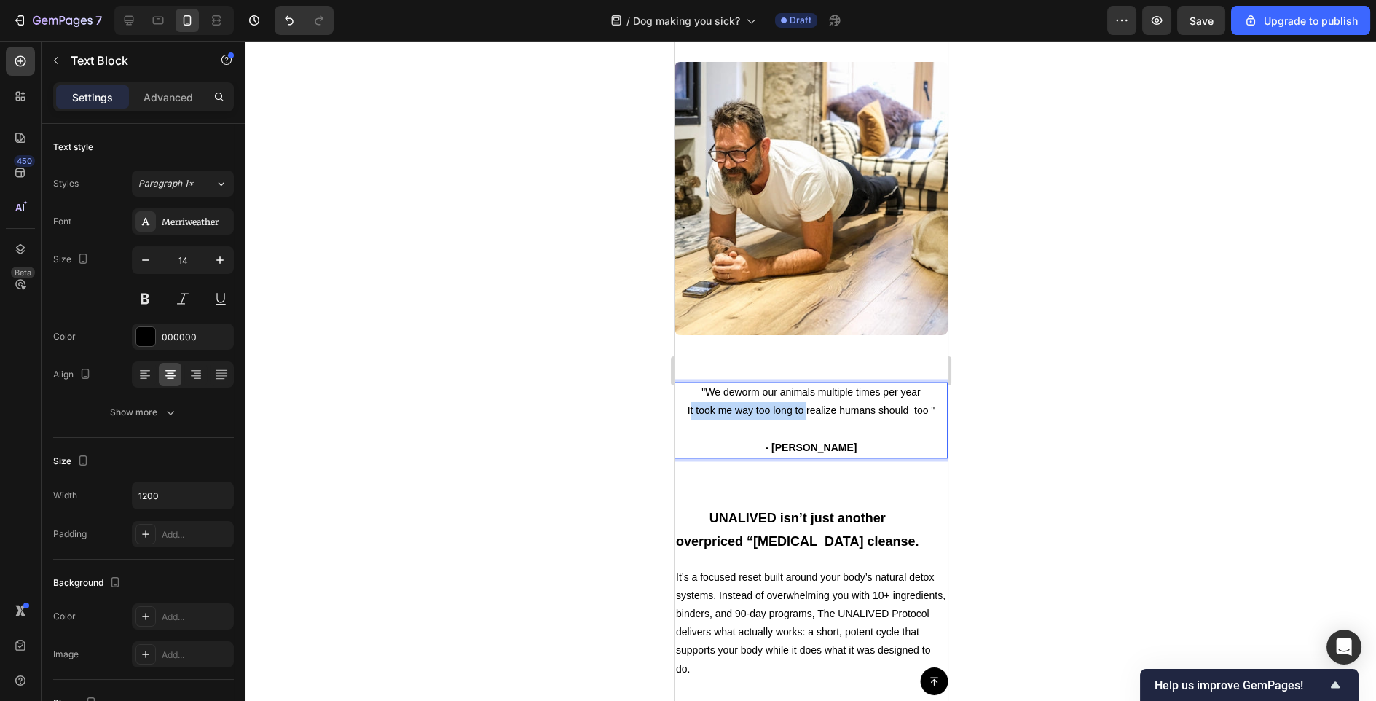
drag, startPoint x: 807, startPoint y: 410, endPoint x: 680, endPoint y: 414, distance: 126.8
click at [680, 414] on p "It took me way too long to realize humans should too "" at bounding box center [810, 410] width 270 height 18
click at [791, 409] on p "I never realize humans should too "" at bounding box center [810, 410] width 270 height 18
click at [896, 409] on p "I never realized humans should too "" at bounding box center [810, 410] width 270 height 18
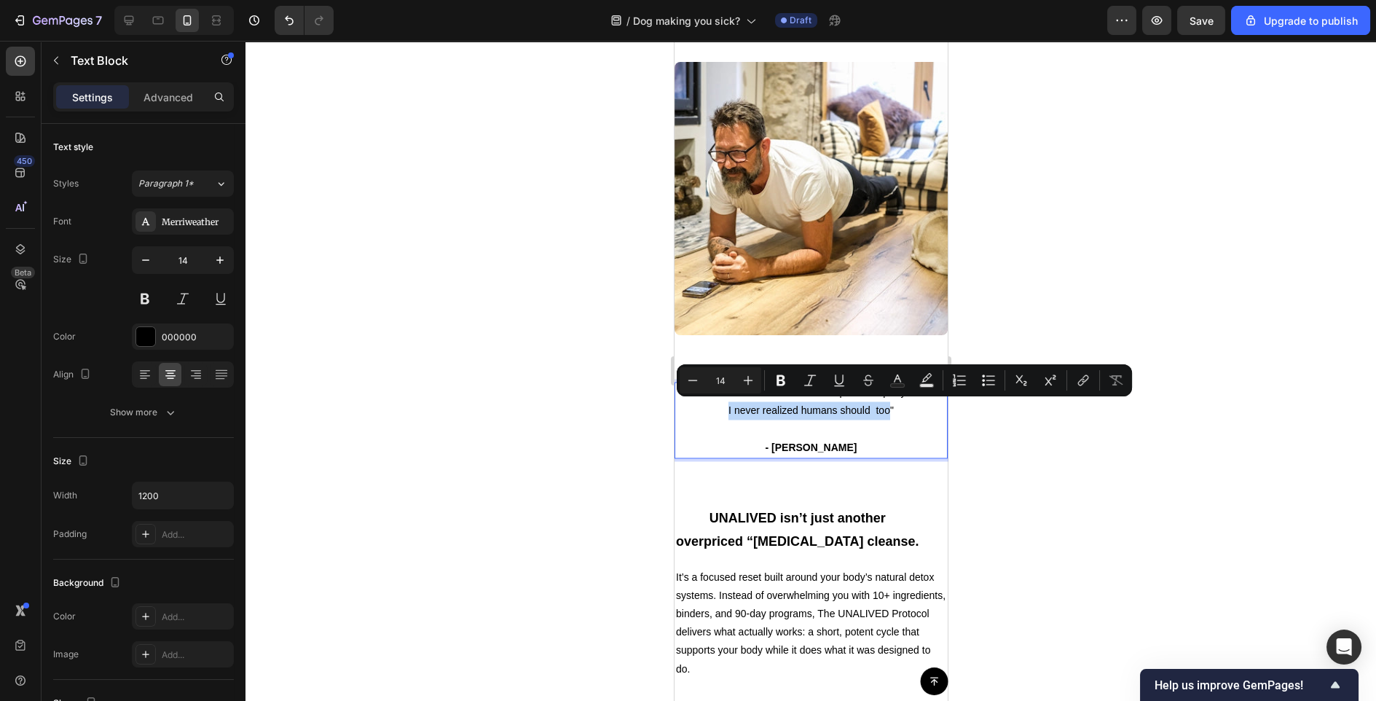
drag, startPoint x: 894, startPoint y: 409, endPoint x: 705, endPoint y: 409, distance: 189.4
click at [704, 409] on p "I never realized humans should too"" at bounding box center [810, 410] width 270 height 18
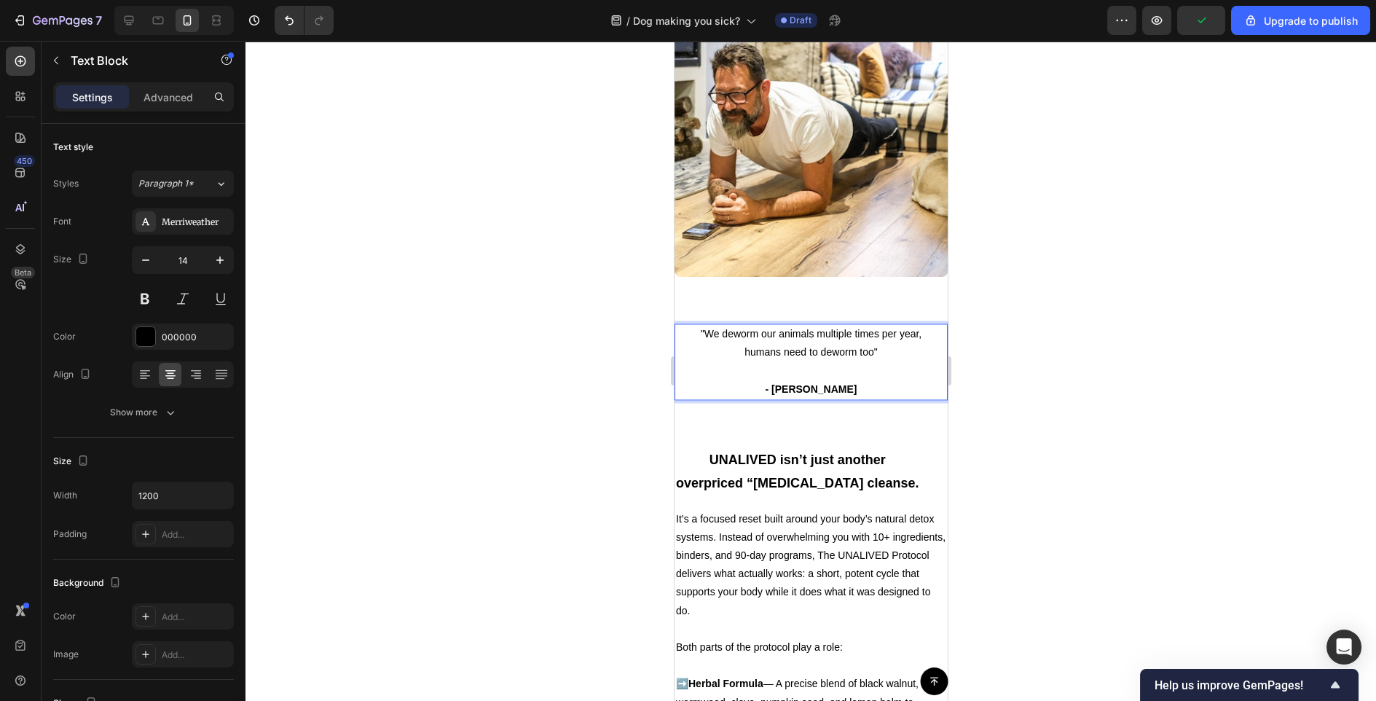
scroll to position [5509, 0]
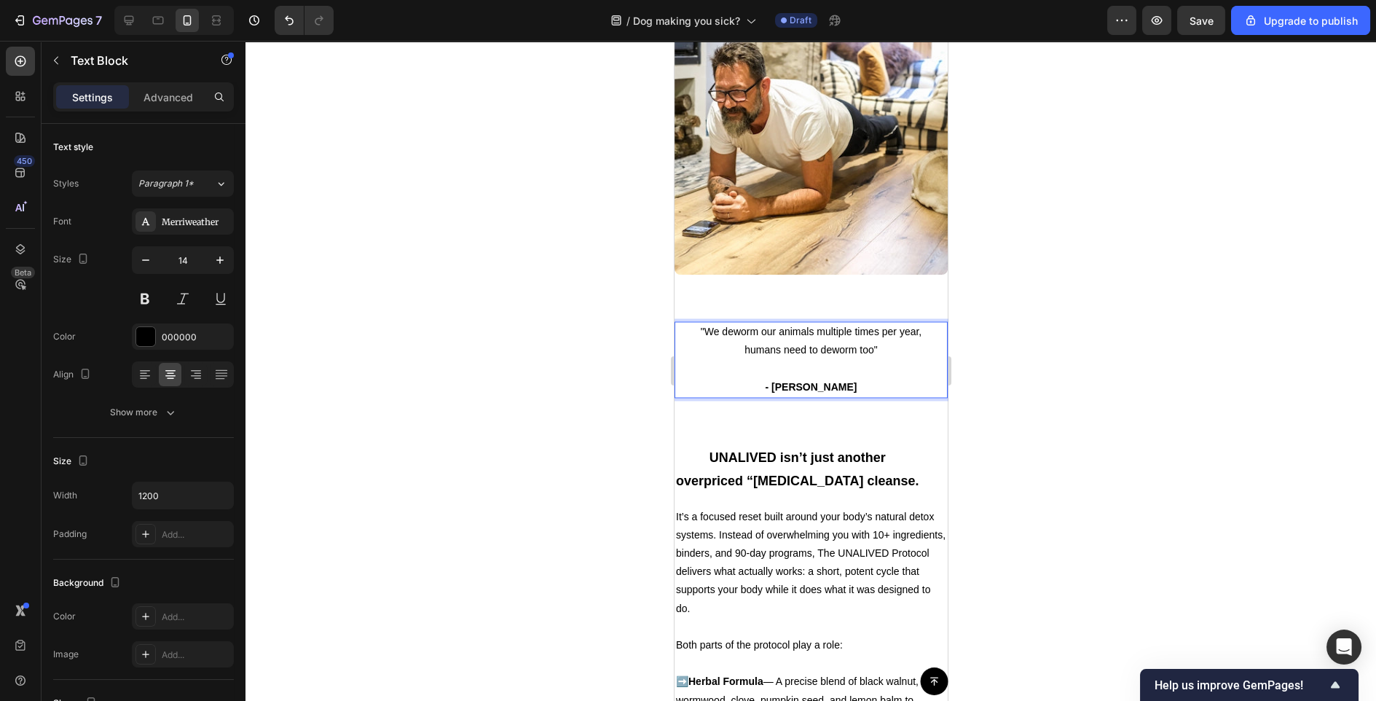
click at [834, 388] on strong "- [PERSON_NAME]" at bounding box center [810, 387] width 92 height 12
click at [822, 385] on strong "- [PERSON_NAME]" at bounding box center [810, 387] width 92 height 12
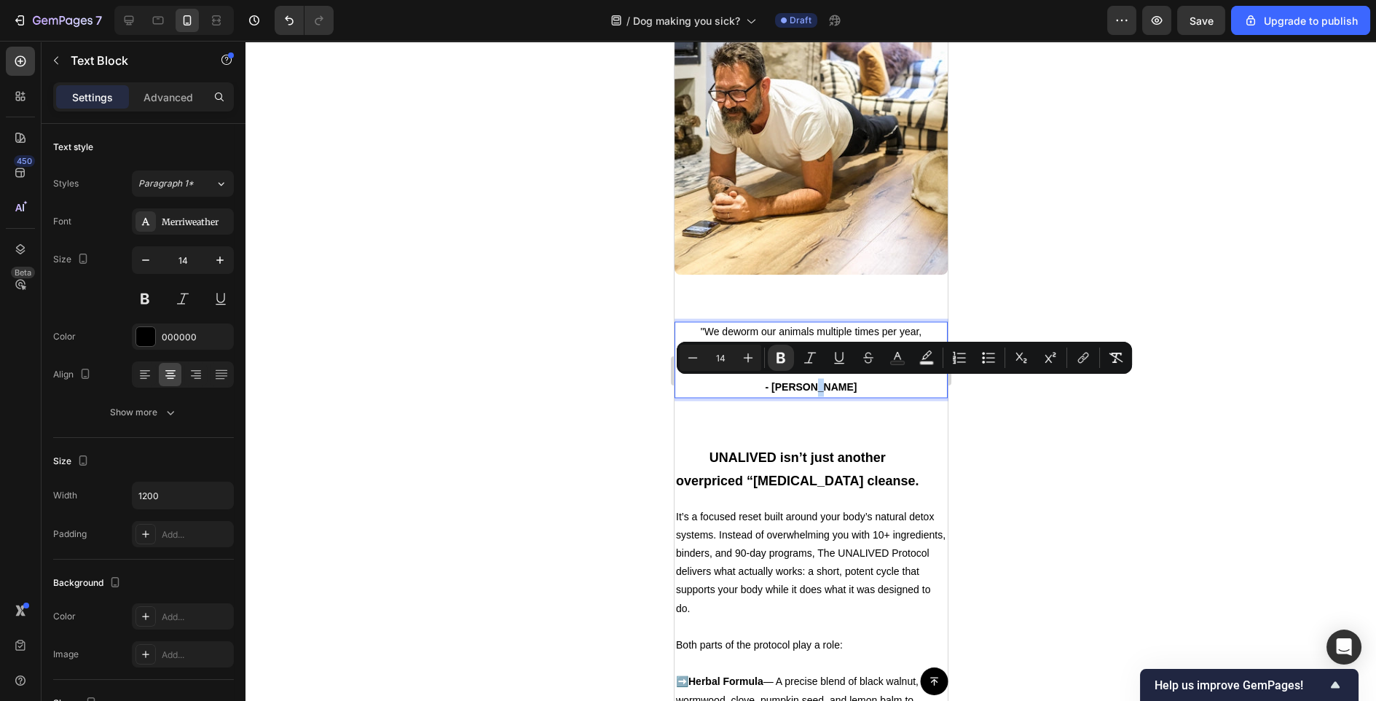
click at [828, 385] on strong "- [PERSON_NAME]" at bounding box center [810, 387] width 92 height 12
drag, startPoint x: 834, startPoint y: 385, endPoint x: 791, endPoint y: 386, distance: 43.0
click at [791, 386] on strong "- [PERSON_NAME]" at bounding box center [810, 387] width 92 height 12
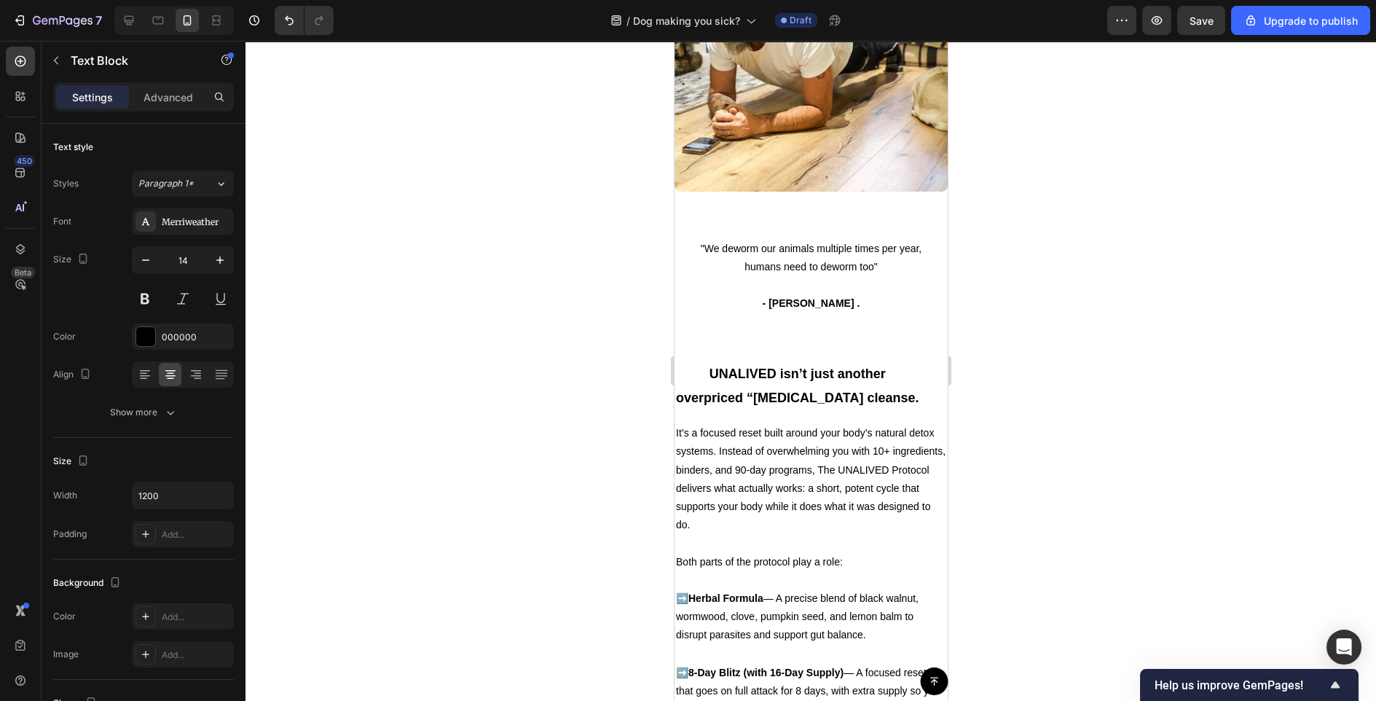
scroll to position [5626, 0]
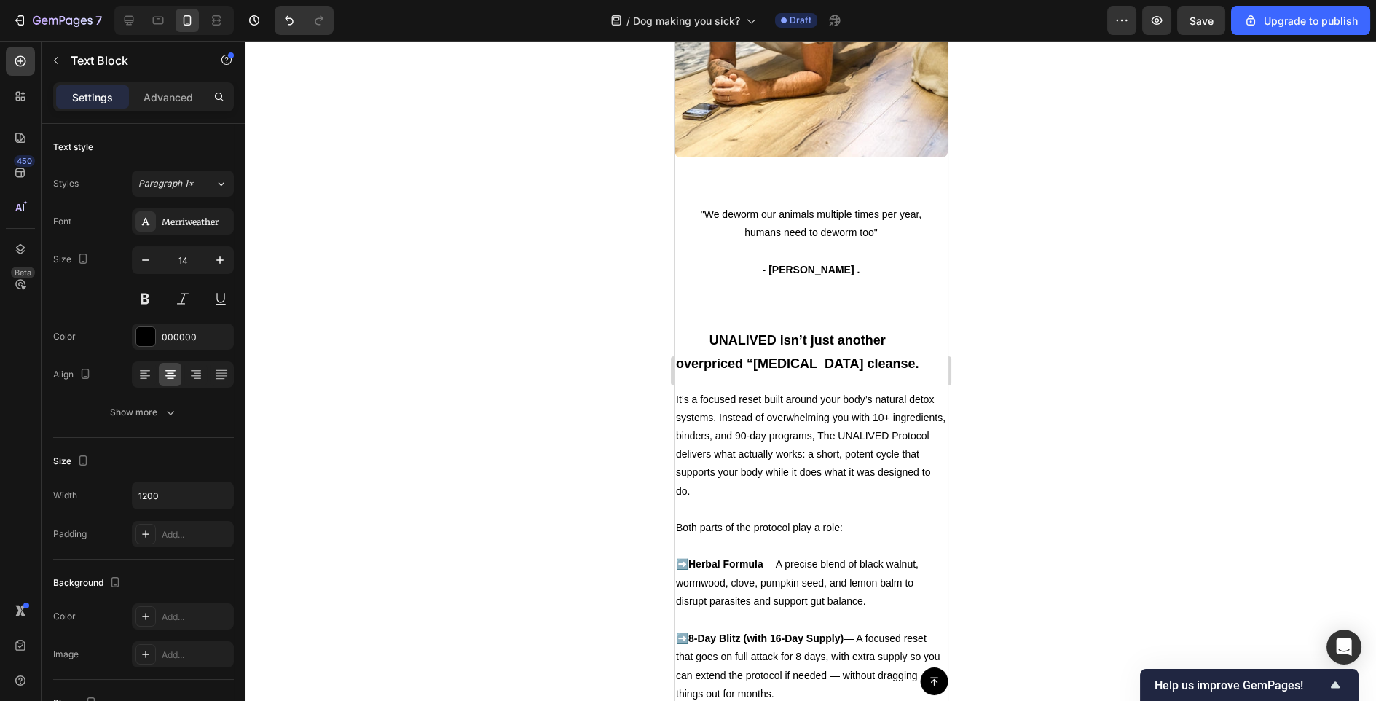
click at [817, 270] on strong "- [PERSON_NAME] ." at bounding box center [811, 270] width 98 height 12
click at [825, 265] on strong "- [PERSON_NAME] ." at bounding box center [811, 270] width 98 height 12
click at [1099, 305] on div at bounding box center [811, 371] width 1131 height 660
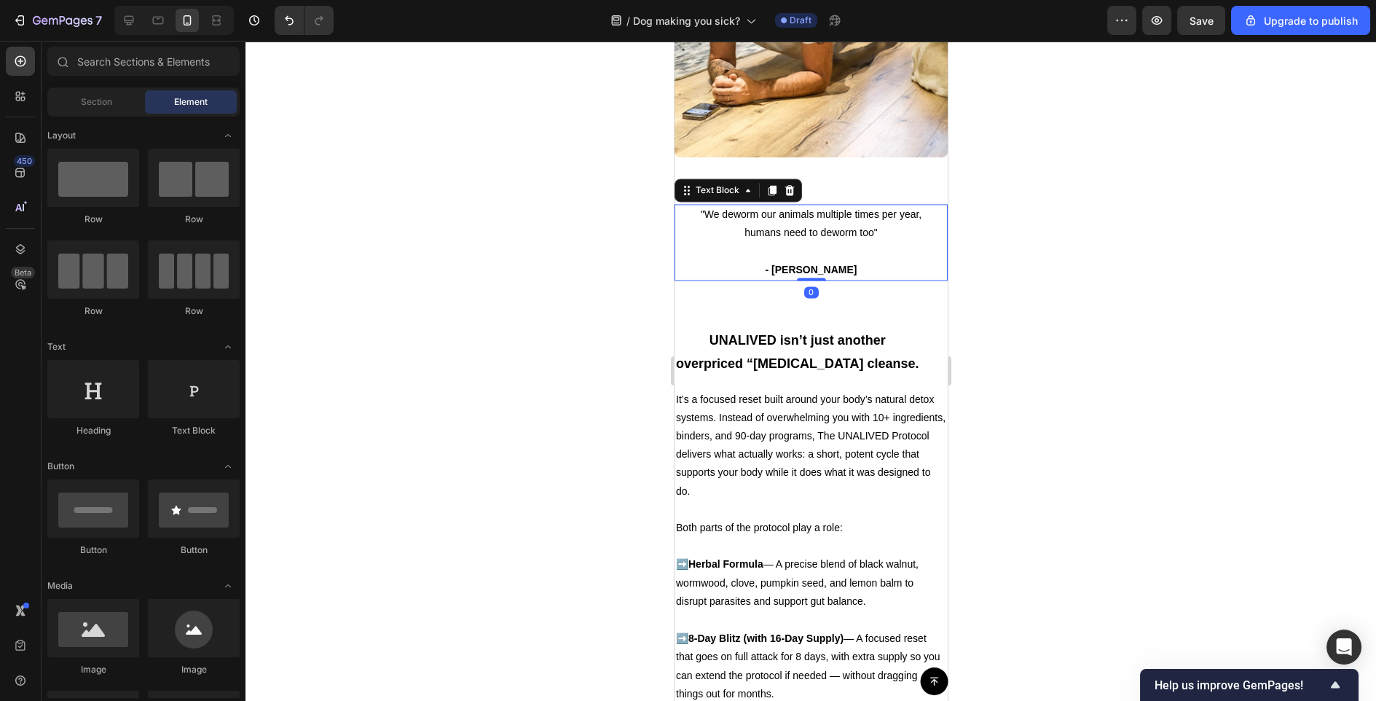
click at [816, 271] on strong "- [PERSON_NAME]" at bounding box center [810, 270] width 92 height 12
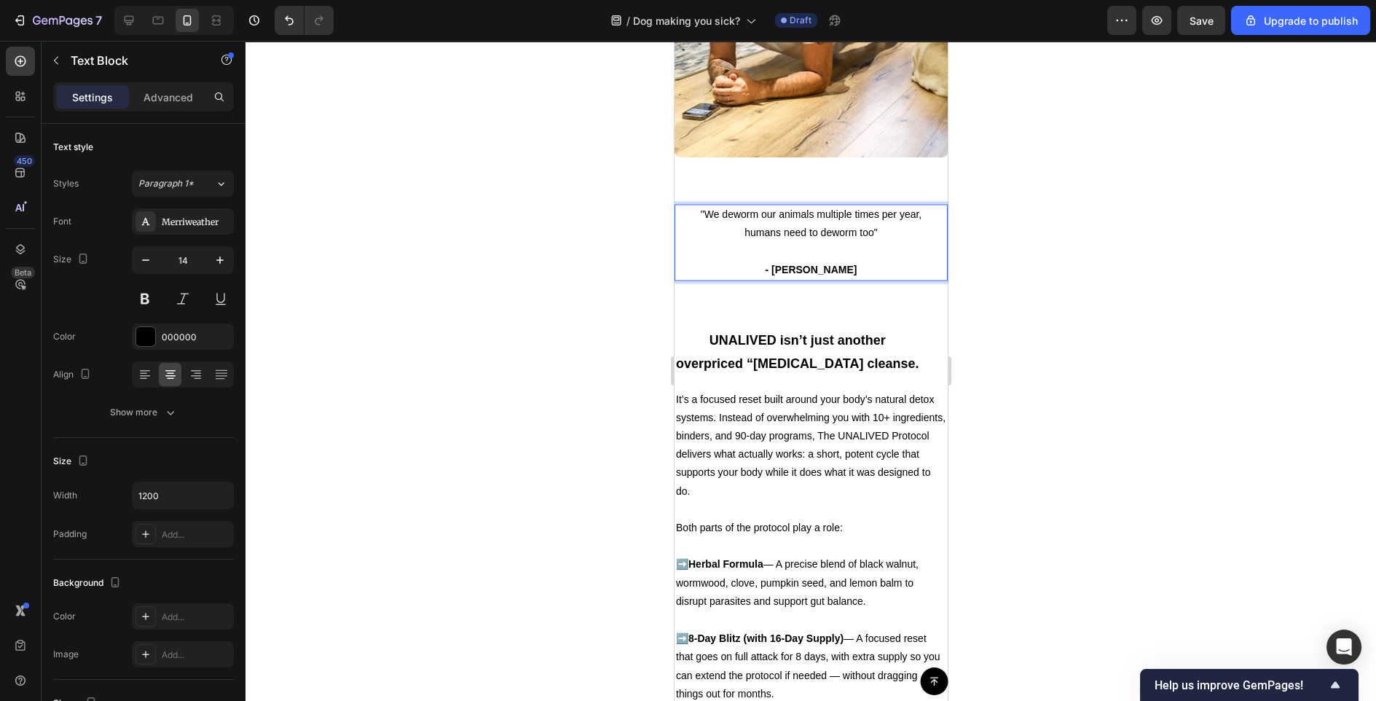
click at [818, 270] on strong "- [PERSON_NAME]" at bounding box center [810, 270] width 92 height 12
click at [1094, 307] on div at bounding box center [811, 371] width 1131 height 660
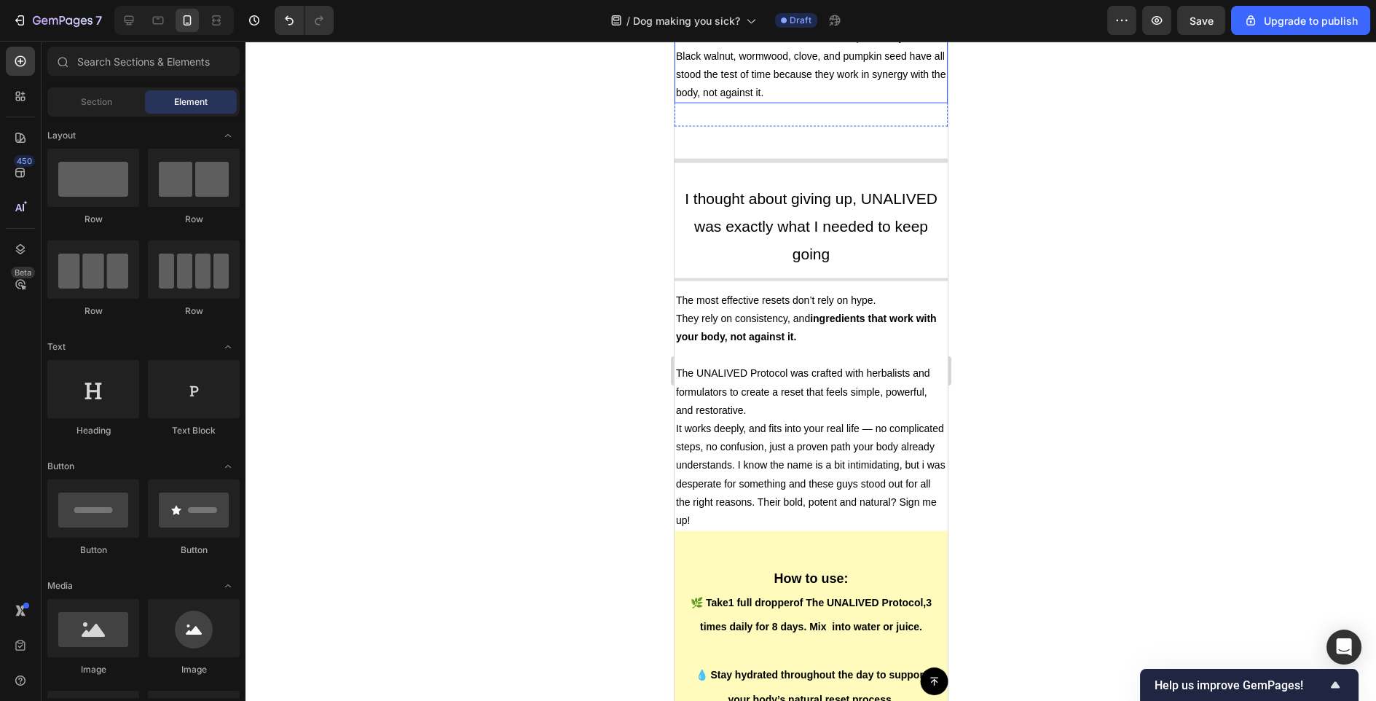
scroll to position [6643, 0]
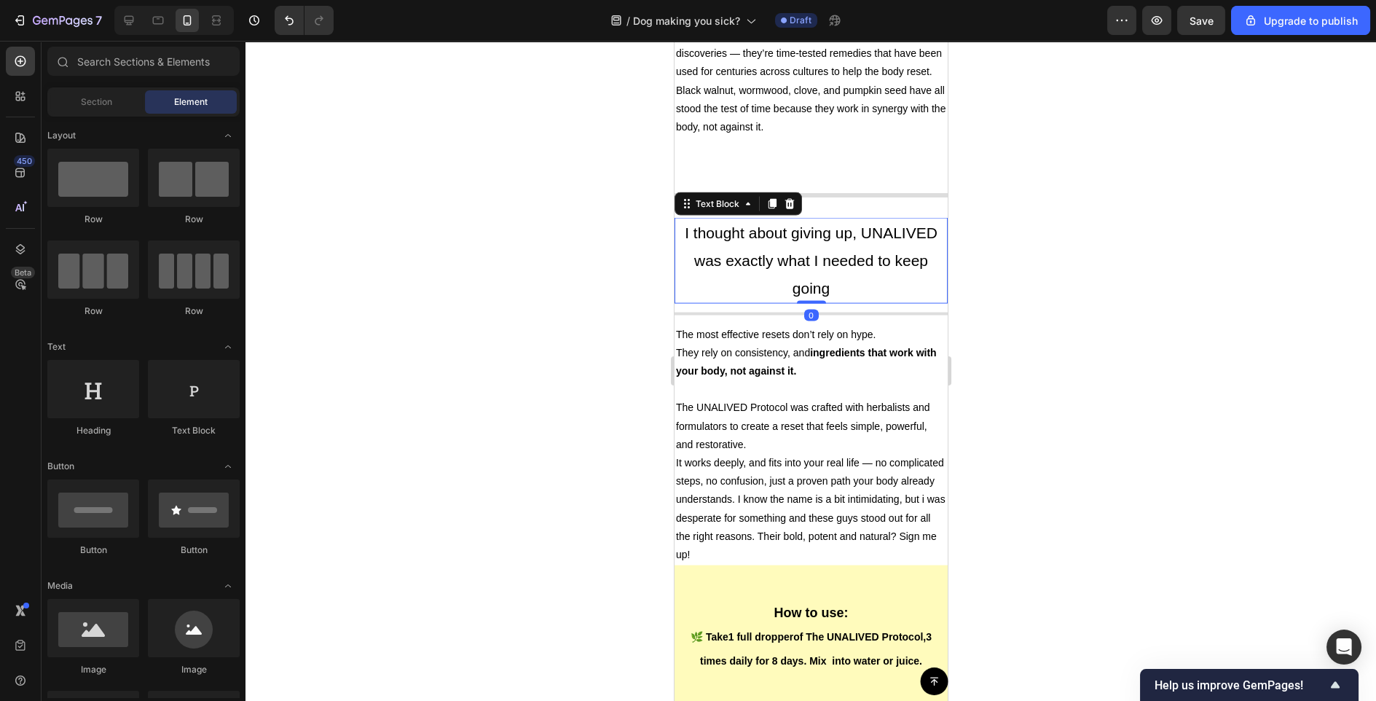
click at [789, 278] on p "I thought about giving up, UNALIVED was exactly what I needed to keep going" at bounding box center [810, 260] width 270 height 82
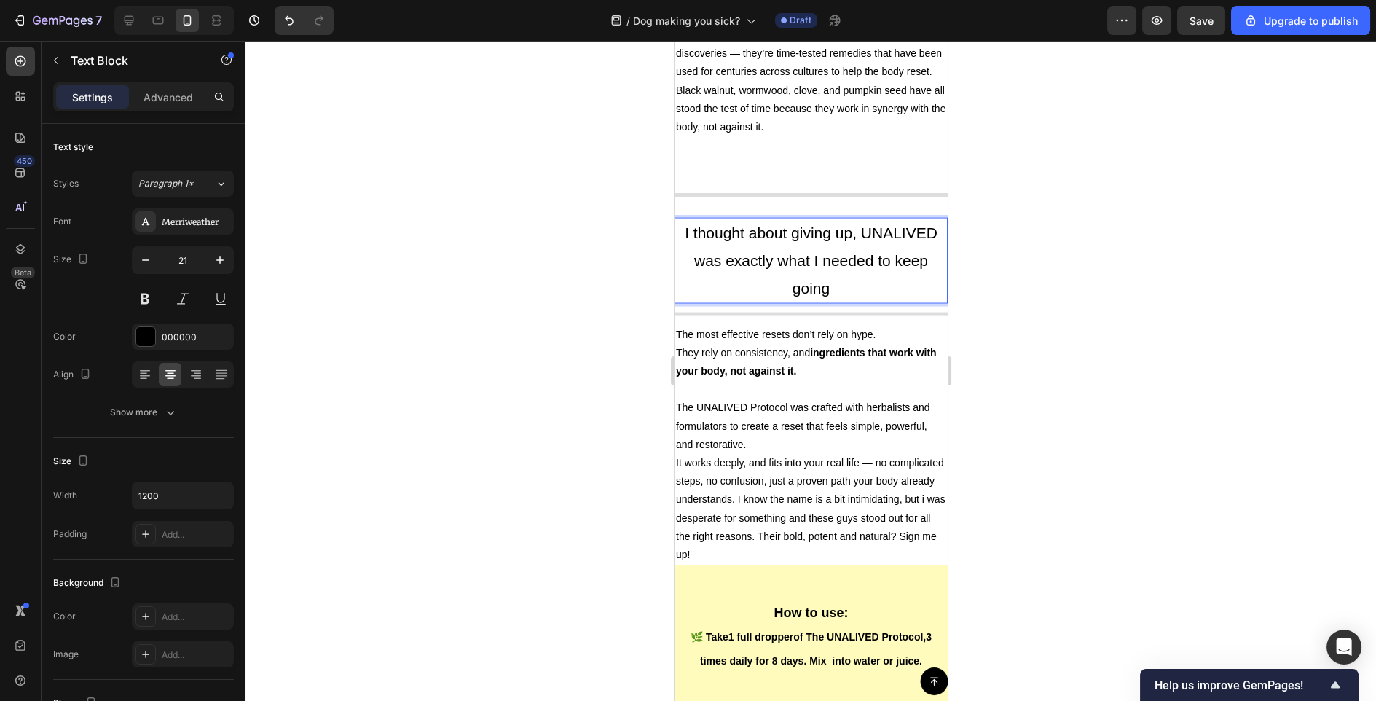
click at [842, 251] on p "I thought about giving up, UNALIVED was exactly what I needed to keep going" at bounding box center [810, 260] width 270 height 82
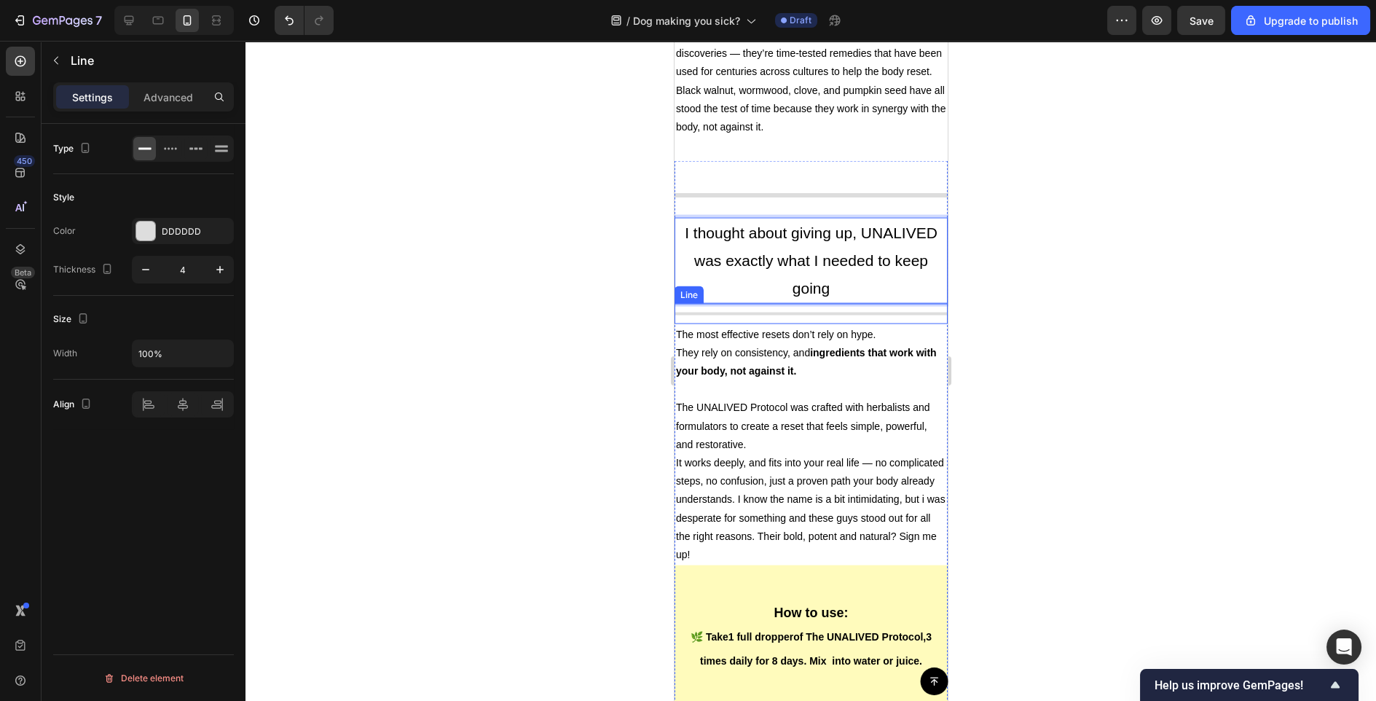
click at [906, 304] on div "Title Line" at bounding box center [810, 314] width 273 height 20
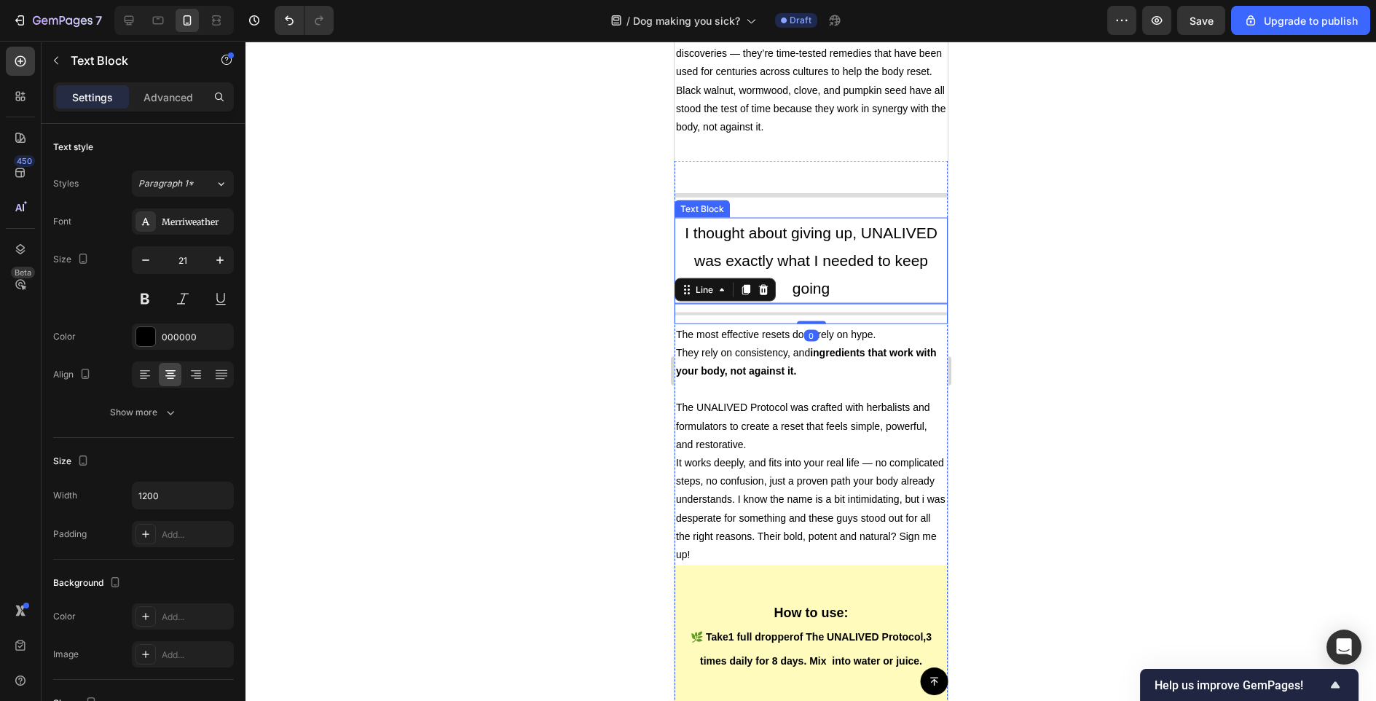
click at [893, 283] on p "I thought about giving up, UNALIVED was exactly what I needed to keep going" at bounding box center [810, 260] width 270 height 82
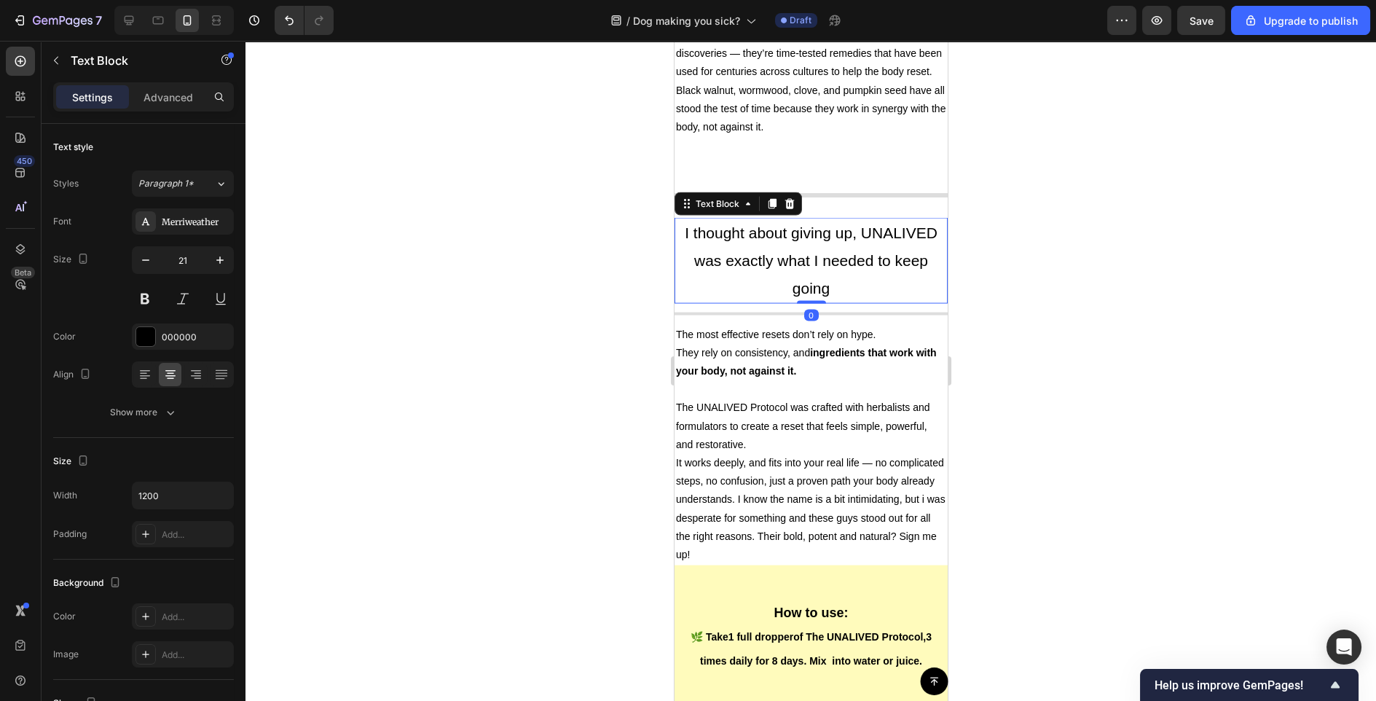
click at [1046, 272] on div at bounding box center [811, 371] width 1131 height 660
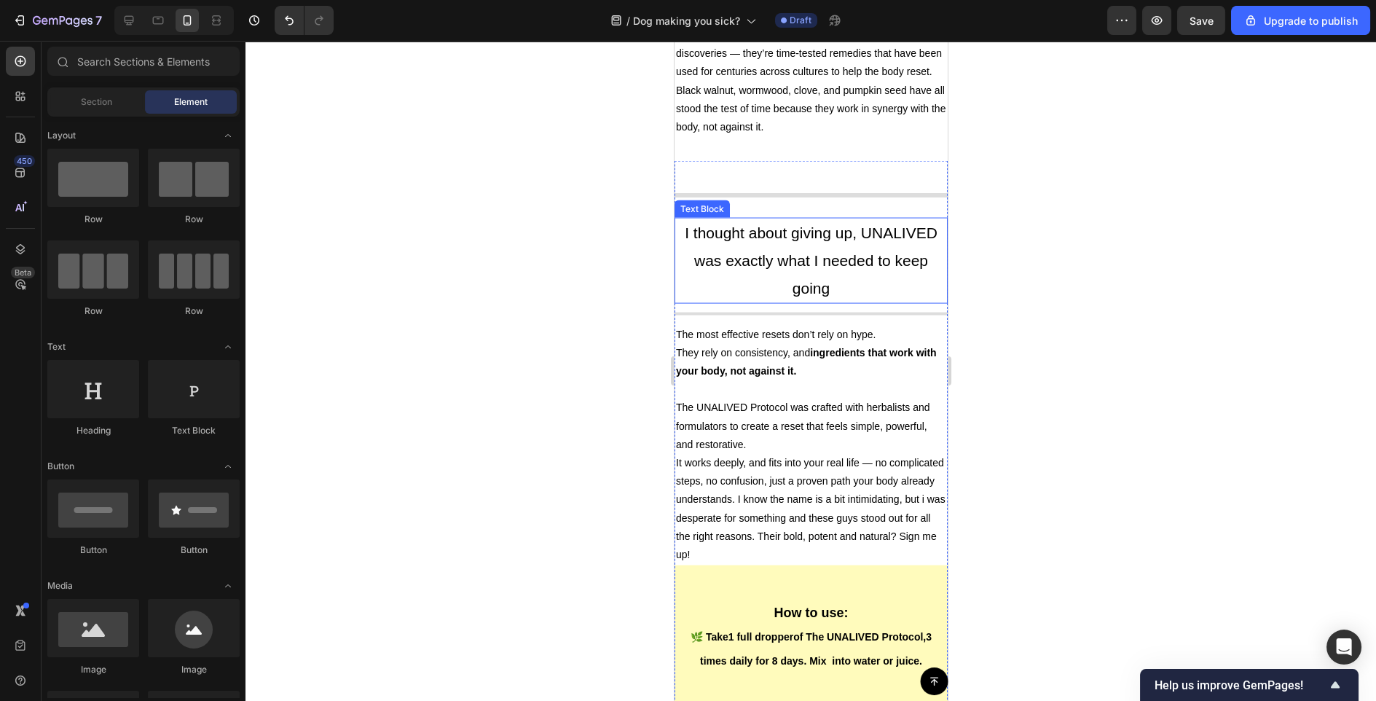
click at [896, 258] on p "I thought about giving up, UNALIVED was exactly what I needed to keep going" at bounding box center [810, 260] width 270 height 82
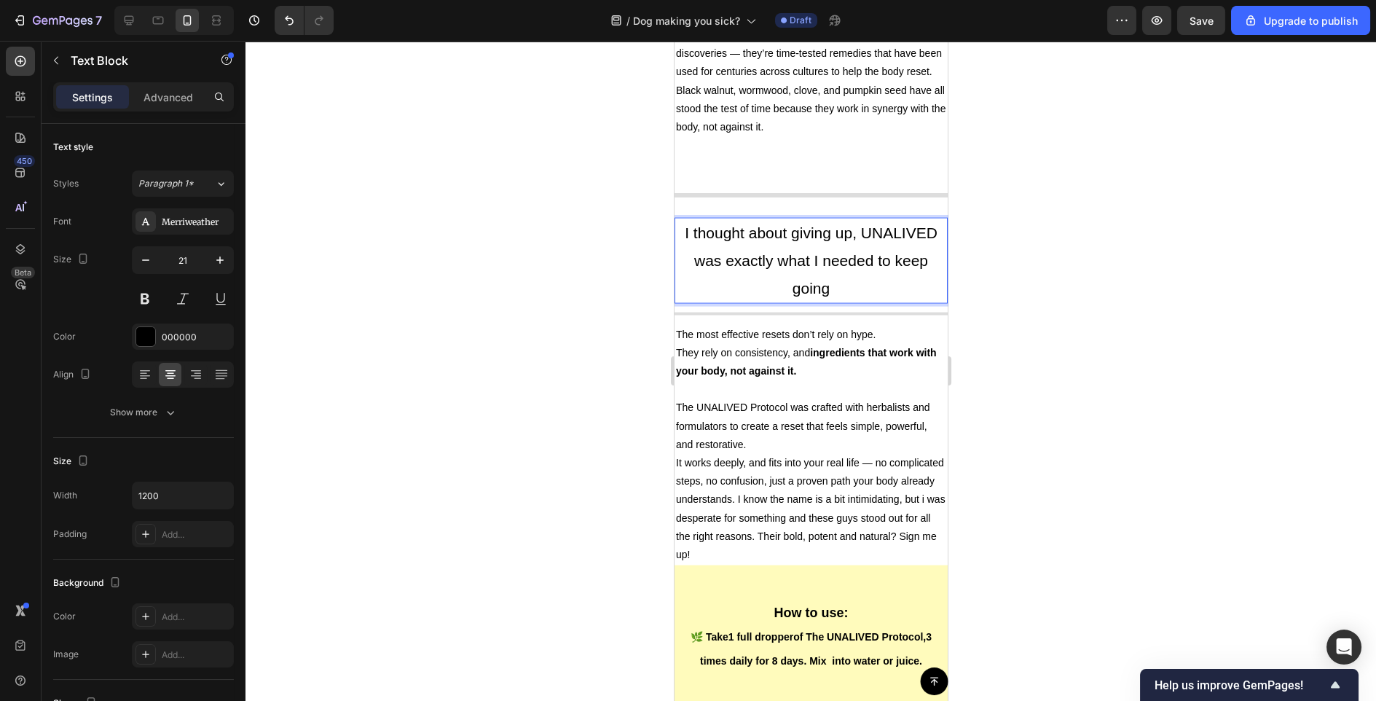
click at [892, 282] on p "I thought about giving up, UNALIVED was exactly what I needed to keep going" at bounding box center [810, 260] width 270 height 82
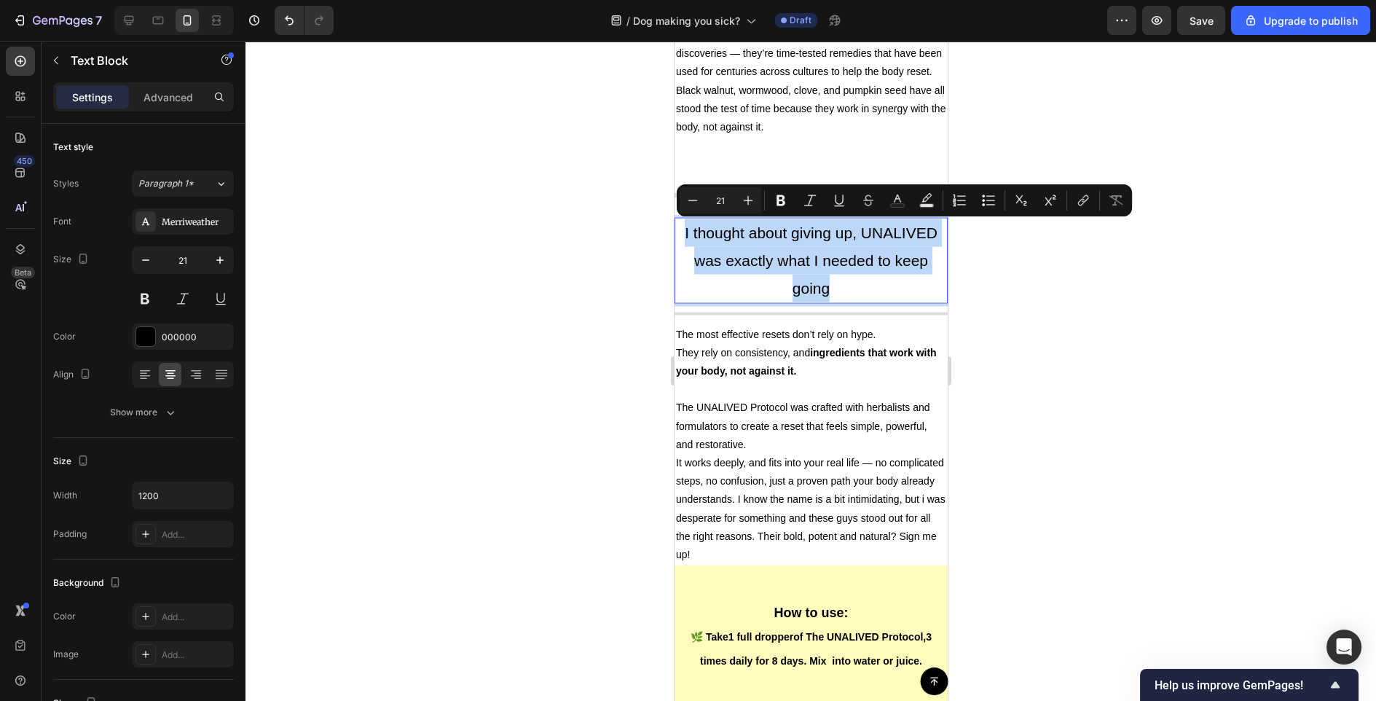
drag, startPoint x: 887, startPoint y: 289, endPoint x: 713, endPoint y: 240, distance: 181.6
click at [713, 240] on p "I thought about giving up, UNALIVED was exactly what I needed to keep going" at bounding box center [810, 260] width 270 height 82
click at [851, 283] on p "I thought about giving up, UNALIVED was exactly what I needed to keep going" at bounding box center [810, 260] width 270 height 82
drag, startPoint x: 789, startPoint y: 229, endPoint x: 913, endPoint y: 294, distance: 140.2
click at [913, 294] on p "I thought about giving up, UNALIVED was exactly what I needed to keep going" at bounding box center [810, 260] width 270 height 82
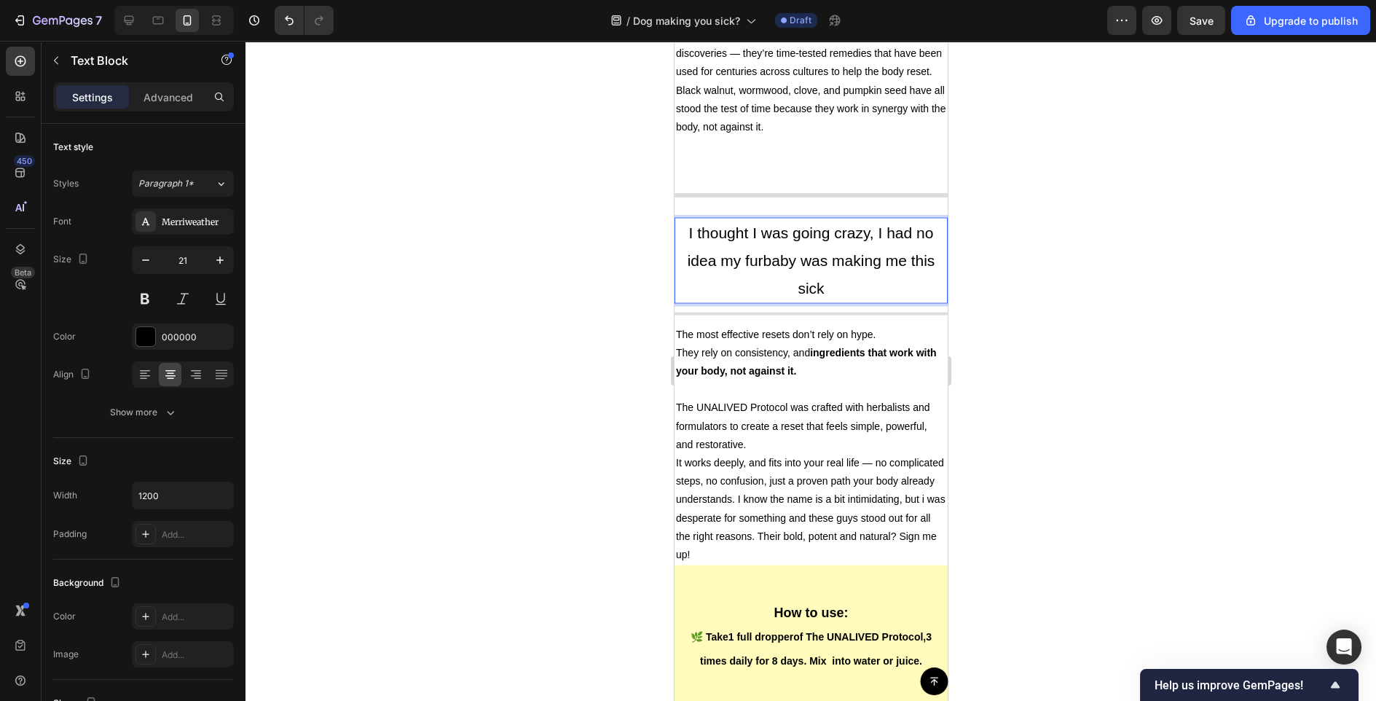
click at [1023, 307] on div at bounding box center [811, 371] width 1131 height 660
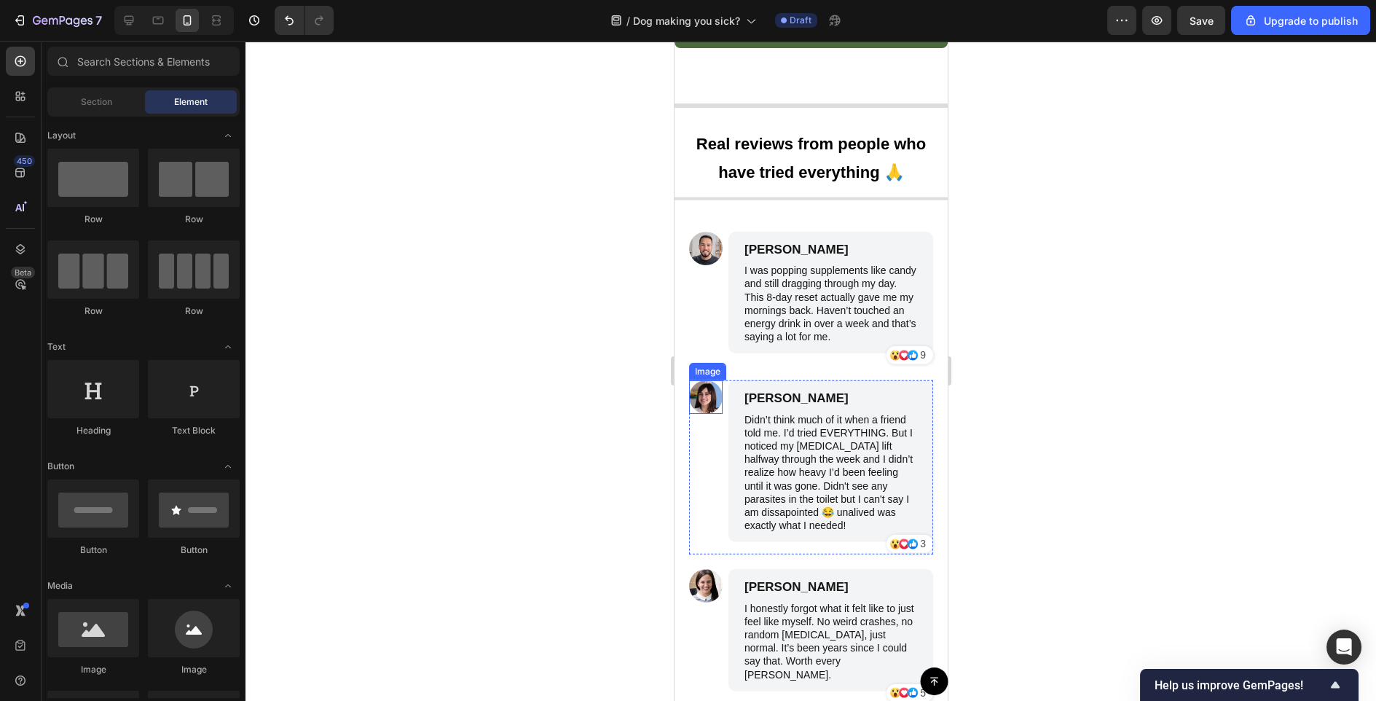
scroll to position [7747, 0]
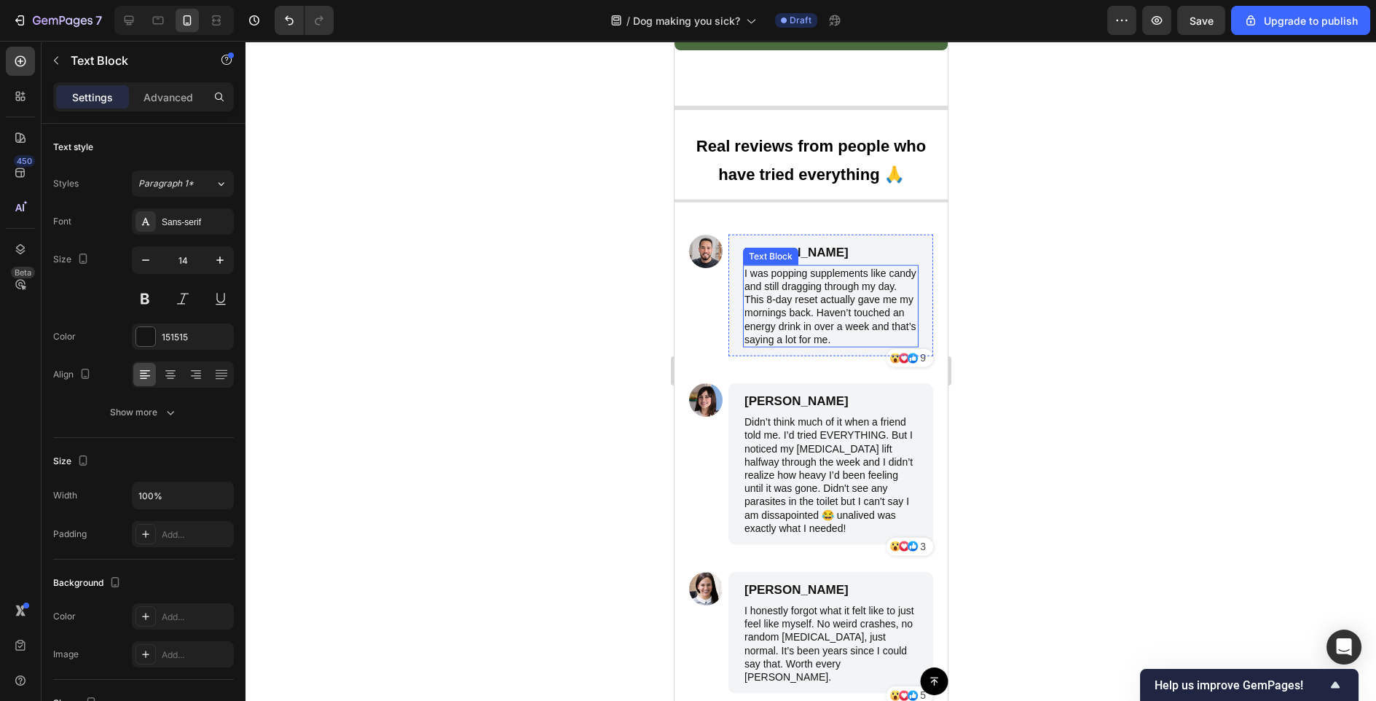
click at [800, 308] on p "I was popping supplements like candy and still dragging through my day. This 8-…" at bounding box center [830, 306] width 173 height 79
click at [999, 311] on div at bounding box center [811, 371] width 1131 height 660
click at [836, 337] on p "I was popping supplements like candy and still dragging through my day. This 8-…" at bounding box center [830, 306] width 173 height 79
click at [811, 313] on p "I was popping supplements like candy and still dragging through my day. This 8-…" at bounding box center [830, 306] width 173 height 79
click at [821, 313] on p "I was popping supplements like candy and still dragging through my day. This 8-…" at bounding box center [830, 306] width 173 height 79
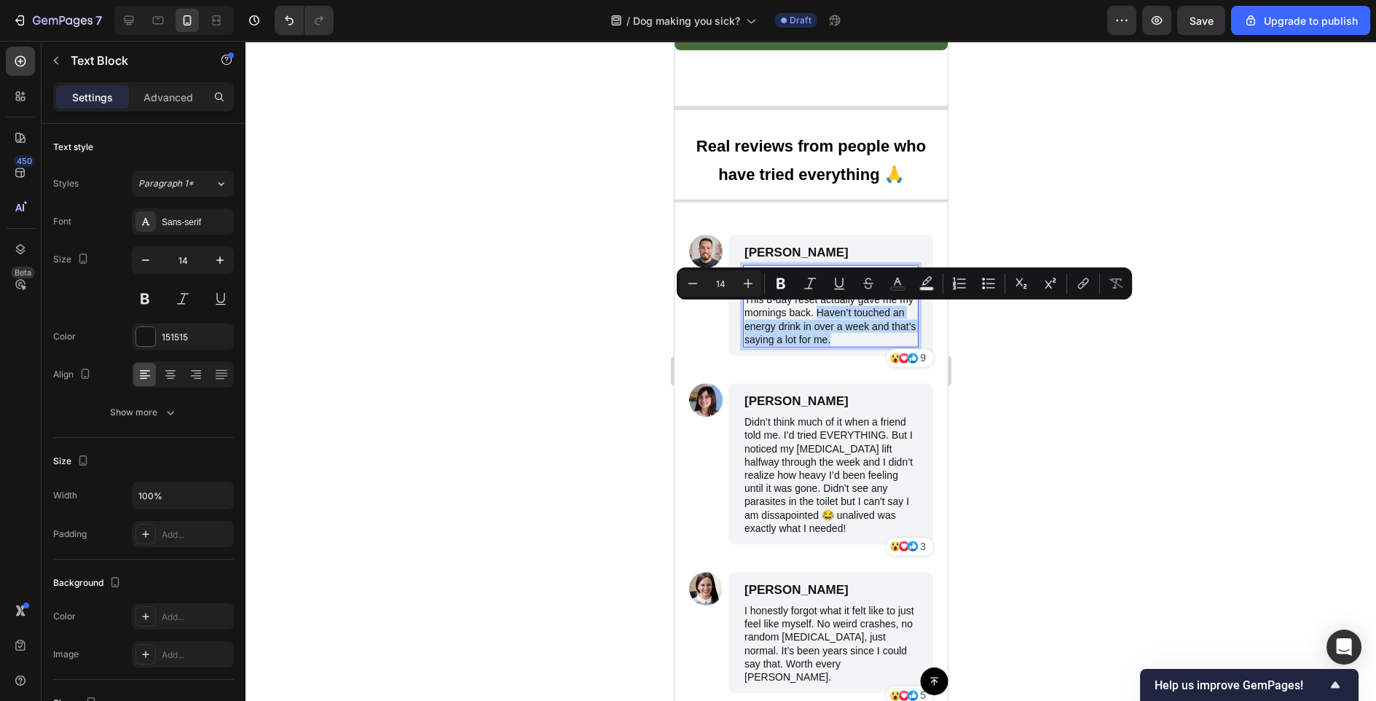
drag, startPoint x: 816, startPoint y: 310, endPoint x: 836, endPoint y: 342, distance: 37.6
click at [836, 343] on p "I was popping supplements like candy and still dragging through my day. This 8-…" at bounding box center [830, 306] width 173 height 79
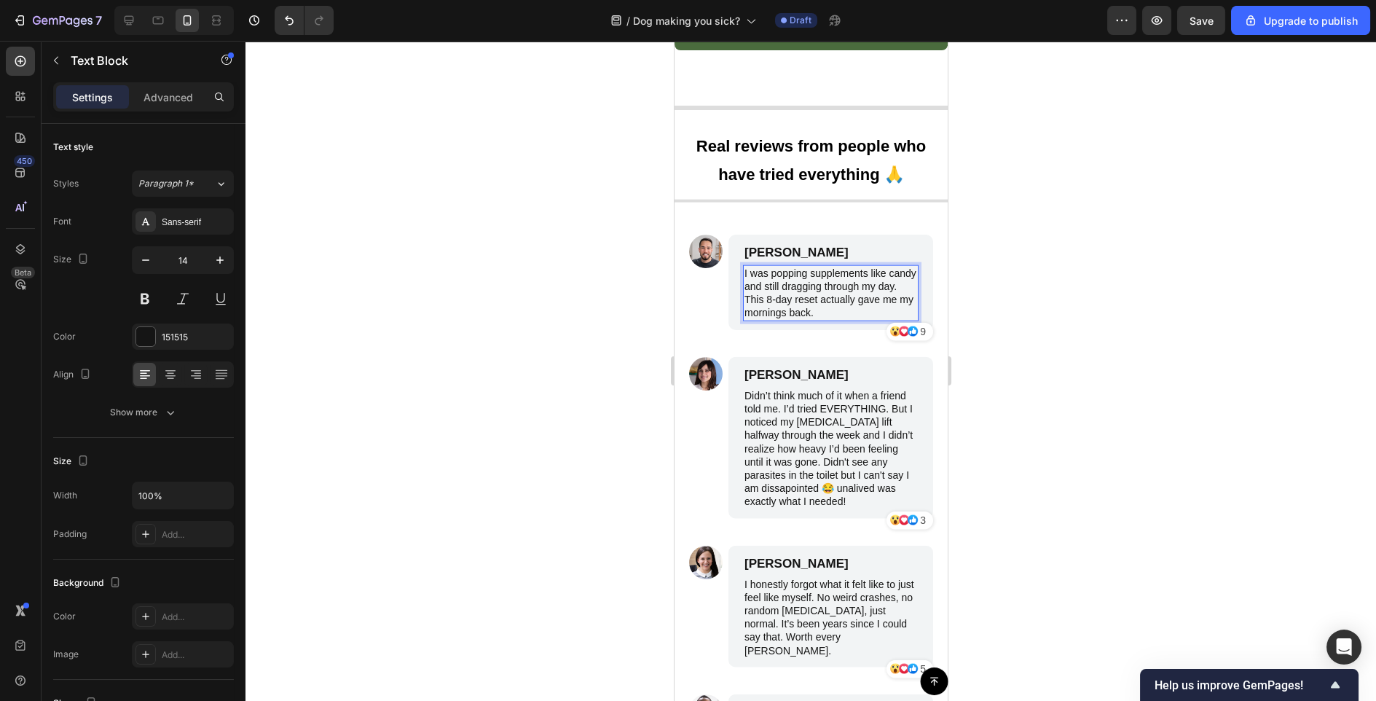
click at [1025, 291] on div at bounding box center [811, 371] width 1131 height 660
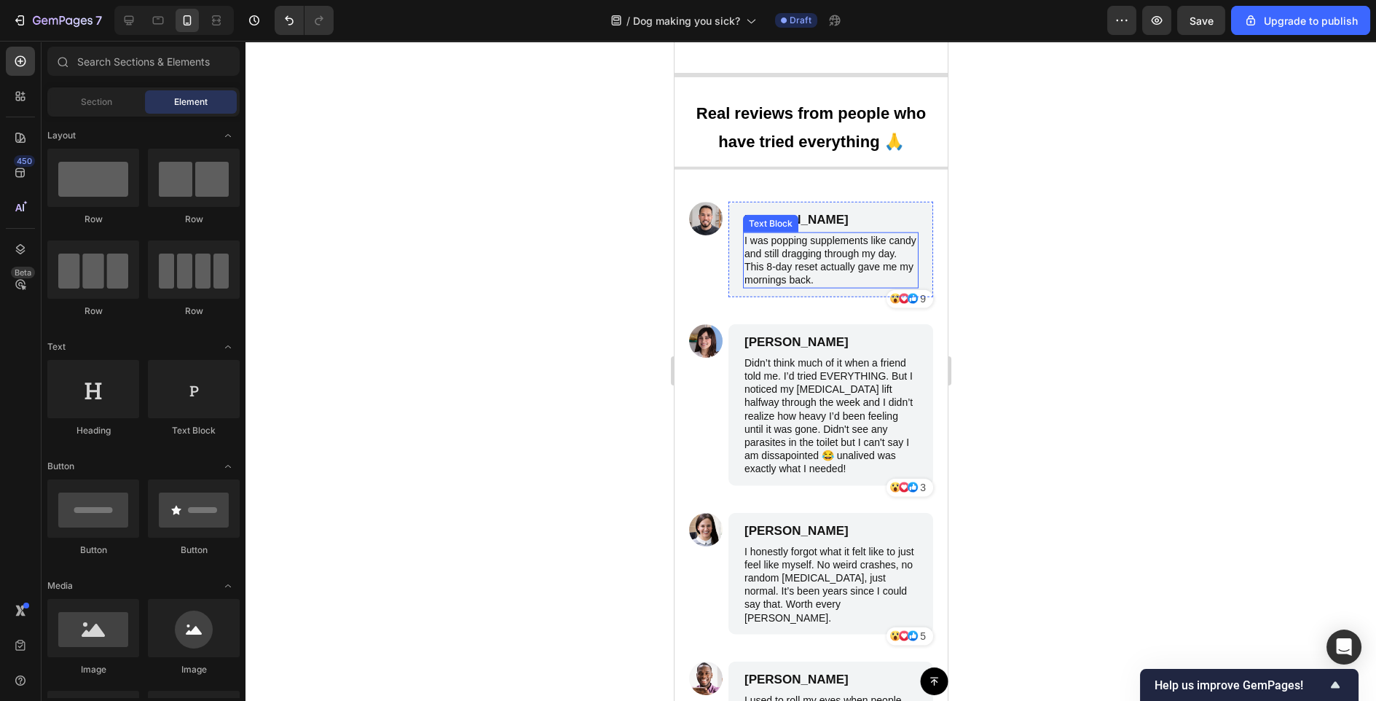
scroll to position [7758, 0]
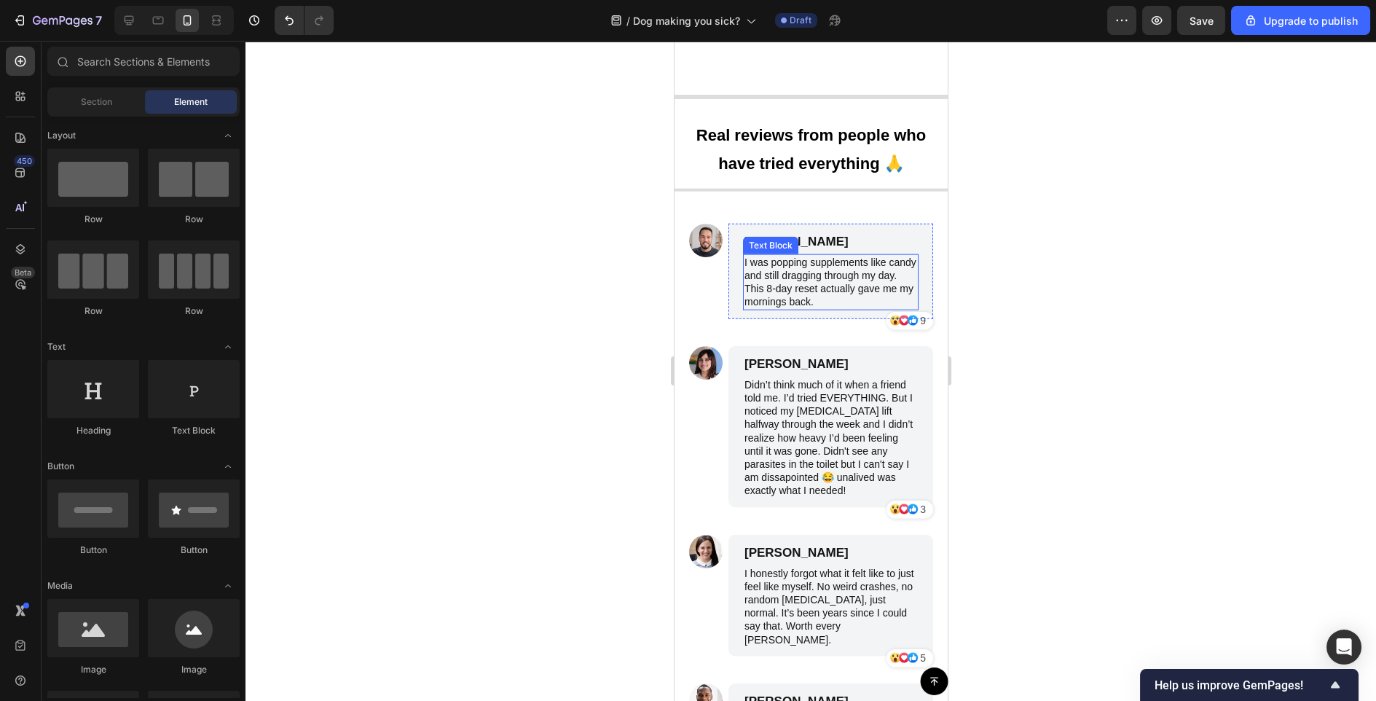
click at [844, 299] on p "I was popping supplements like candy and still dragging through my day. This 8-…" at bounding box center [830, 282] width 173 height 53
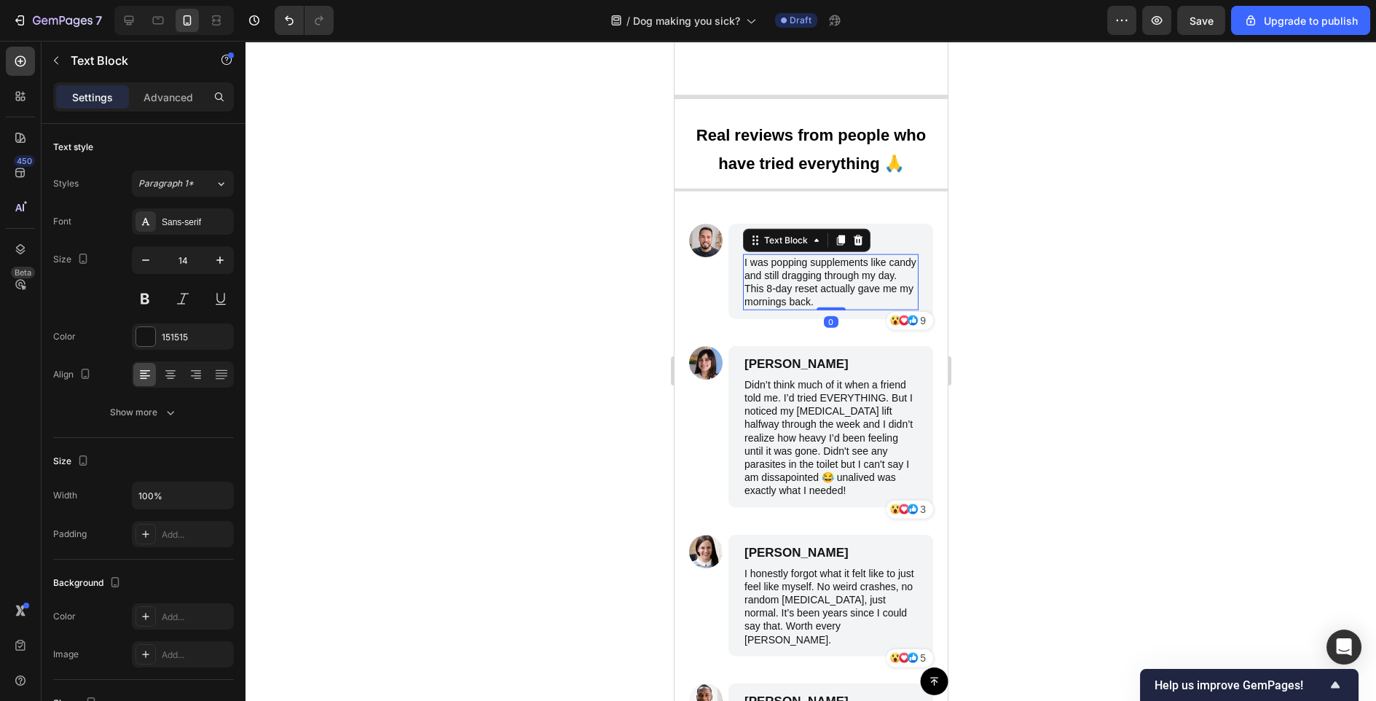
click at [1051, 337] on div at bounding box center [811, 371] width 1131 height 660
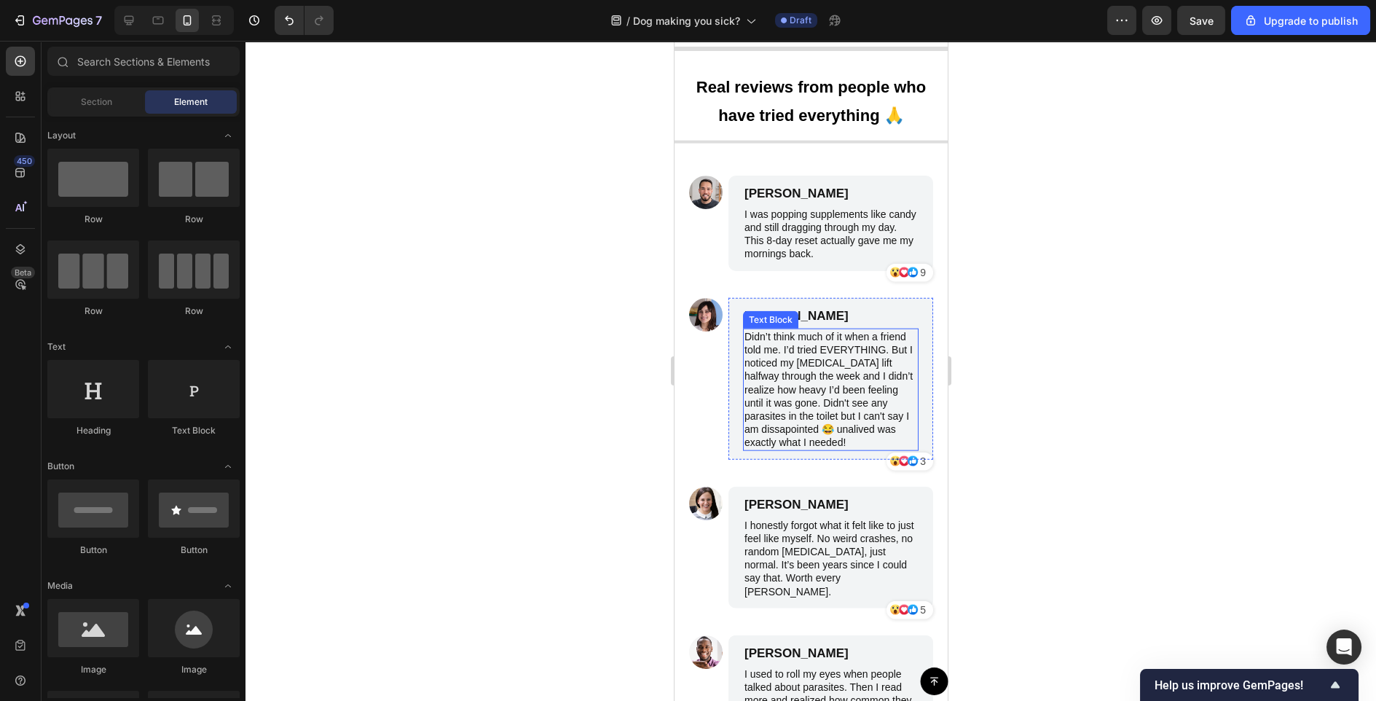
scroll to position [7809, 0]
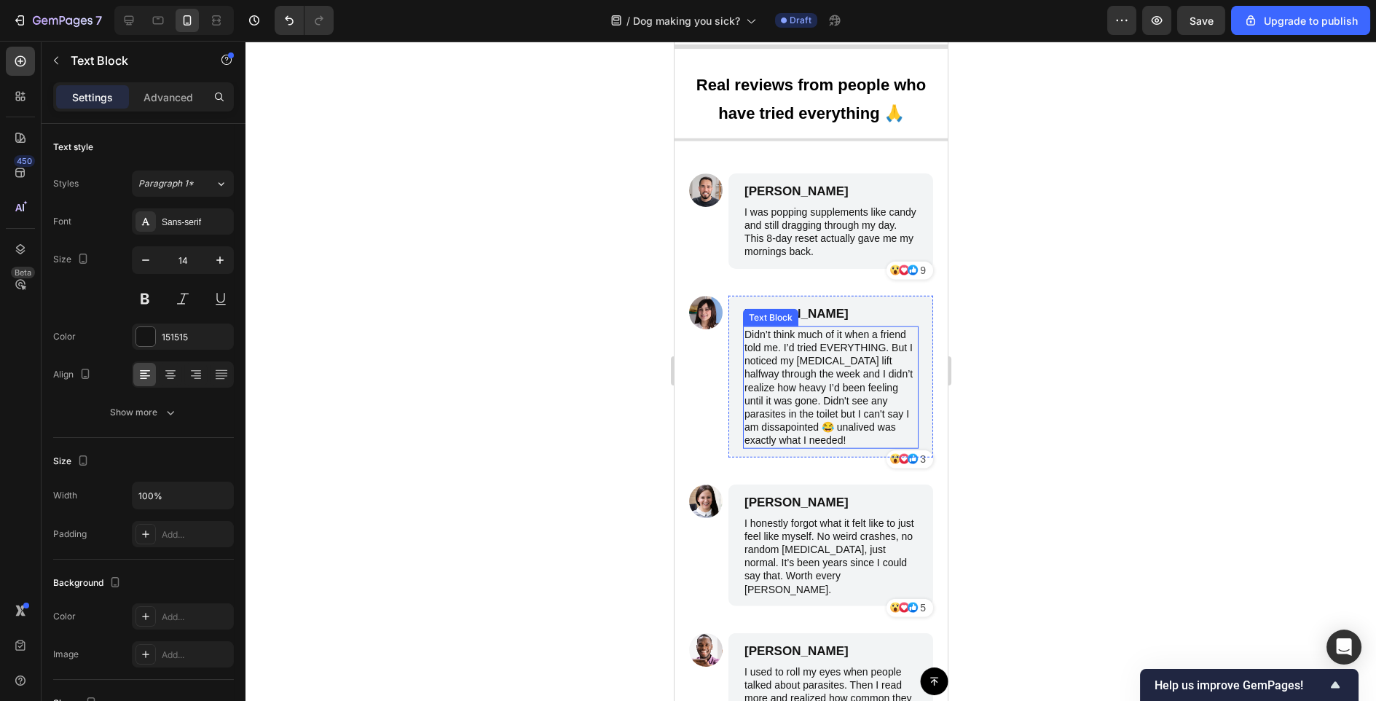
click at [794, 433] on p "Didn’t think much of it when a friend told me. I’d tried EVERYTHING. But I noti…" at bounding box center [830, 387] width 173 height 119
click at [785, 444] on p "Didn’t think much of it when a friend told me. I’d tried EVERYTHING. But I noti…" at bounding box center [830, 387] width 173 height 119
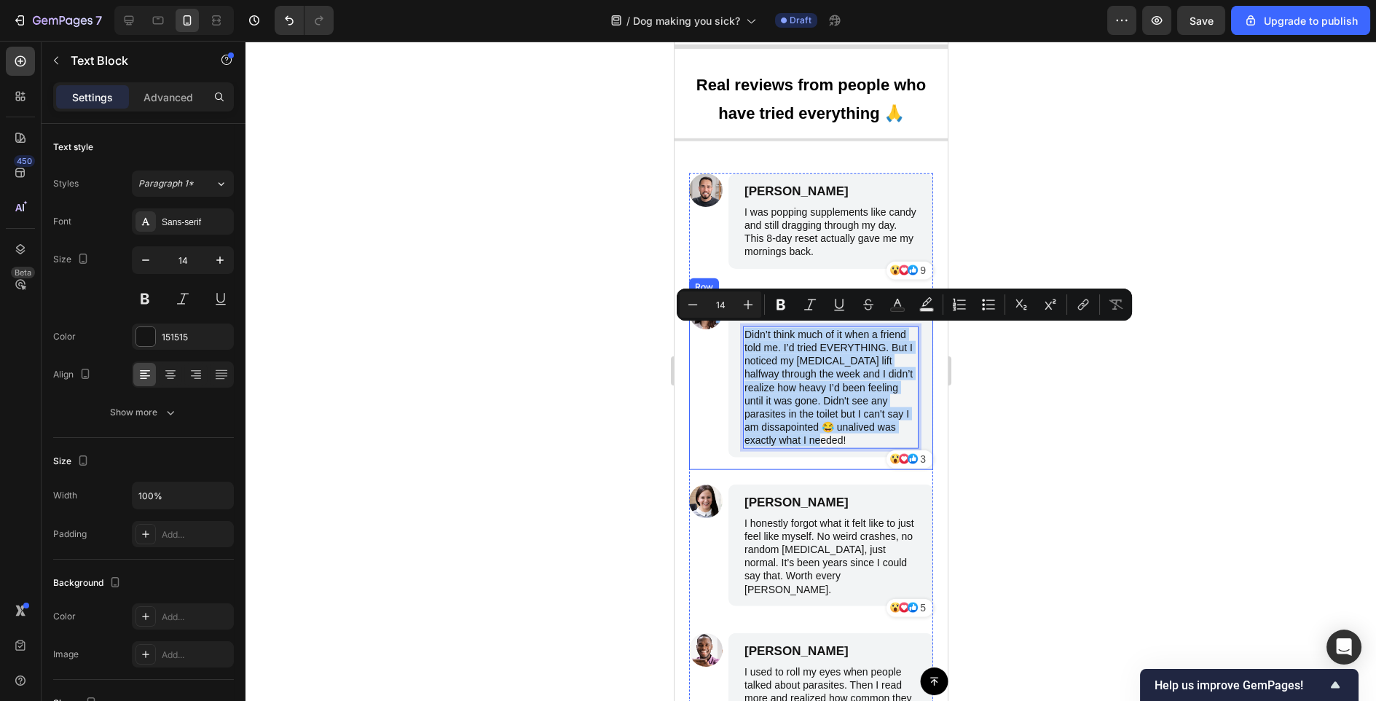
drag, startPoint x: 786, startPoint y: 439, endPoint x: 716, endPoint y: 338, distance: 122.9
click at [716, 338] on div "Image [PERSON_NAME] Text Block Didn’t think much of it when a friend told me. I…" at bounding box center [811, 383] width 244 height 174
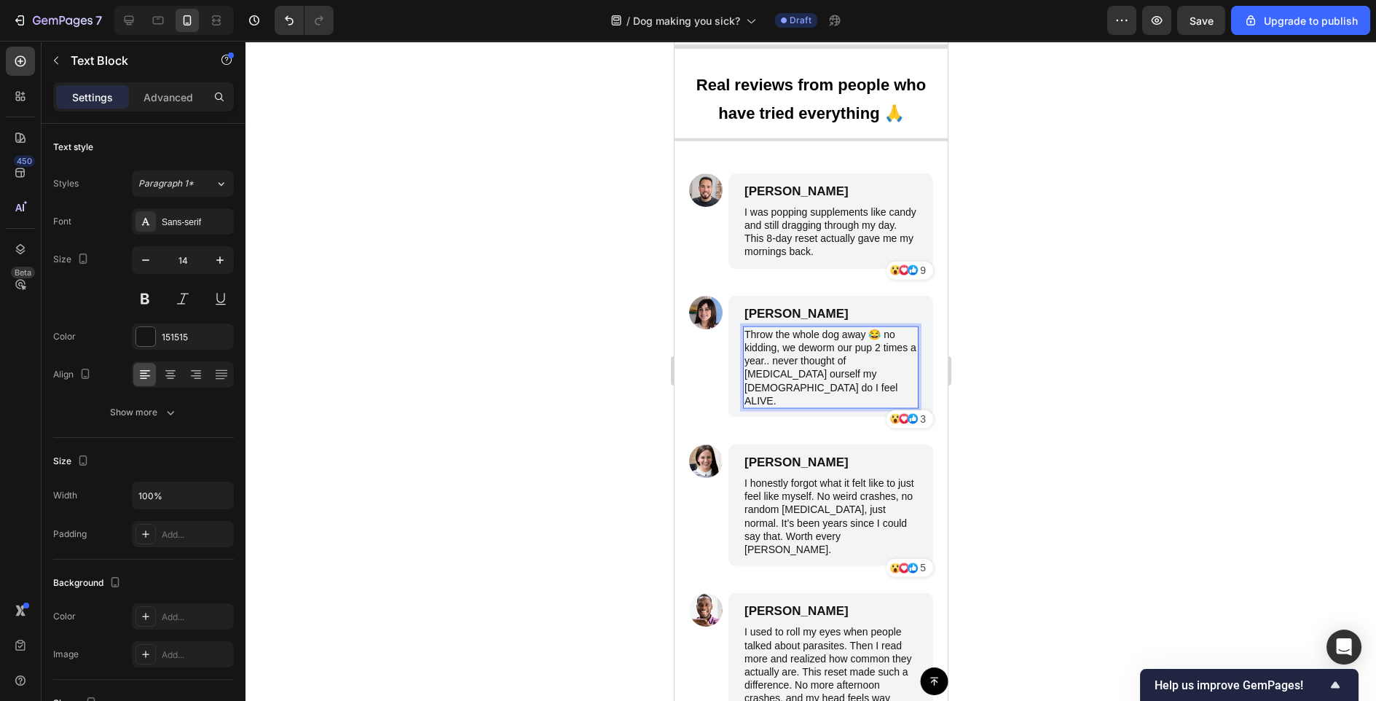
click at [857, 372] on p "Throw the whole dog away 😂 no kidding, we deworm our pup 2 times a year.. never…" at bounding box center [830, 367] width 173 height 79
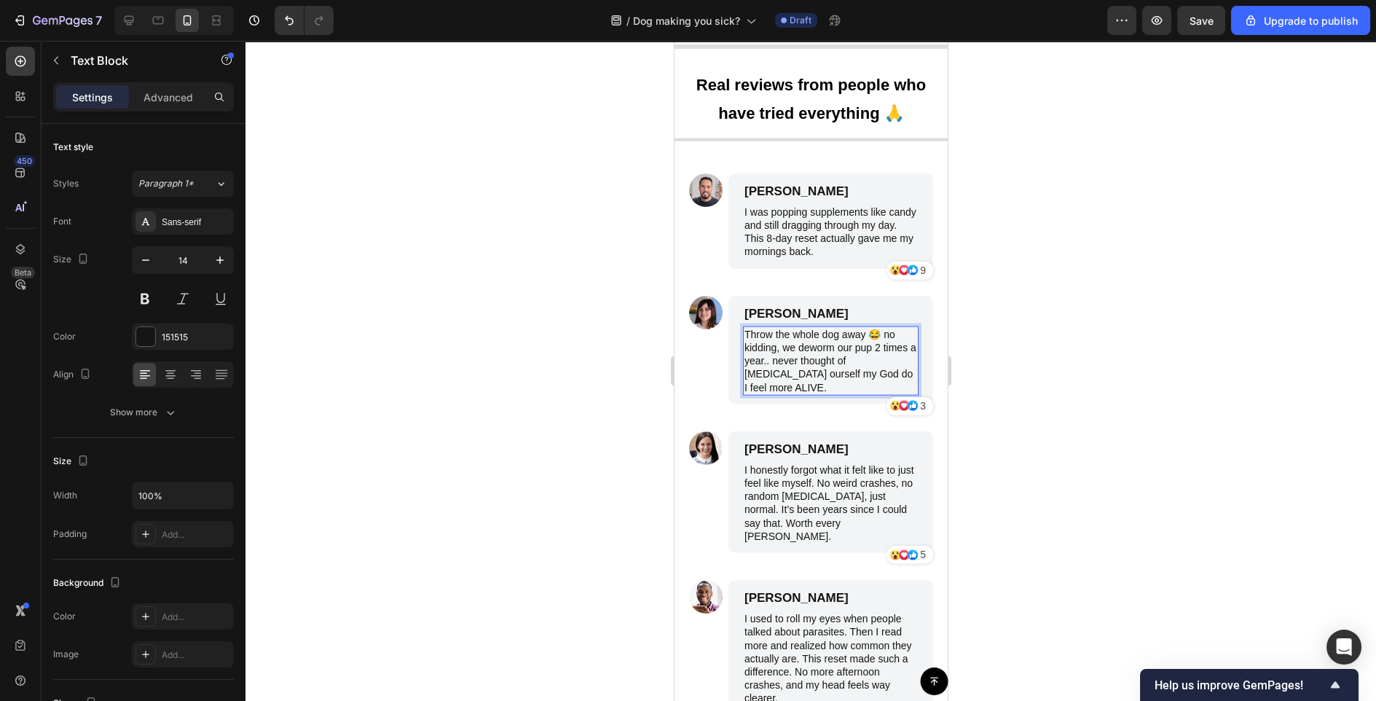
click at [912, 369] on p "Throw the whole dog away 😂 no kidding, we deworm our pup 2 times a year.. never…" at bounding box center [830, 361] width 173 height 66
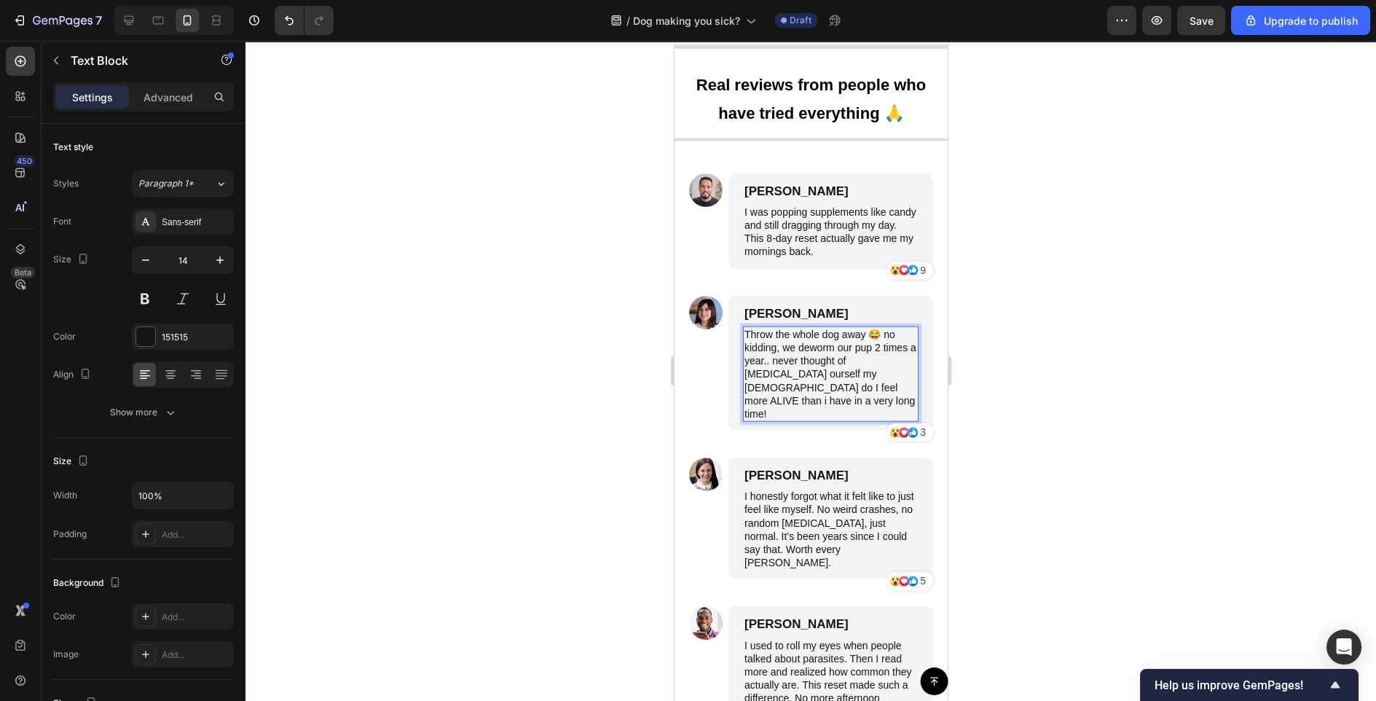
click at [1138, 434] on div at bounding box center [811, 371] width 1131 height 660
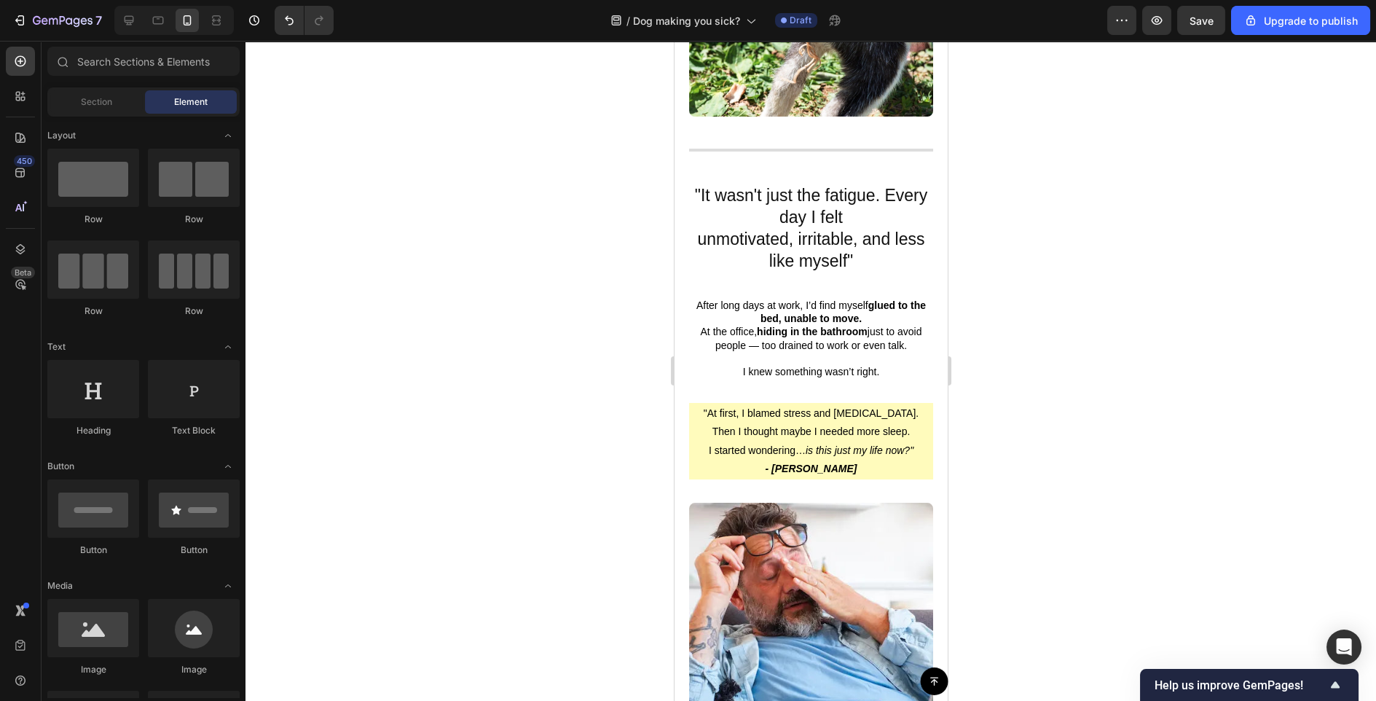
scroll to position [520, 0]
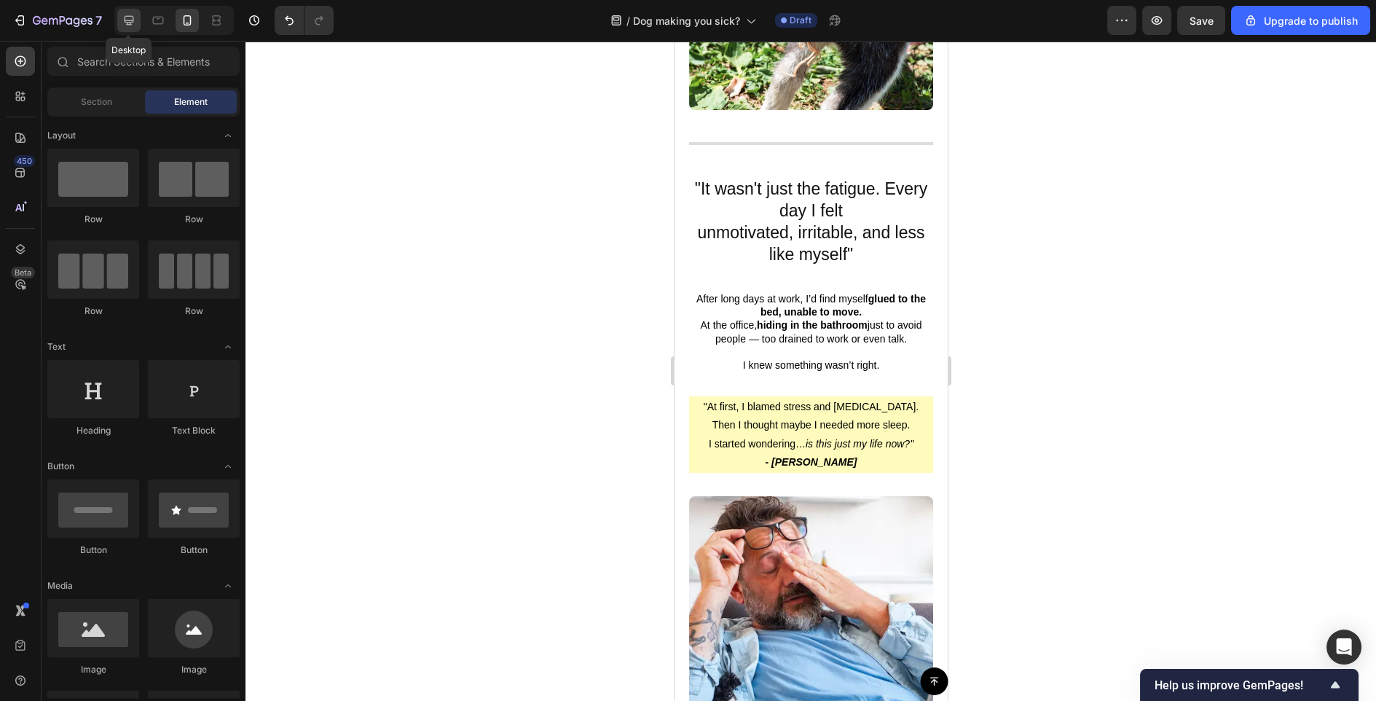
click at [130, 18] on icon at bounding box center [129, 20] width 15 height 15
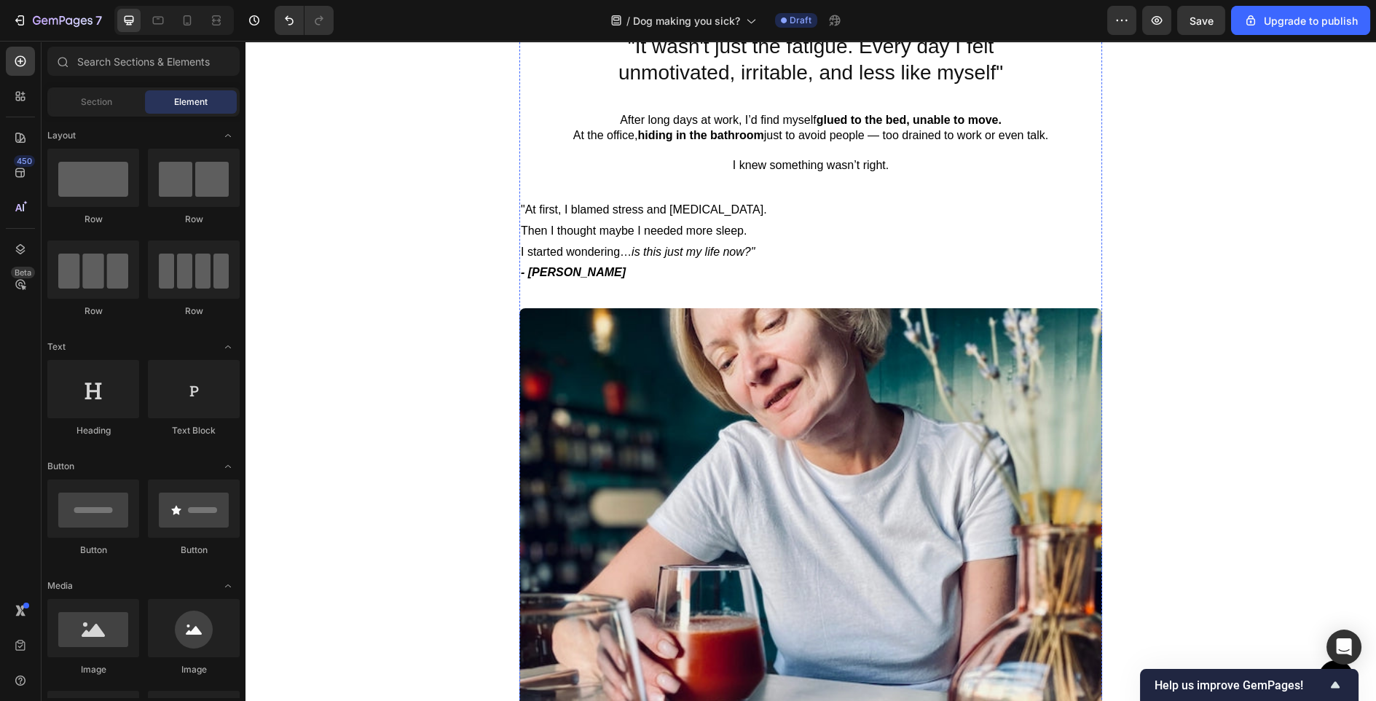
scroll to position [887, 0]
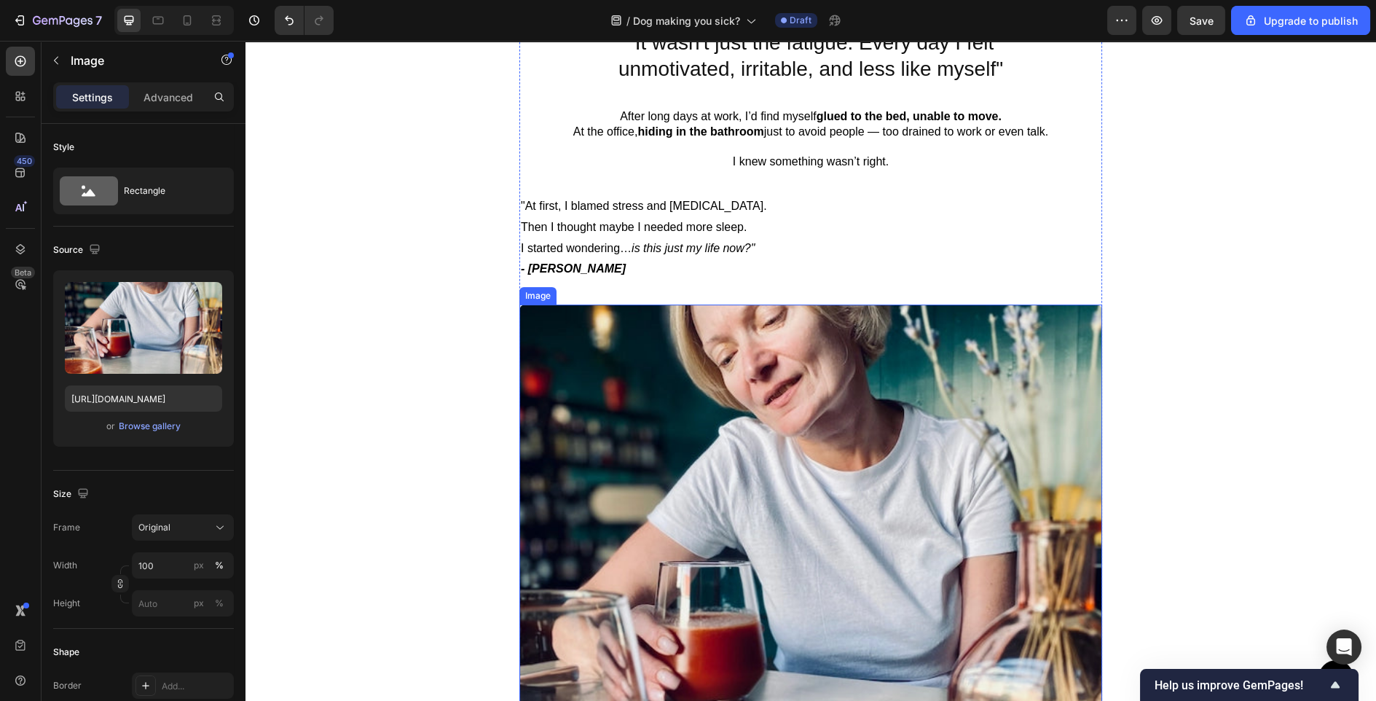
click at [702, 431] on img at bounding box center [811, 596] width 583 height 583
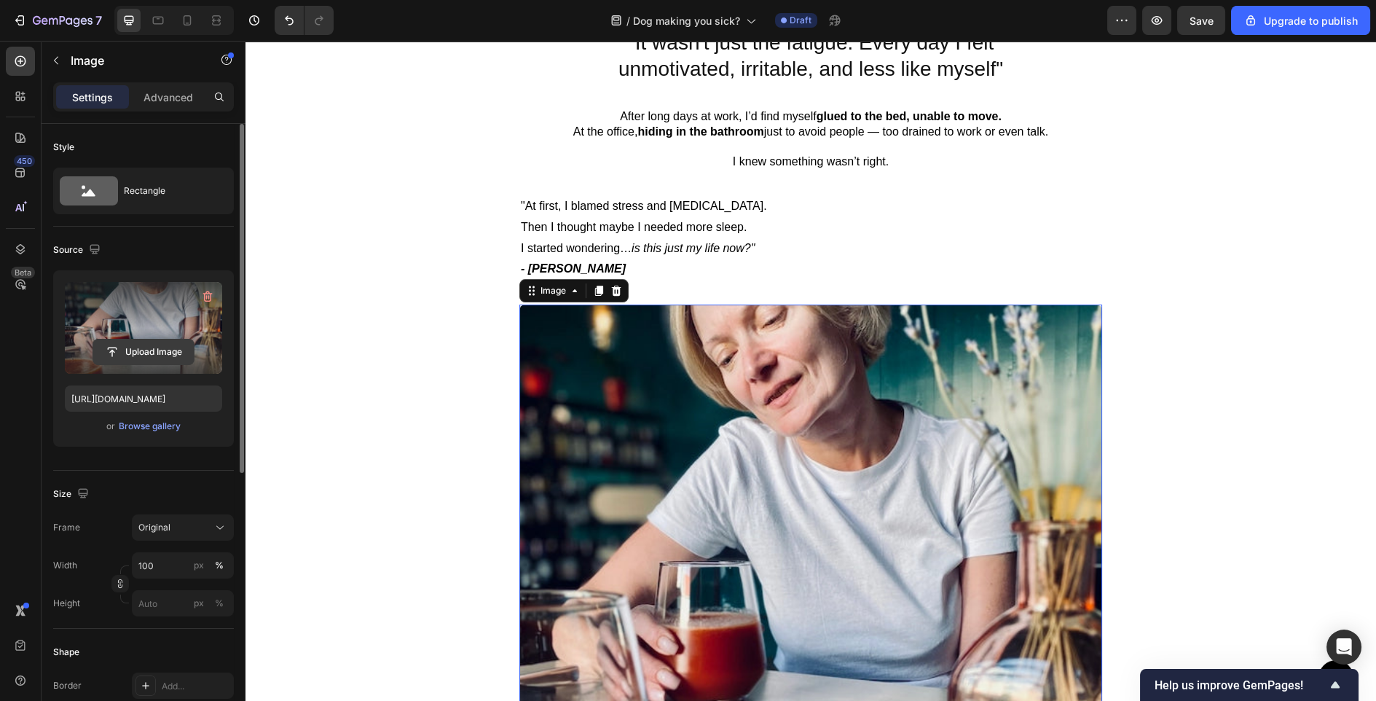
click at [111, 350] on input "file" at bounding box center [143, 352] width 101 height 25
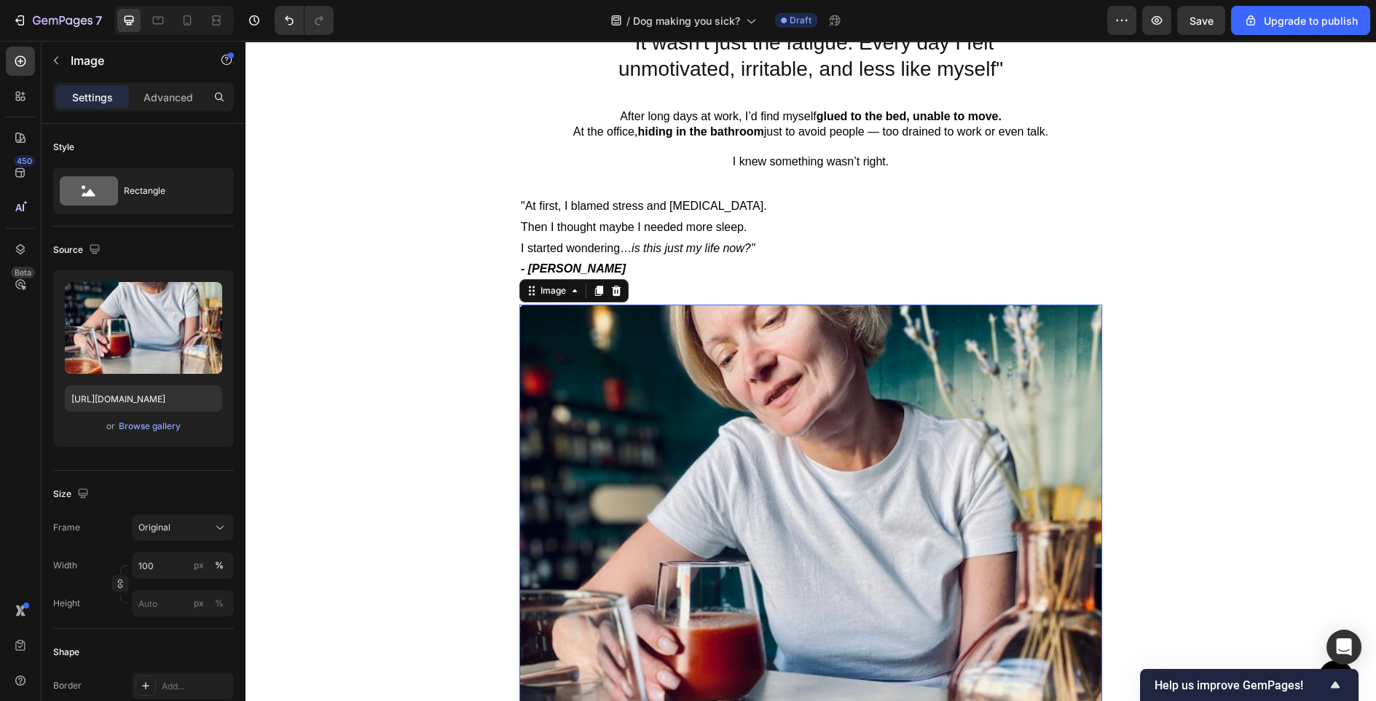
type input "[URL][DOMAIN_NAME]"
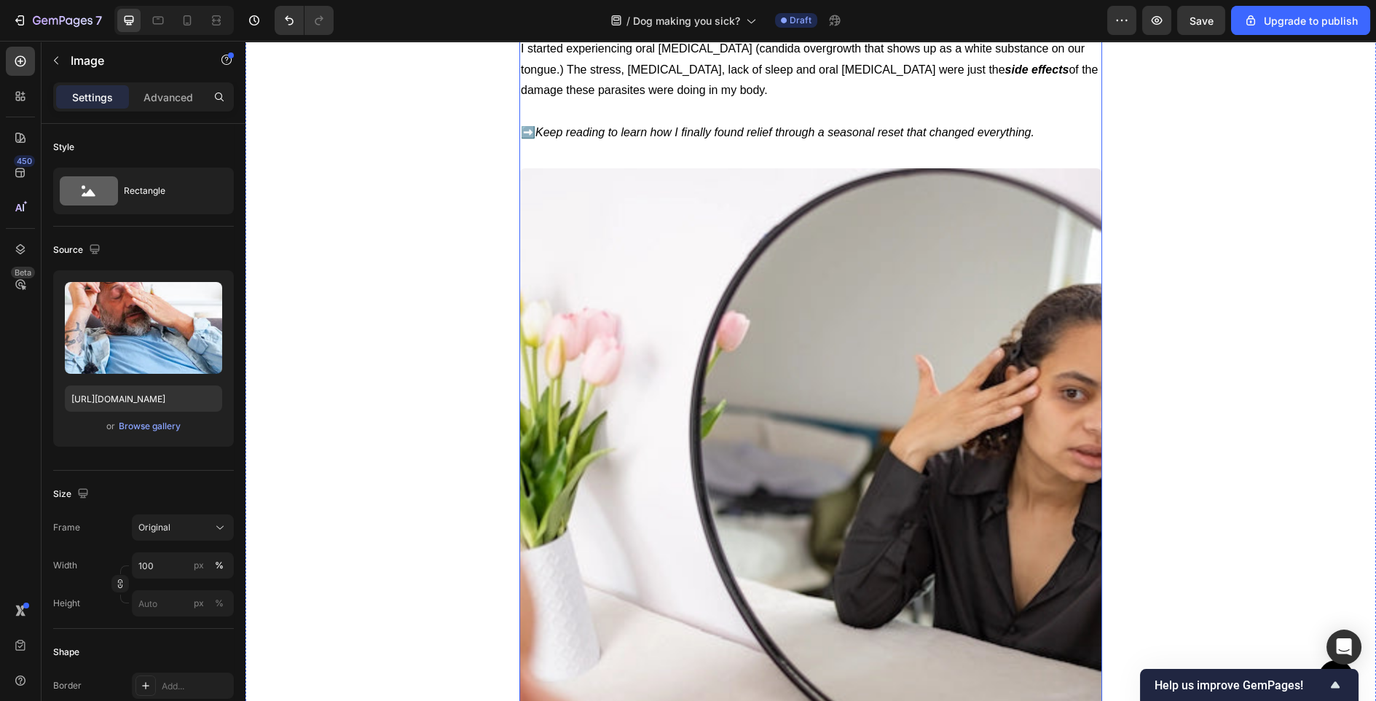
scroll to position [2275, 0]
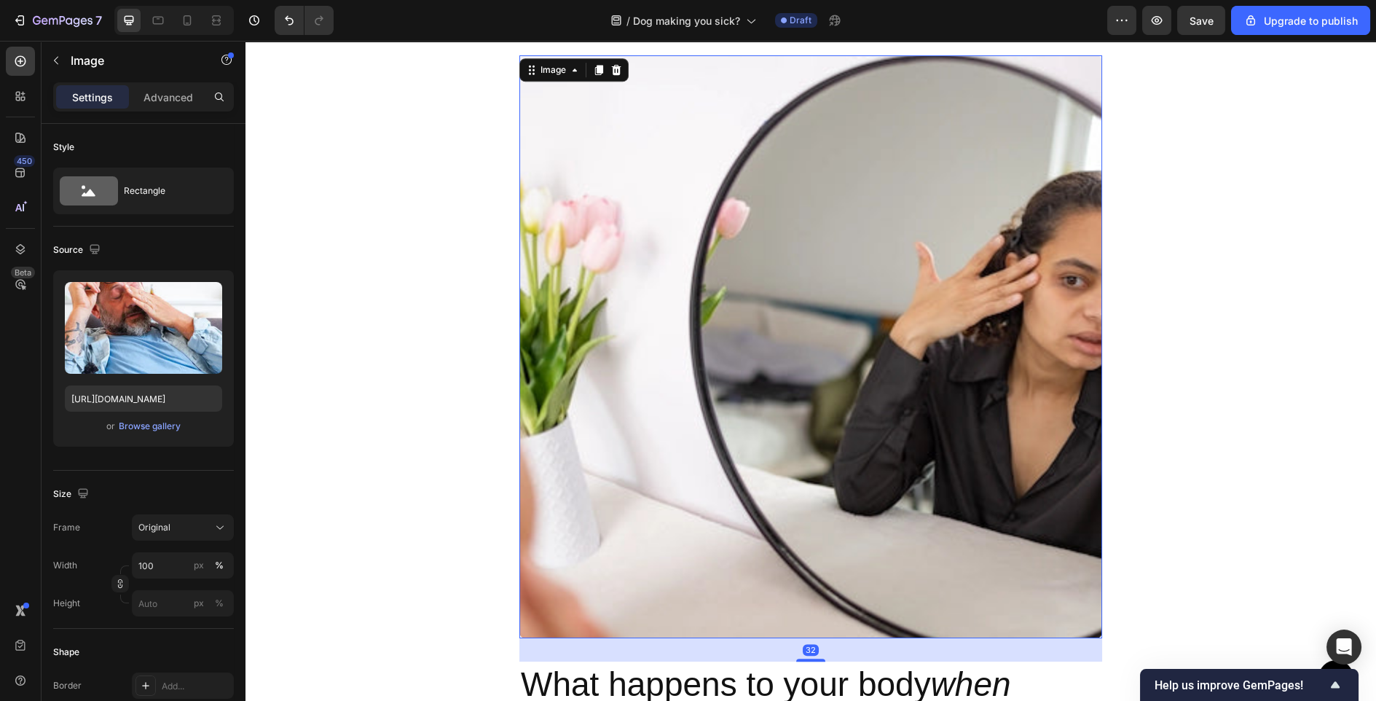
click at [761, 365] on img at bounding box center [811, 346] width 583 height 583
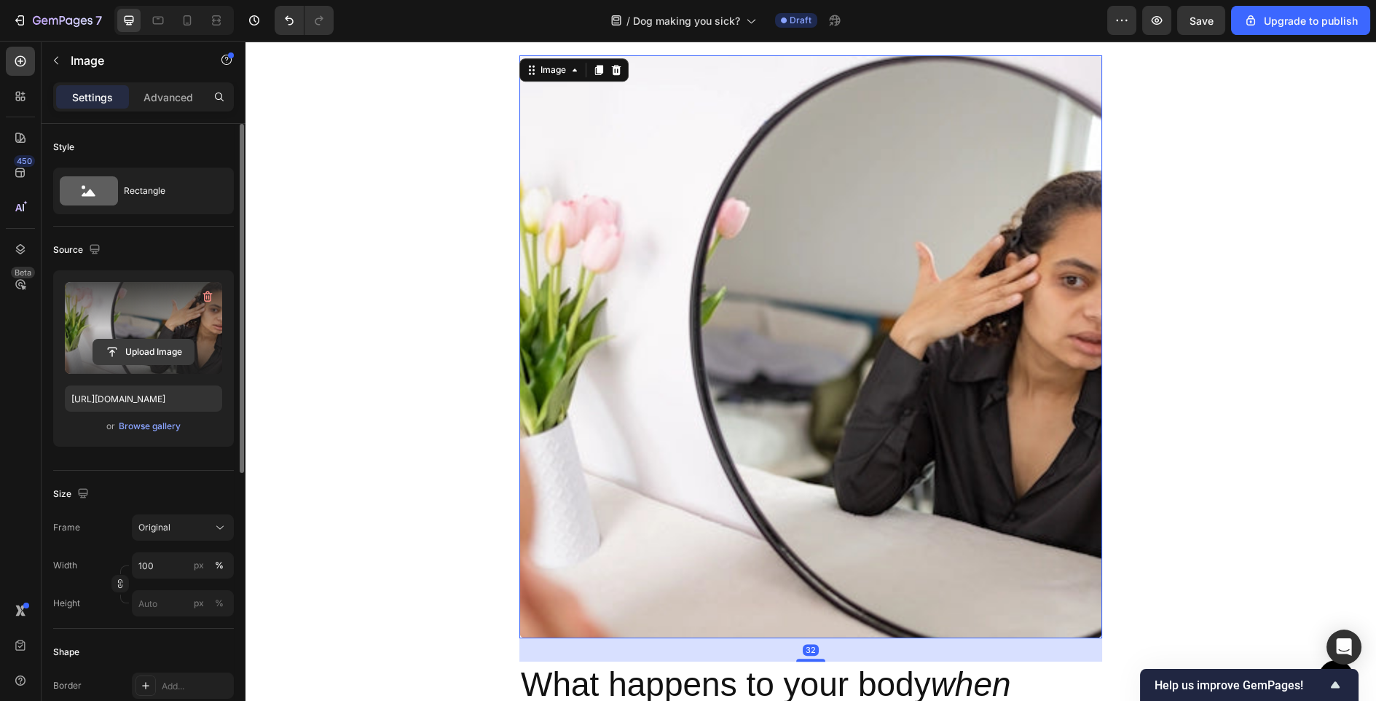
click at [133, 355] on input "file" at bounding box center [143, 352] width 101 height 25
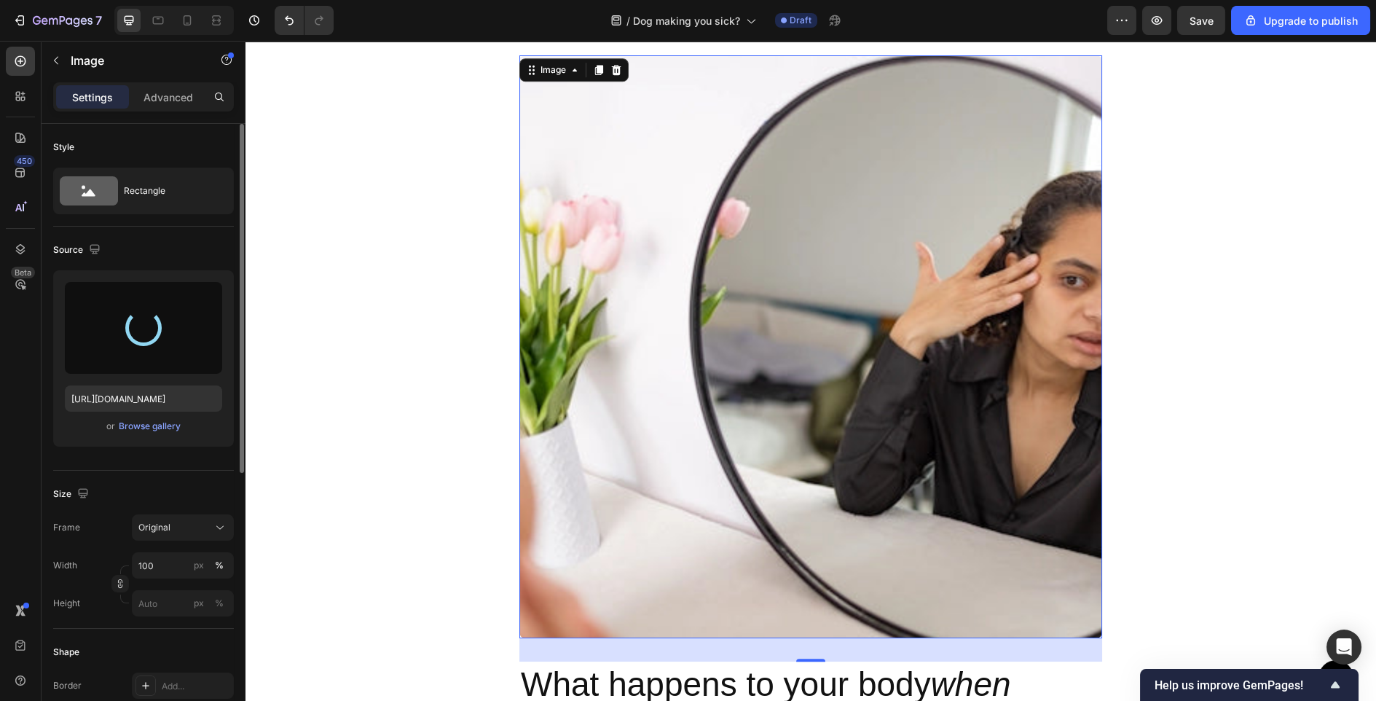
type input "[URL][DOMAIN_NAME]"
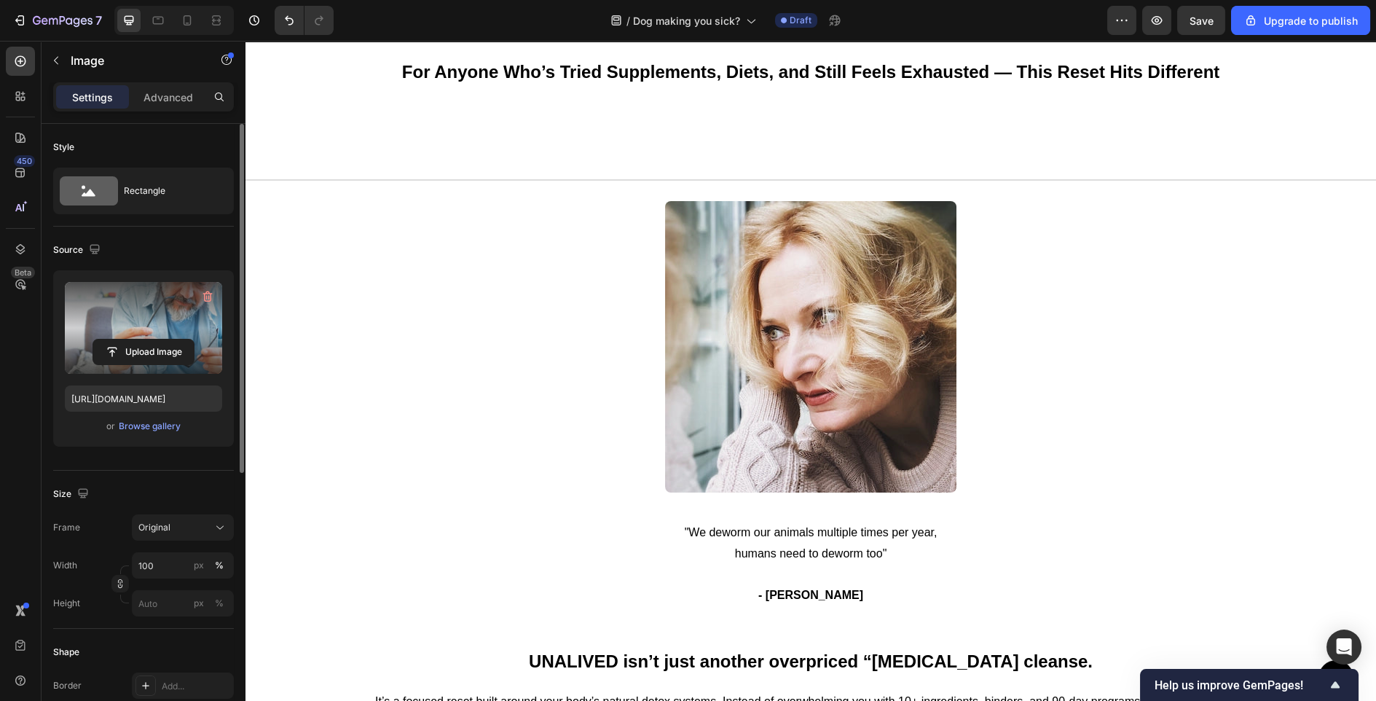
scroll to position [5213, 0]
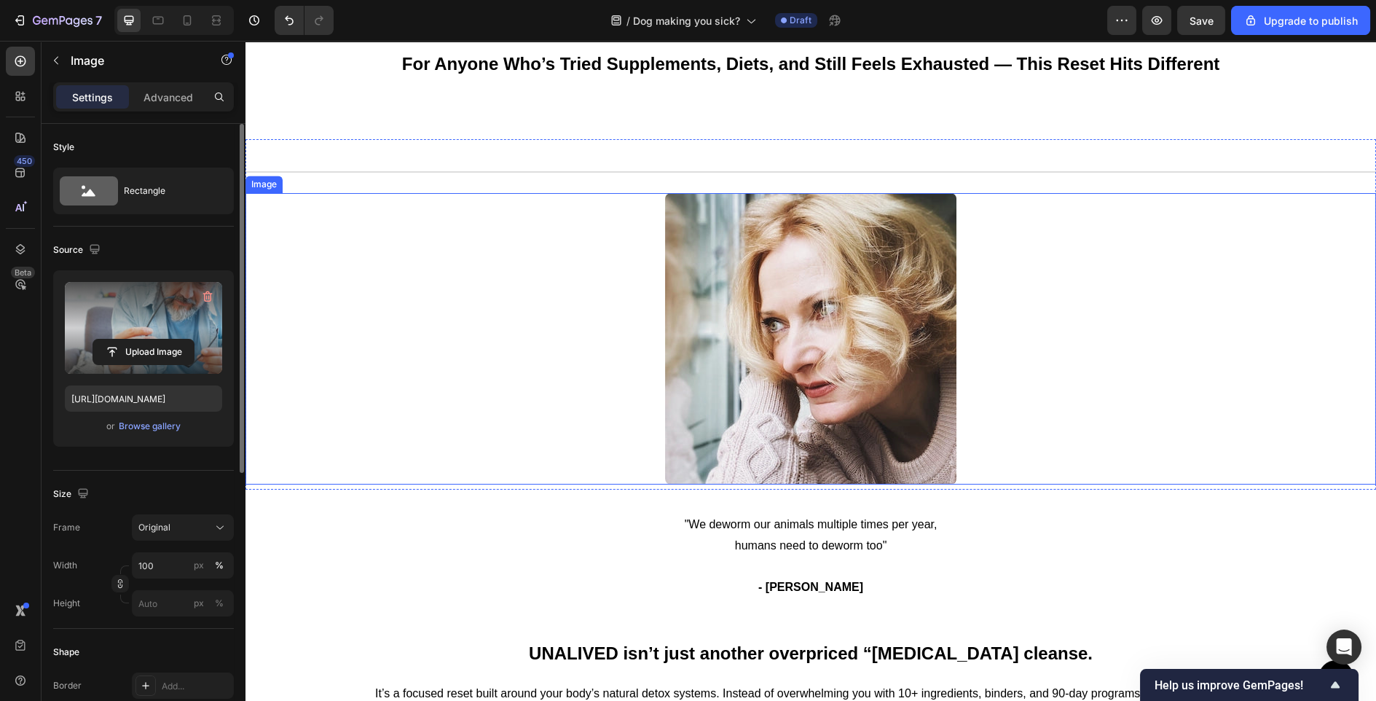
click at [770, 371] on img at bounding box center [810, 338] width 291 height 291
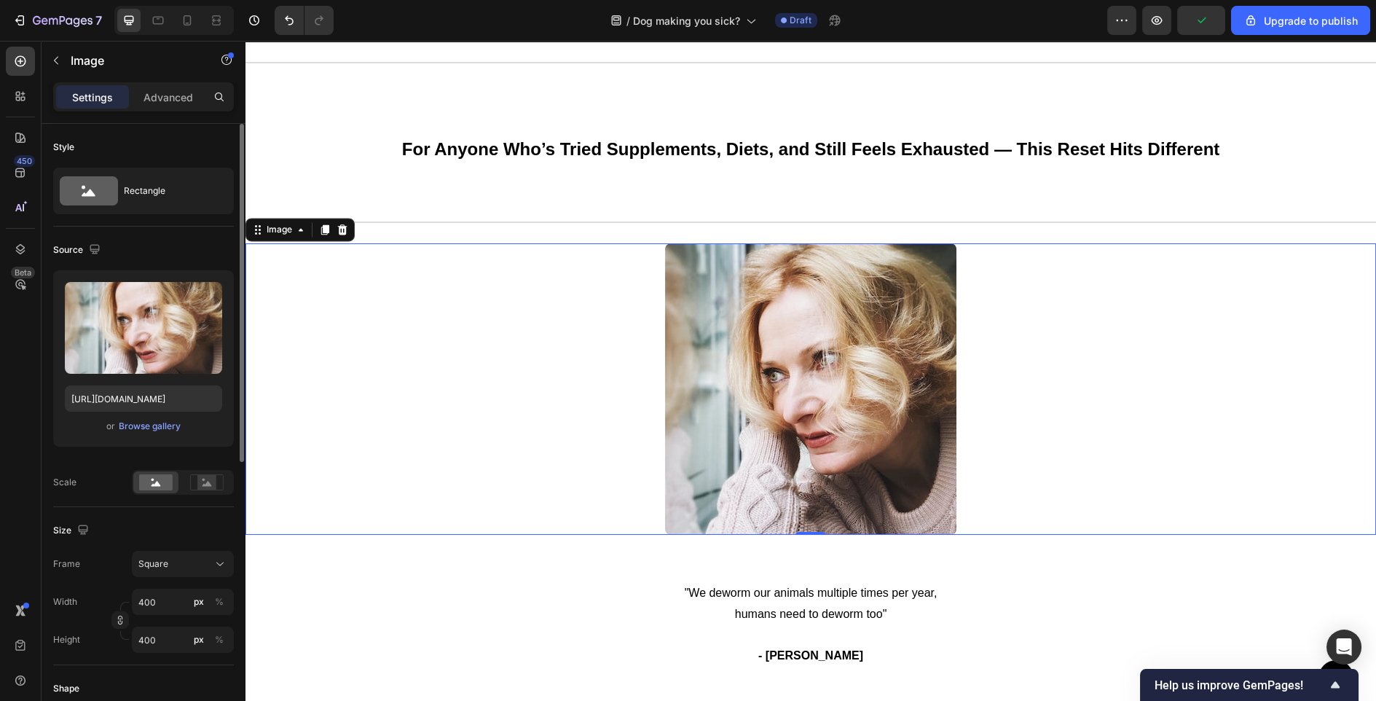
scroll to position [5117, 0]
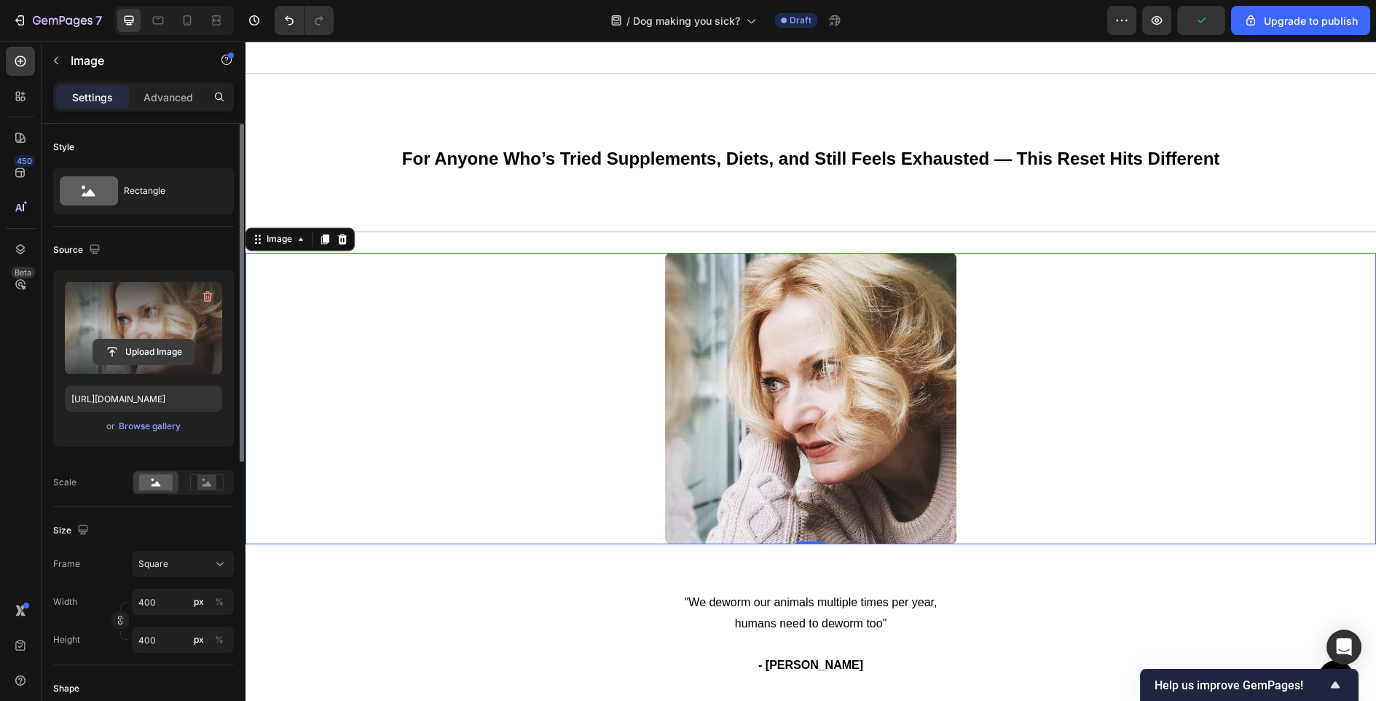
click at [122, 346] on input "file" at bounding box center [143, 352] width 101 height 25
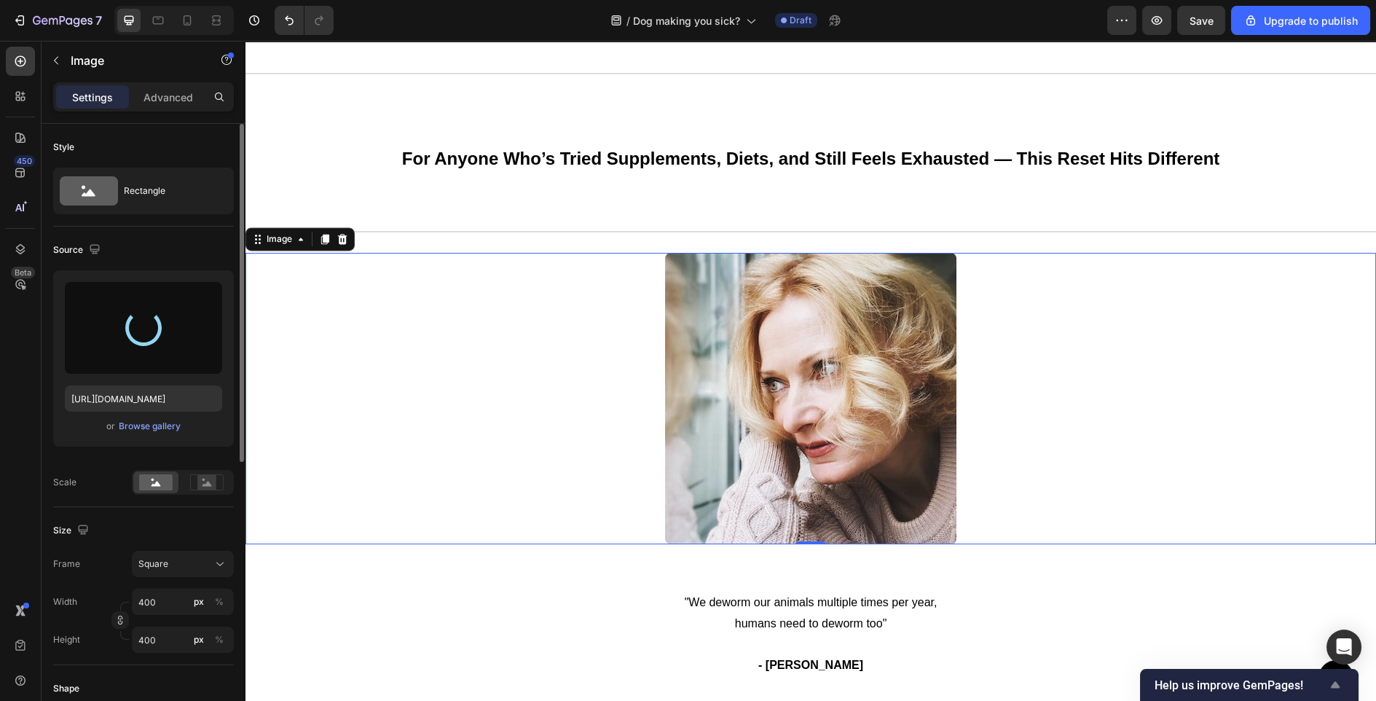
type input "[URL][DOMAIN_NAME]"
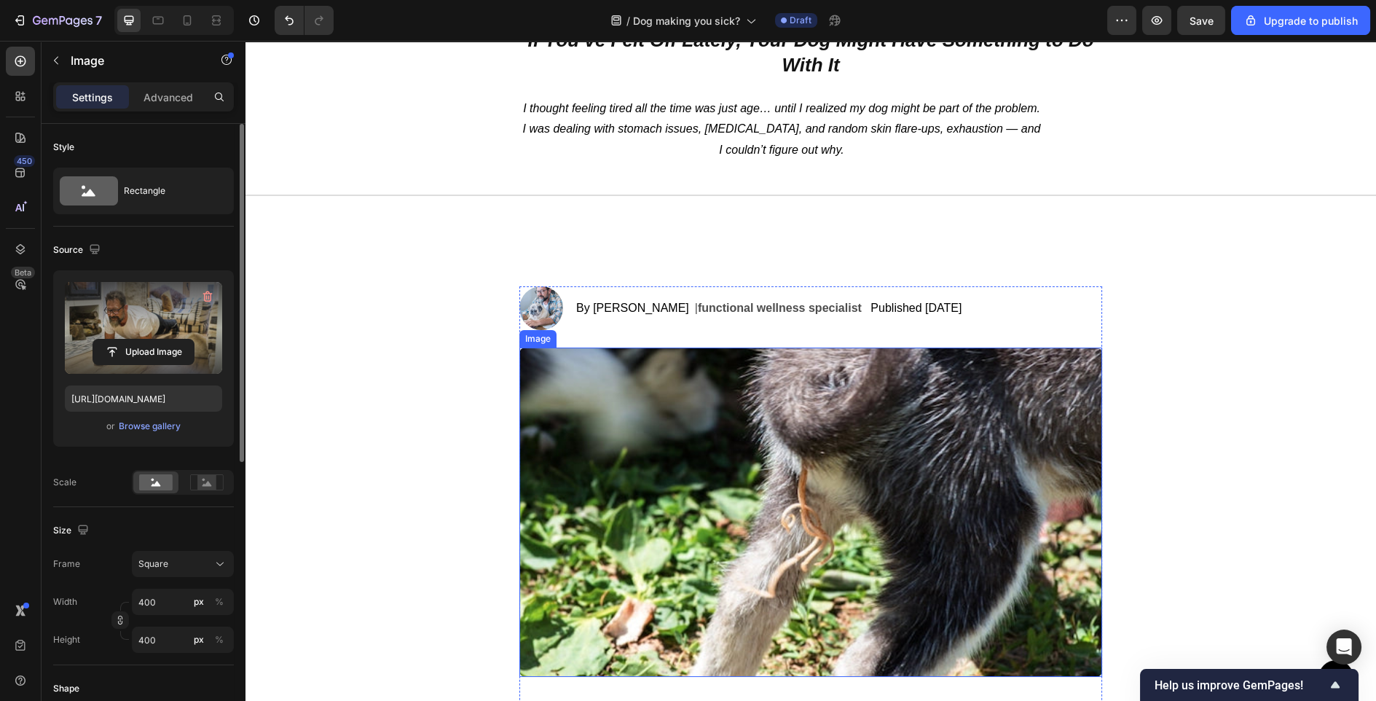
scroll to position [0, 0]
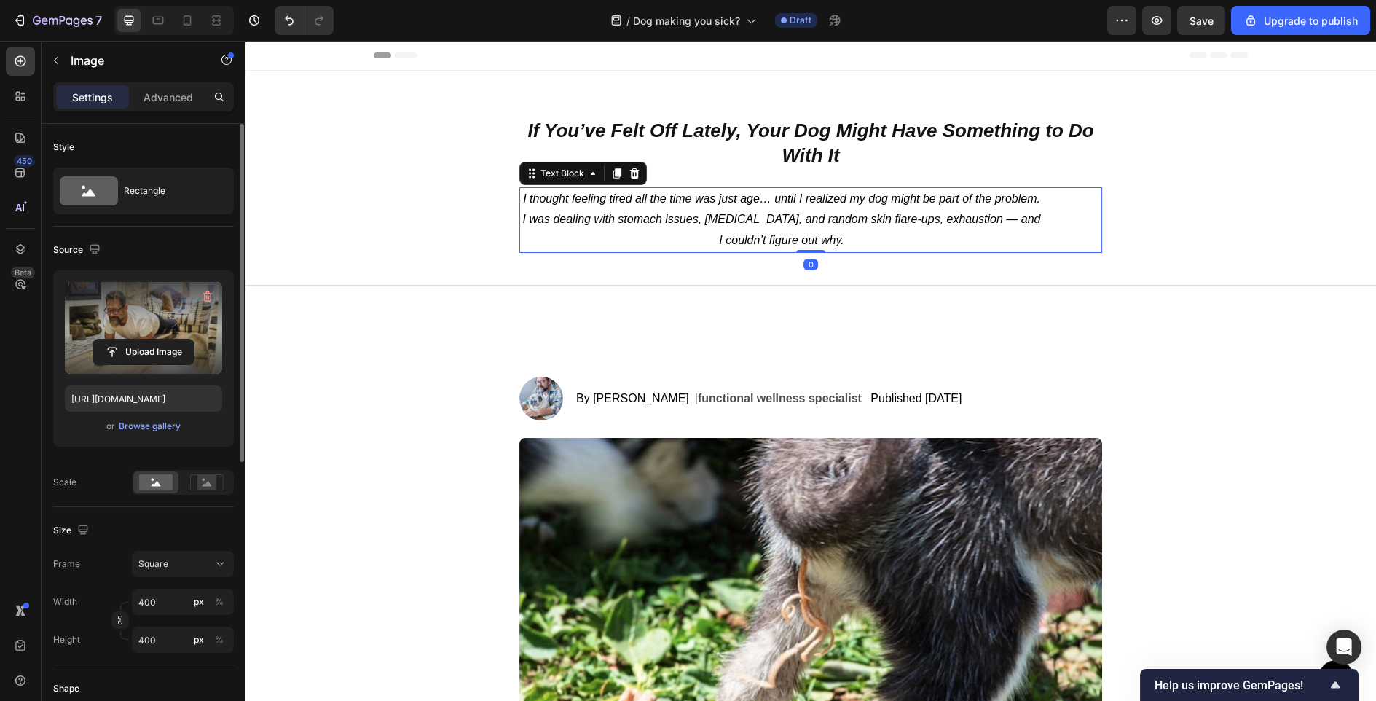
click at [883, 231] on p "I thought feeling tired all the time was just age… until I realized my dog migh…" at bounding box center [782, 220] width 522 height 63
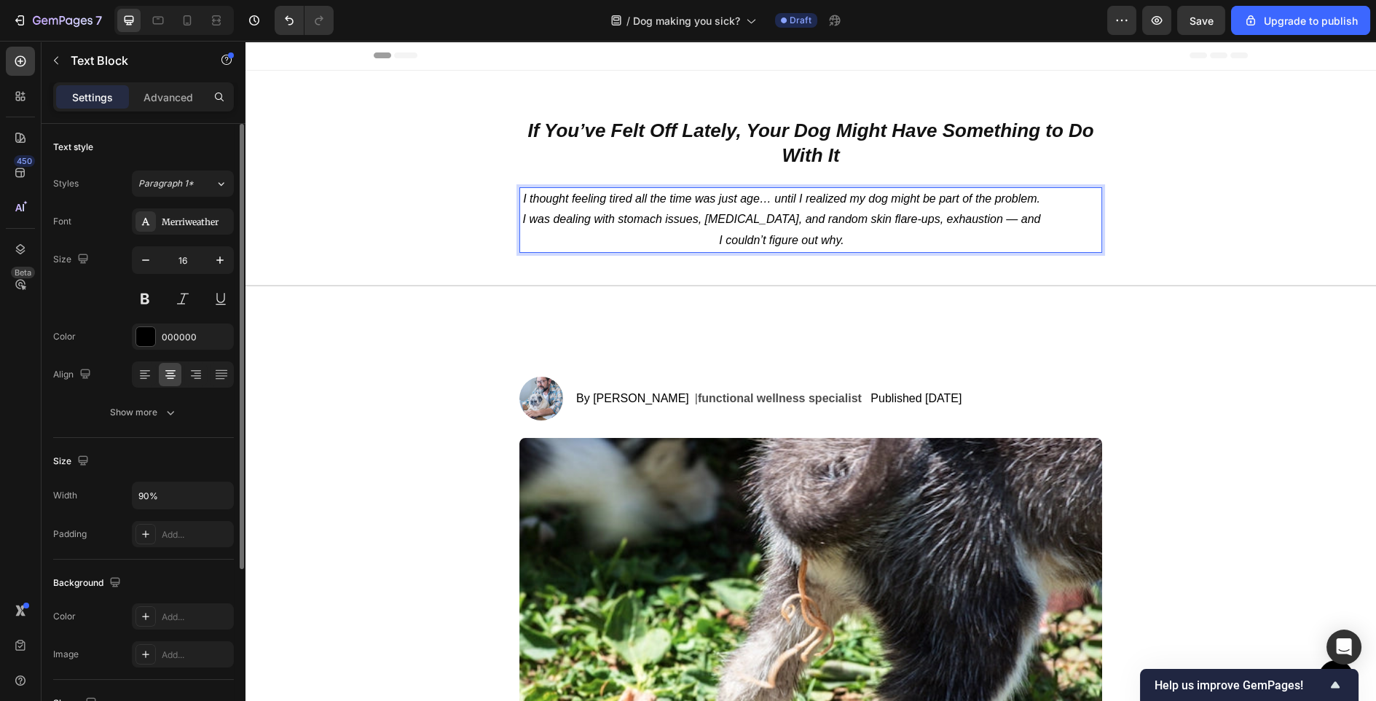
click at [883, 213] on icon "I thought feeling tired all the time was just age… until I realized my dog migh…" at bounding box center [782, 219] width 518 height 55
click at [963, 220] on icon "I thought feeling tired all the time was just age… until I realized my dog migh…" at bounding box center [781, 219] width 517 height 55
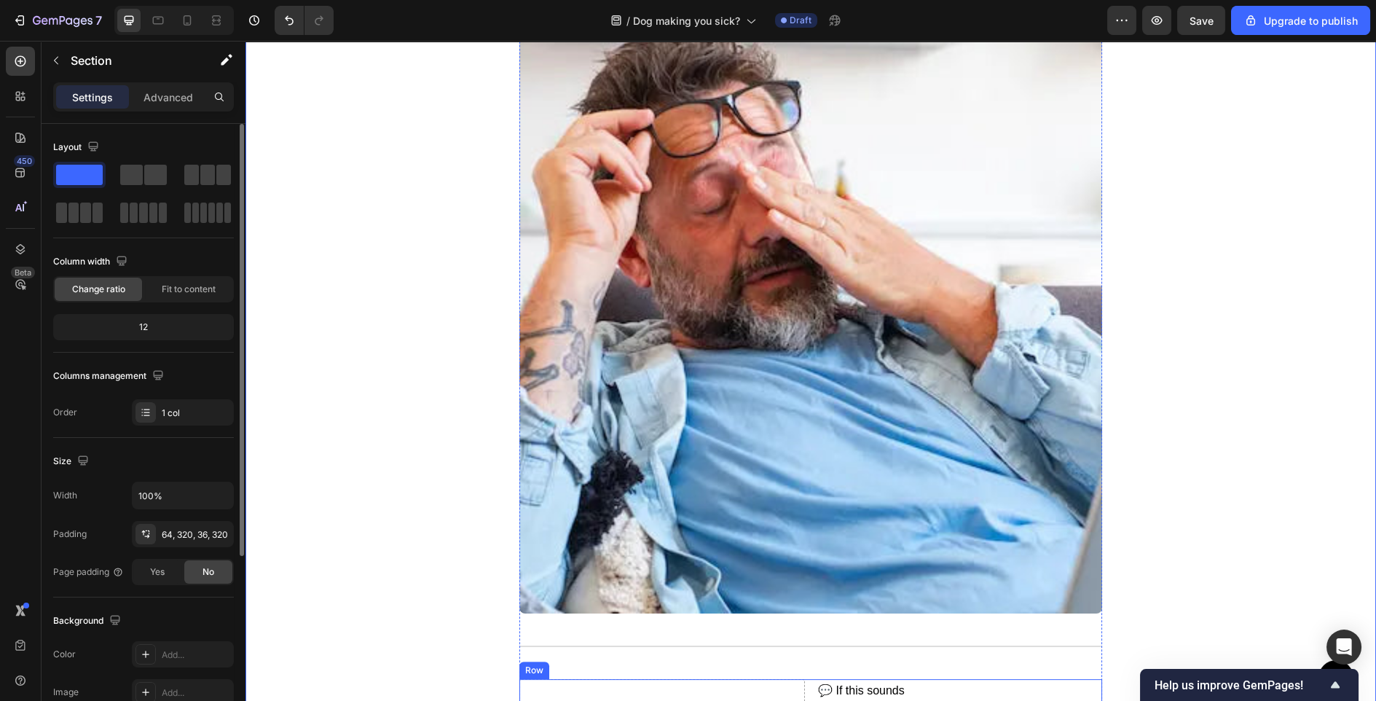
scroll to position [780, 0]
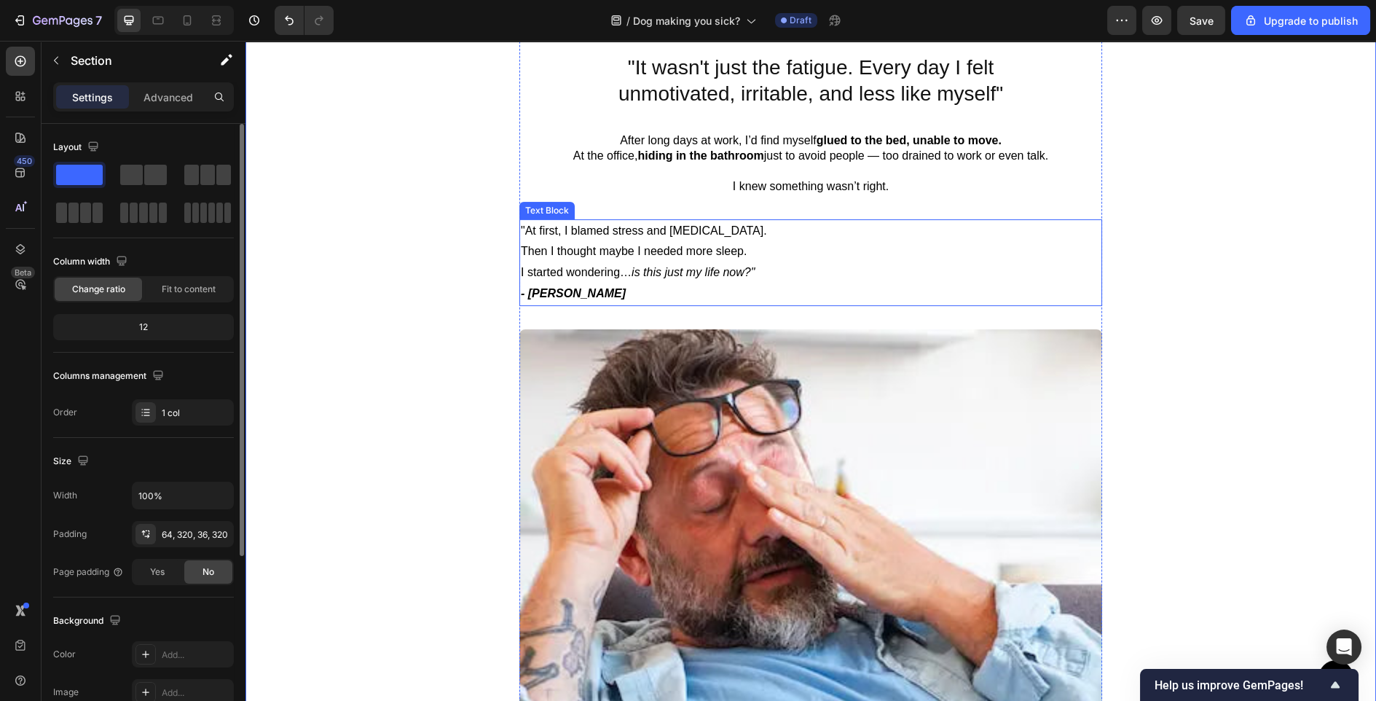
click at [570, 294] on strong "- [PERSON_NAME]" at bounding box center [573, 293] width 105 height 12
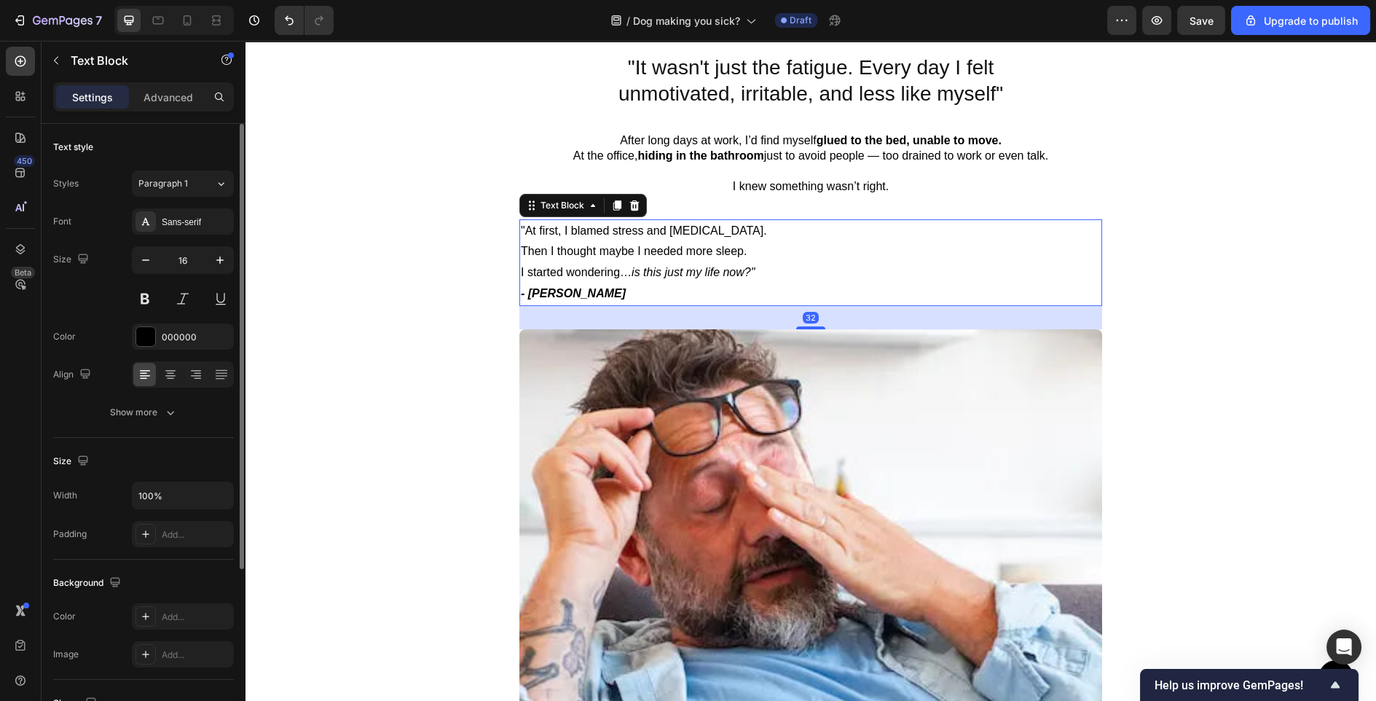
click at [570, 294] on strong "- [PERSON_NAME]" at bounding box center [573, 293] width 105 height 12
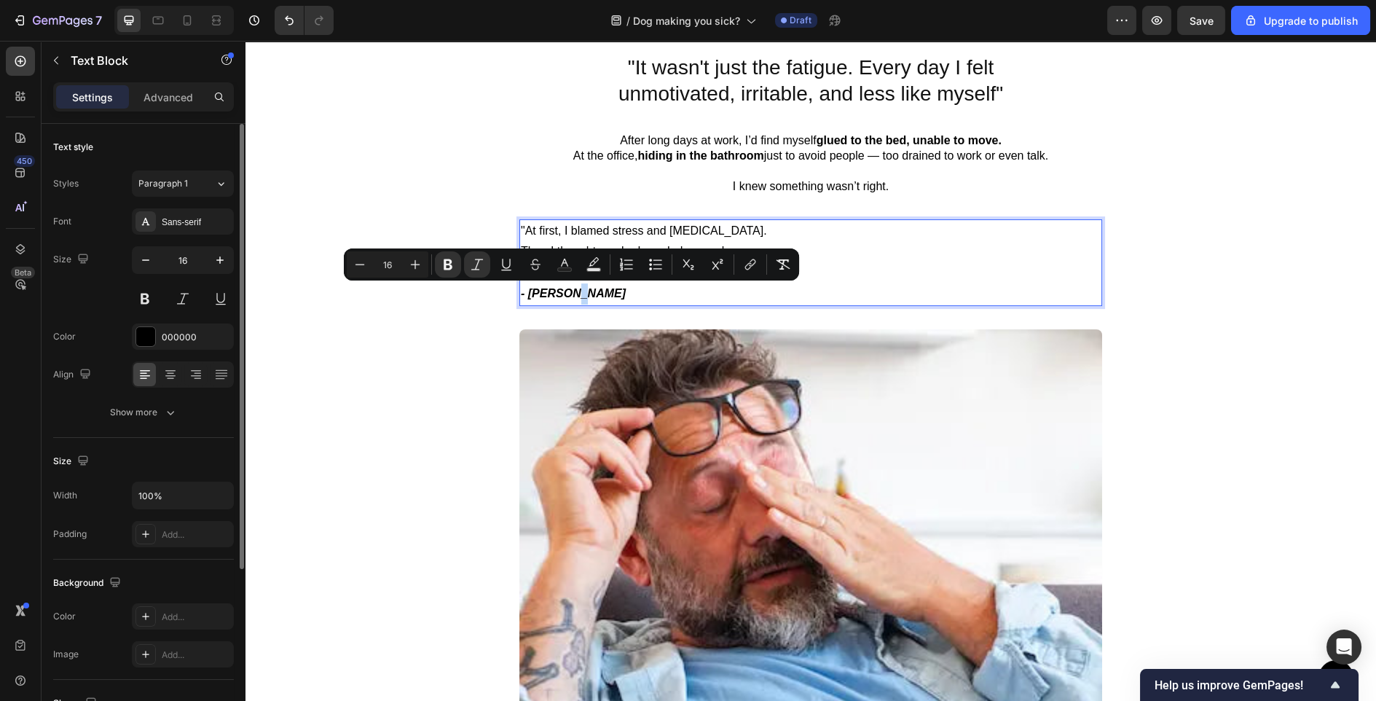
click at [578, 294] on strong "- [PERSON_NAME]" at bounding box center [573, 293] width 105 height 12
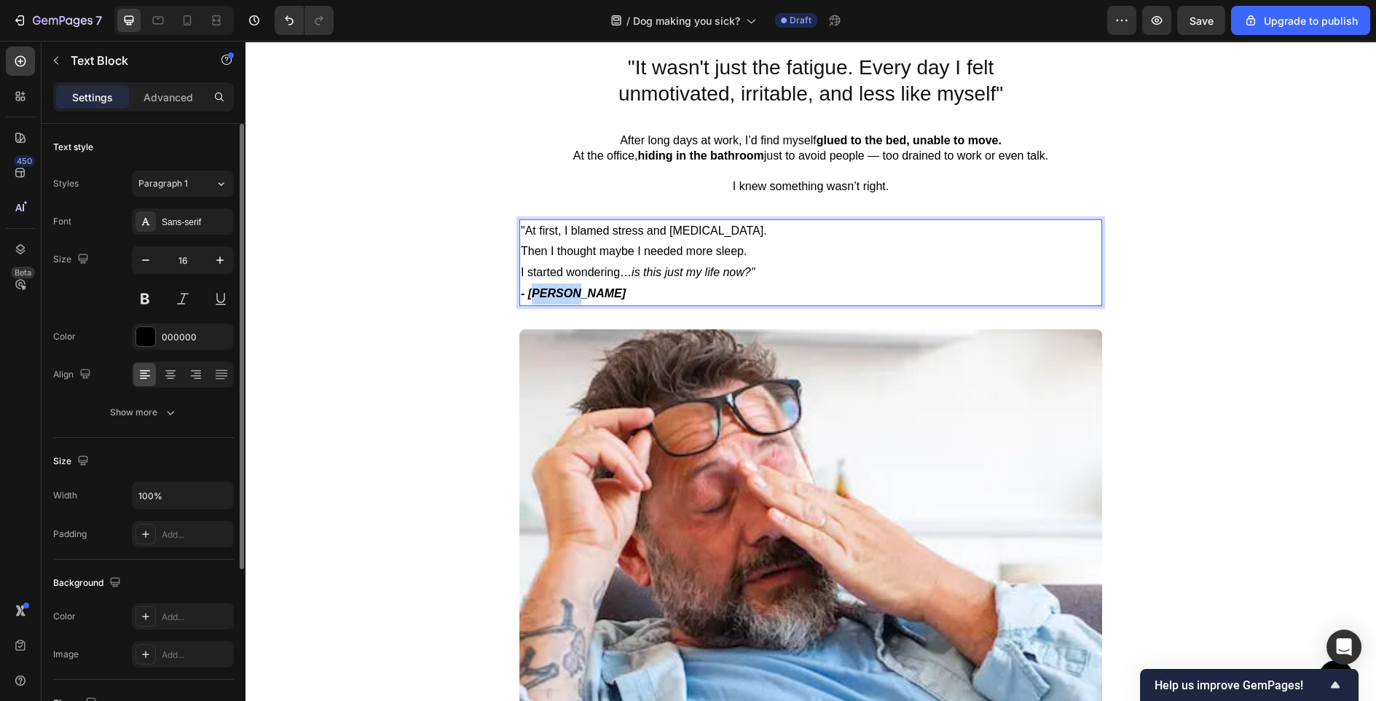
drag, startPoint x: 571, startPoint y: 294, endPoint x: 531, endPoint y: 295, distance: 40.1
click at [531, 295] on strong "- [PERSON_NAME]" at bounding box center [573, 293] width 105 height 12
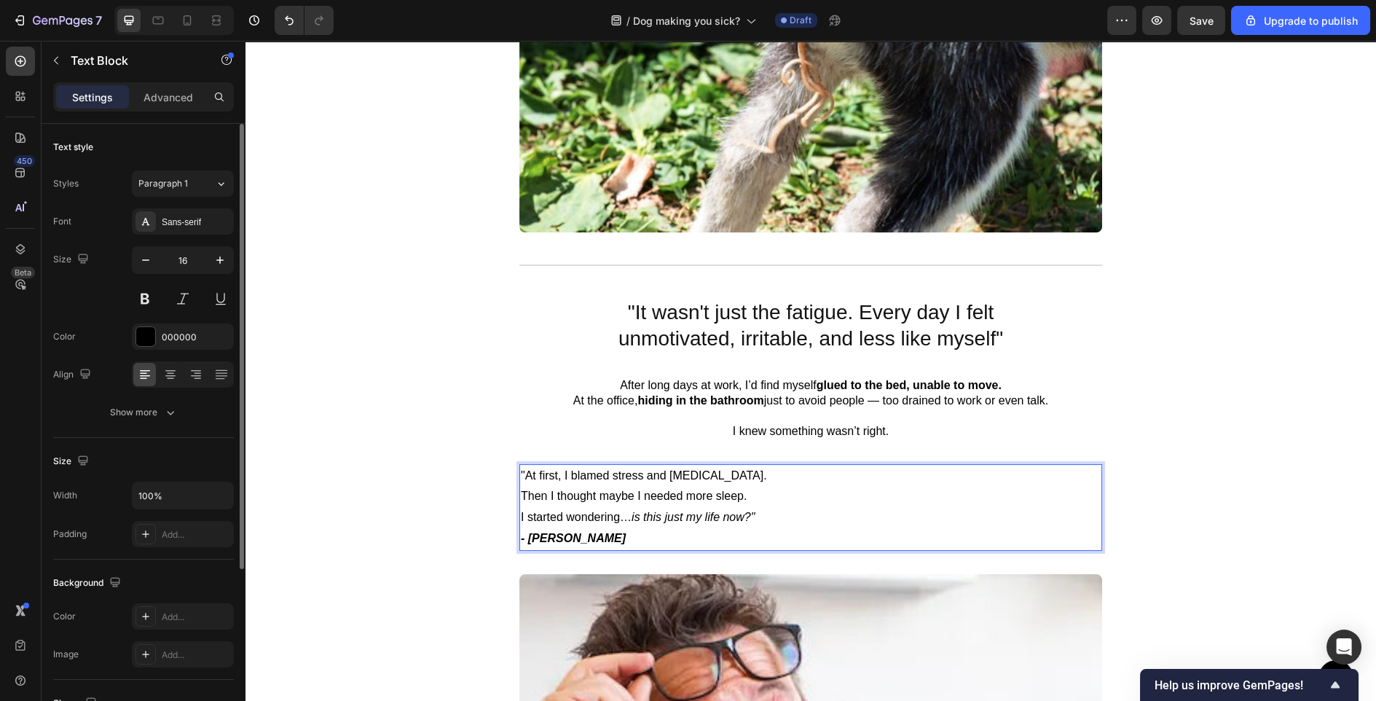
scroll to position [642, 0]
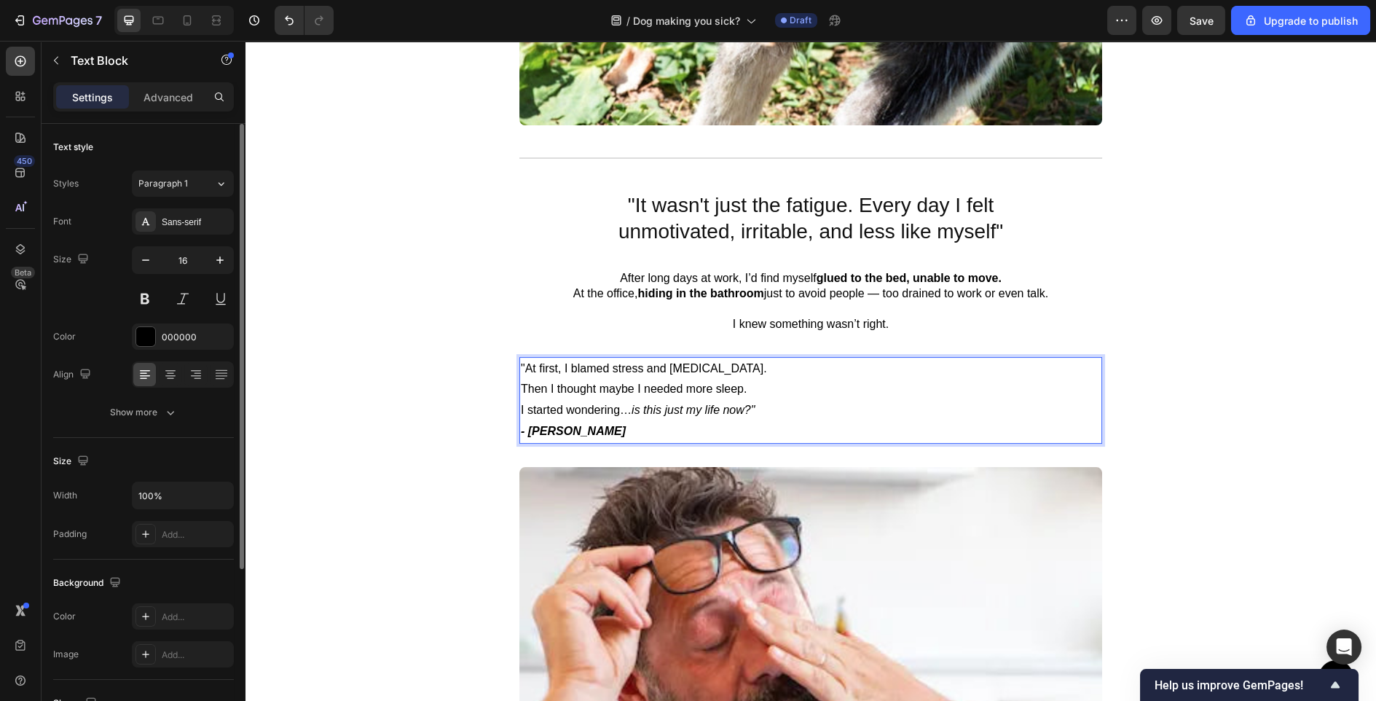
click at [585, 430] on strong "- [PERSON_NAME]" at bounding box center [573, 431] width 105 height 12
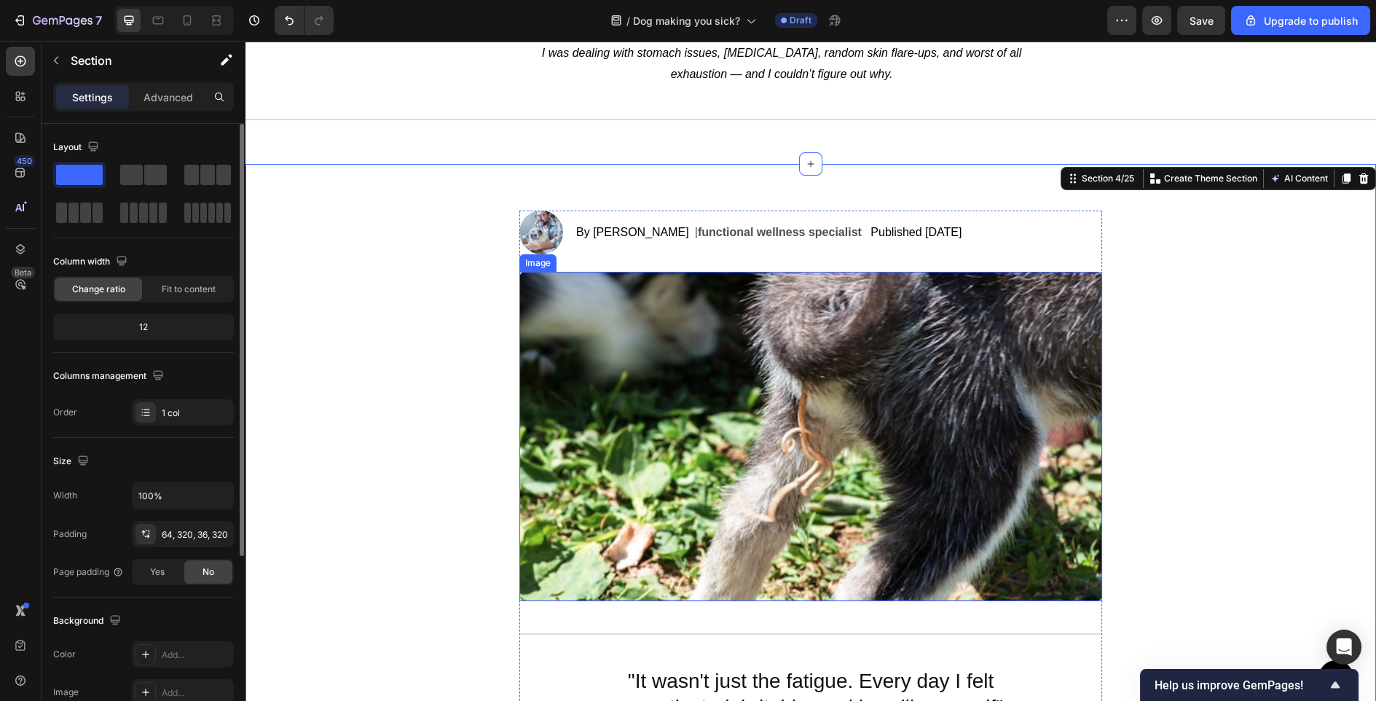
scroll to position [0, 0]
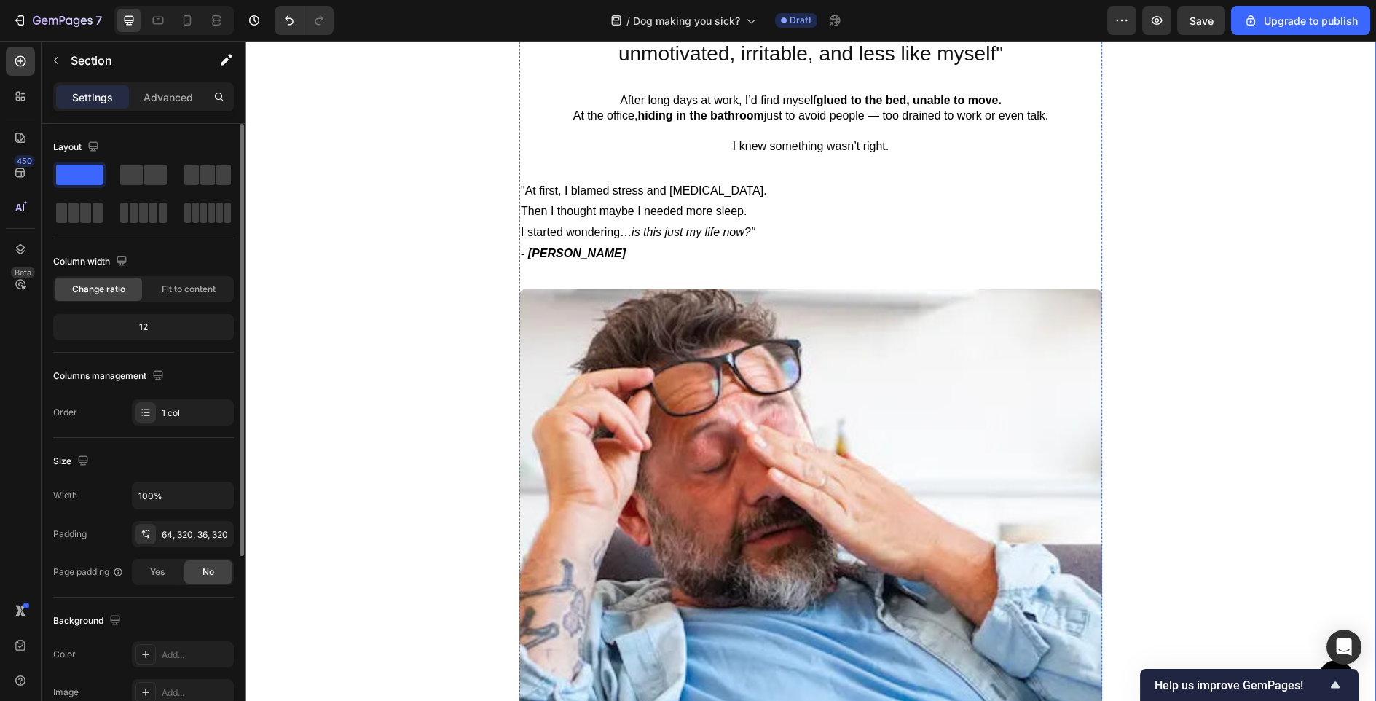
scroll to position [623, 0]
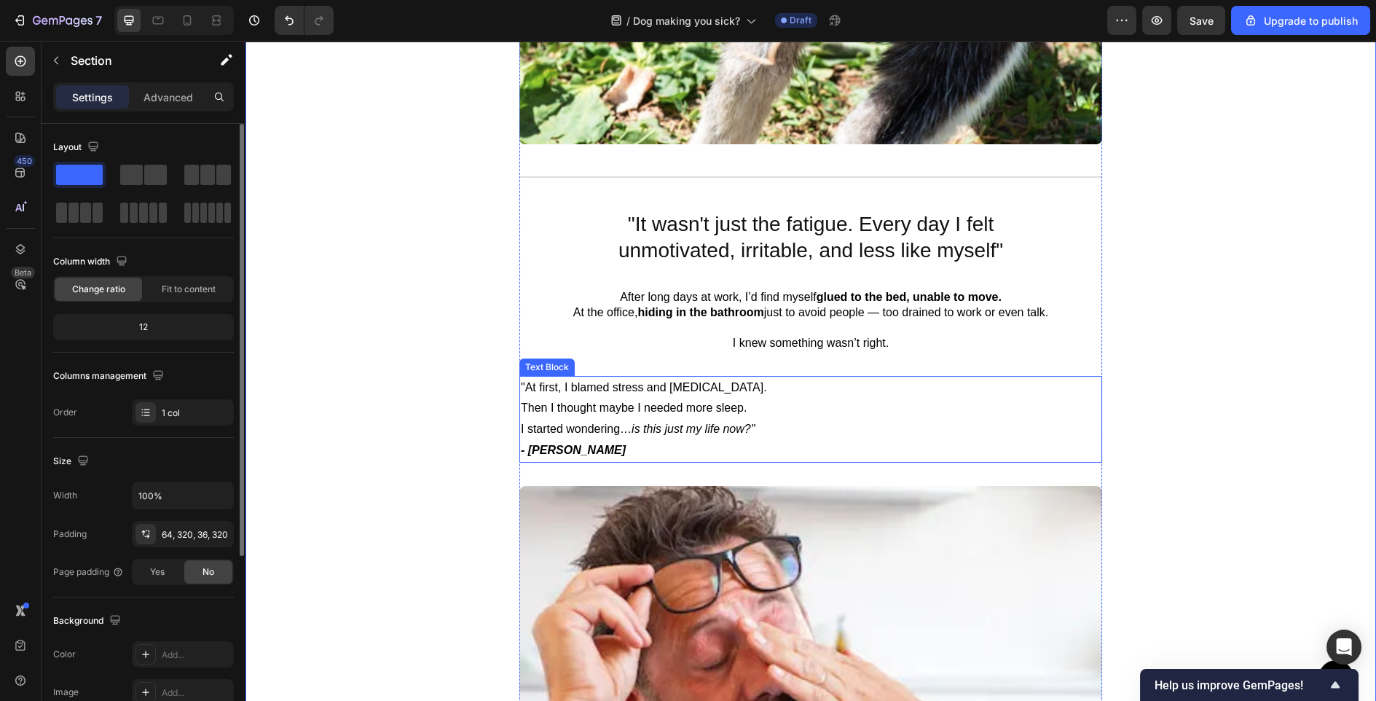
click at [636, 435] on p "I started wondering… is this just my life now?"" at bounding box center [811, 429] width 580 height 21
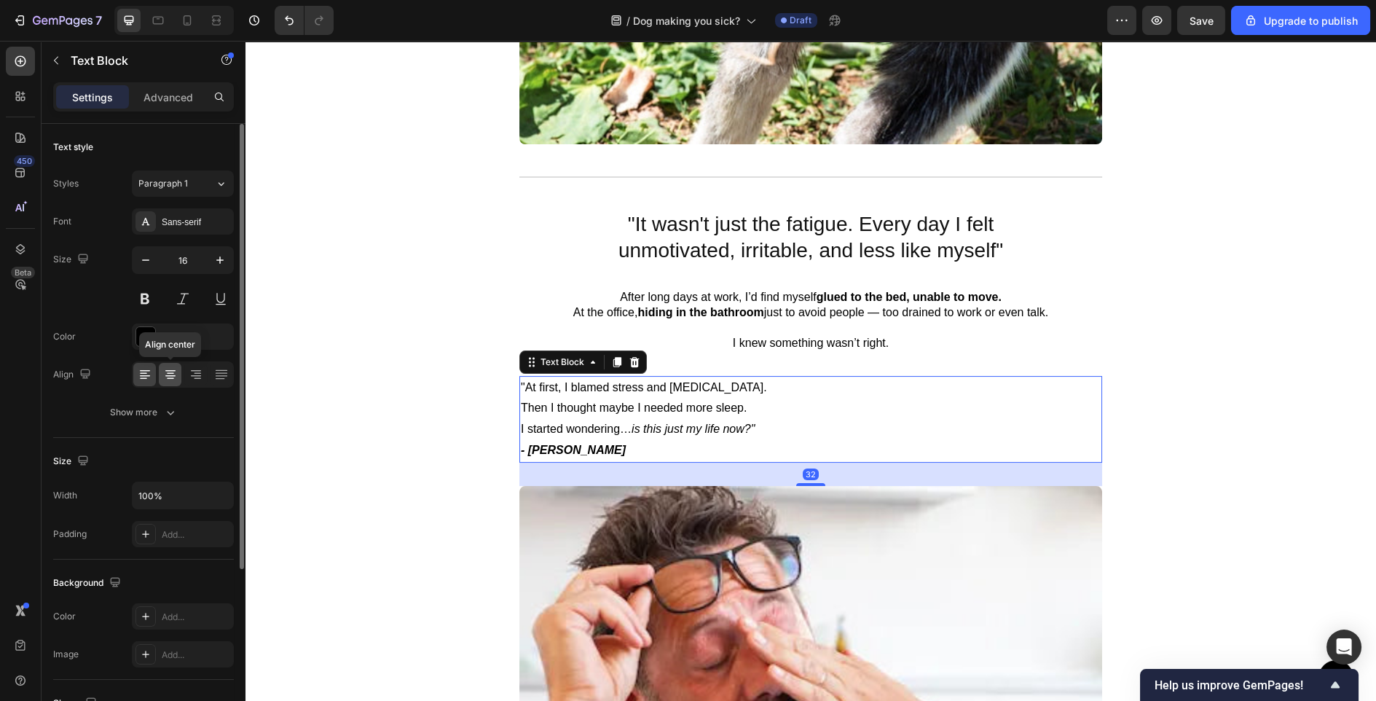
click at [176, 372] on icon at bounding box center [170, 374] width 15 height 15
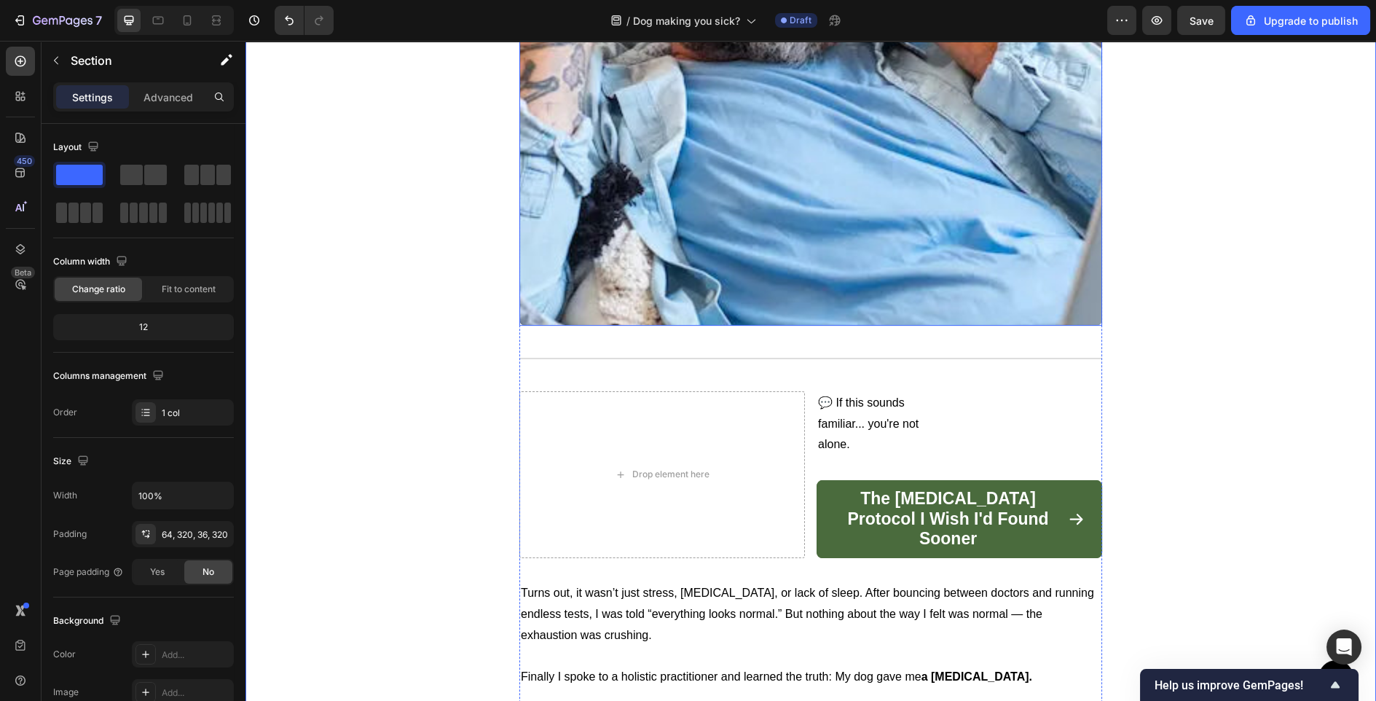
scroll to position [1389, 0]
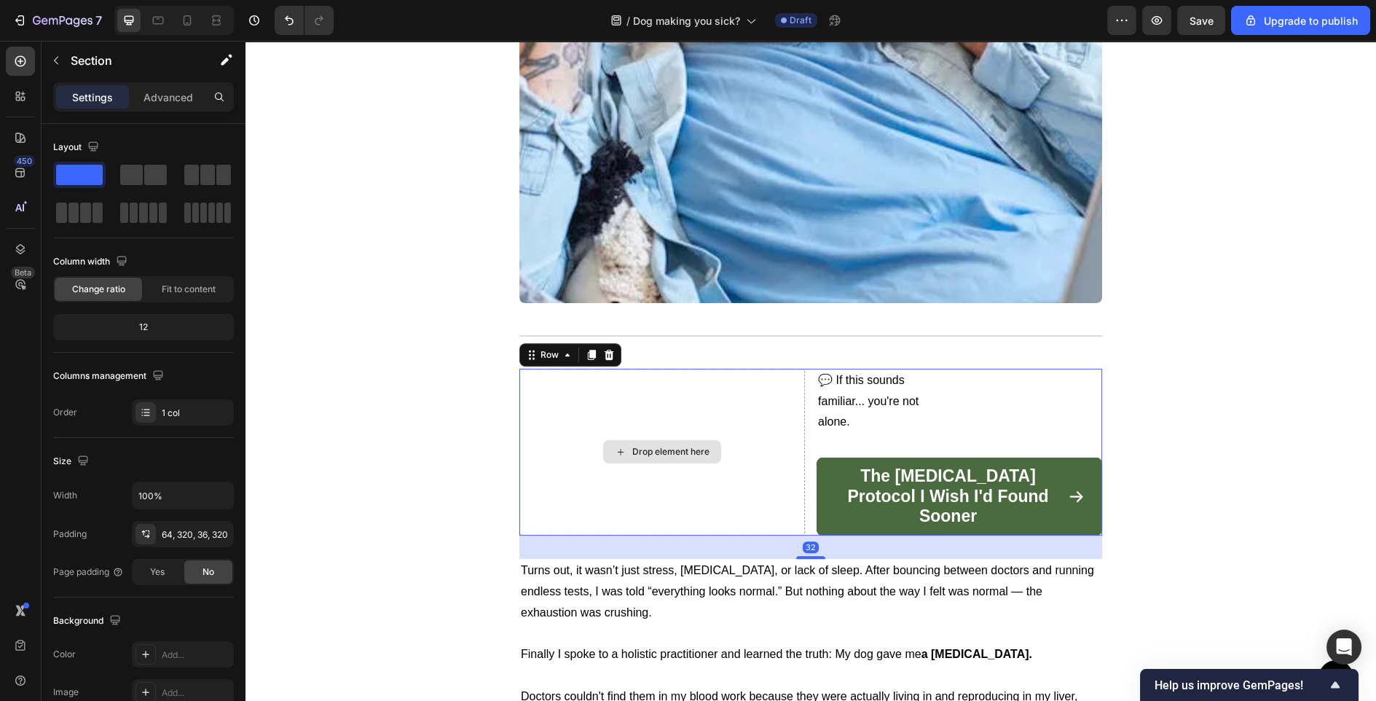
click at [758, 399] on div "Drop element here" at bounding box center [663, 452] width 286 height 167
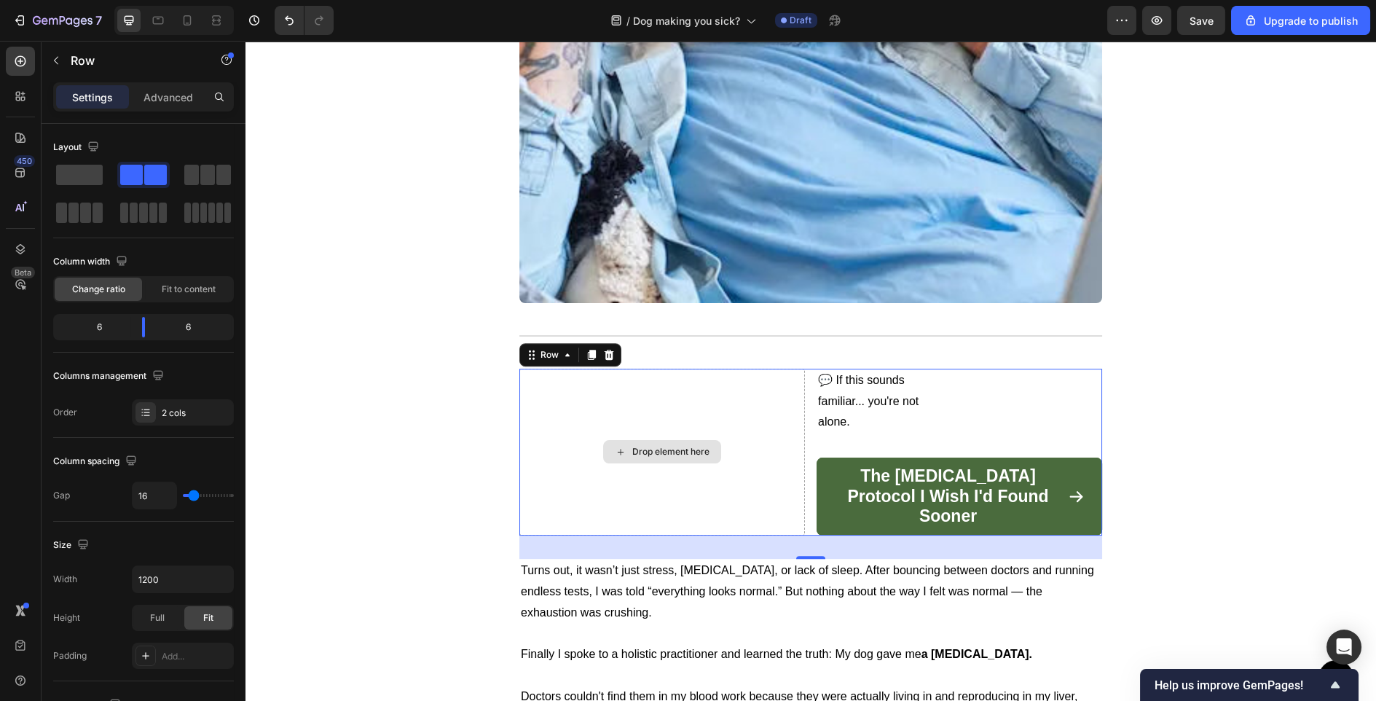
click at [793, 492] on div "Drop element here" at bounding box center [663, 452] width 286 height 167
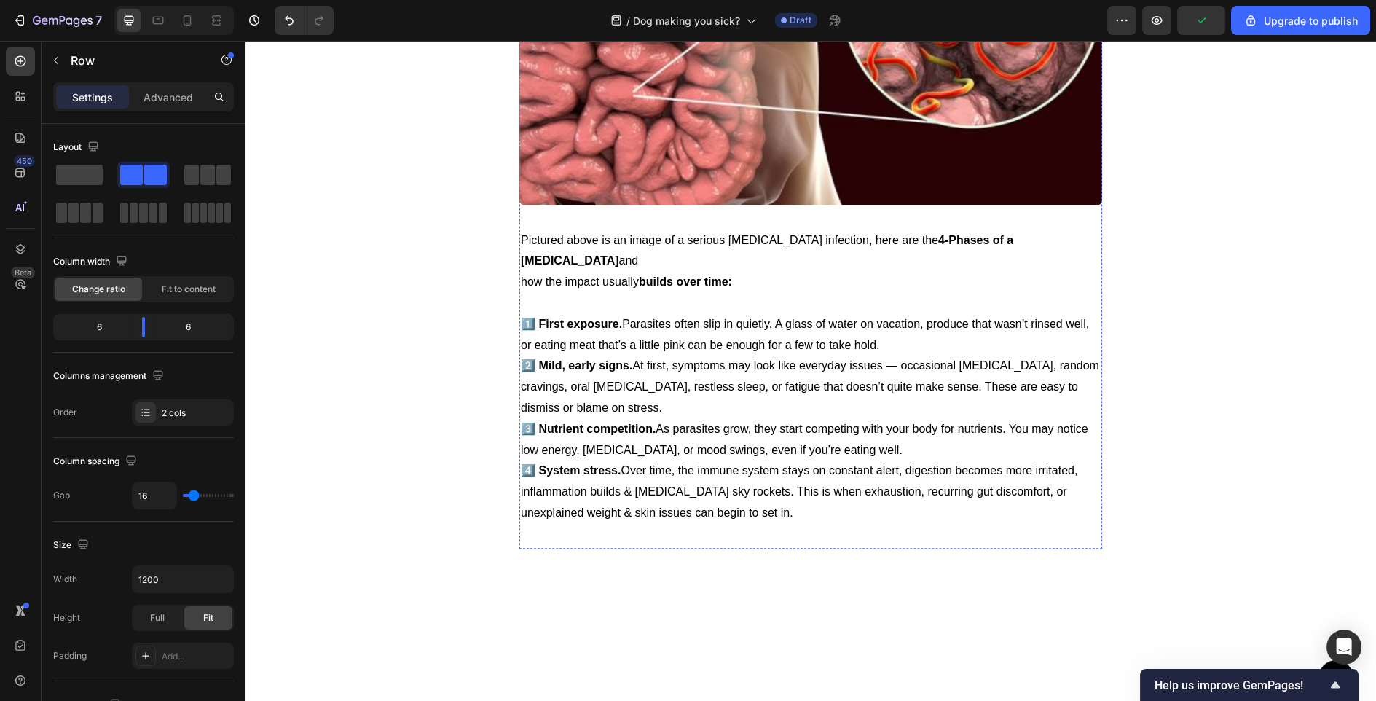
scroll to position [3316, 0]
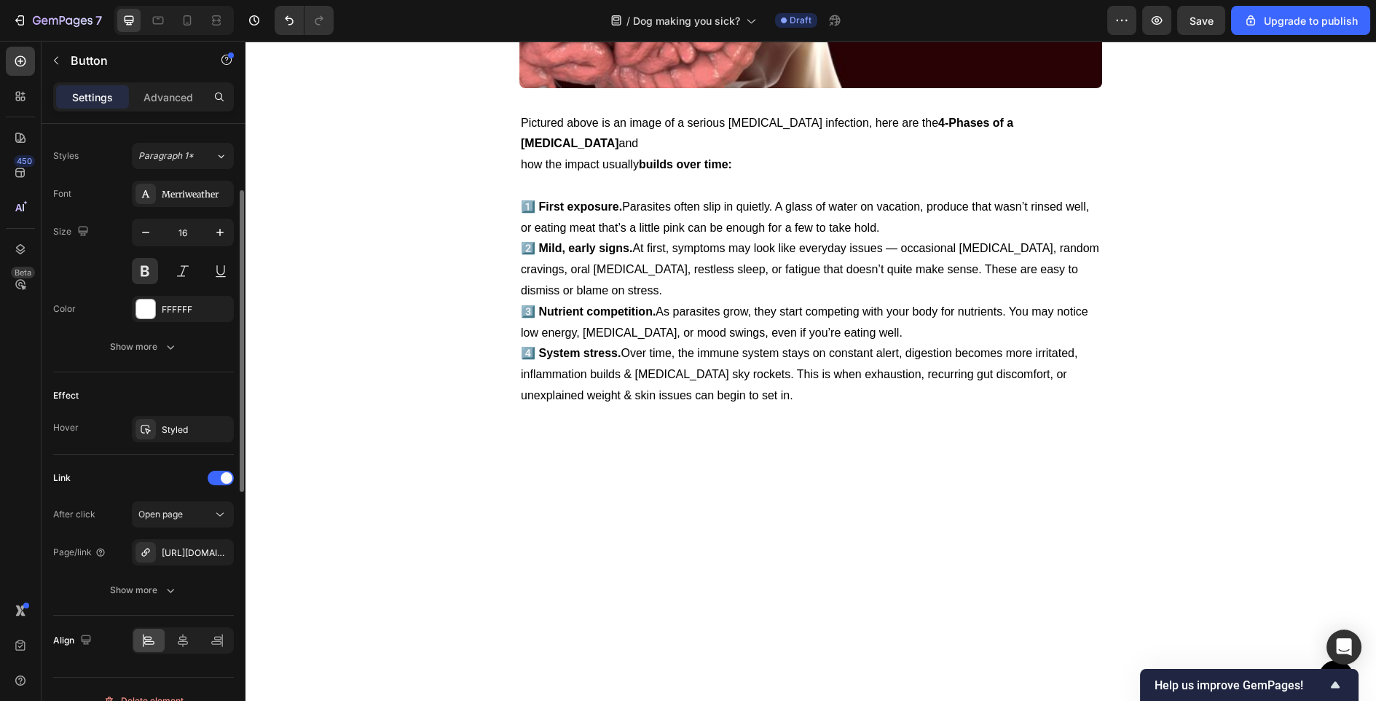
scroll to position [649, 0]
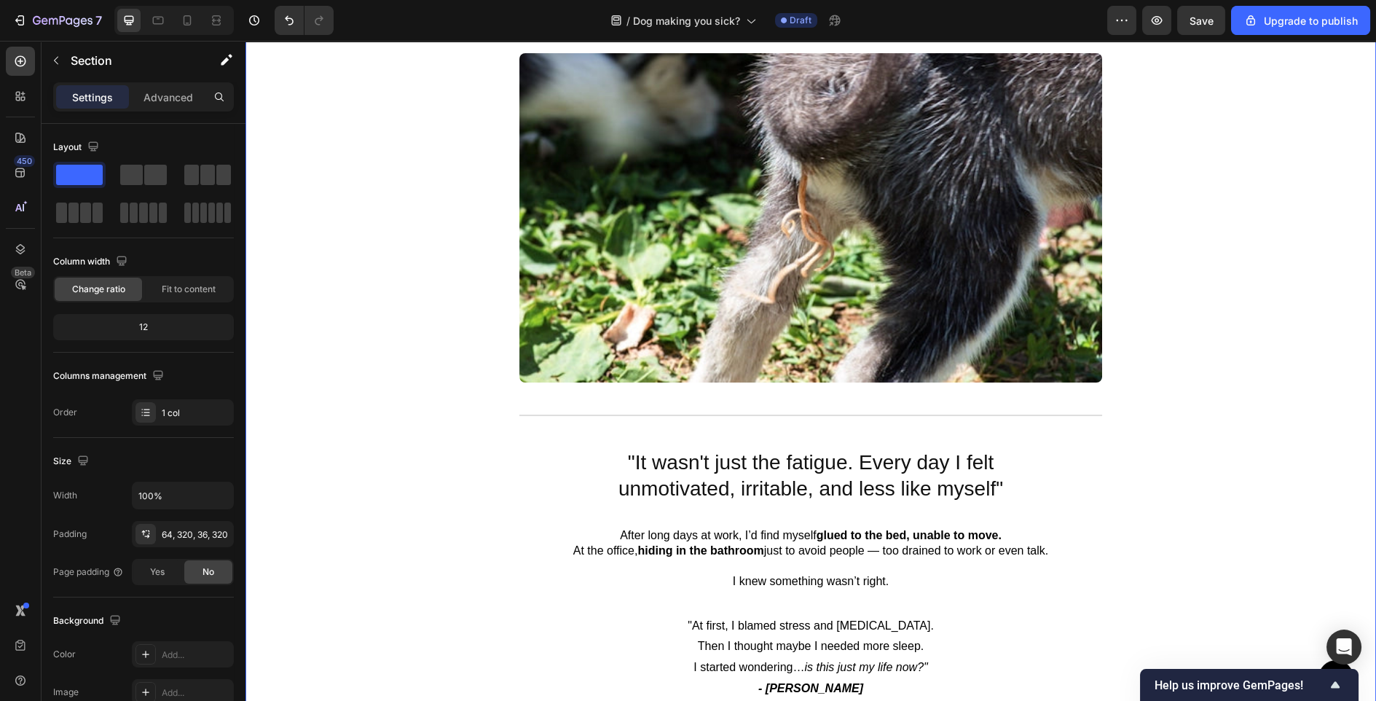
scroll to position [0, 0]
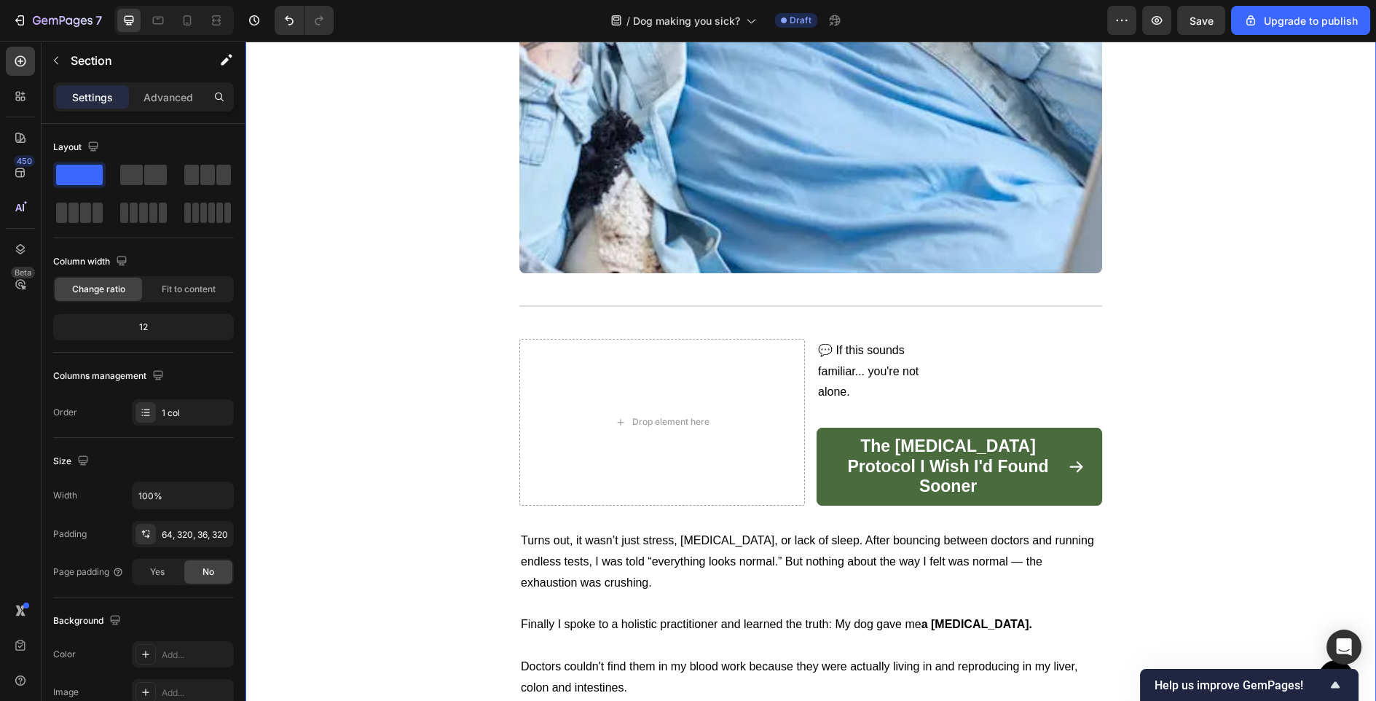
scroll to position [1502, 0]
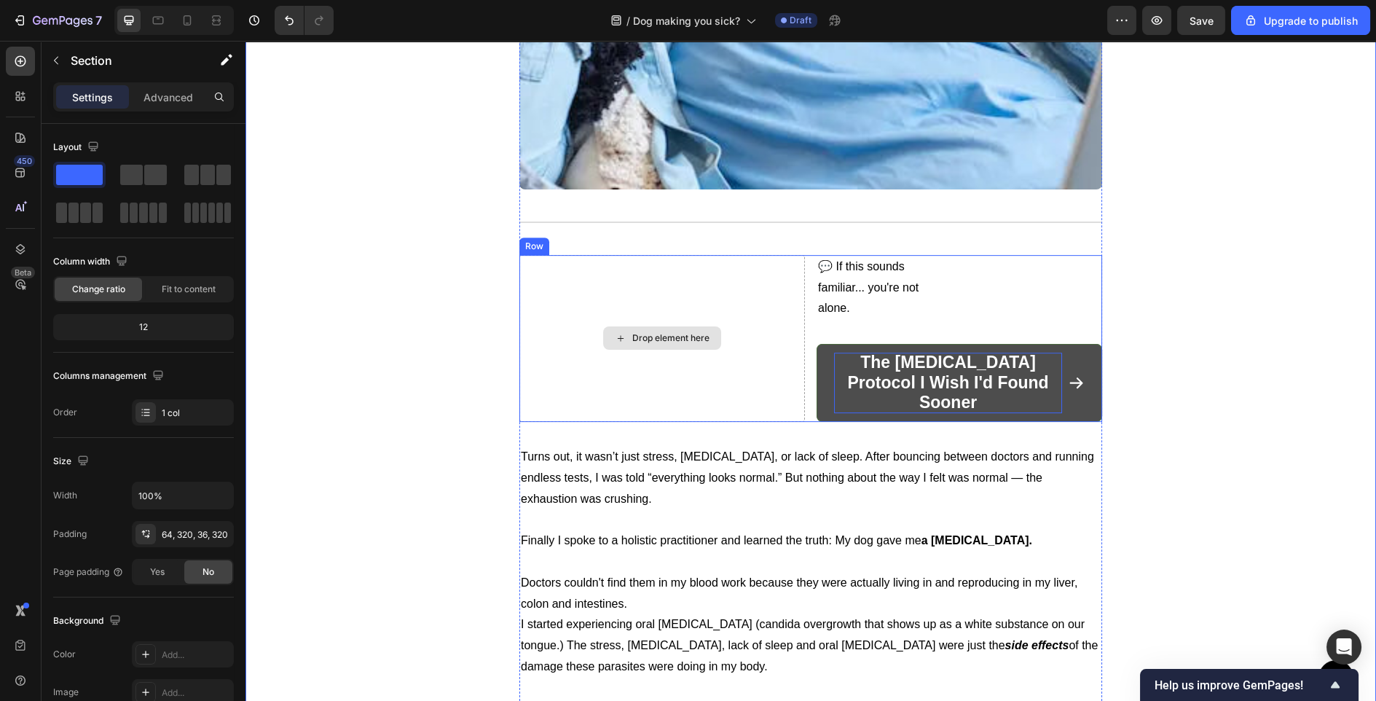
click at [862, 377] on p "The [MEDICAL_DATA] Protocol I Wish I'd Found Sooner" at bounding box center [948, 383] width 228 height 60
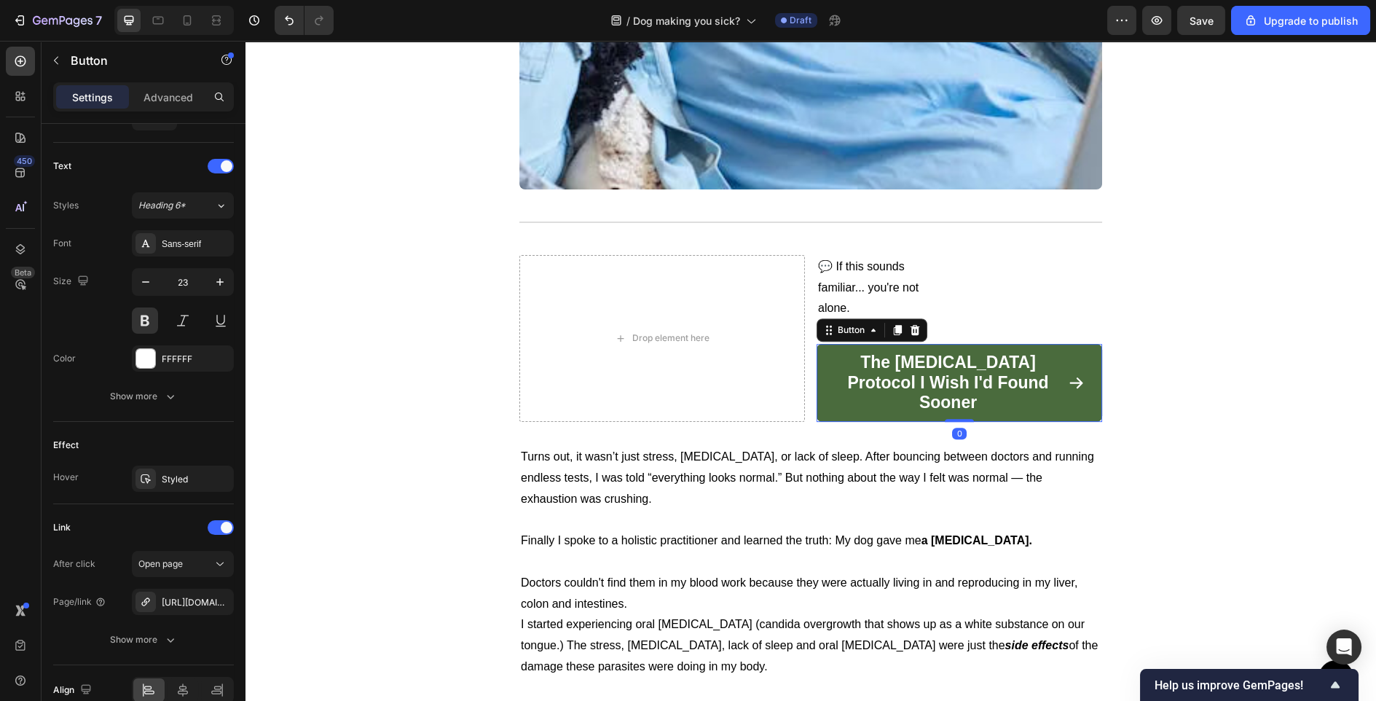
scroll to position [649, 0]
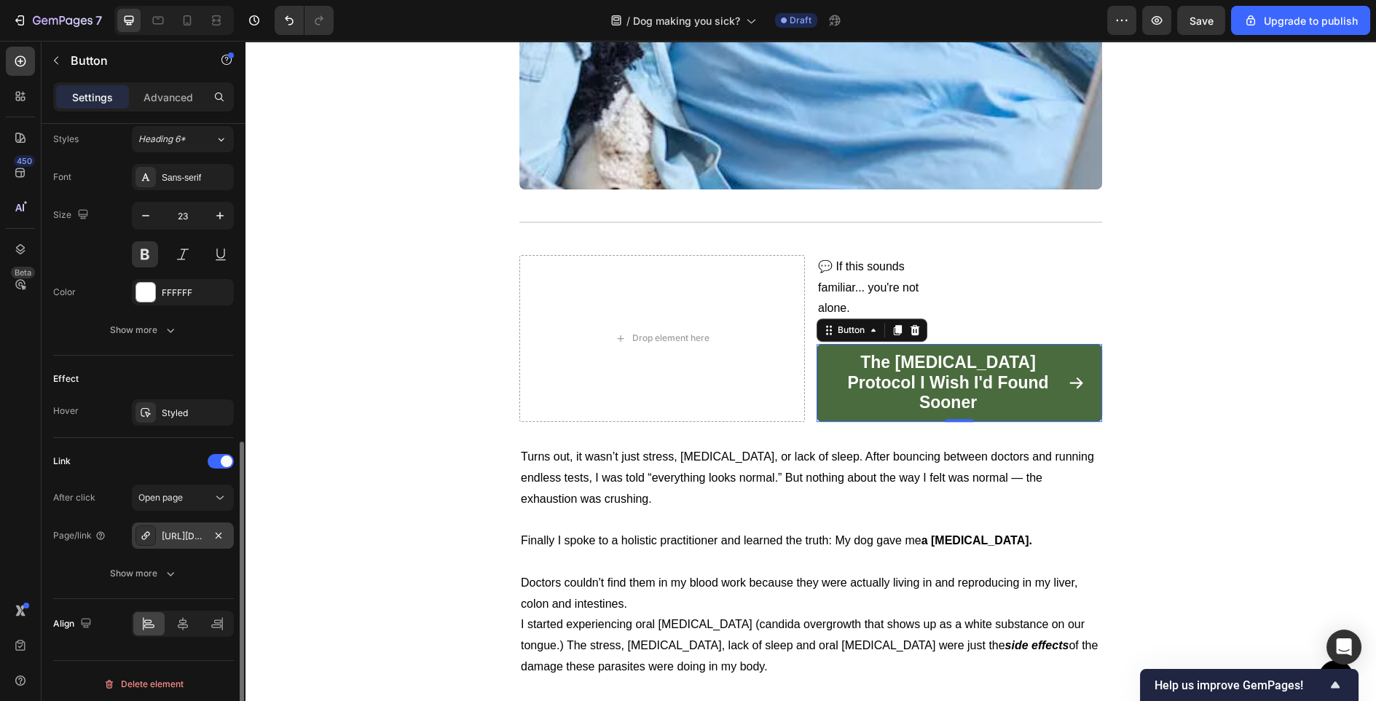
click at [191, 533] on div "[URL][DOMAIN_NAME]" at bounding box center [183, 536] width 42 height 13
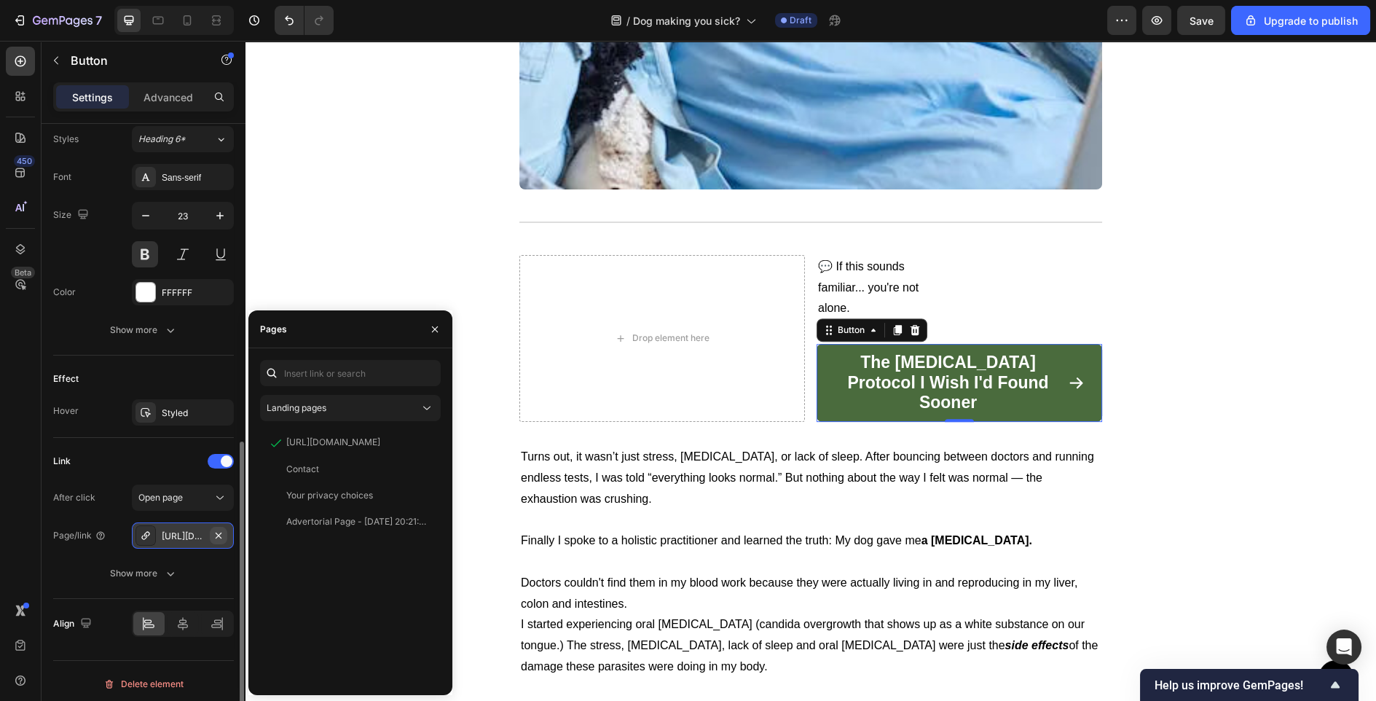
click at [221, 530] on icon "button" at bounding box center [219, 536] width 12 height 12
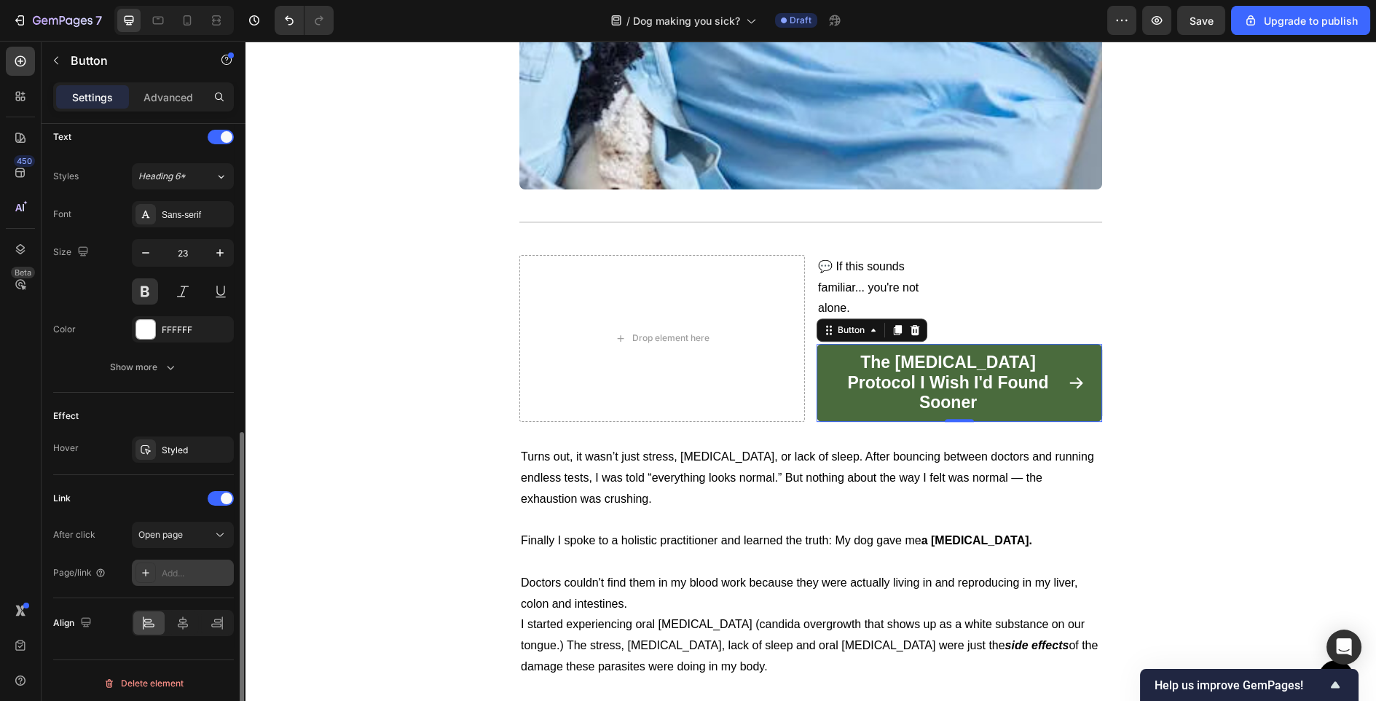
click at [173, 567] on div "Add..." at bounding box center [196, 573] width 68 height 13
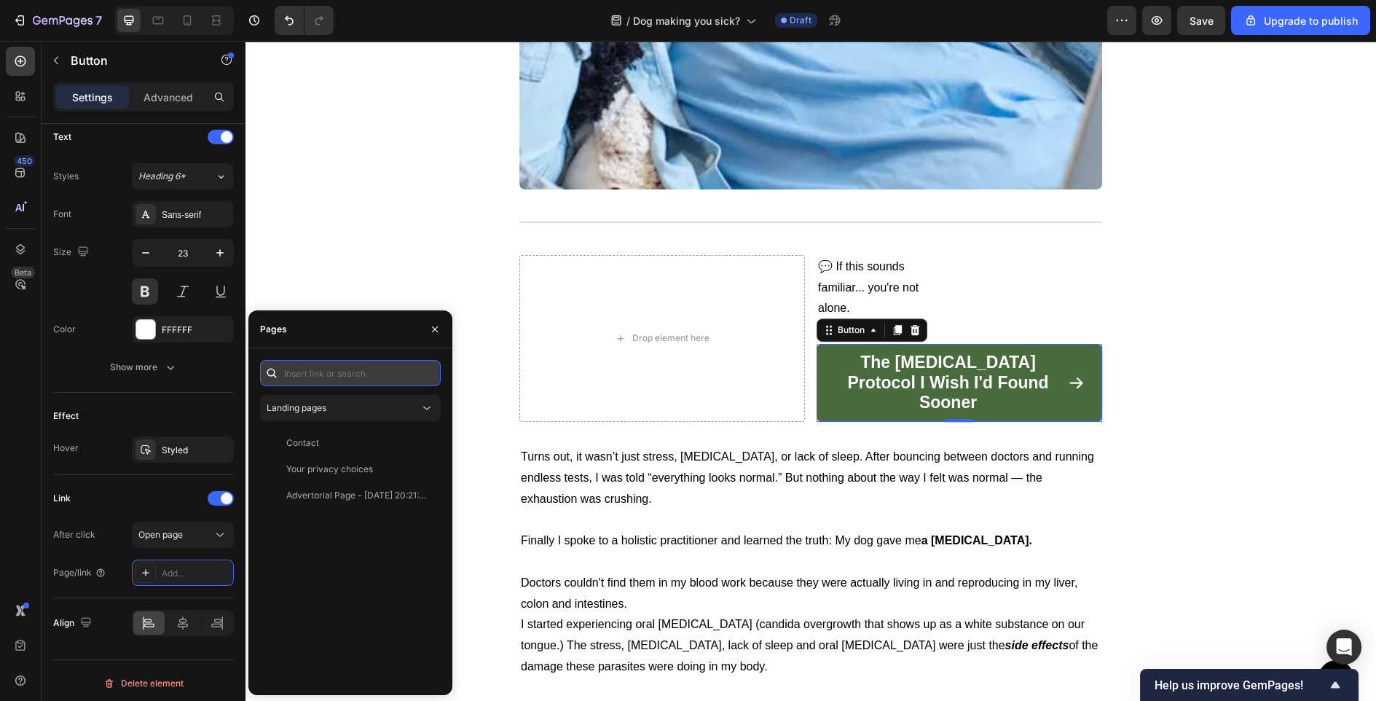
click at [342, 380] on input "text" at bounding box center [350, 373] width 181 height 26
paste input "[URL][DOMAIN_NAME]"
type input "[URL][DOMAIN_NAME]"
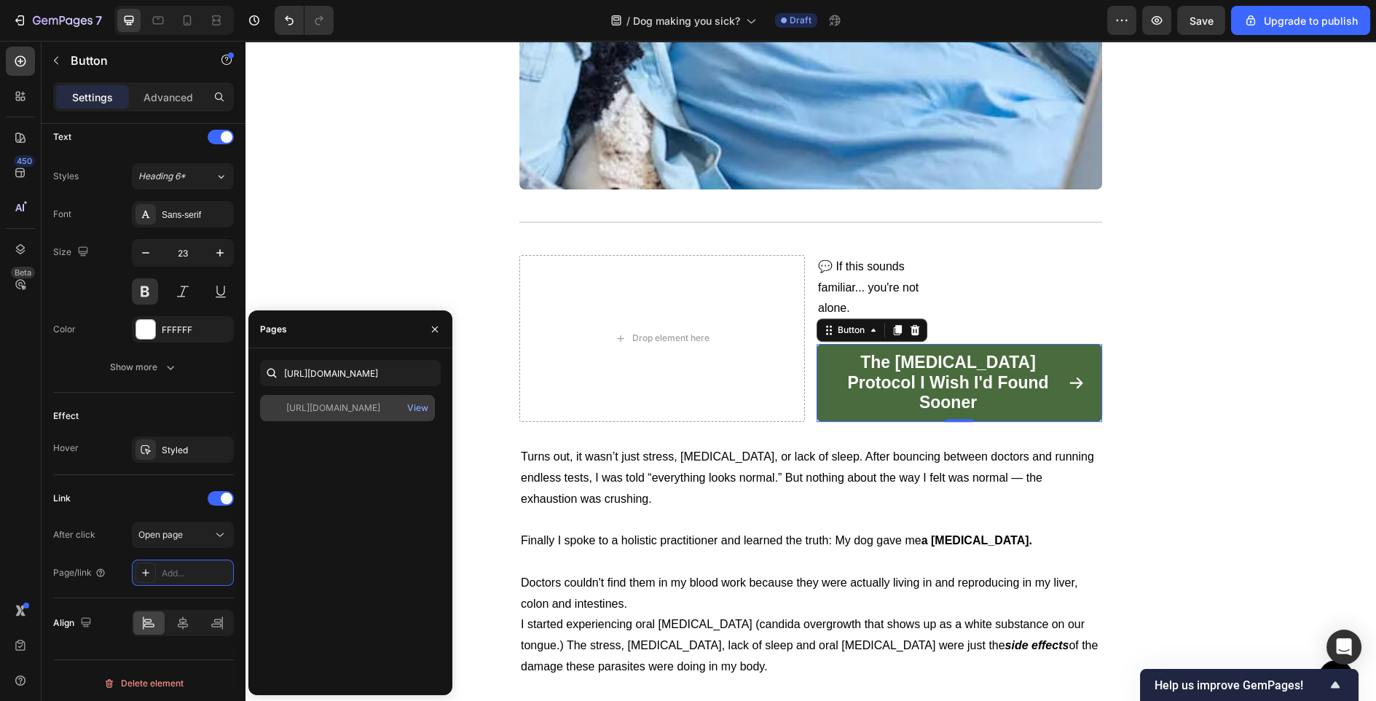
click at [341, 412] on div "[URL][DOMAIN_NAME]" at bounding box center [333, 407] width 94 height 13
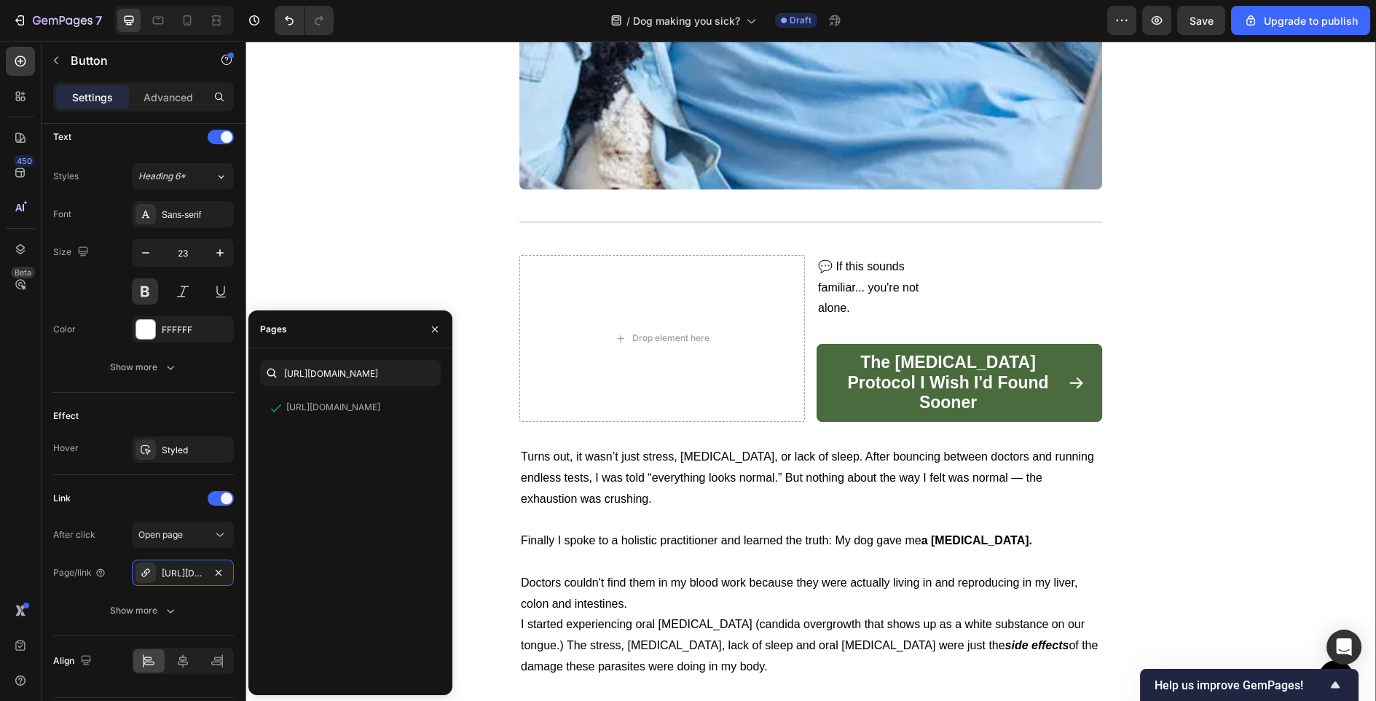
click at [481, 241] on div "Image By [PERSON_NAME] Text Block | functional wellness specialist Text Block P…" at bounding box center [811, 559] width 664 height 3371
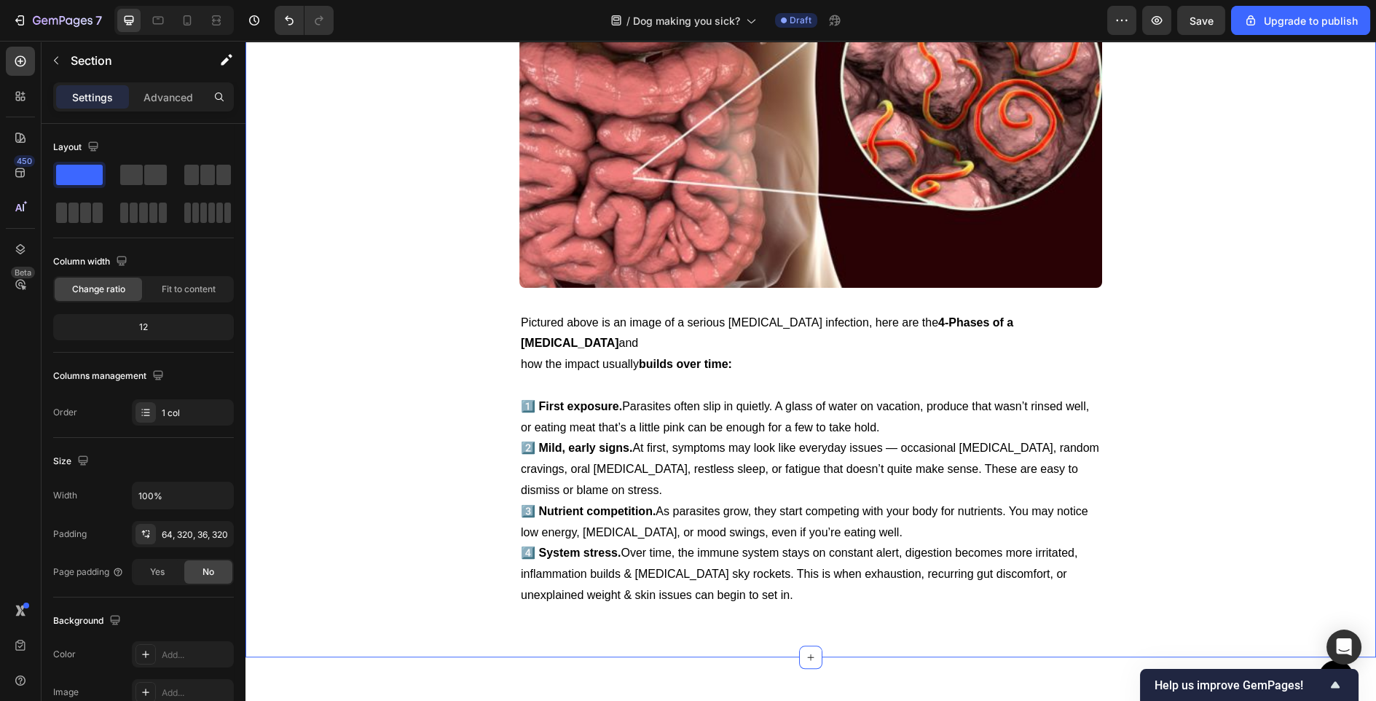
scroll to position [3093, 0]
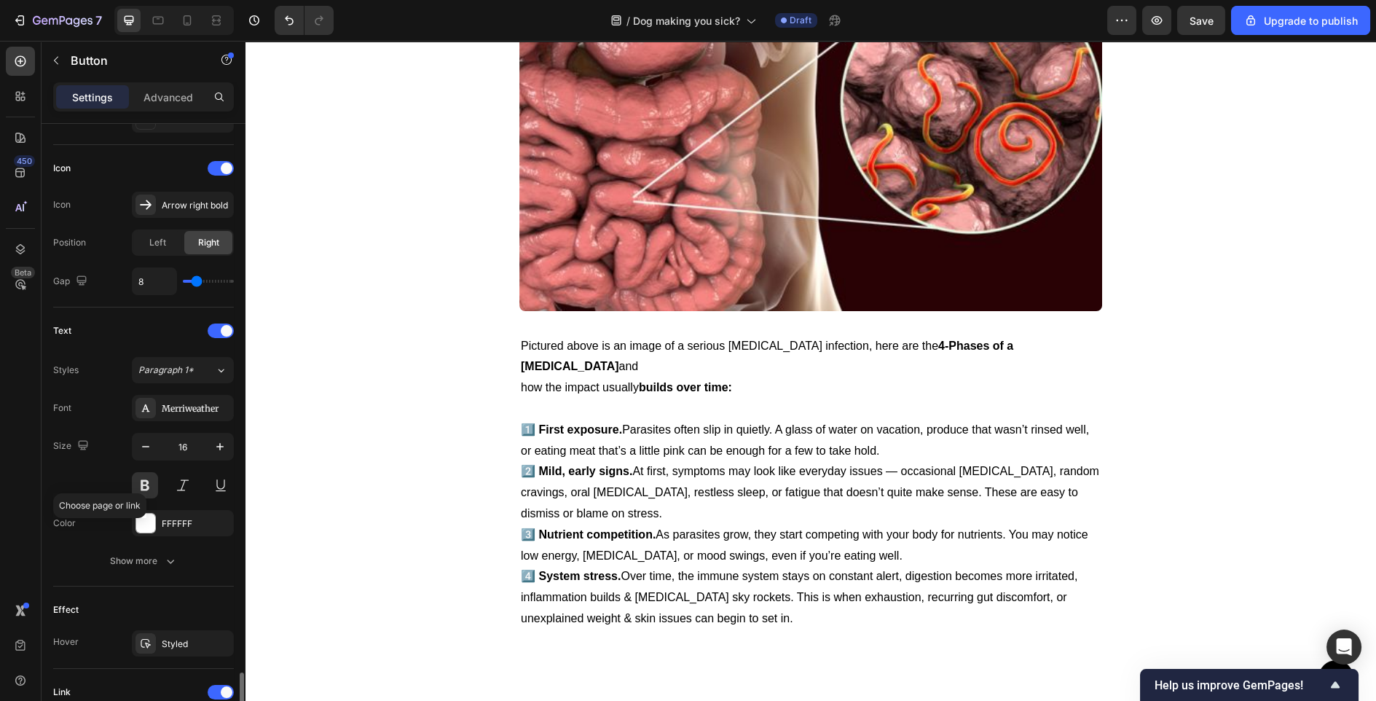
scroll to position [649, 0]
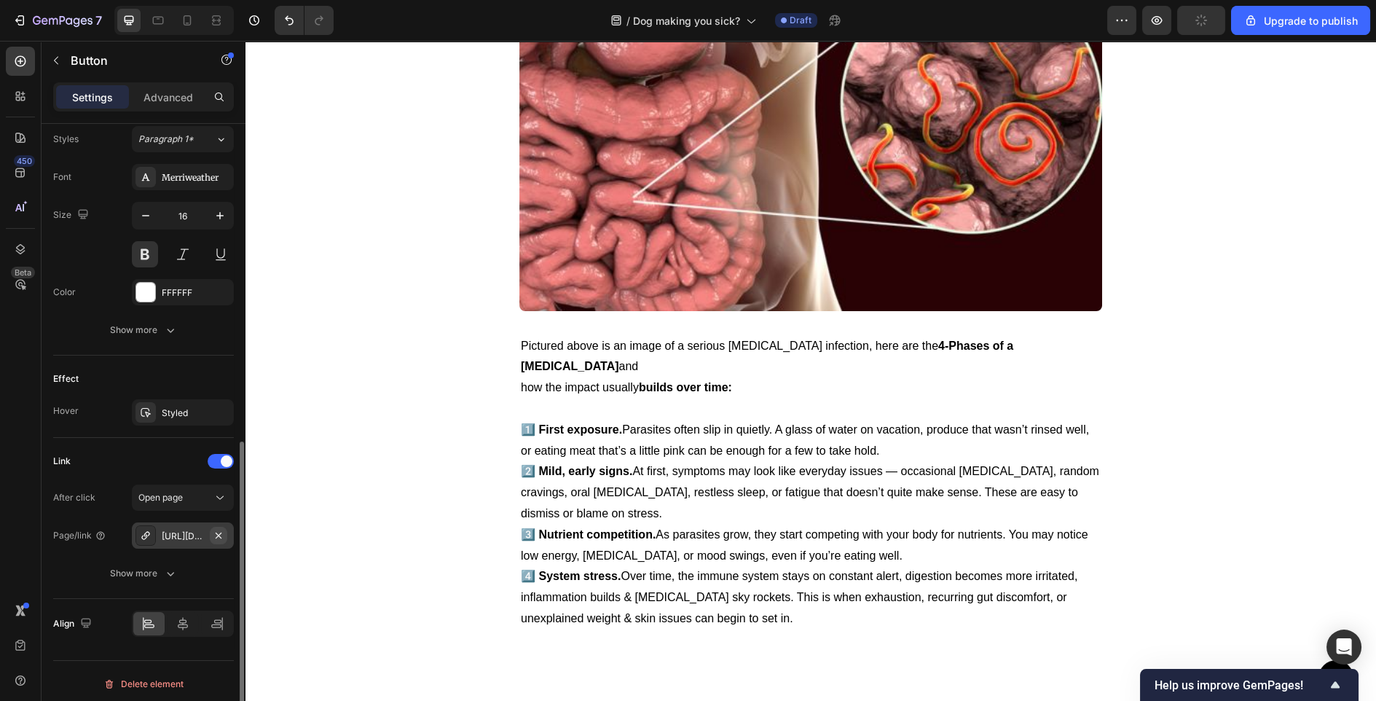
click at [221, 530] on icon "button" at bounding box center [219, 536] width 12 height 12
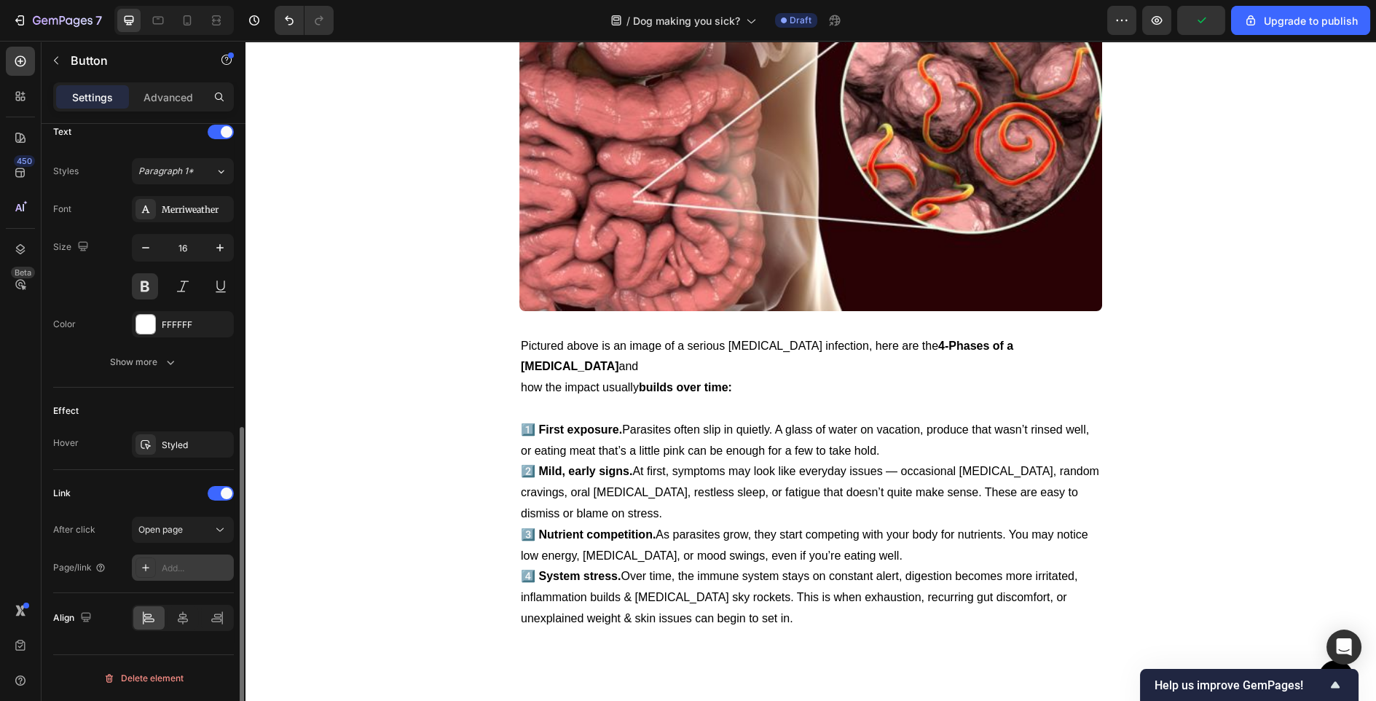
scroll to position [612, 0]
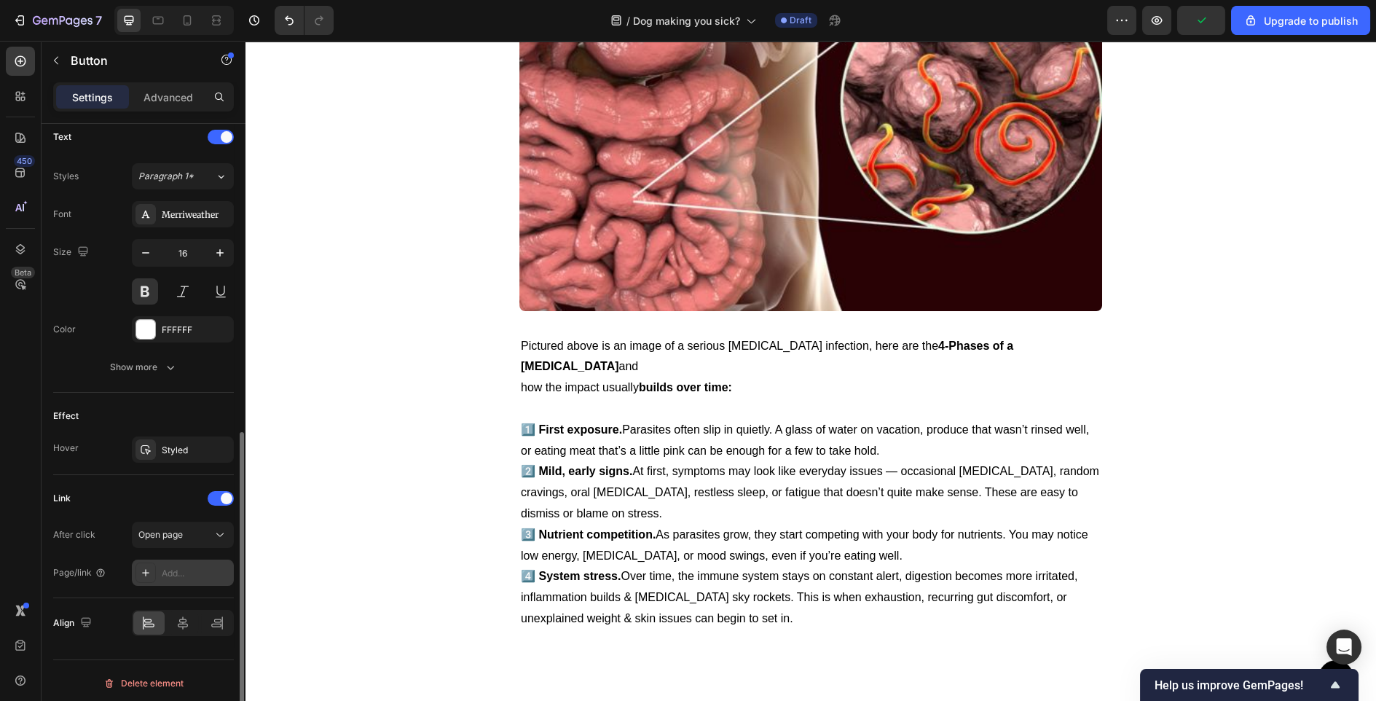
click at [182, 572] on div "Add..." at bounding box center [196, 573] width 68 height 13
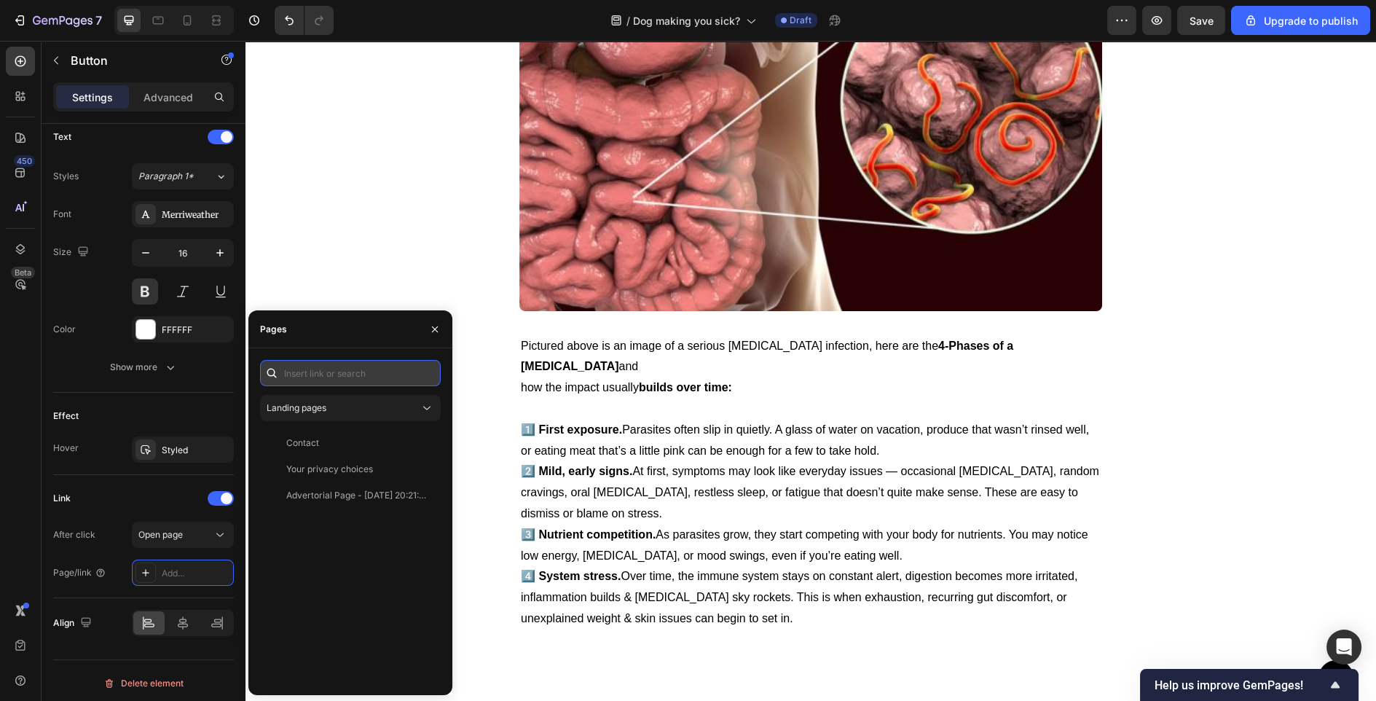
click at [329, 377] on input "text" at bounding box center [350, 373] width 181 height 26
paste input "[URL][DOMAIN_NAME]"
type input "[URL][DOMAIN_NAME]"
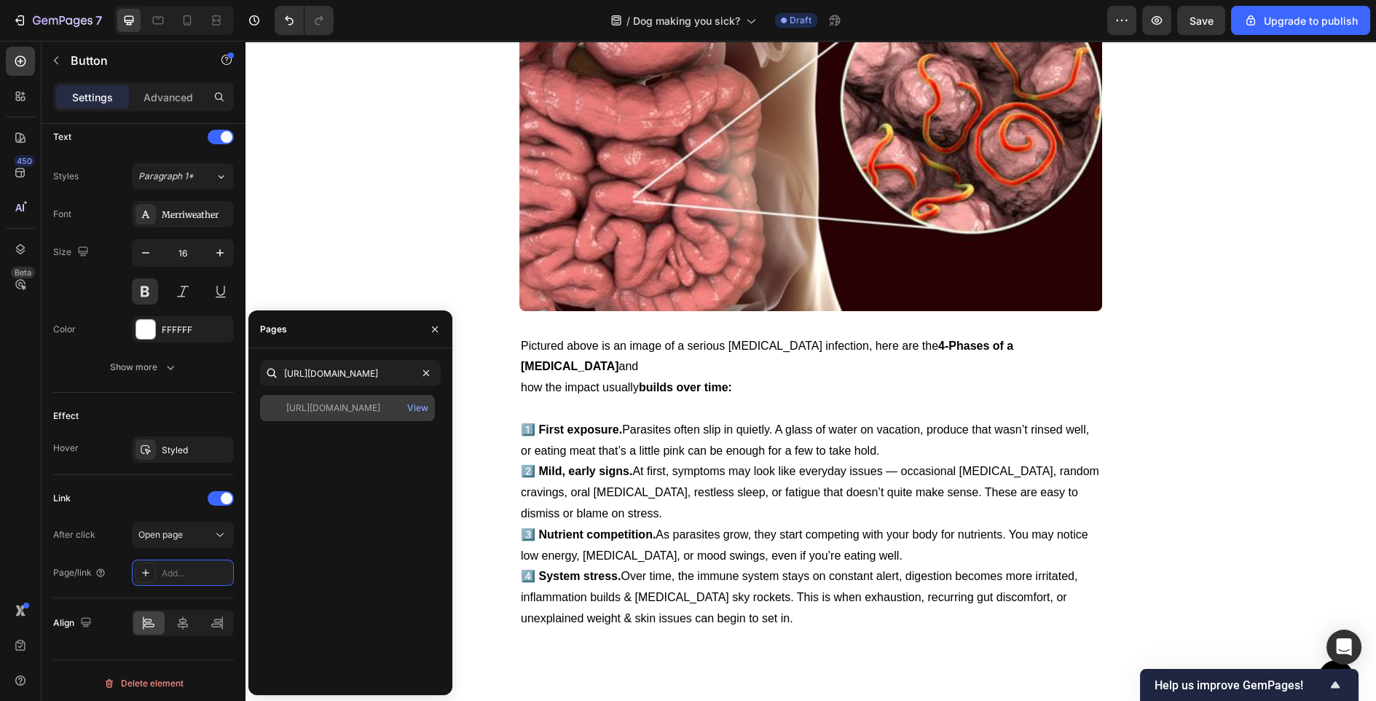
click at [348, 402] on div "[URL][DOMAIN_NAME]" at bounding box center [333, 407] width 94 height 13
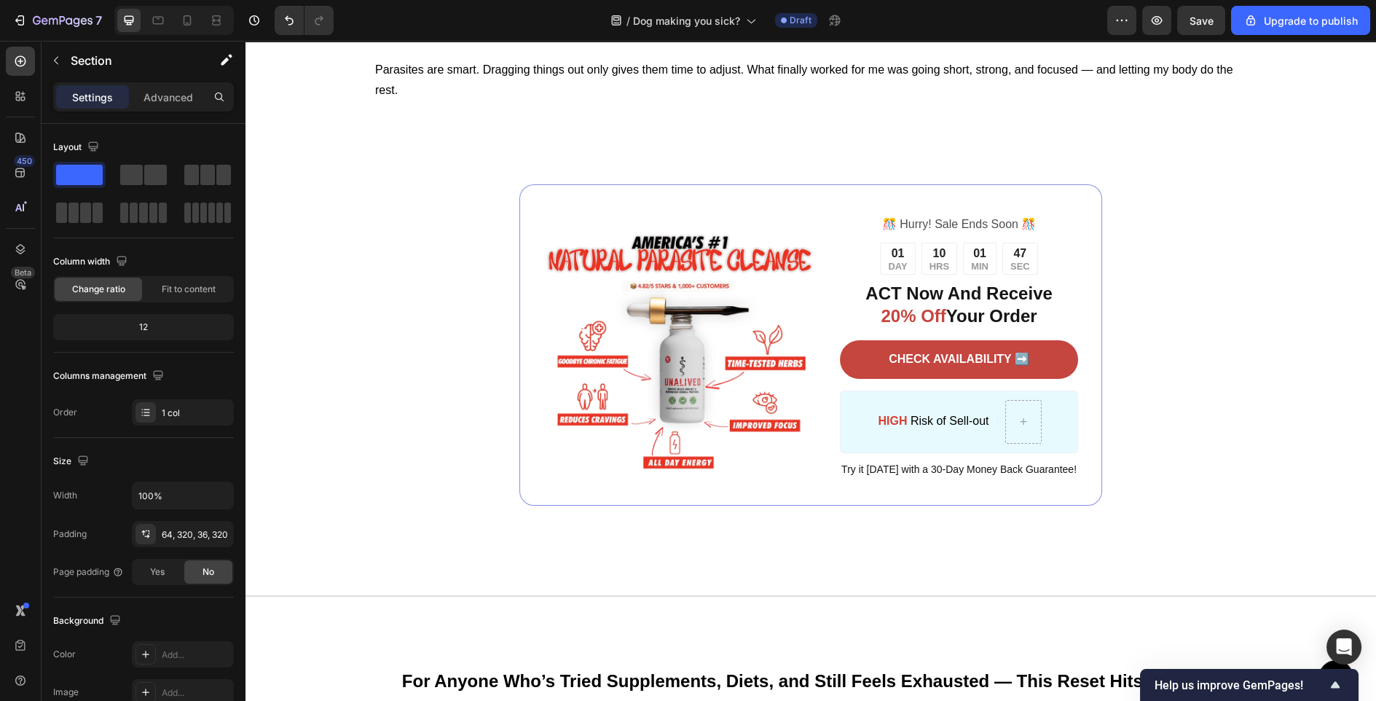
scroll to position [4523, 0]
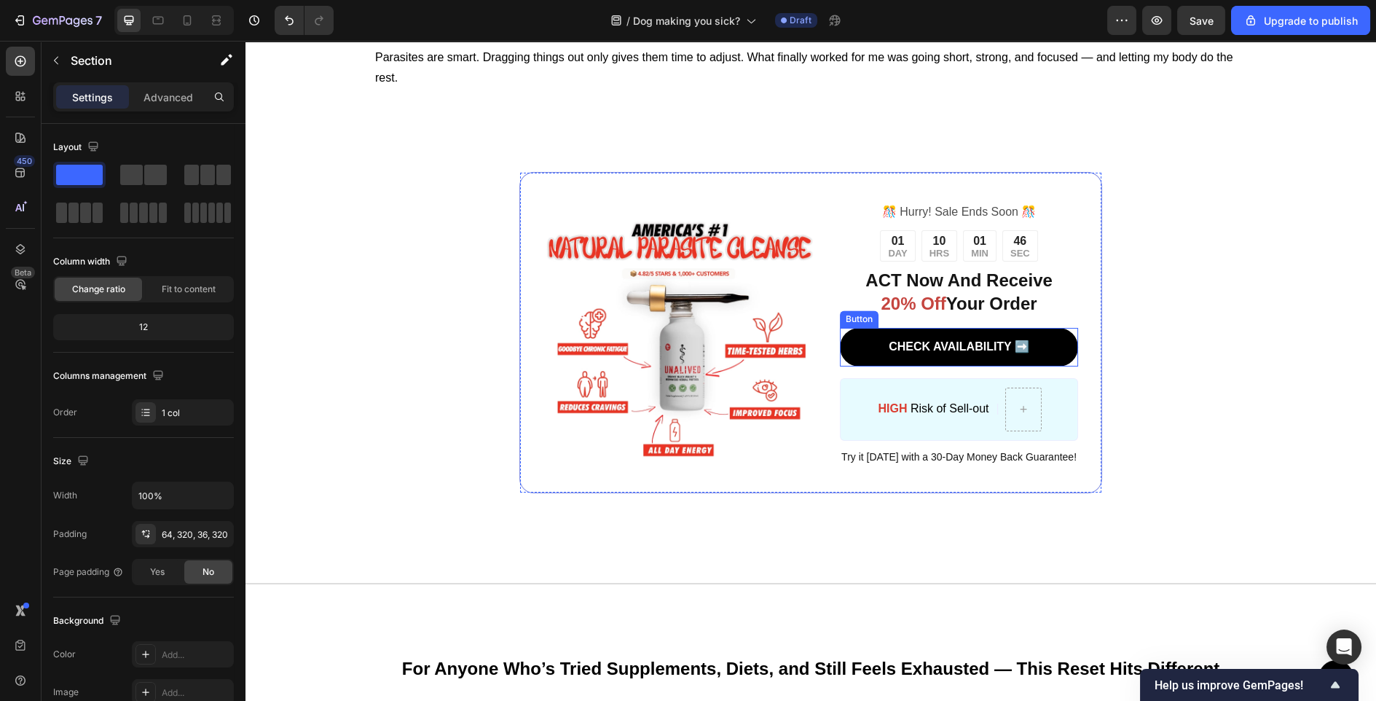
click at [920, 354] on link "CHECK AVAILABILITY ➡️" at bounding box center [959, 347] width 238 height 39
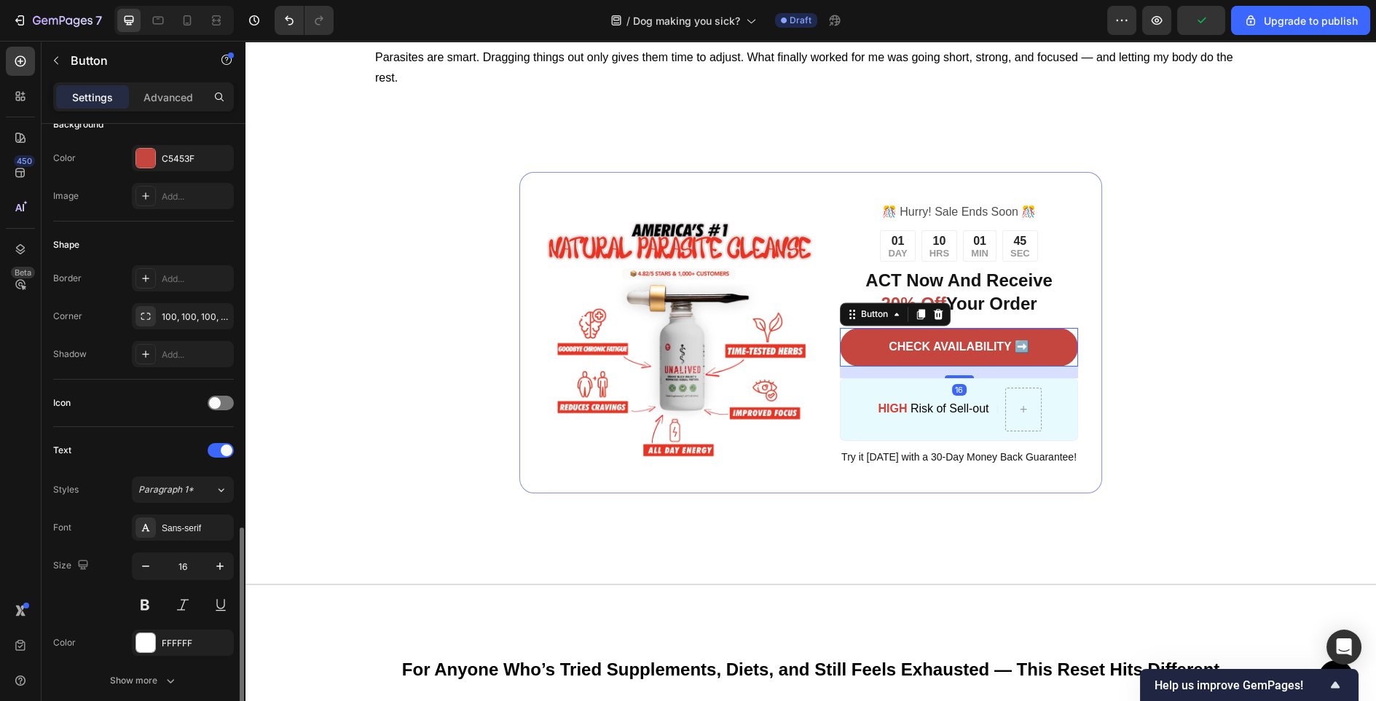
scroll to position [535, 0]
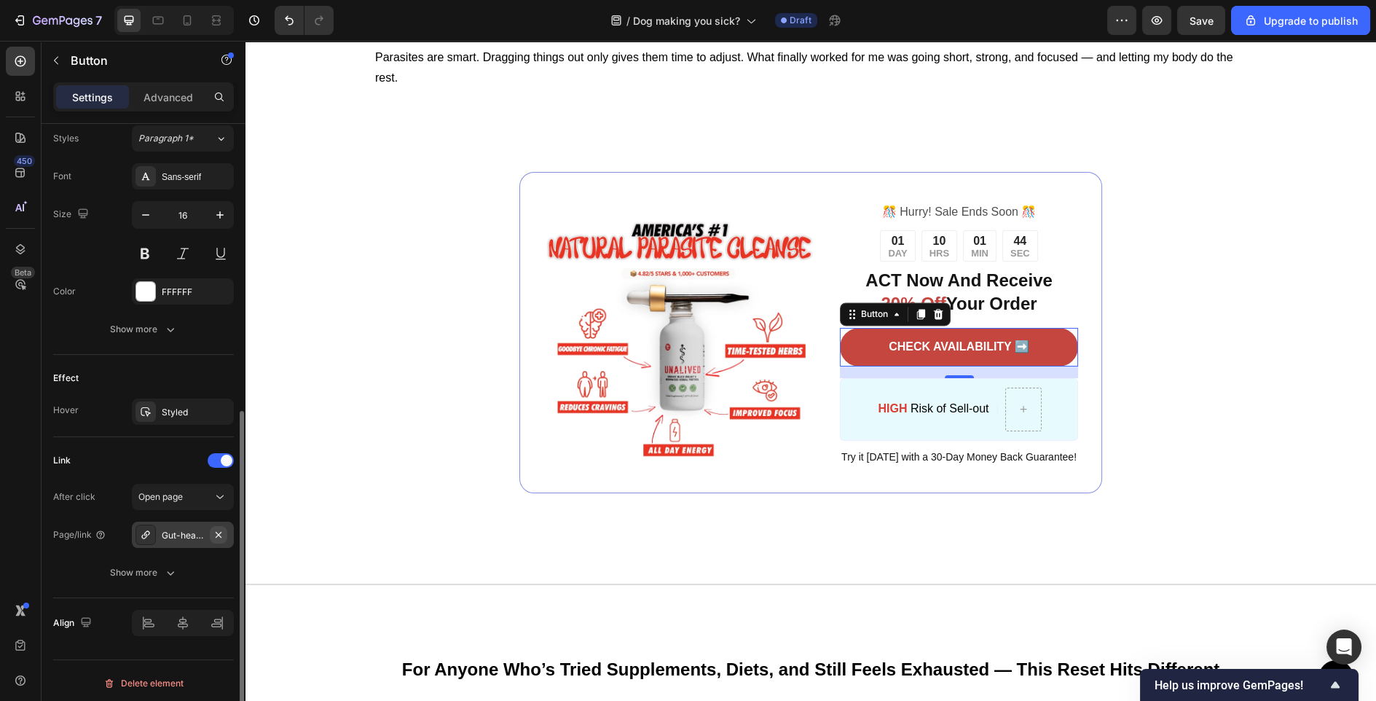
click at [219, 531] on icon "button" at bounding box center [219, 534] width 6 height 6
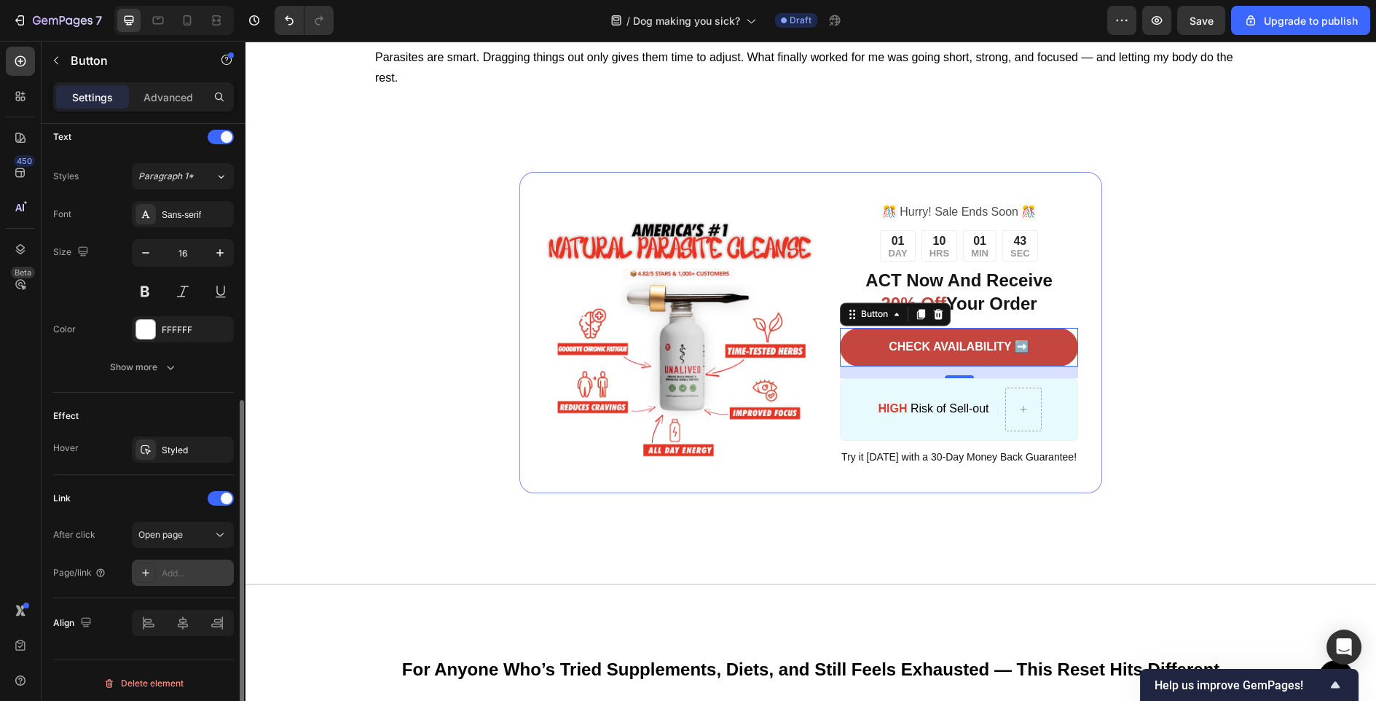
click at [181, 573] on div "Add..." at bounding box center [196, 573] width 68 height 13
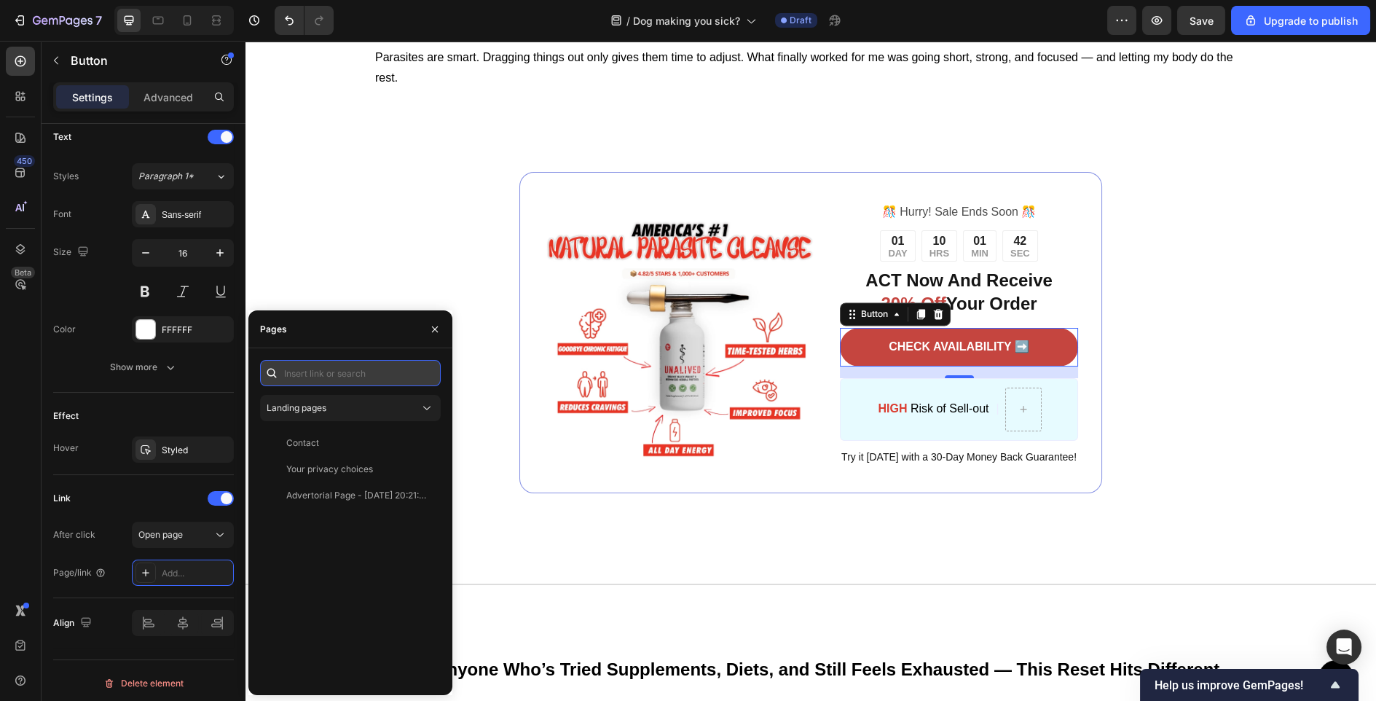
click at [326, 379] on input "text" at bounding box center [350, 373] width 181 height 26
paste input "[URL][DOMAIN_NAME]"
type input "[URL][DOMAIN_NAME]"
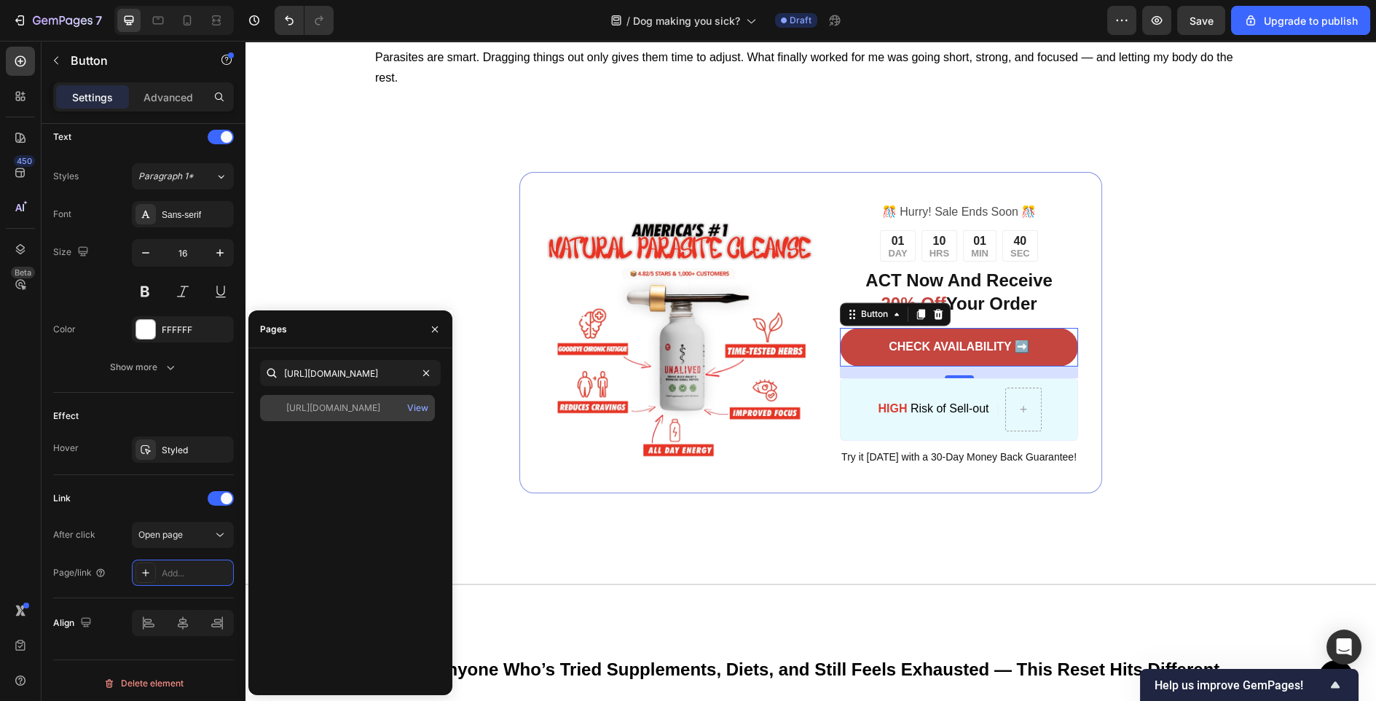
click at [335, 408] on div "[URL][DOMAIN_NAME]" at bounding box center [333, 407] width 94 height 13
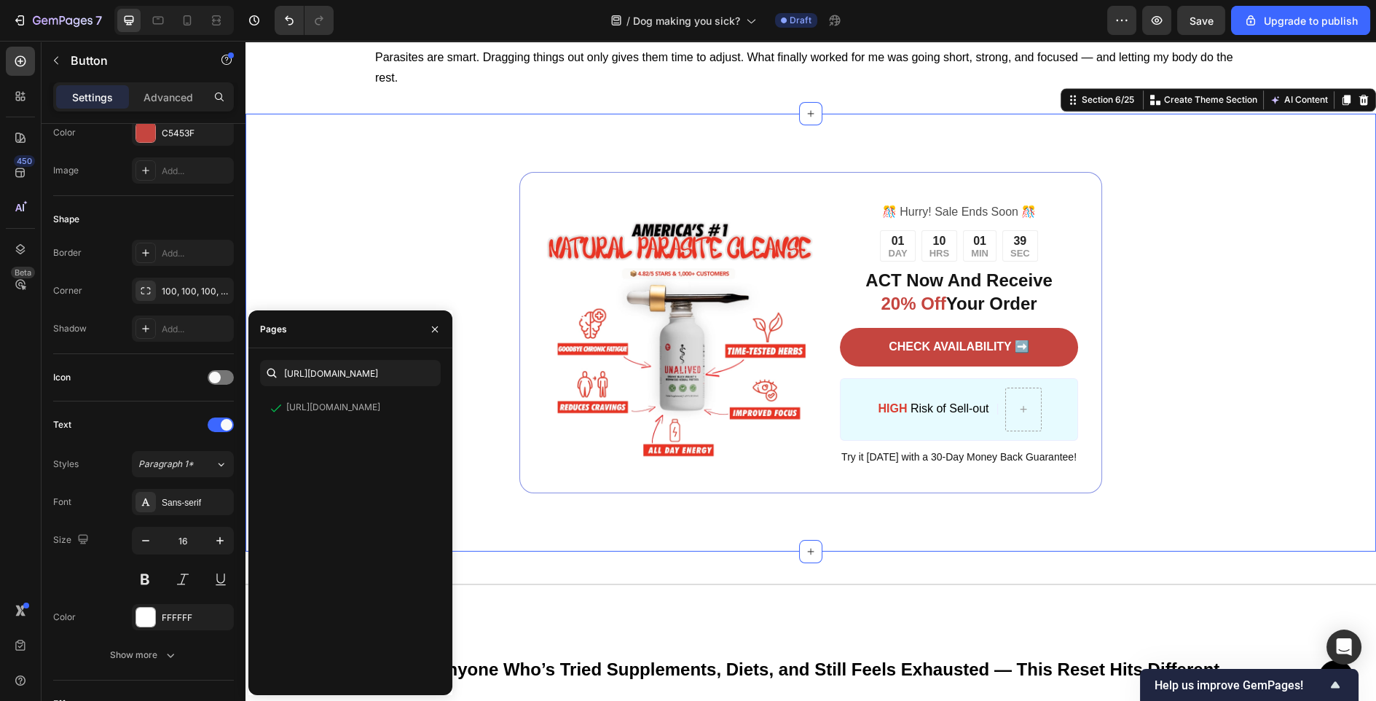
click at [374, 205] on div "Image ️🎊 Hurry! Sale Ends Soon ️🎊 Text Block 01 DAY 10 HRS 01 MIN 39 SEC Countd…" at bounding box center [811, 333] width 1131 height 438
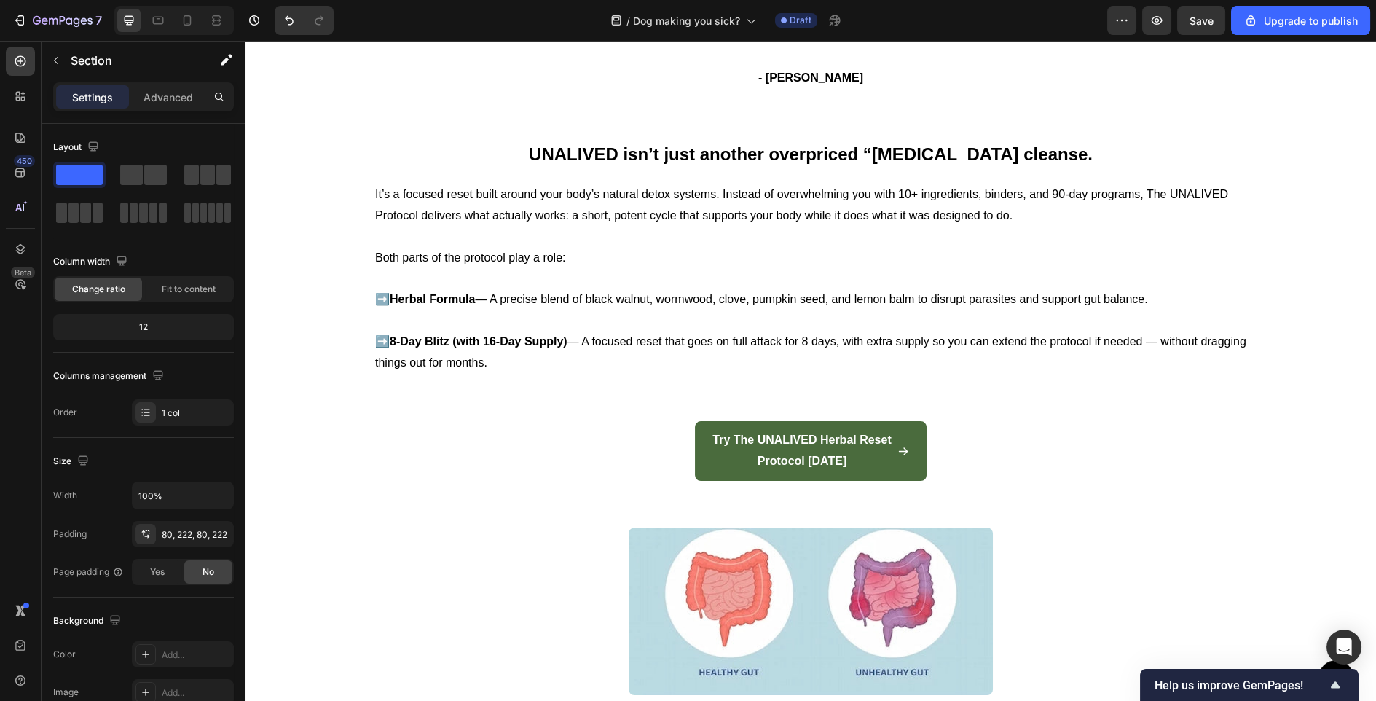
scroll to position [5687, 0]
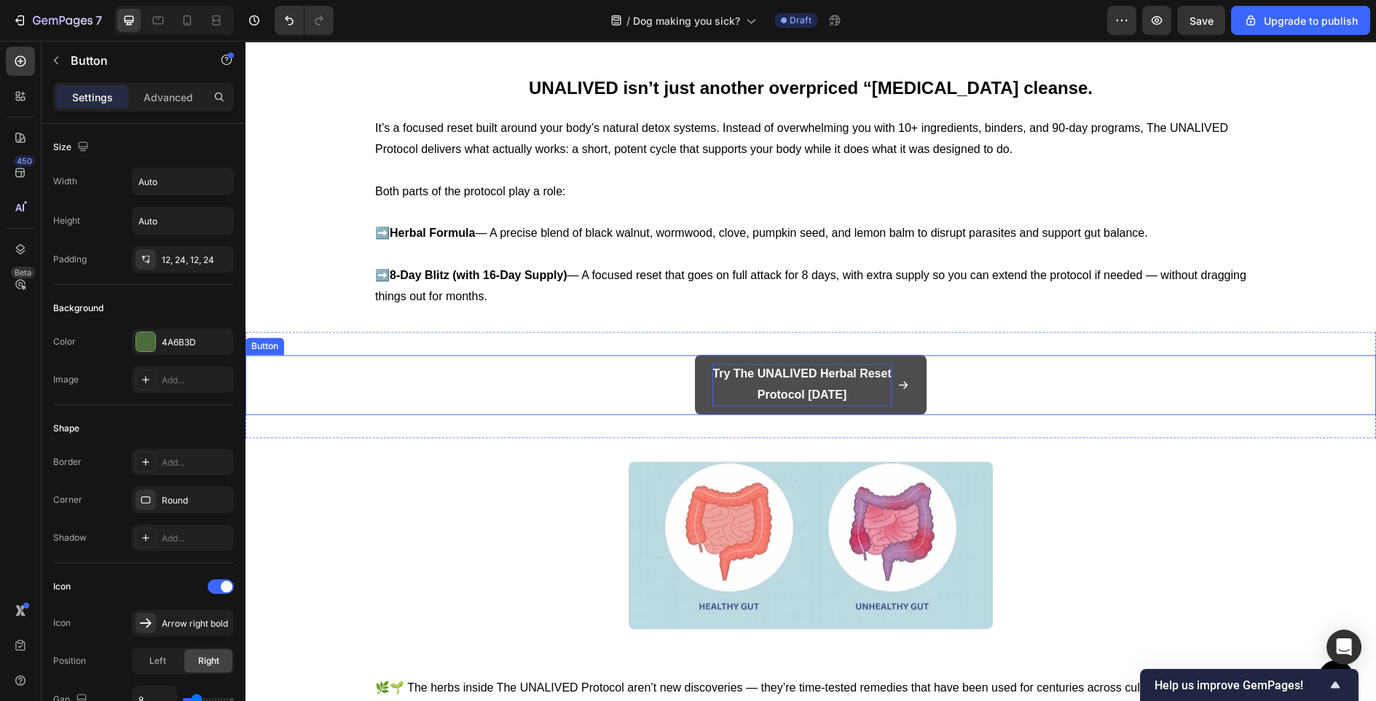
click at [805, 380] on p "Try The UNALIVED Herbal Reset Protocol [DATE]" at bounding box center [802, 385] width 179 height 42
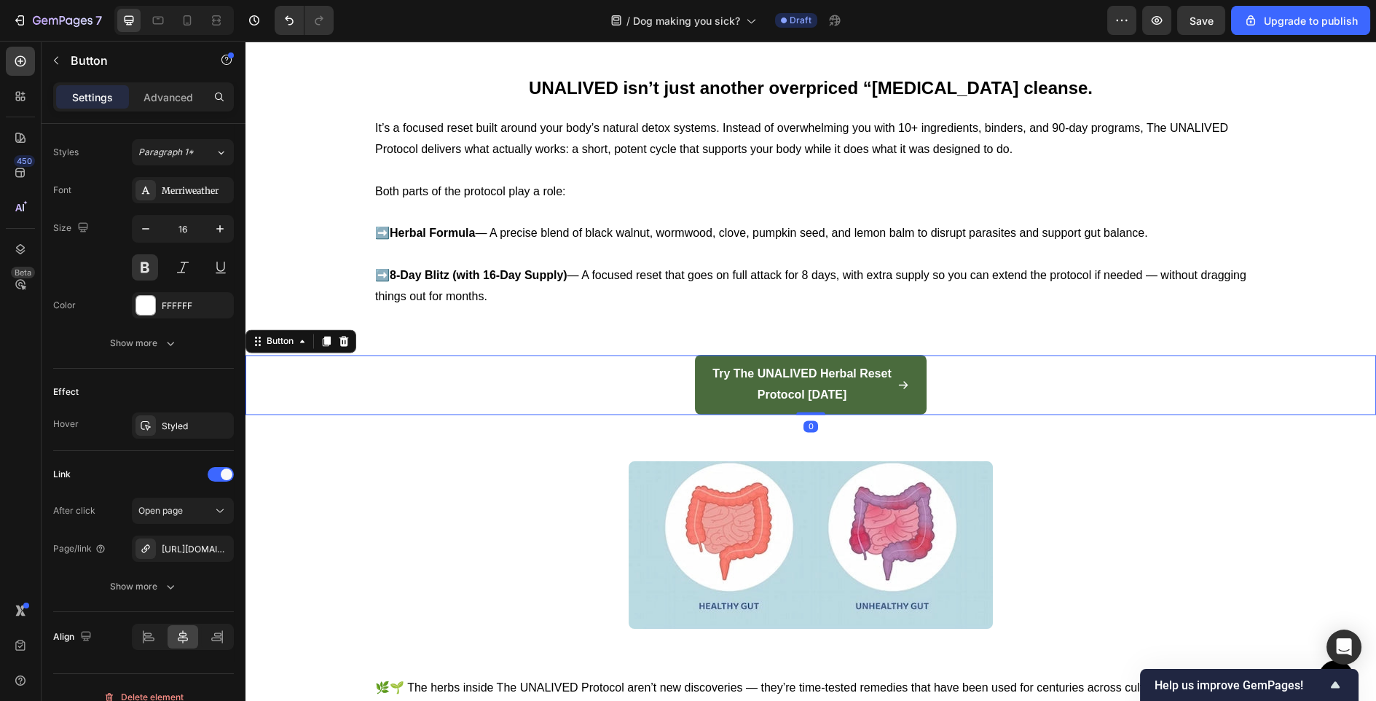
scroll to position [649, 0]
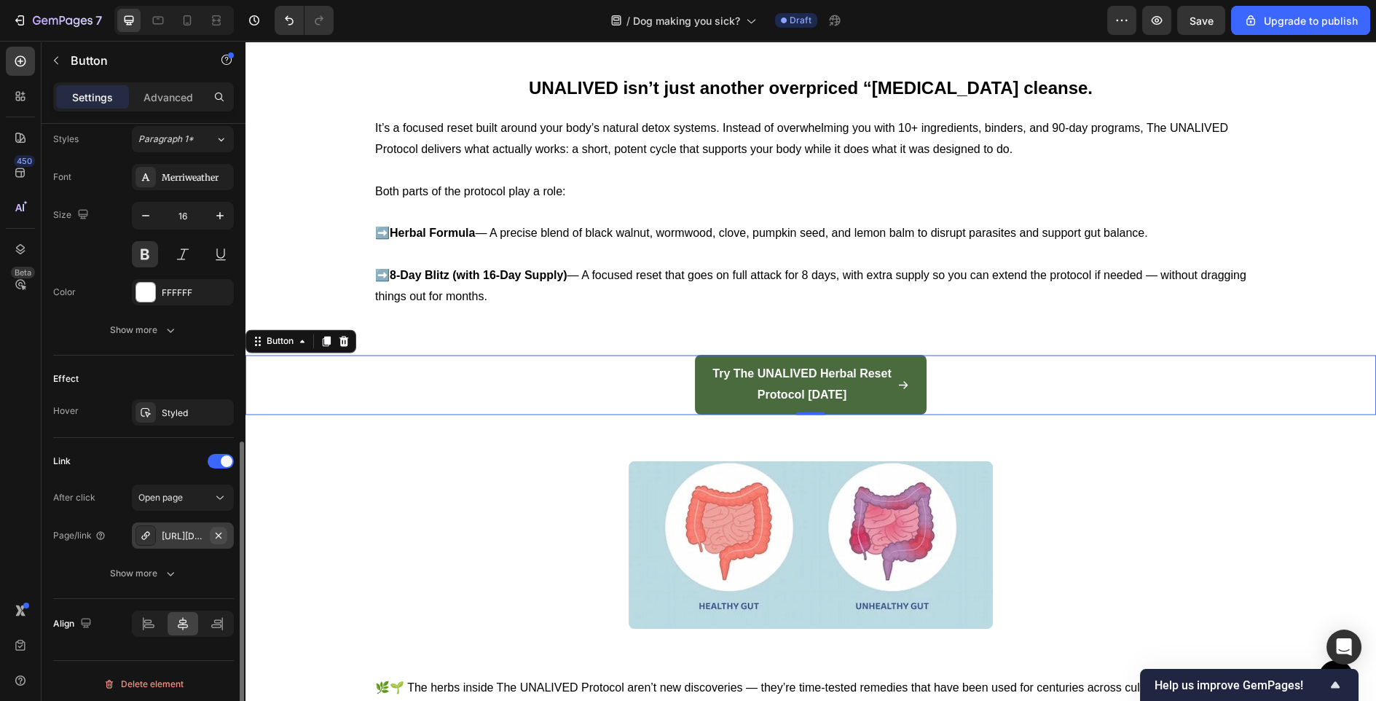
click at [222, 533] on icon "button" at bounding box center [219, 536] width 12 height 12
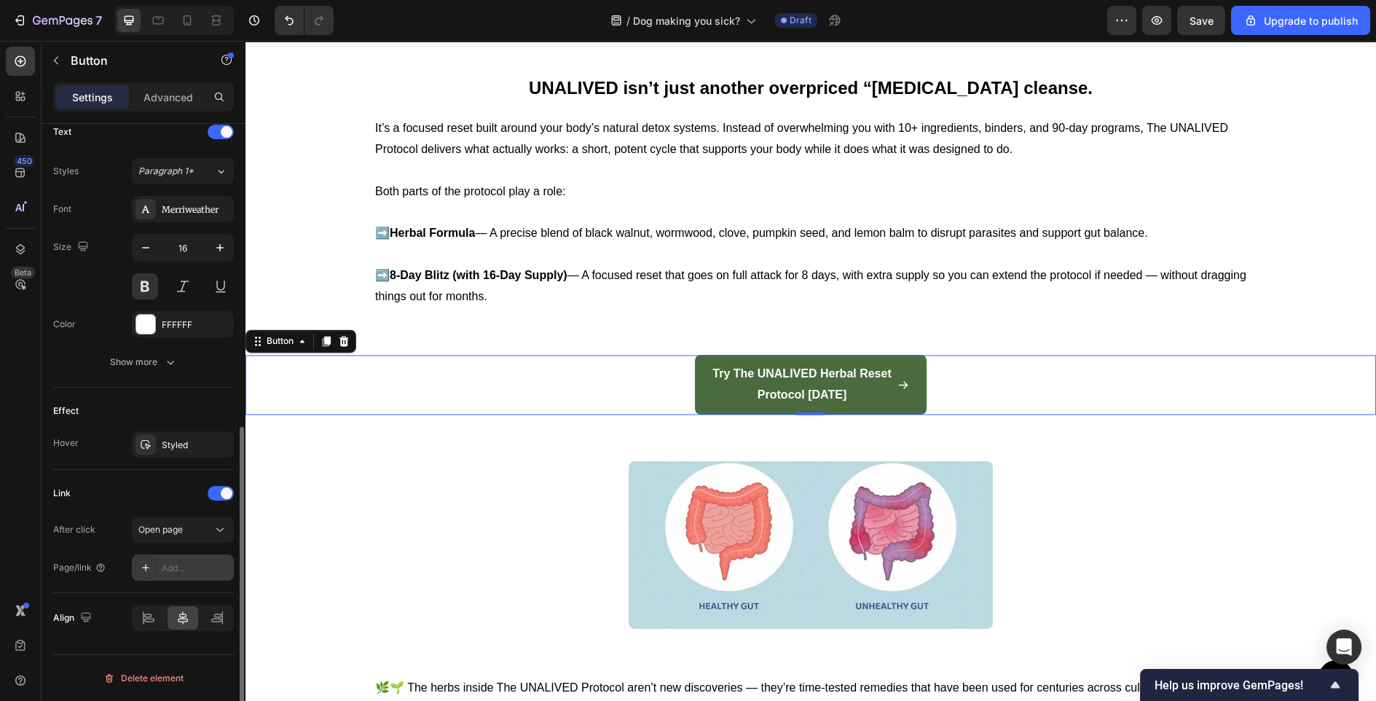
scroll to position [612, 0]
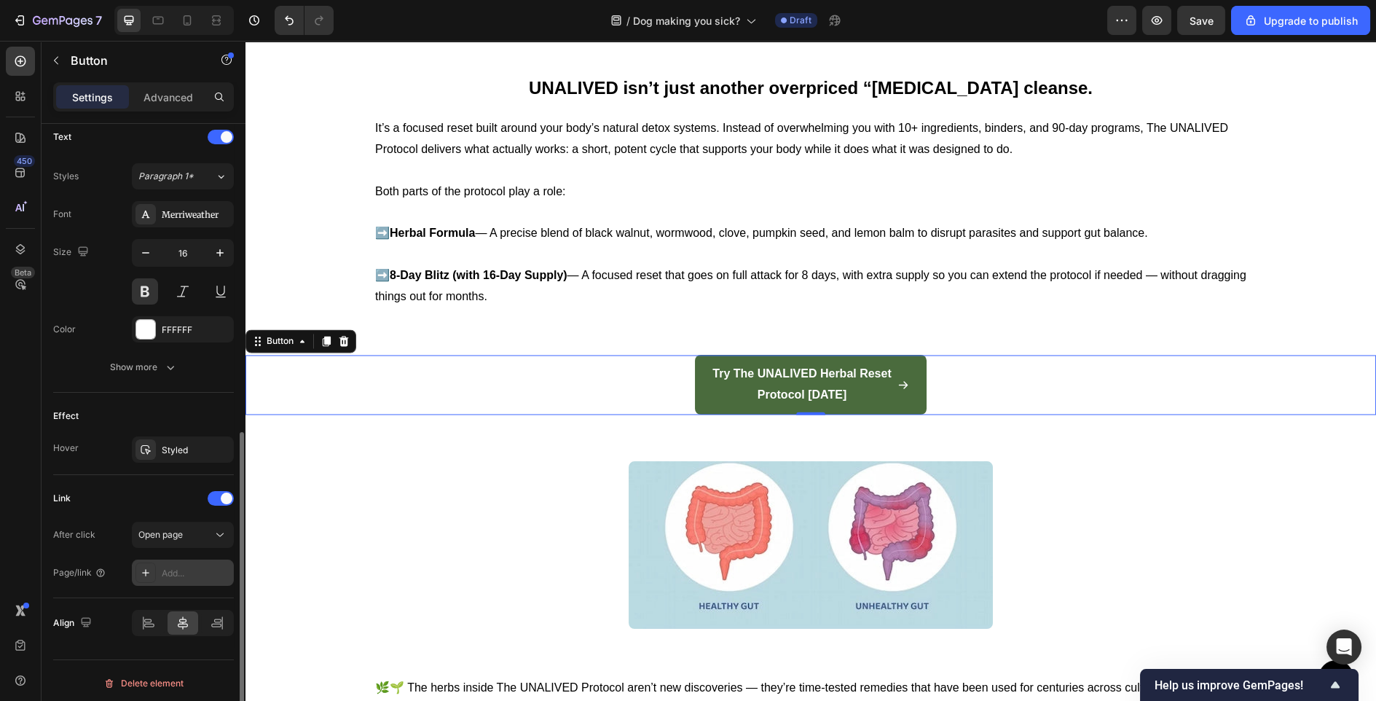
click at [175, 567] on div "Add..." at bounding box center [196, 573] width 68 height 13
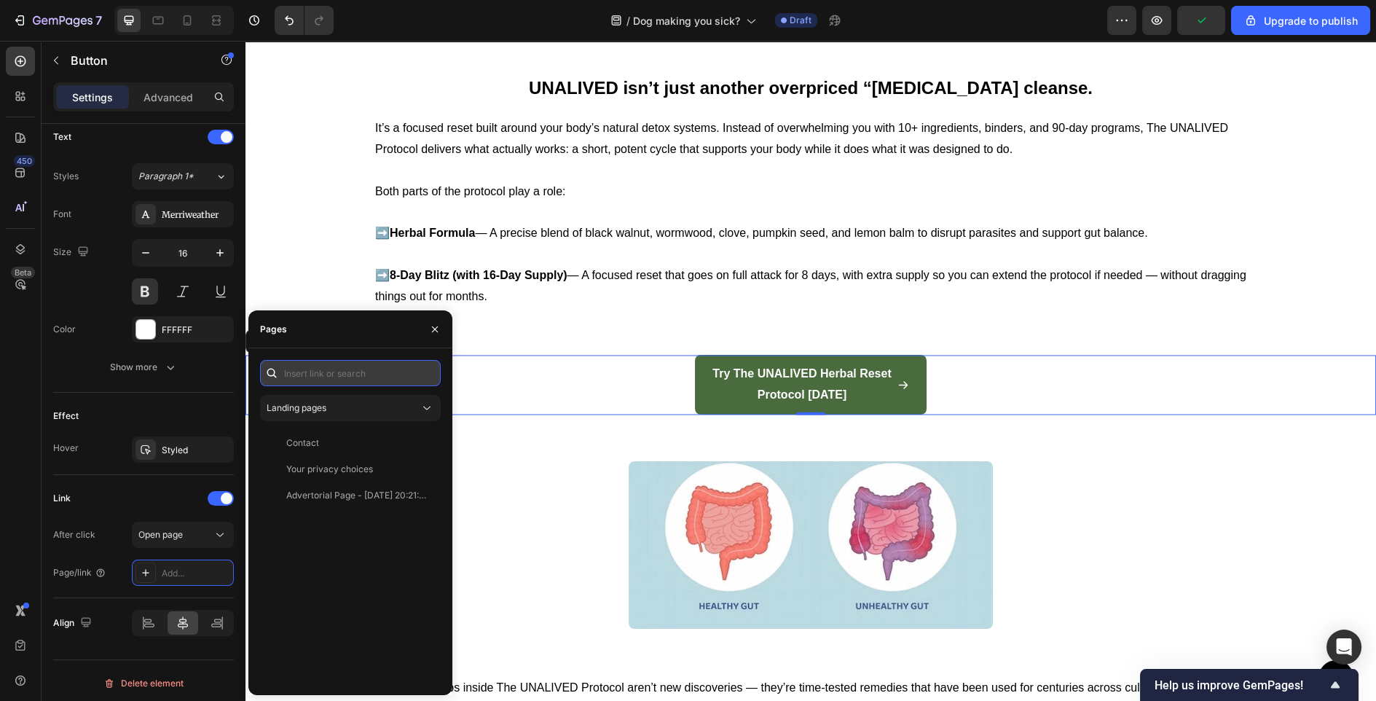
click at [328, 366] on input "text" at bounding box center [350, 373] width 181 height 26
paste input "[URL][DOMAIN_NAME]"
type input "[URL][DOMAIN_NAME]"
click at [368, 411] on div "[URL][DOMAIN_NAME]" at bounding box center [333, 407] width 94 height 13
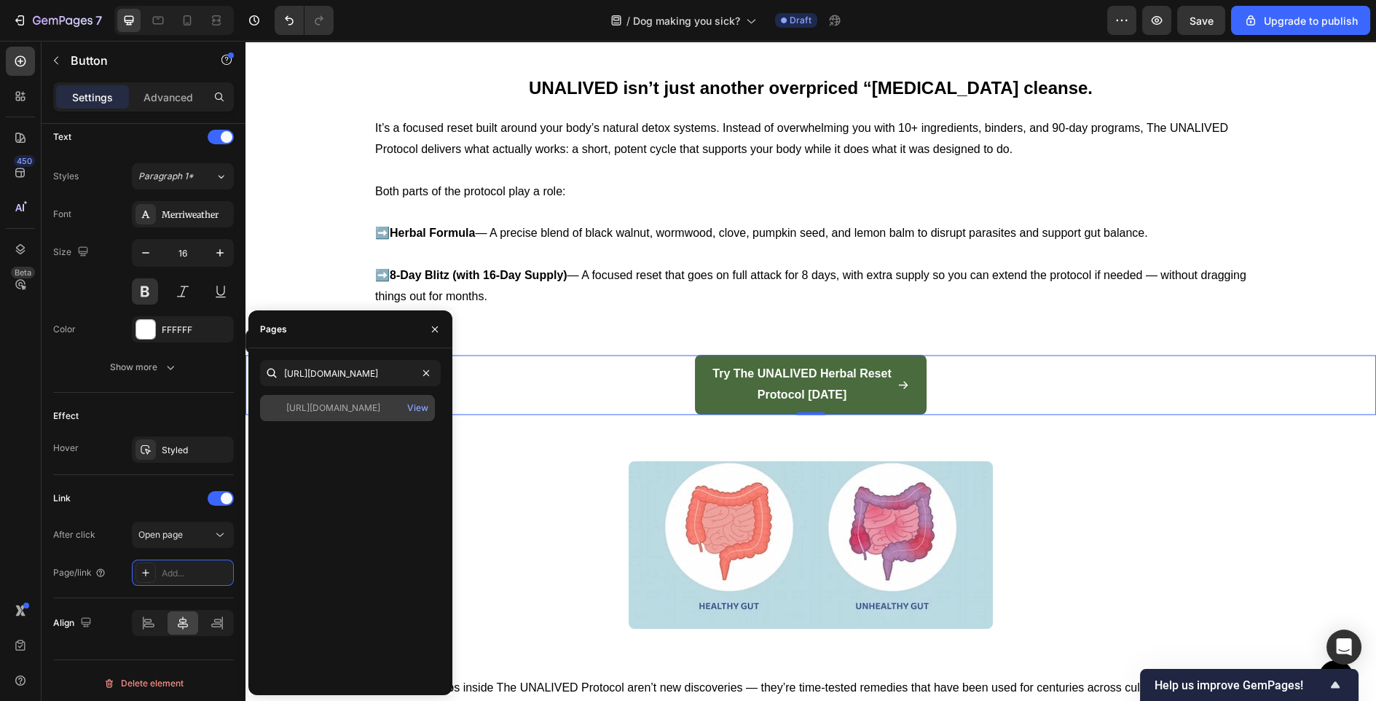
scroll to position [0, 0]
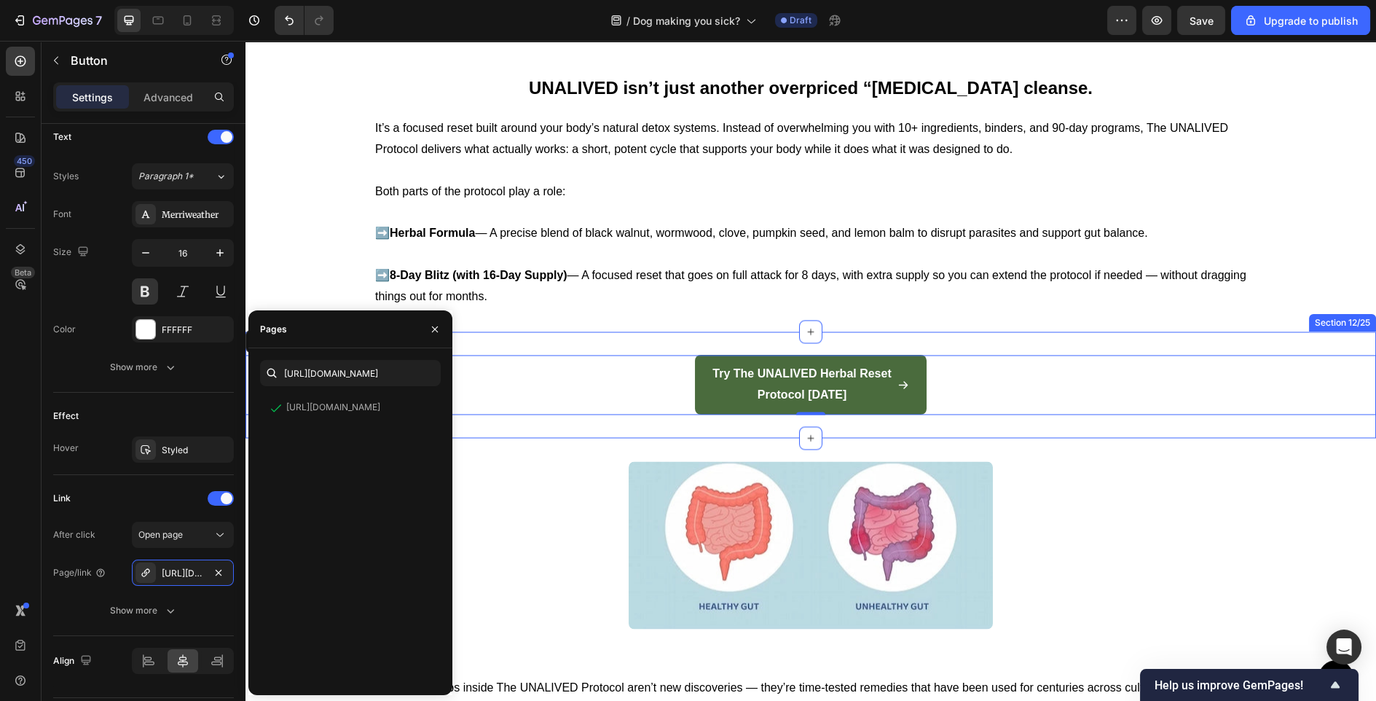
click at [541, 418] on div "Try The UNALIVED Herbal Reset Protocol [DATE] Button 0 Section 12/25" at bounding box center [811, 385] width 1131 height 106
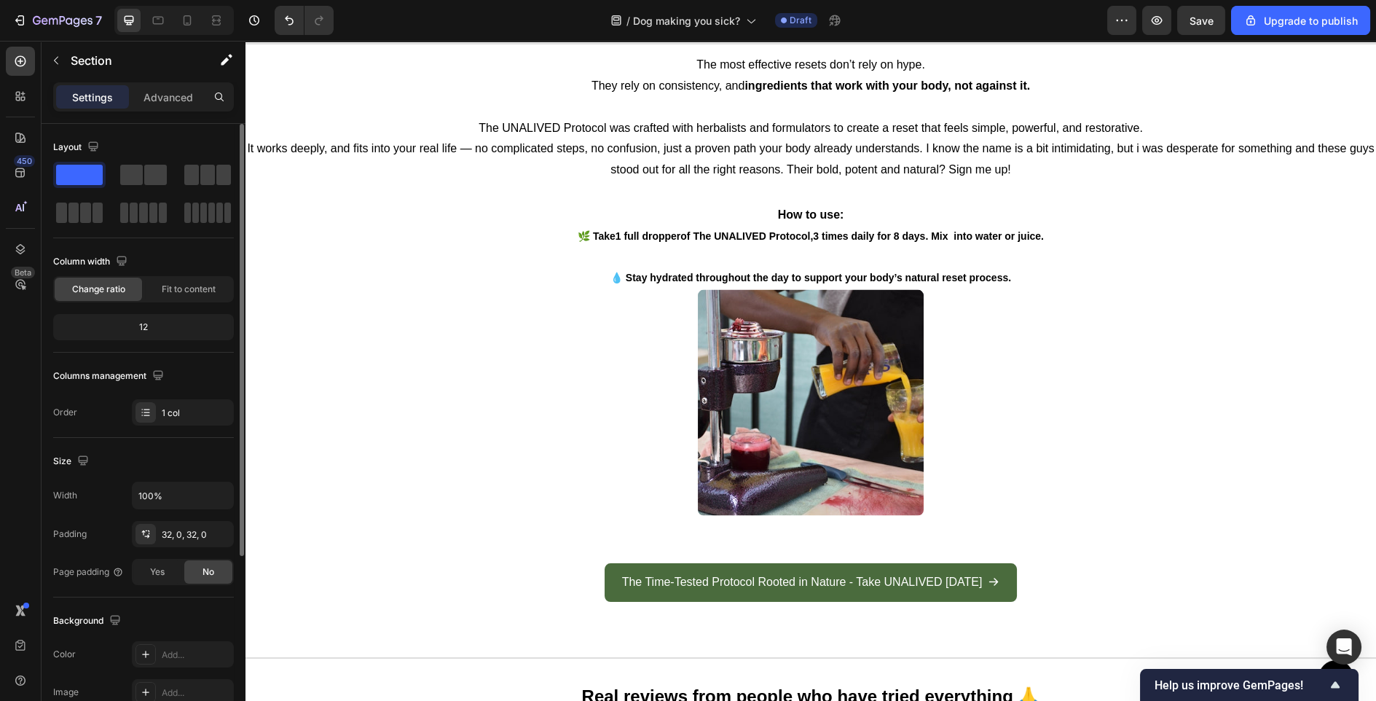
scroll to position [6609, 0]
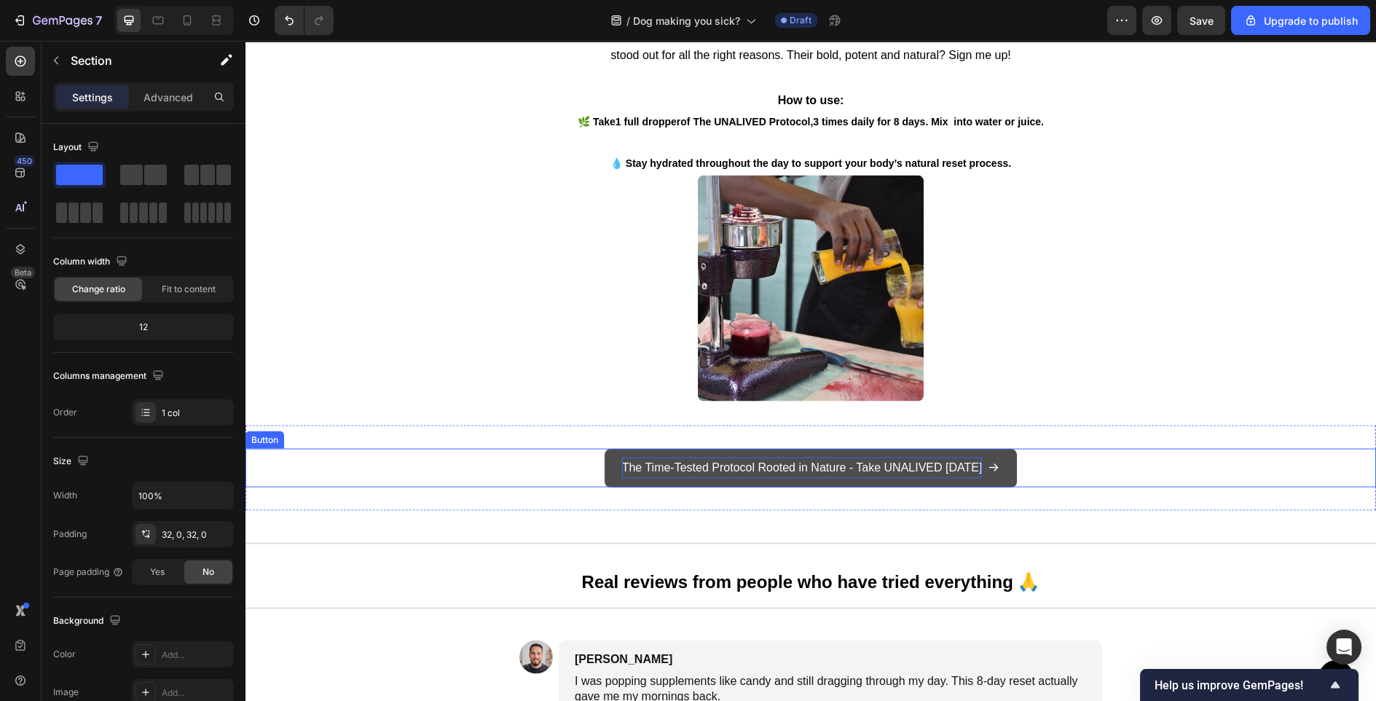
click at [622, 462] on p "The Time-Tested Protocol Rooted in Nature - Take UNALIVED [DATE]" at bounding box center [802, 468] width 361 height 21
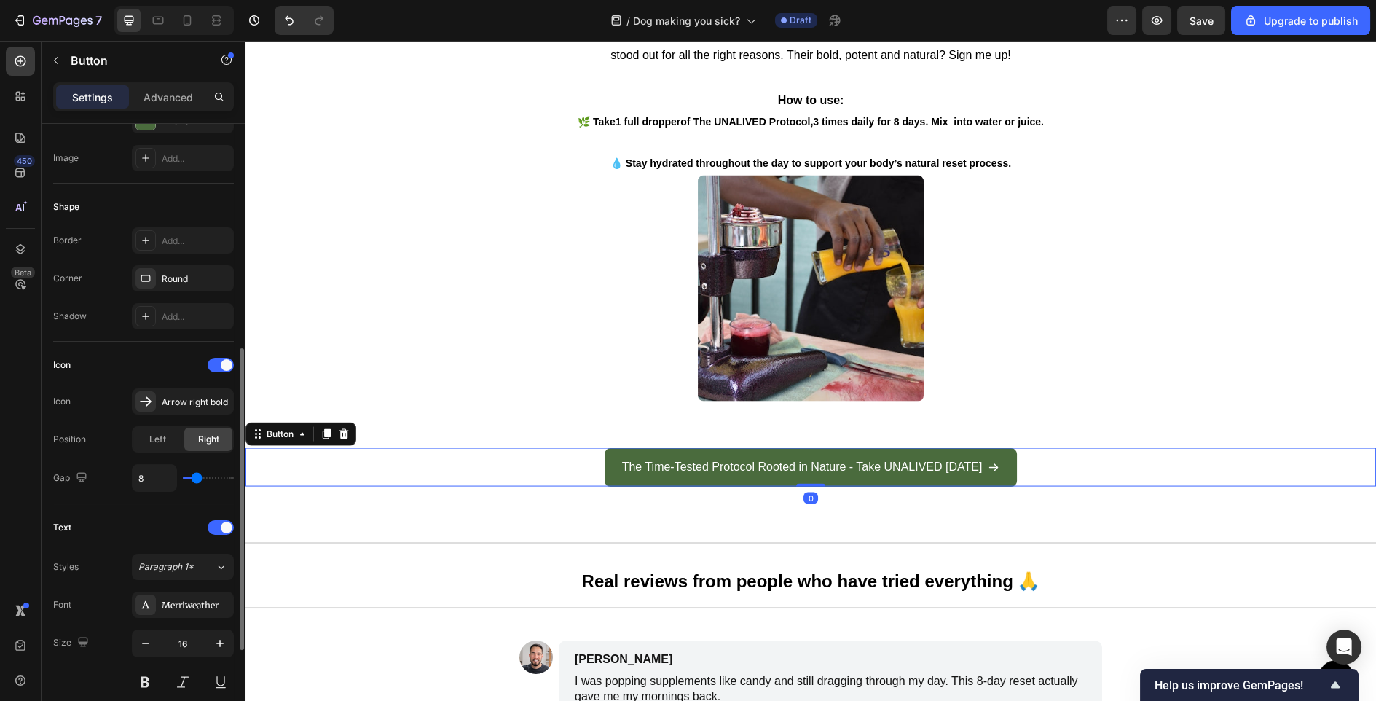
scroll to position [649, 0]
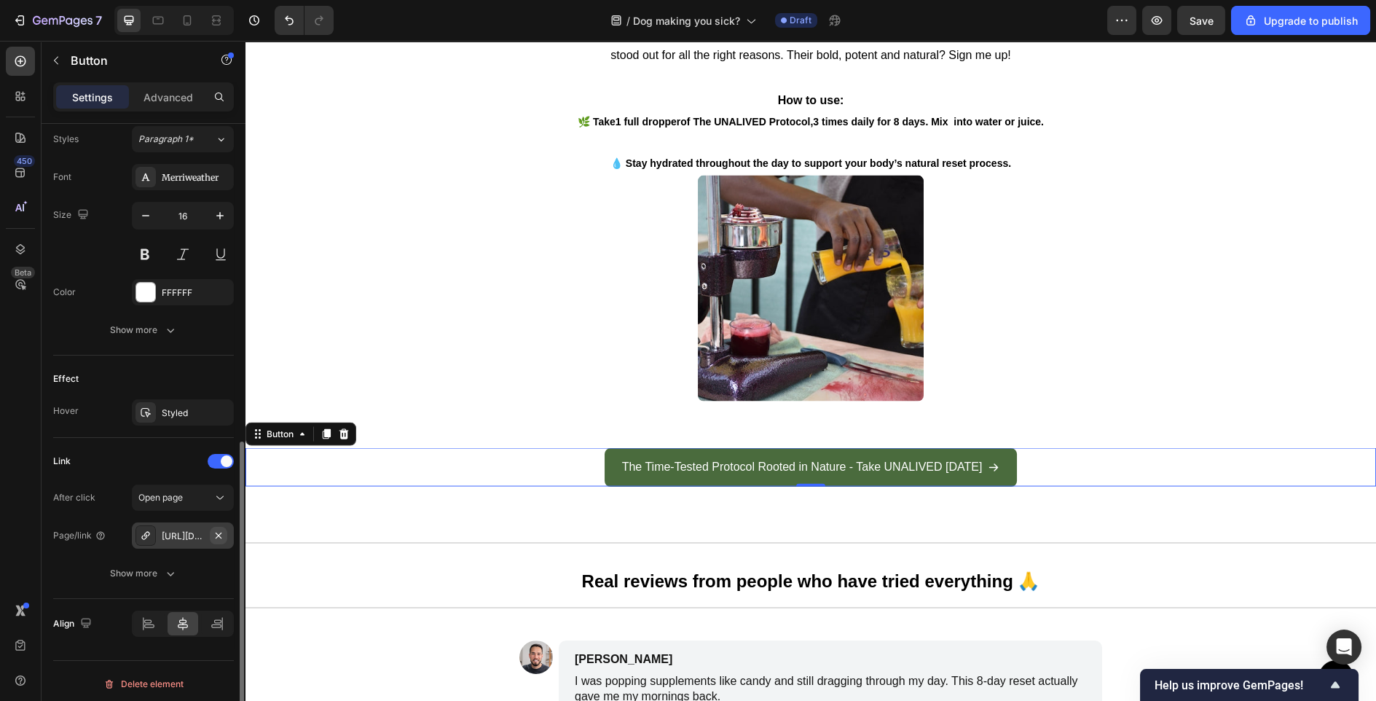
click at [218, 532] on icon "button" at bounding box center [219, 535] width 6 height 6
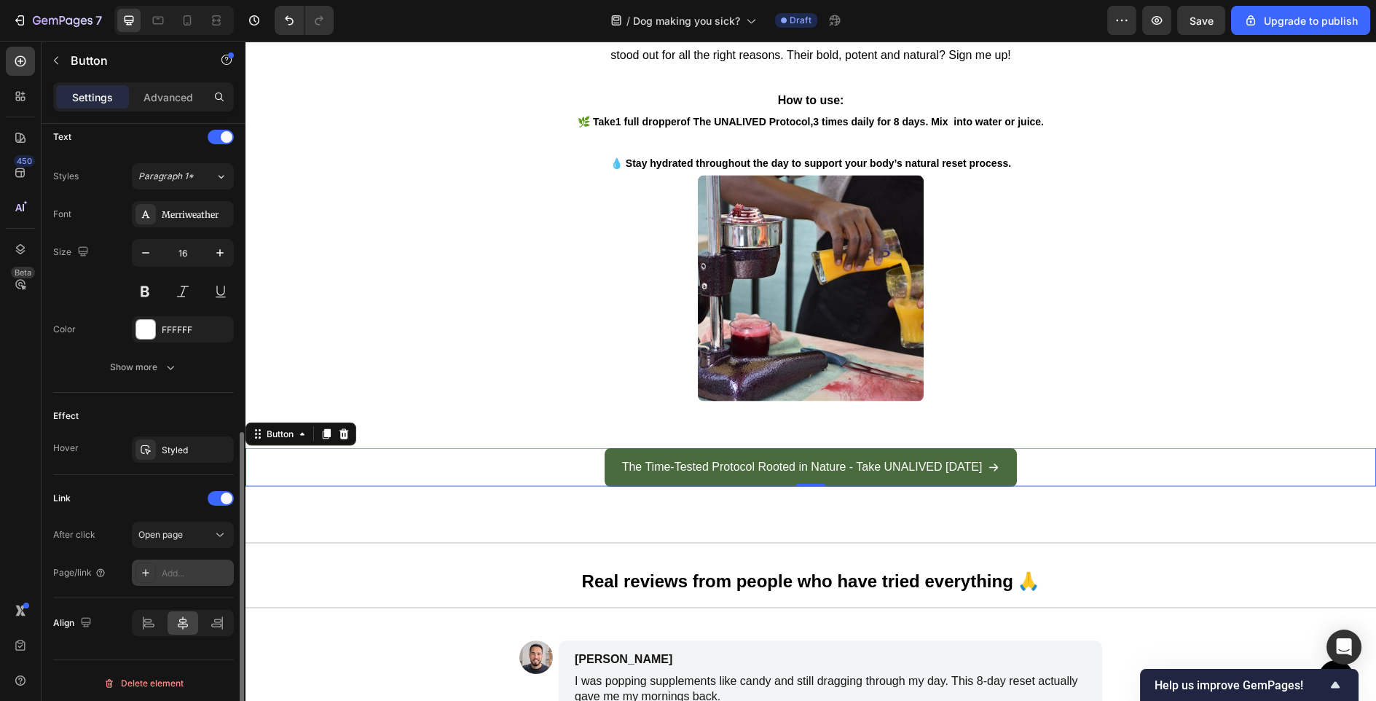
click at [174, 568] on div "Add..." at bounding box center [196, 573] width 68 height 13
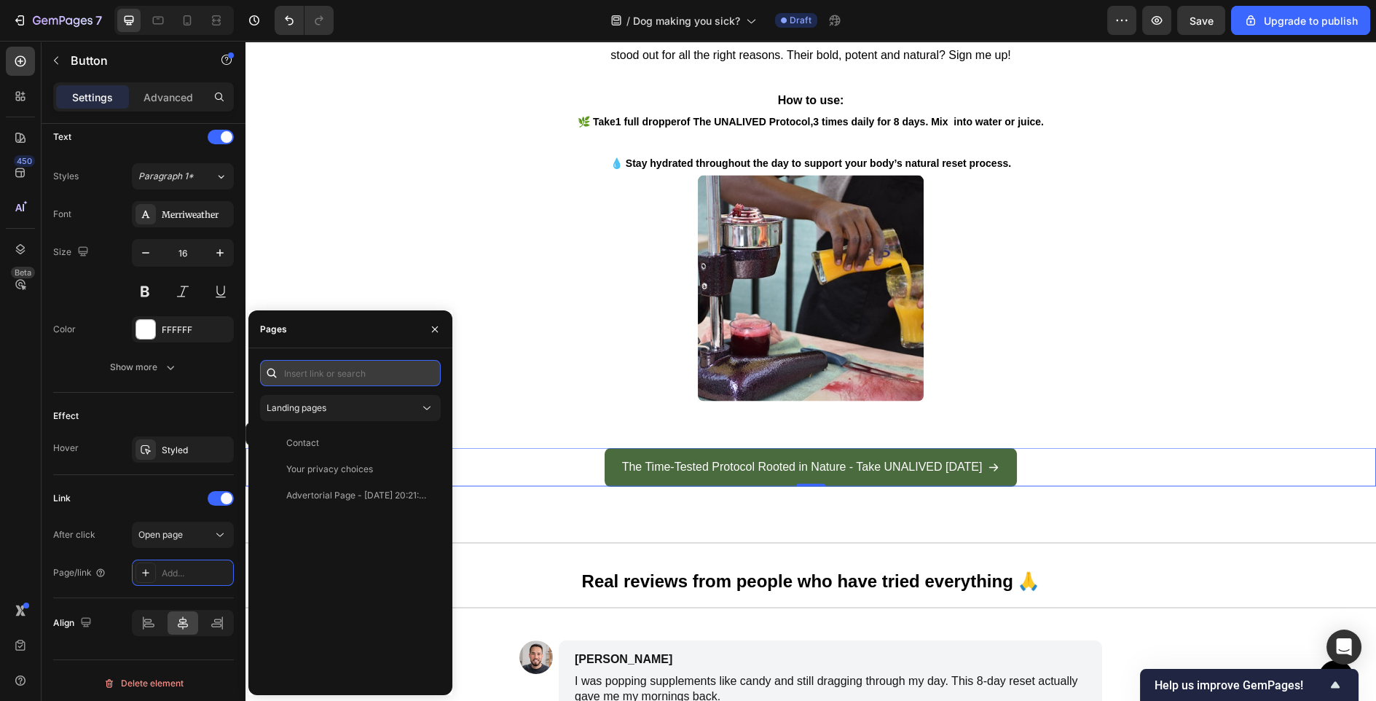
click at [326, 364] on input "text" at bounding box center [350, 373] width 181 height 26
paste input "[URL][DOMAIN_NAME]"
type input "[URL][DOMAIN_NAME]"
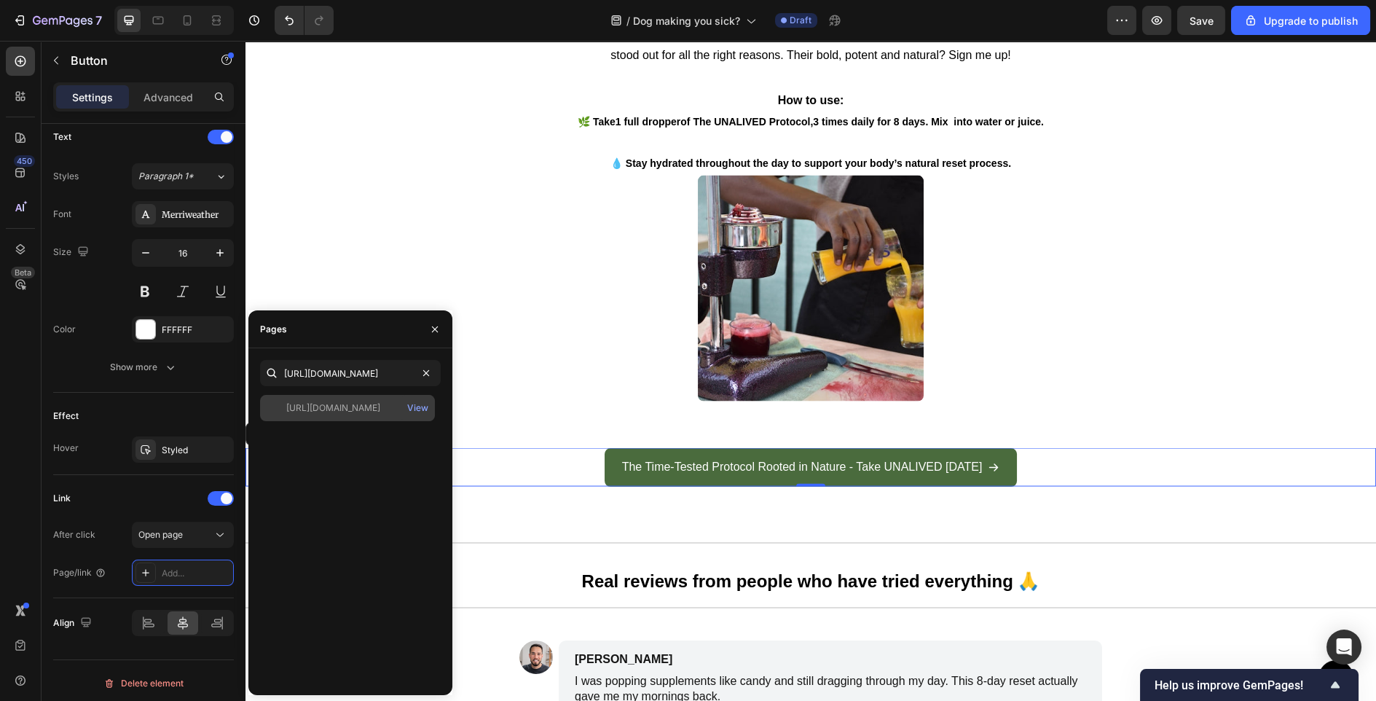
click at [358, 412] on div "[URL][DOMAIN_NAME]" at bounding box center [333, 407] width 94 height 13
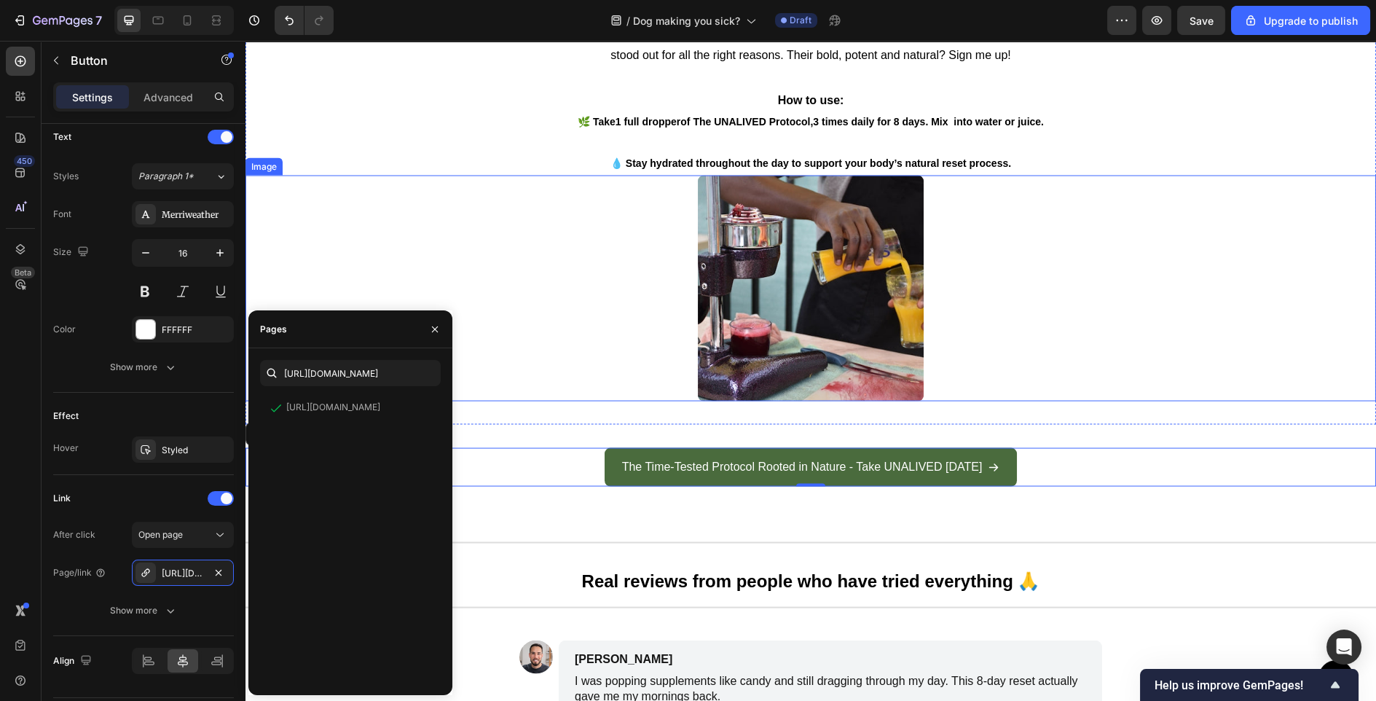
click at [552, 342] on div at bounding box center [811, 289] width 1131 height 226
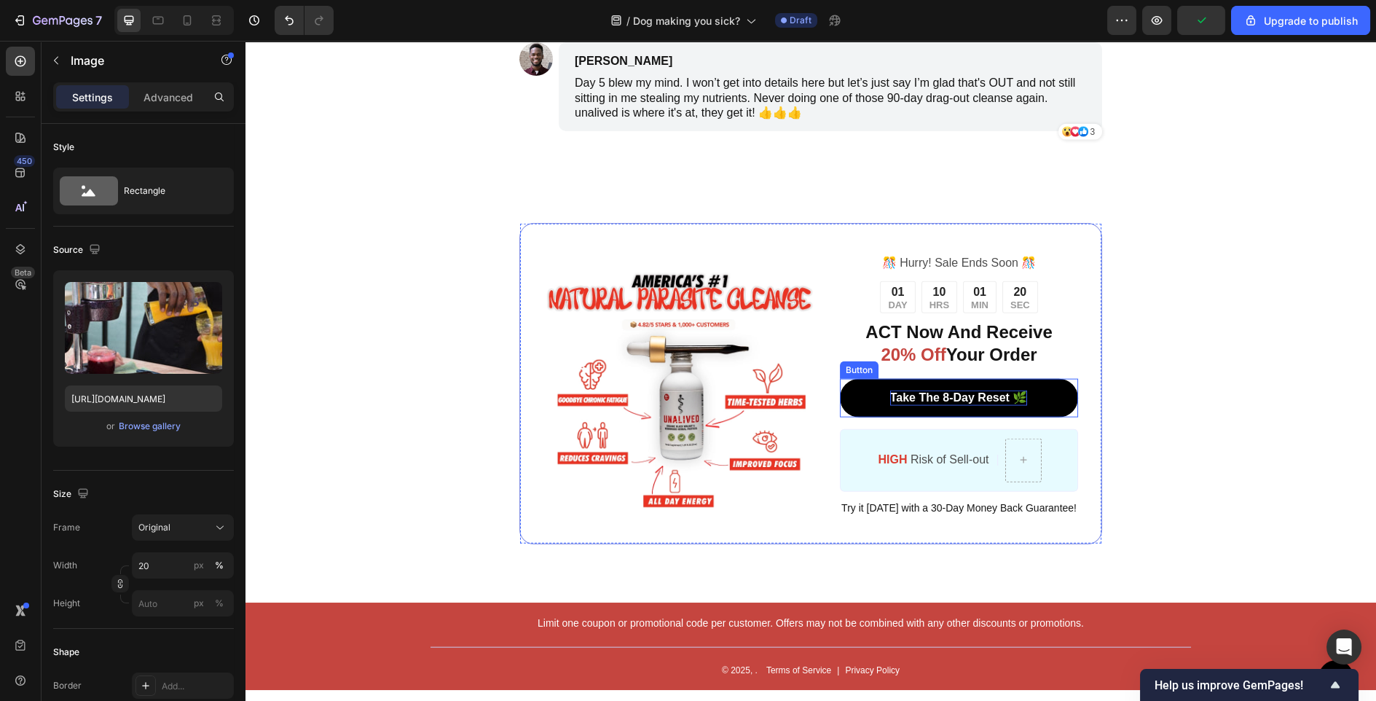
click at [894, 391] on p "Take The 8-Day Reset 🌿" at bounding box center [959, 398] width 138 height 15
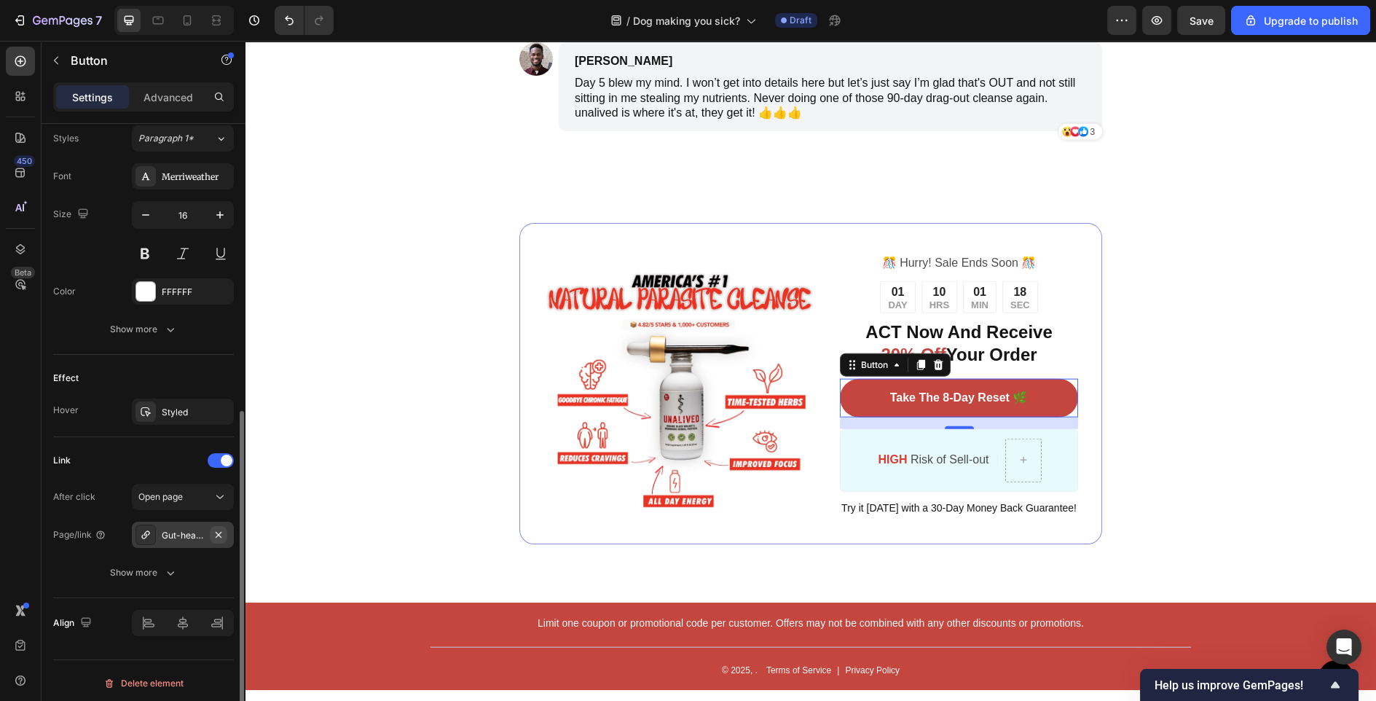
click at [218, 531] on icon "button" at bounding box center [219, 534] width 6 height 6
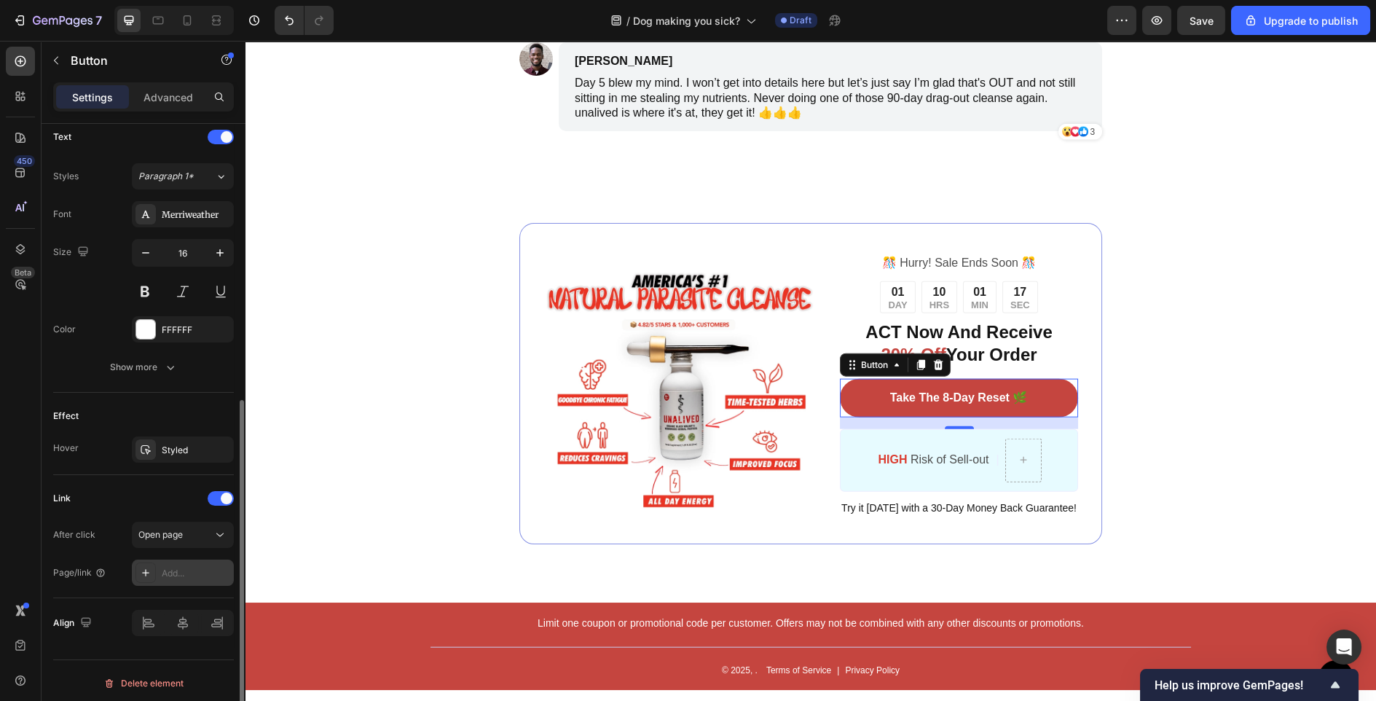
click at [181, 567] on div "Add..." at bounding box center [196, 573] width 68 height 13
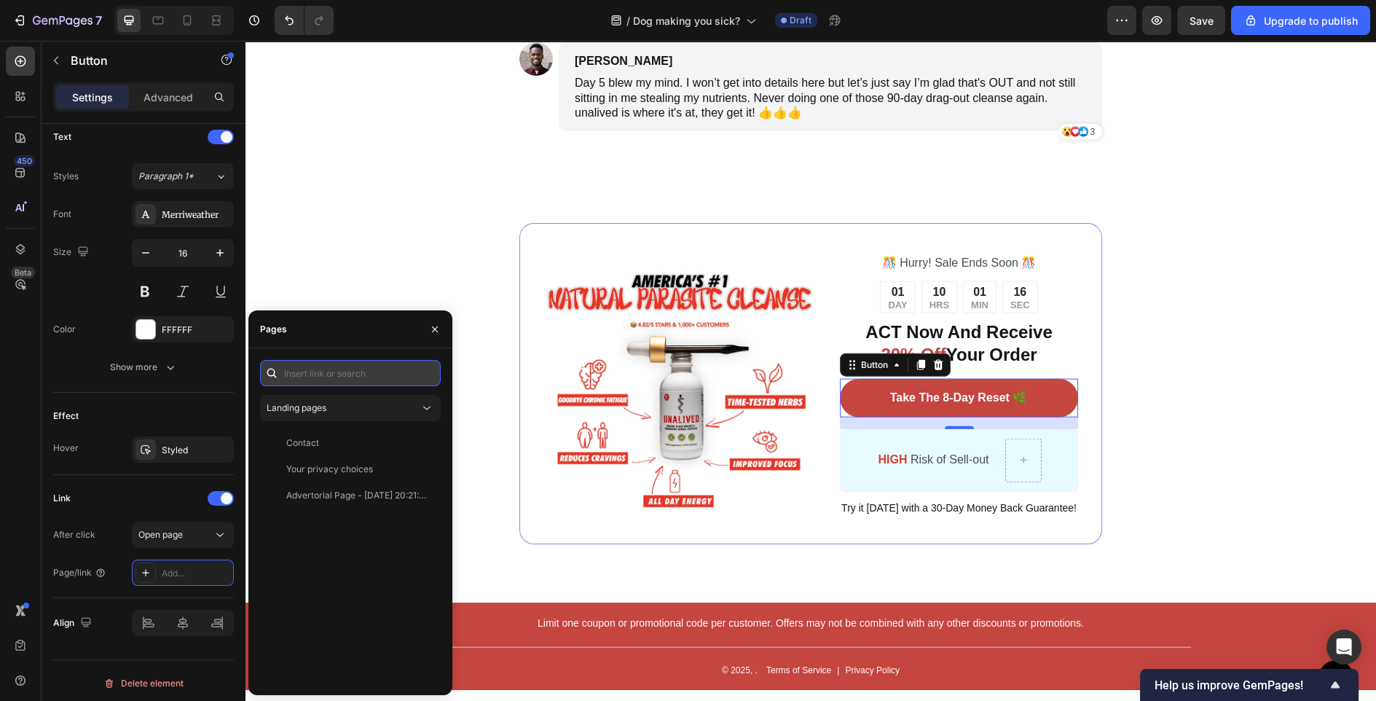
click at [378, 368] on input "text" at bounding box center [350, 373] width 181 height 26
paste input "[URL][DOMAIN_NAME]"
type input "[URL][DOMAIN_NAME]"
click at [367, 412] on div "[URL][DOMAIN_NAME]" at bounding box center [333, 407] width 94 height 13
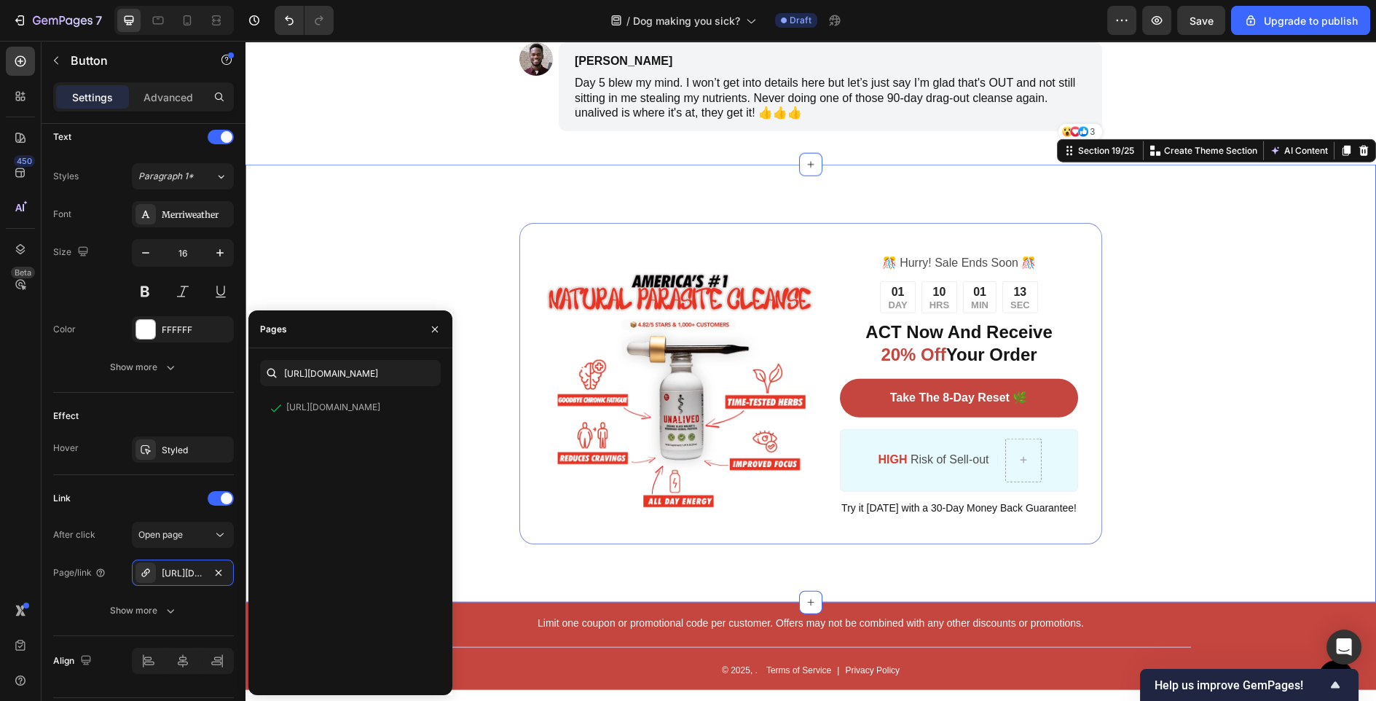
click at [469, 165] on div "Image ️🎊 Hurry! Sale Ends Soon ️🎊 Text Block 01 DAY 10 HRS 01 MIN 13 SEC Countd…" at bounding box center [811, 384] width 1131 height 438
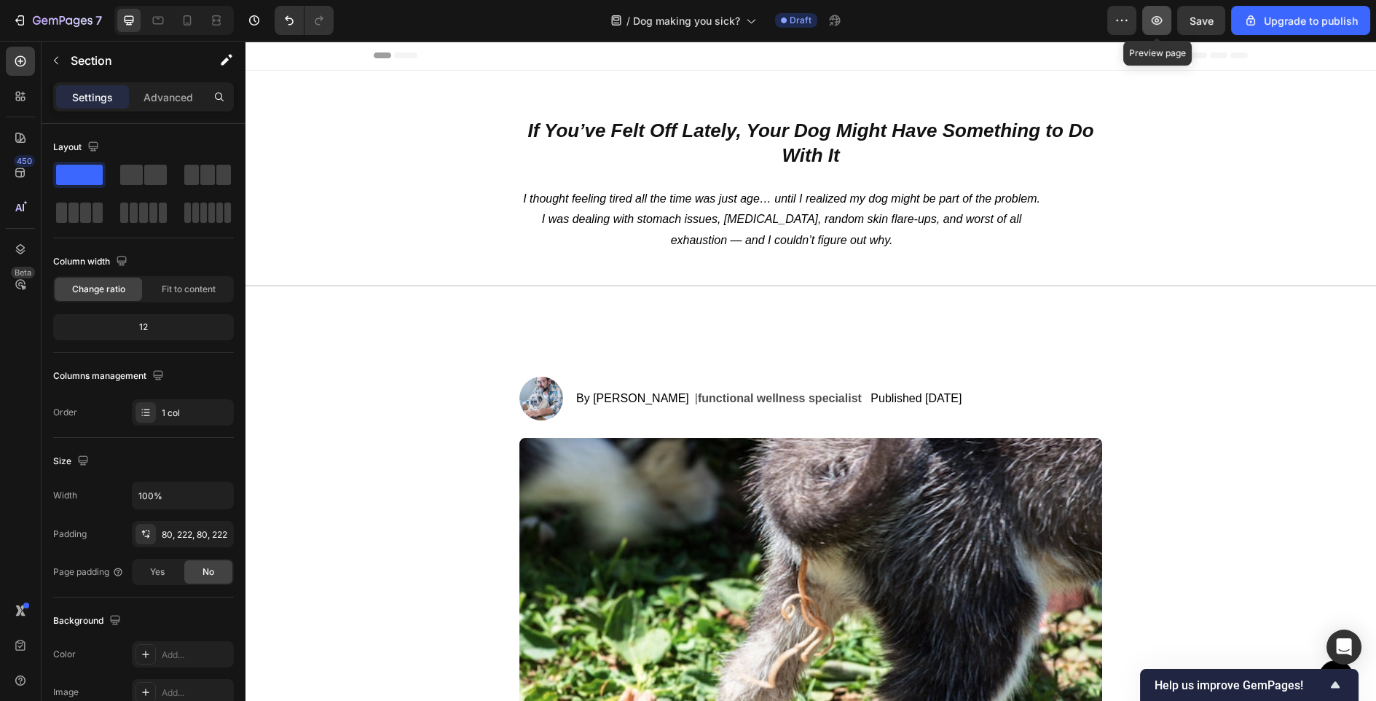
click at [1159, 19] on icon "button" at bounding box center [1157, 20] width 15 height 15
click at [1207, 28] on div "Save" at bounding box center [1202, 20] width 24 height 15
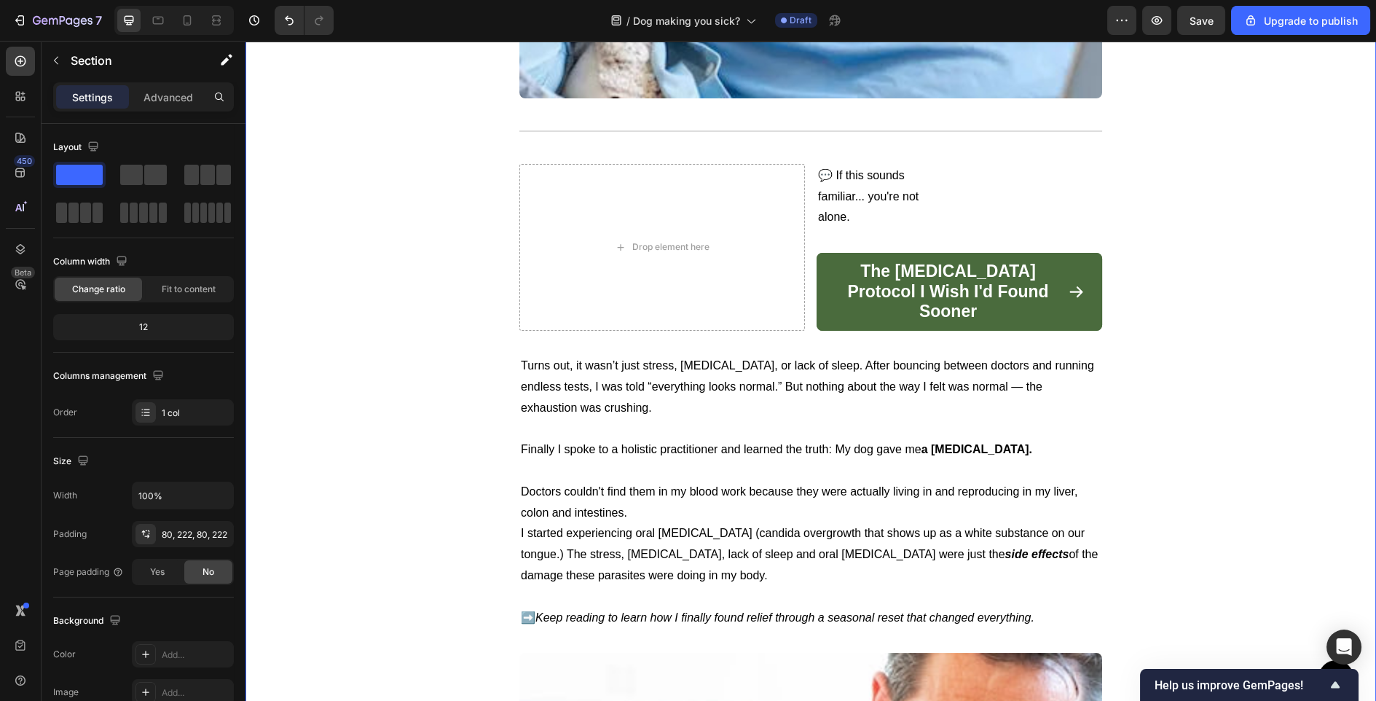
scroll to position [1682, 0]
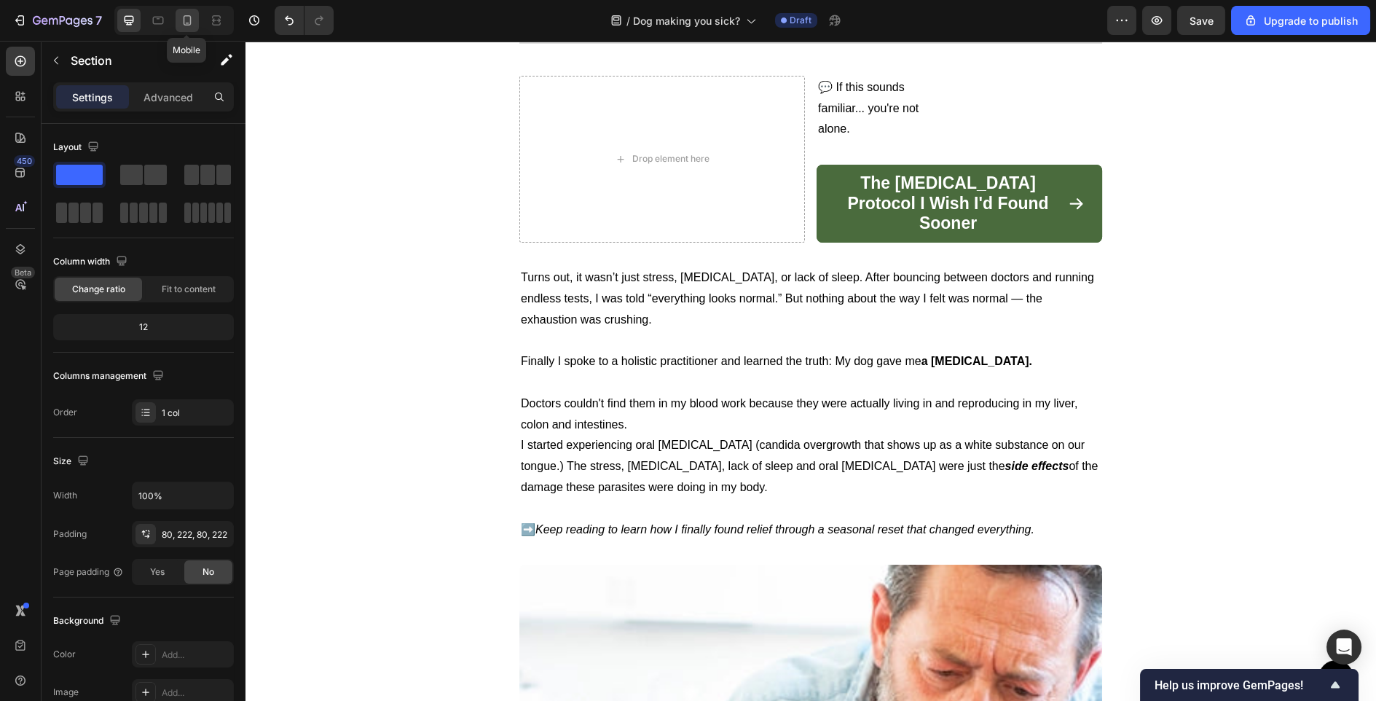
click at [181, 22] on icon at bounding box center [187, 20] width 15 height 15
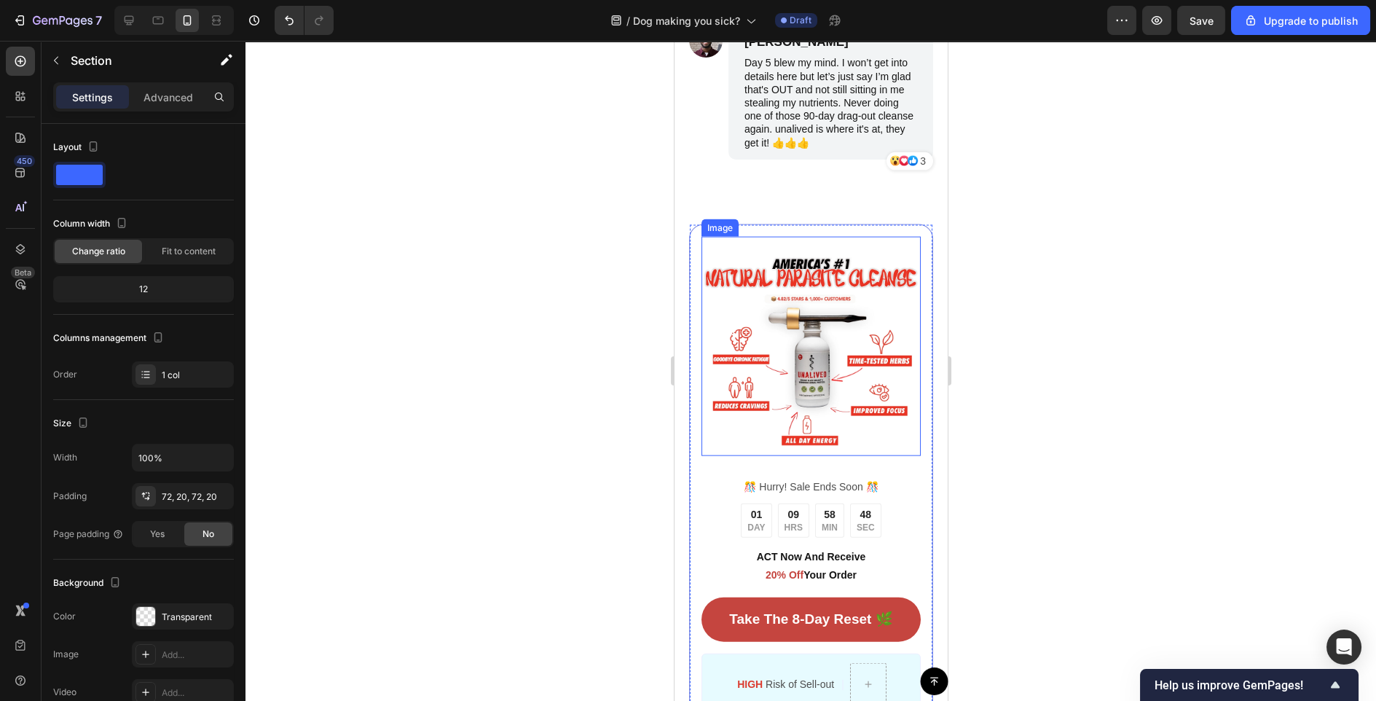
scroll to position [7463, 0]
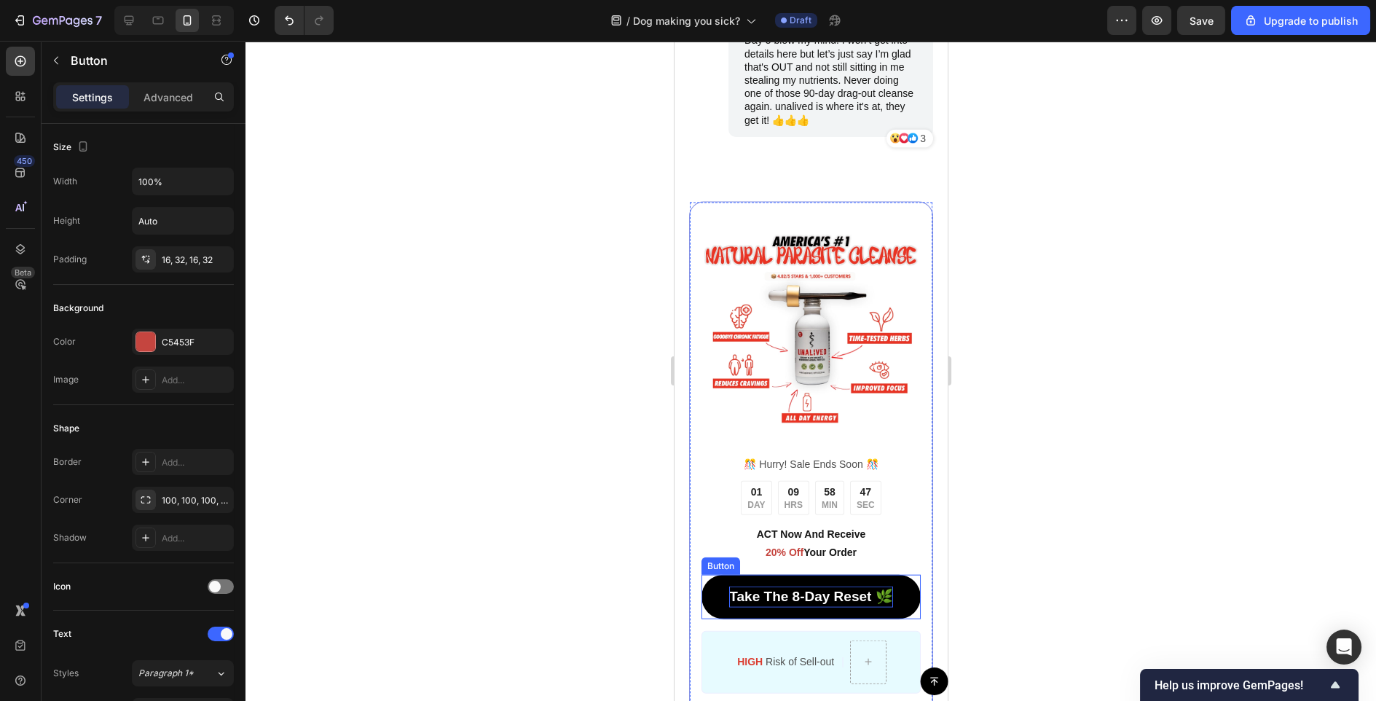
click at [780, 587] on p "Take The 8-Day Reset 🌿" at bounding box center [810, 597] width 163 height 21
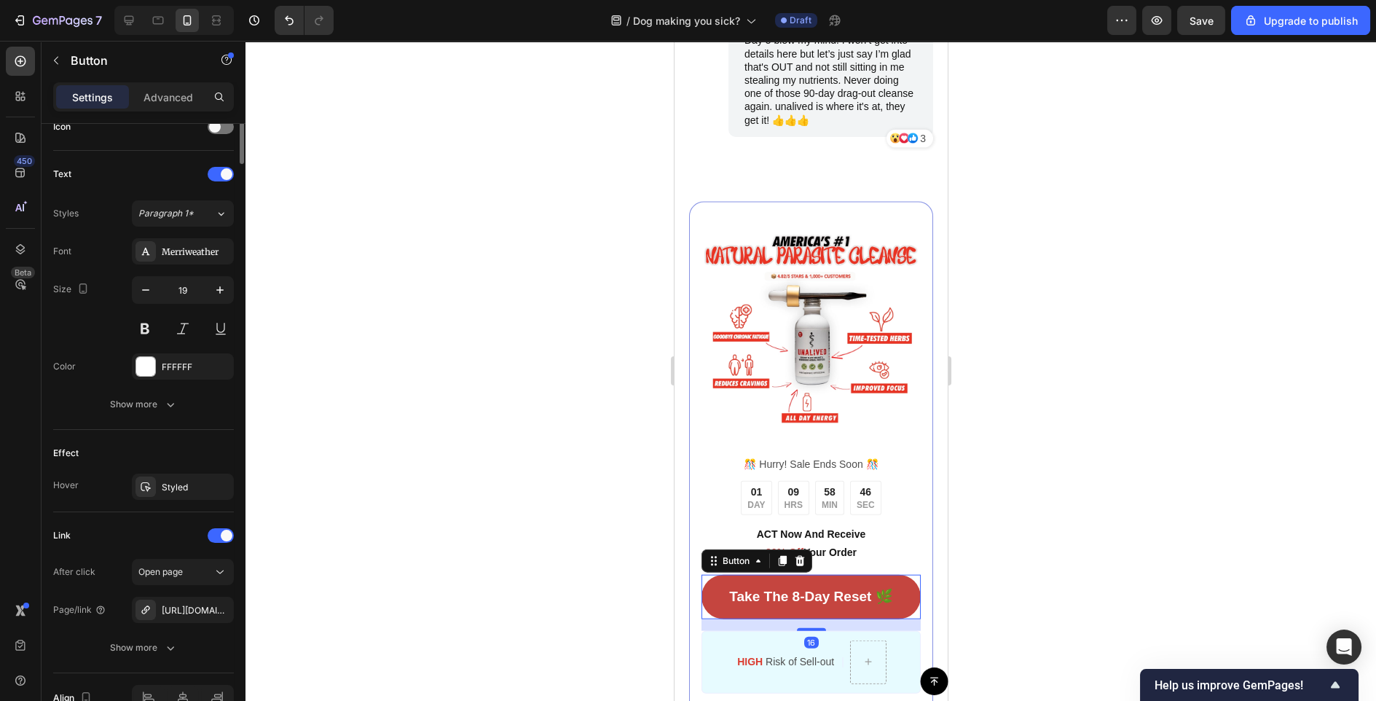
scroll to position [535, 0]
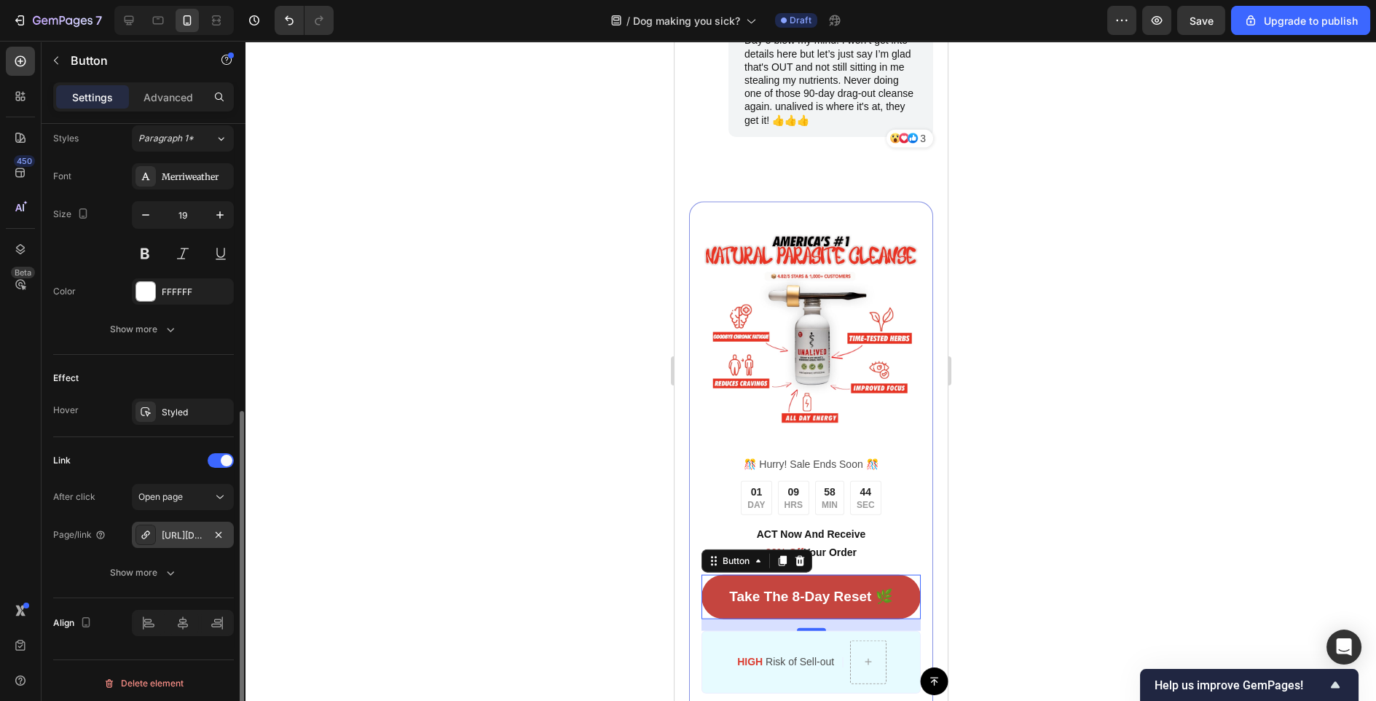
click at [195, 533] on div "[URL][DOMAIN_NAME]" at bounding box center [183, 535] width 42 height 13
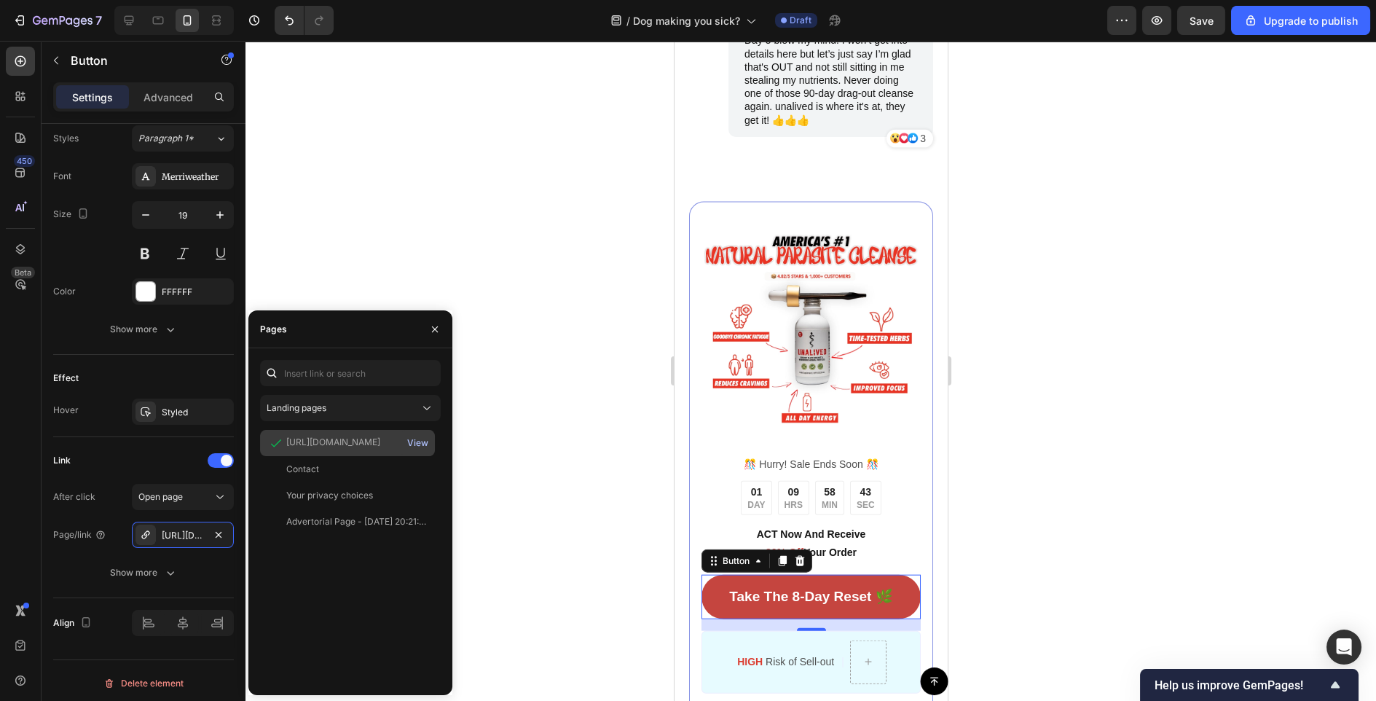
click at [428, 440] on div "View" at bounding box center [417, 442] width 21 height 13
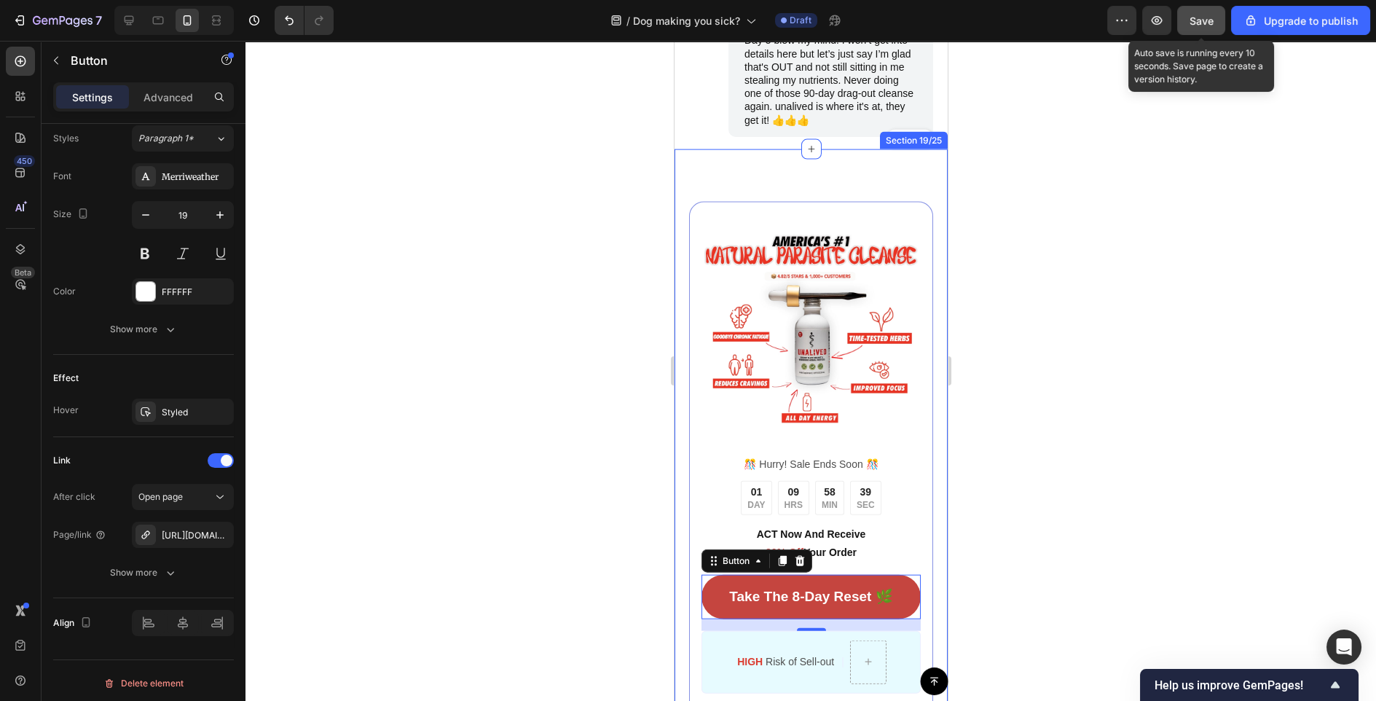
click at [1209, 28] on button "Save" at bounding box center [1201, 20] width 48 height 29
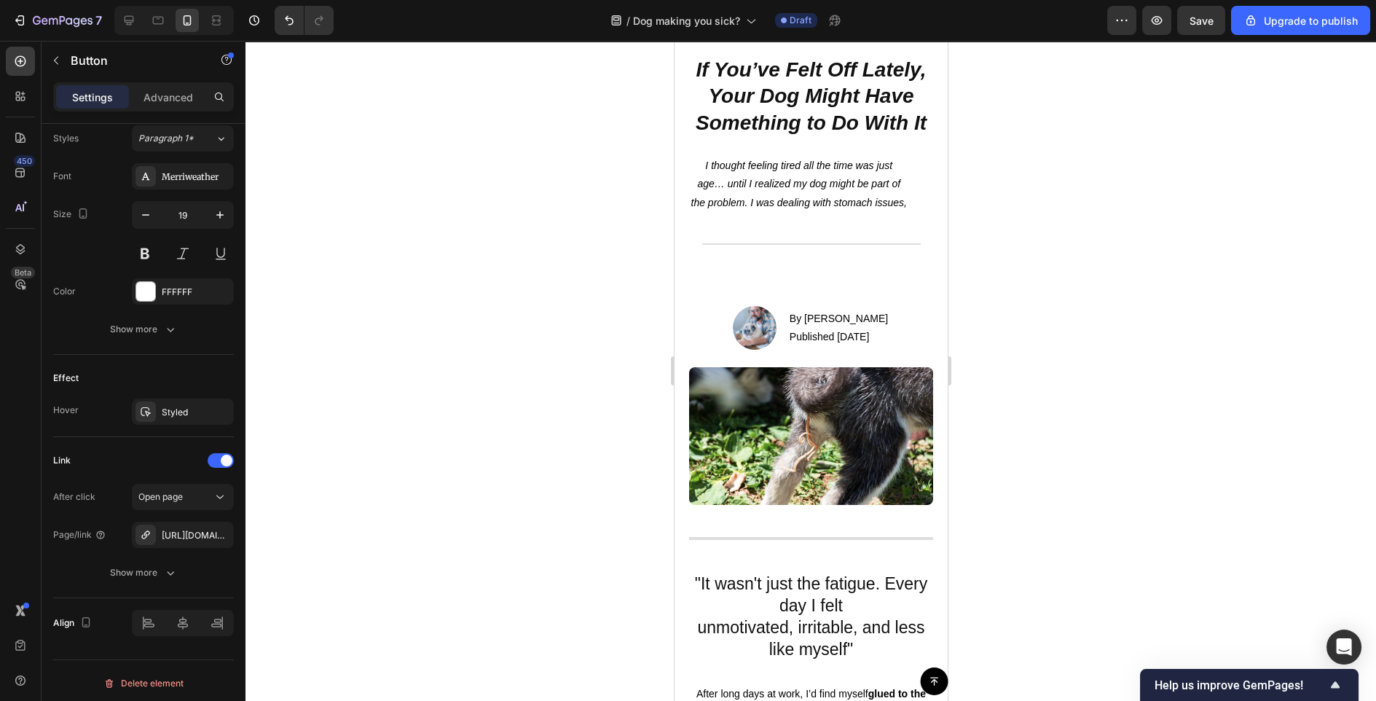
scroll to position [0, 0]
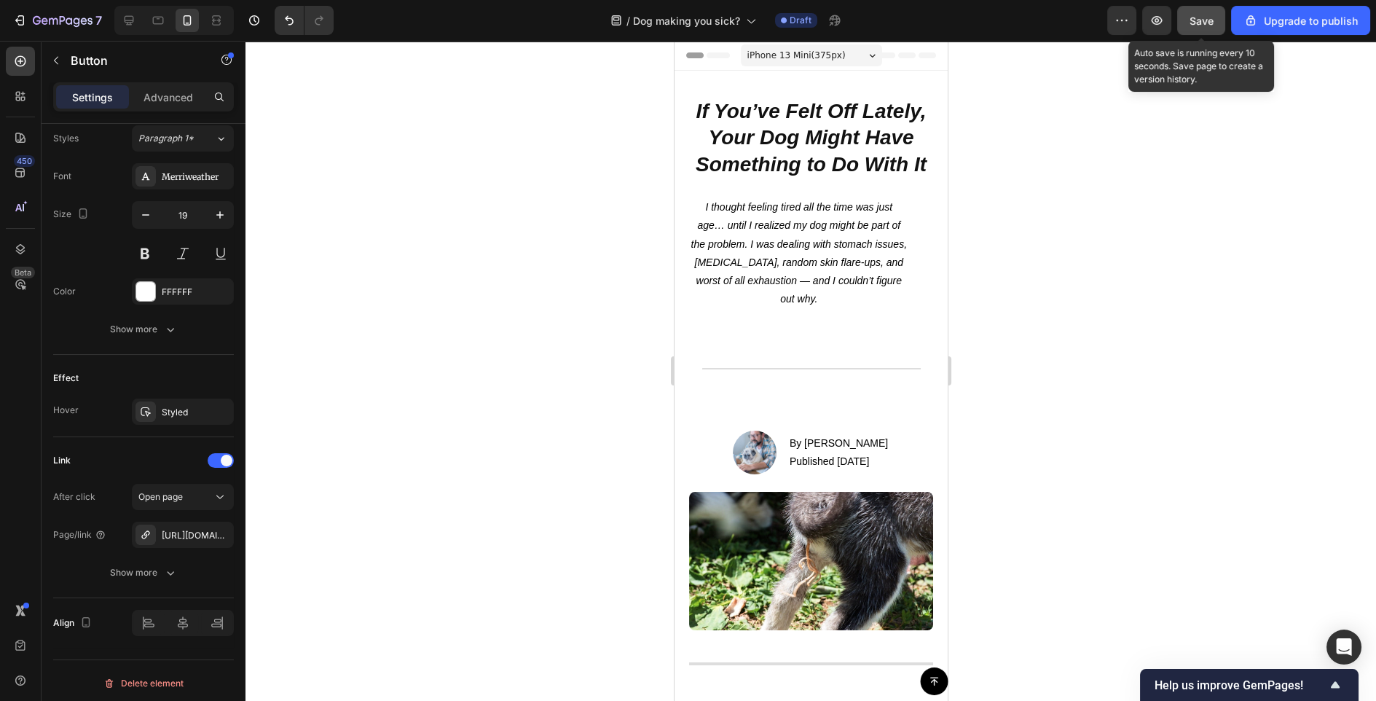
click at [1198, 25] on span "Save" at bounding box center [1202, 21] width 24 height 12
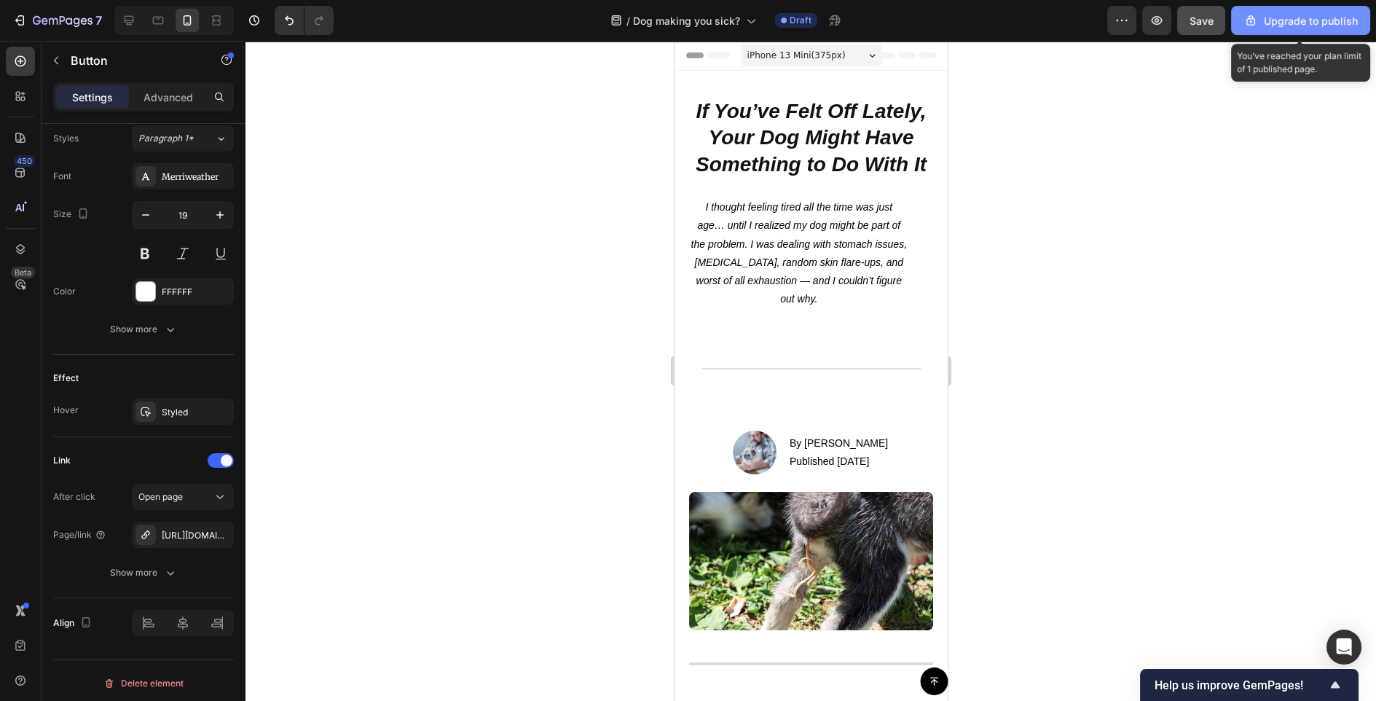
click at [1238, 20] on div "Upgrade to publish" at bounding box center [1301, 20] width 114 height 15
